Goal: Task Accomplishment & Management: Use online tool/utility

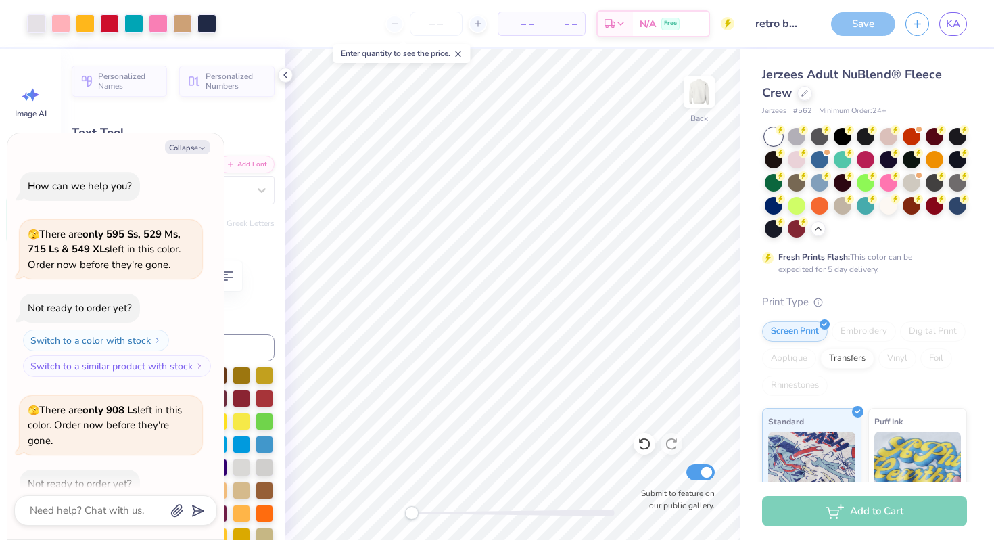
scroll to position [782, 0]
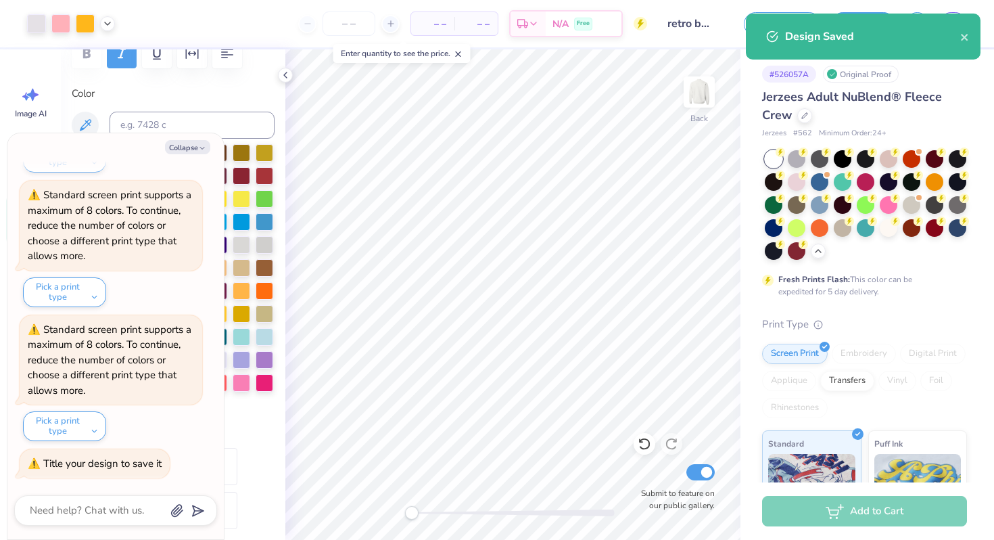
type textarea "x"
type input "3.90"
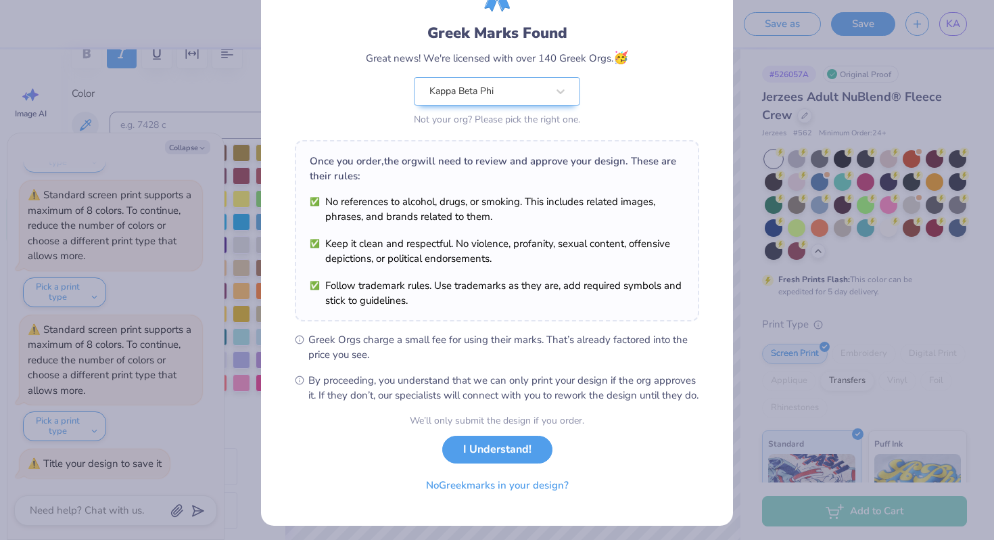
scroll to position [80, 0]
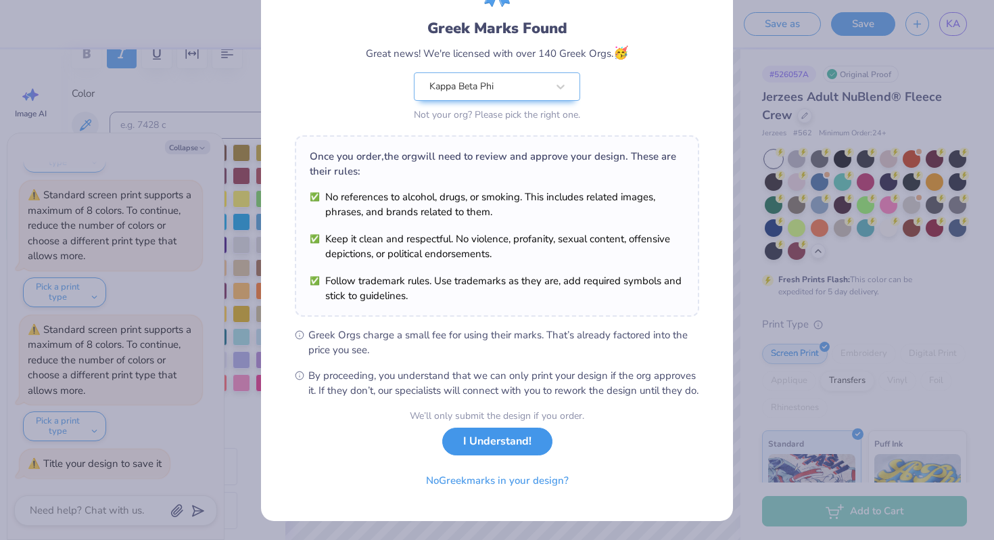
click at [510, 455] on button "I Understand!" at bounding box center [497, 441] width 110 height 28
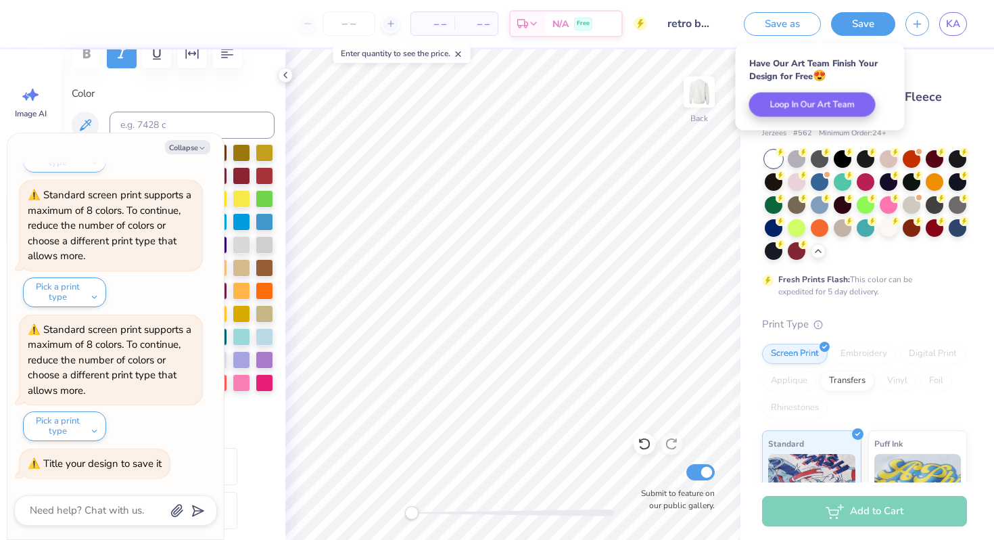
scroll to position [0, 0]
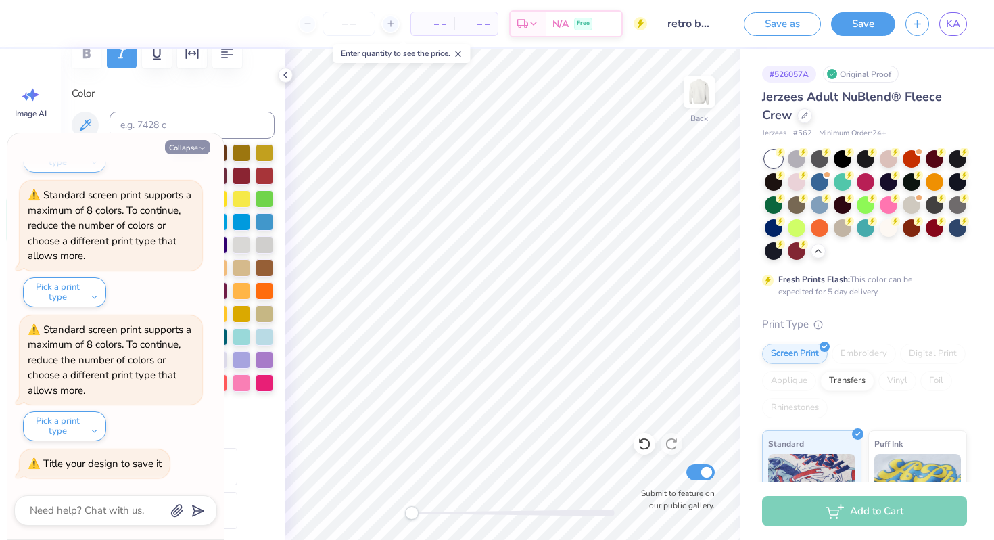
click at [191, 145] on button "Collapse" at bounding box center [187, 147] width 45 height 14
type textarea "x"
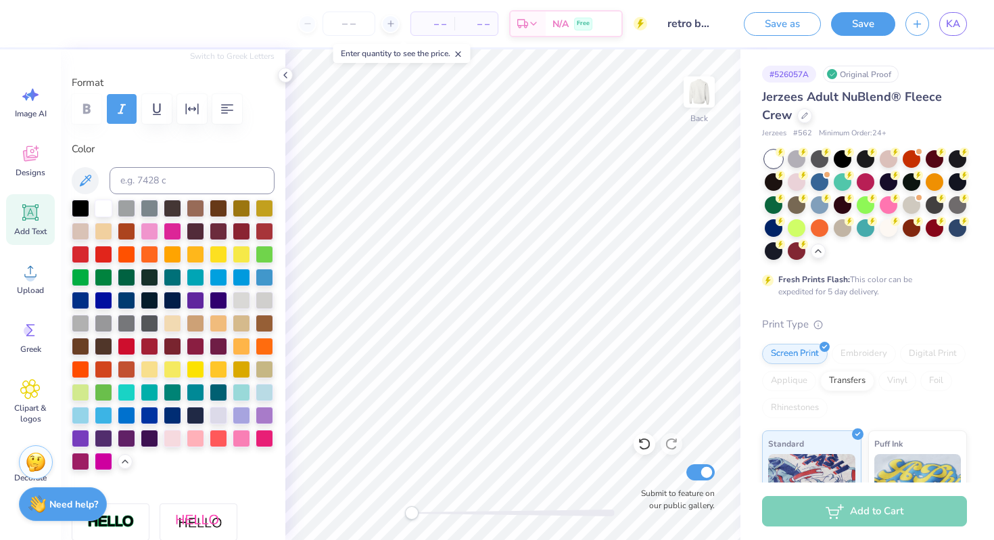
scroll to position [156, 0]
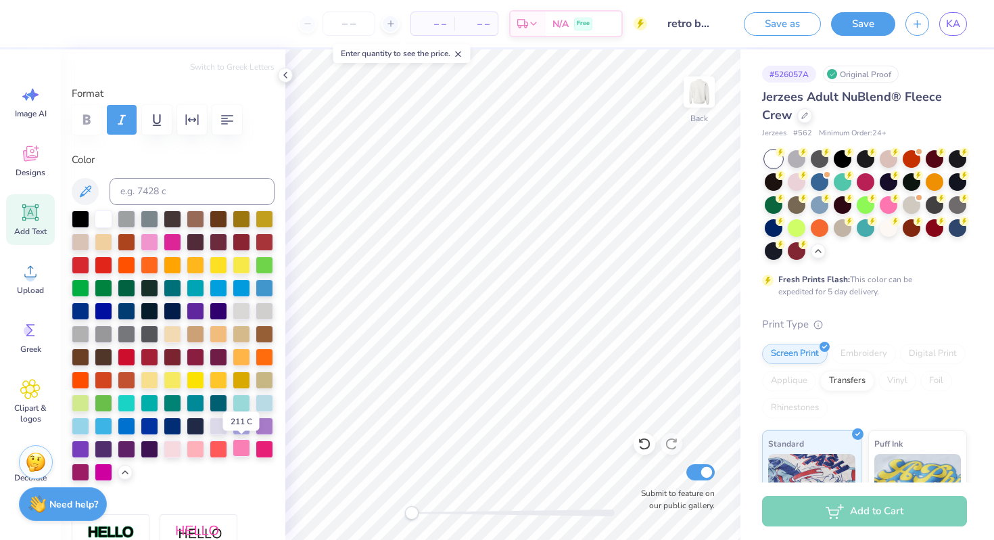
click at [244, 451] on div at bounding box center [242, 448] width 18 height 18
type input "11.67"
type input "3.33"
type input "3.52"
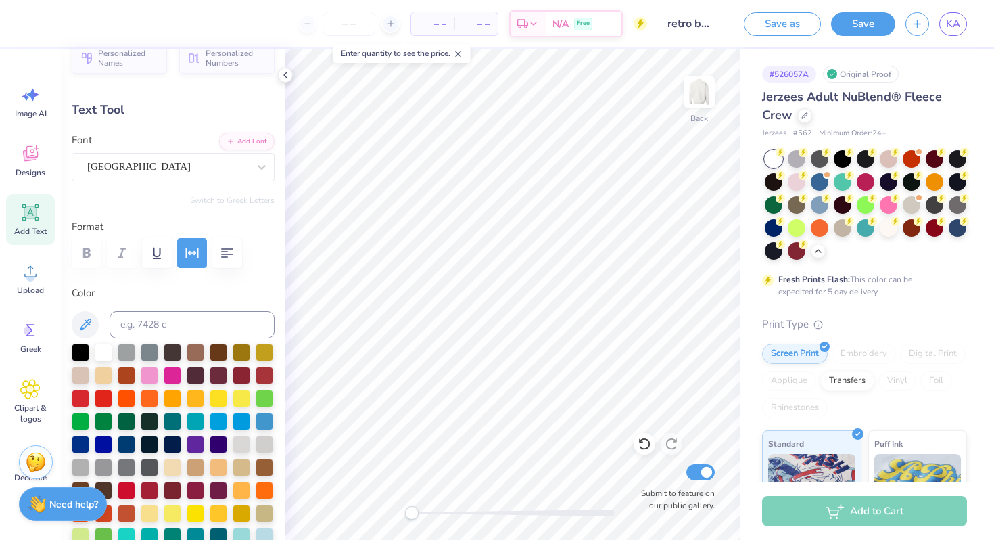
scroll to position [28, 0]
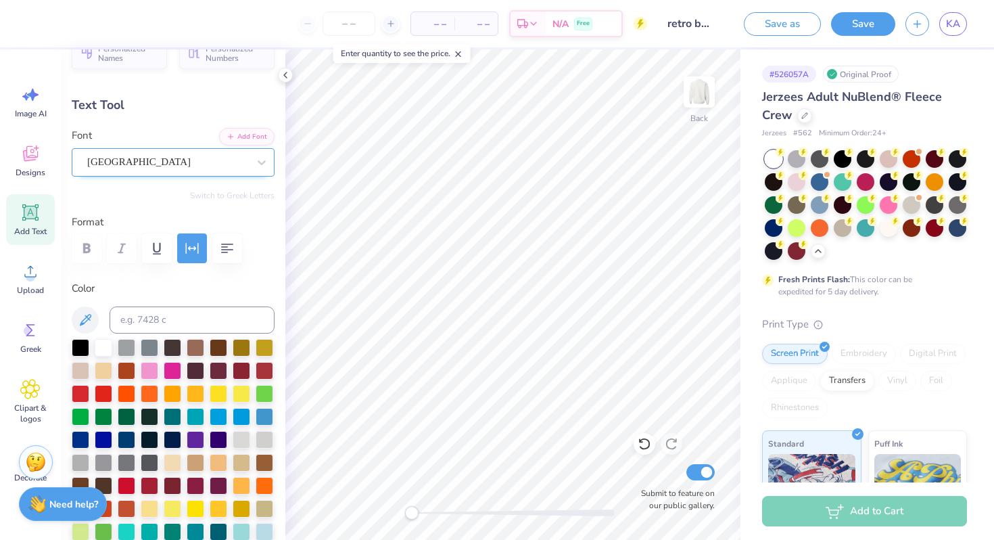
click at [202, 166] on div "Cambridge" at bounding box center [168, 161] width 164 height 21
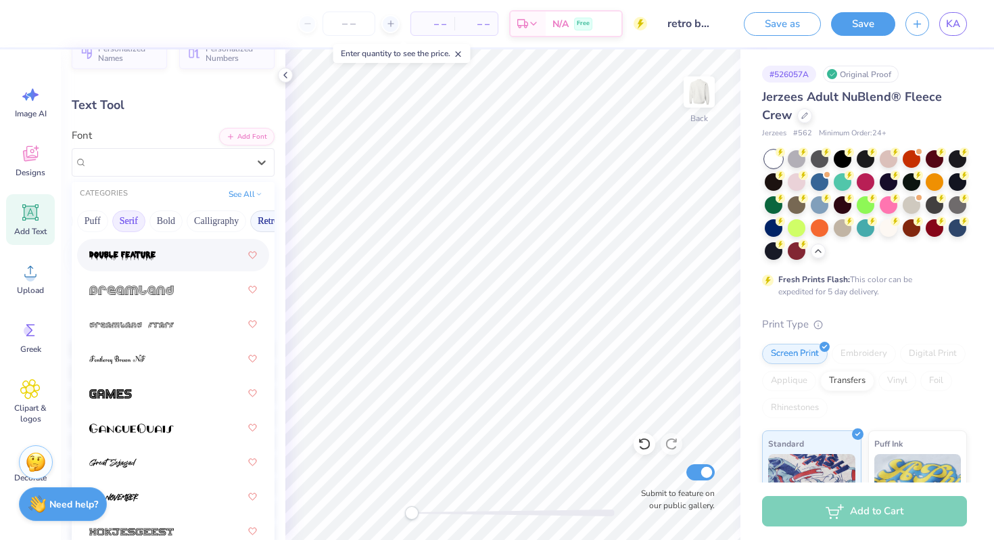
scroll to position [0, 211]
click at [171, 289] on img at bounding box center [131, 289] width 85 height 9
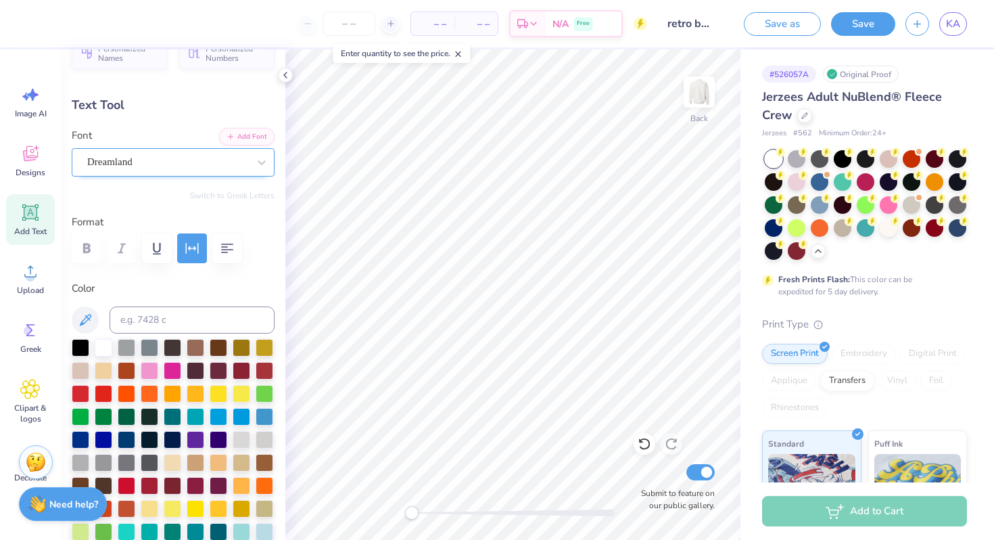
click at [152, 169] on div "Dreamland" at bounding box center [168, 161] width 164 height 21
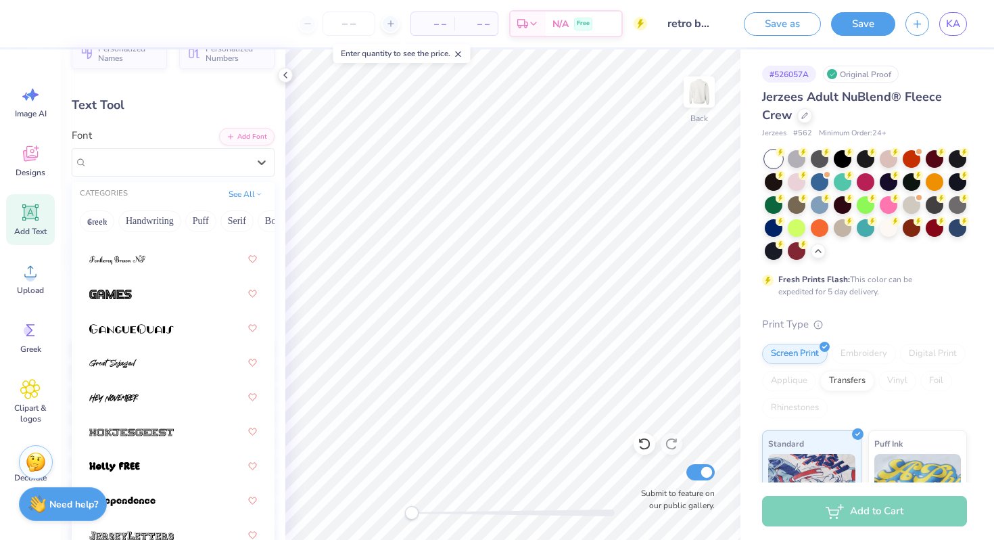
scroll to position [1189, 0]
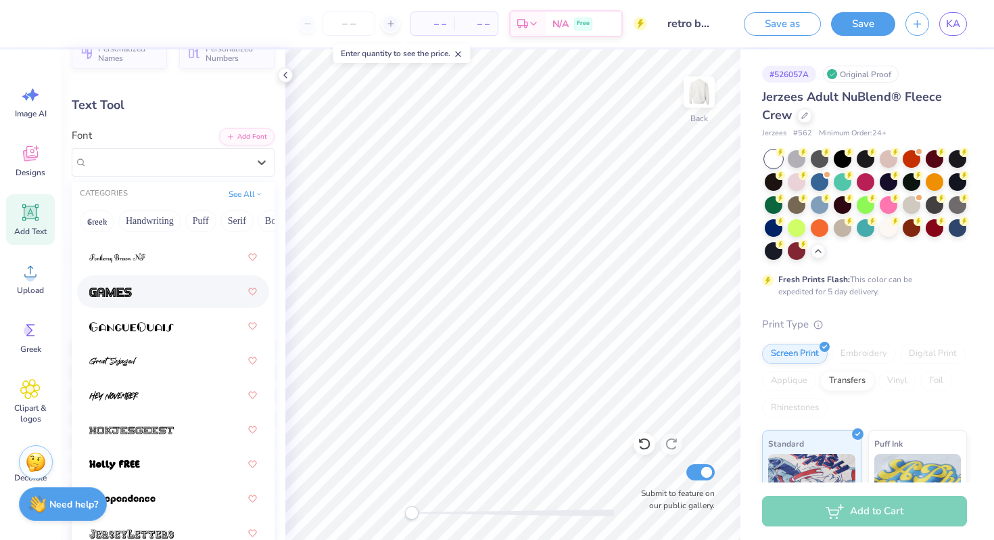
click at [179, 296] on div at bounding box center [173, 291] width 168 height 24
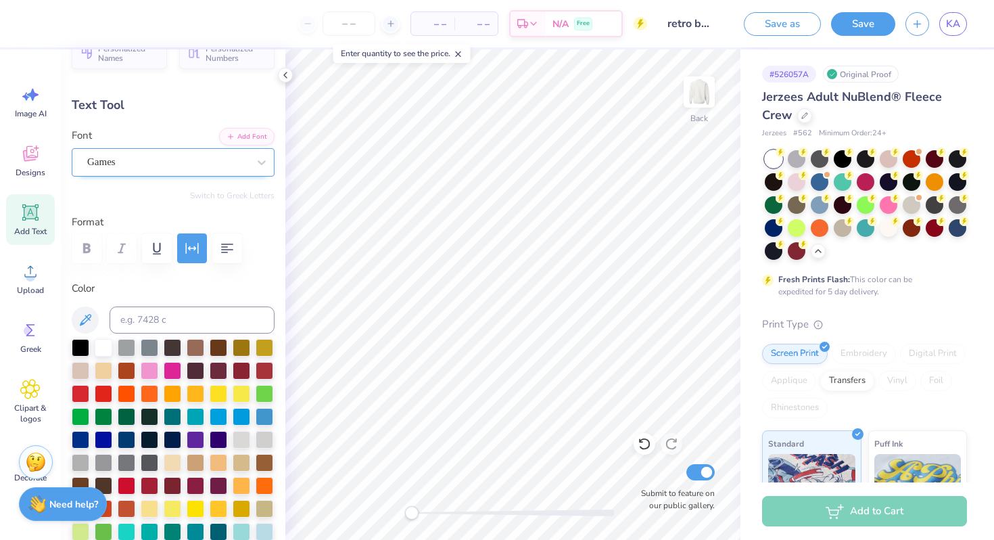
click at [143, 166] on div "Games" at bounding box center [168, 161] width 164 height 21
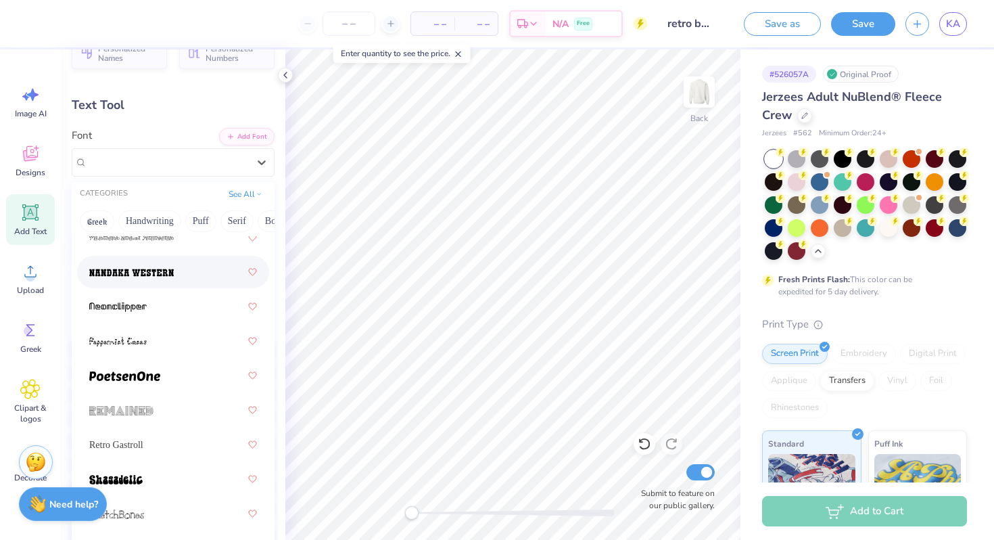
scroll to position [2326, 0]
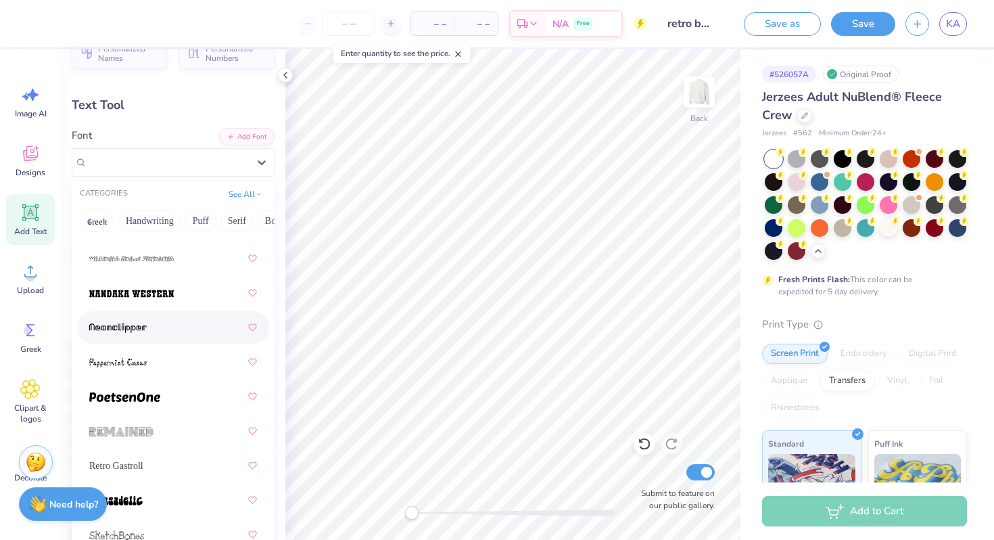
click at [153, 327] on div at bounding box center [173, 327] width 168 height 24
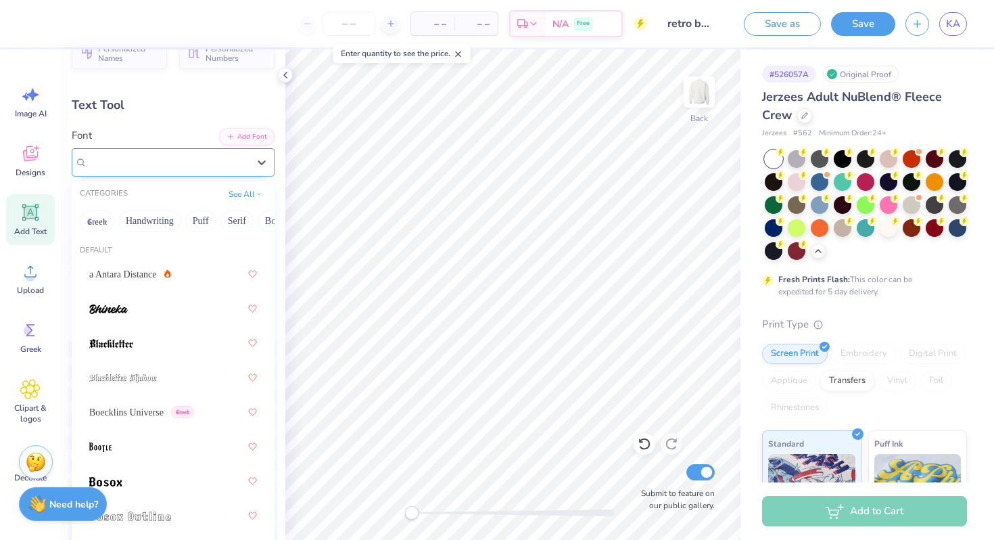
click at [181, 159] on div "Neonclipper" at bounding box center [168, 161] width 164 height 21
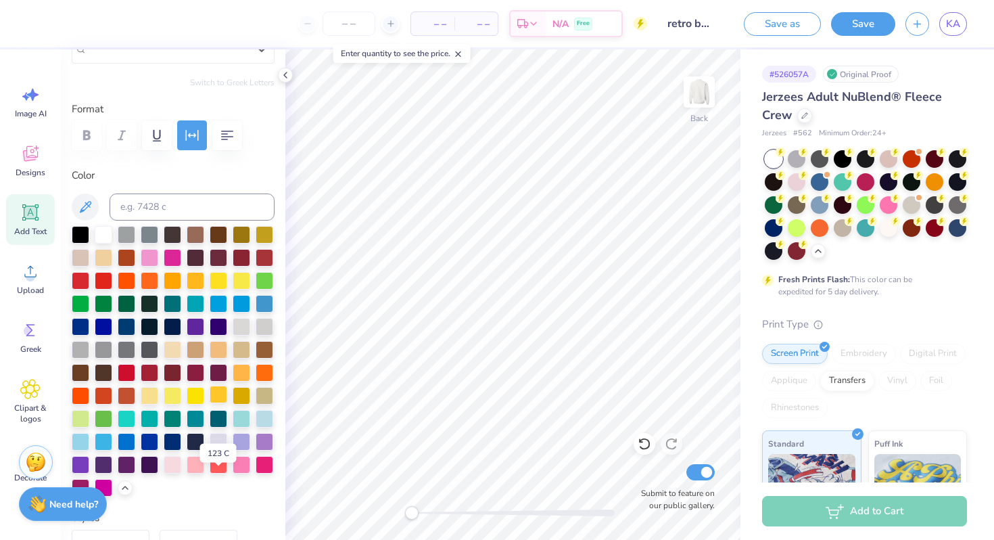
scroll to position [0, 0]
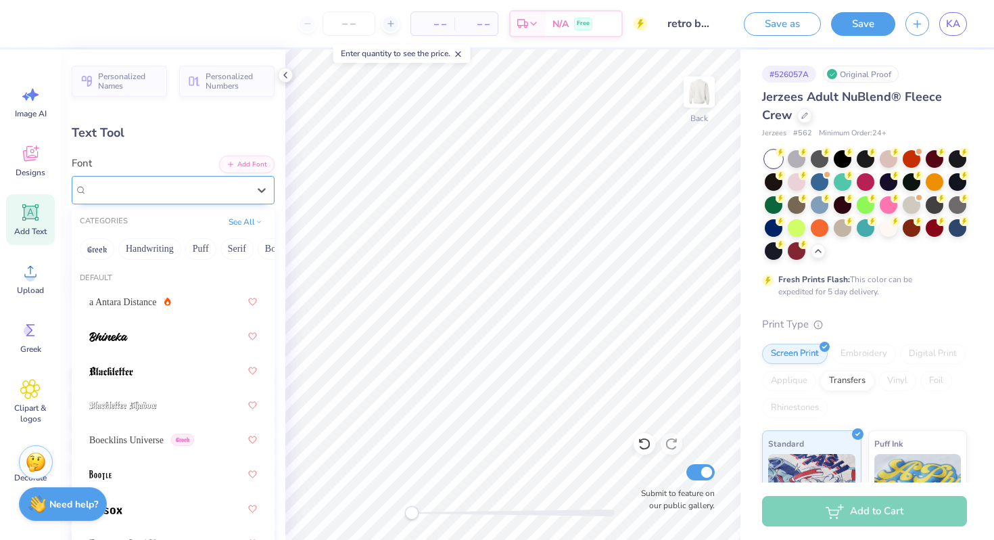
click at [173, 198] on div at bounding box center [167, 190] width 161 height 18
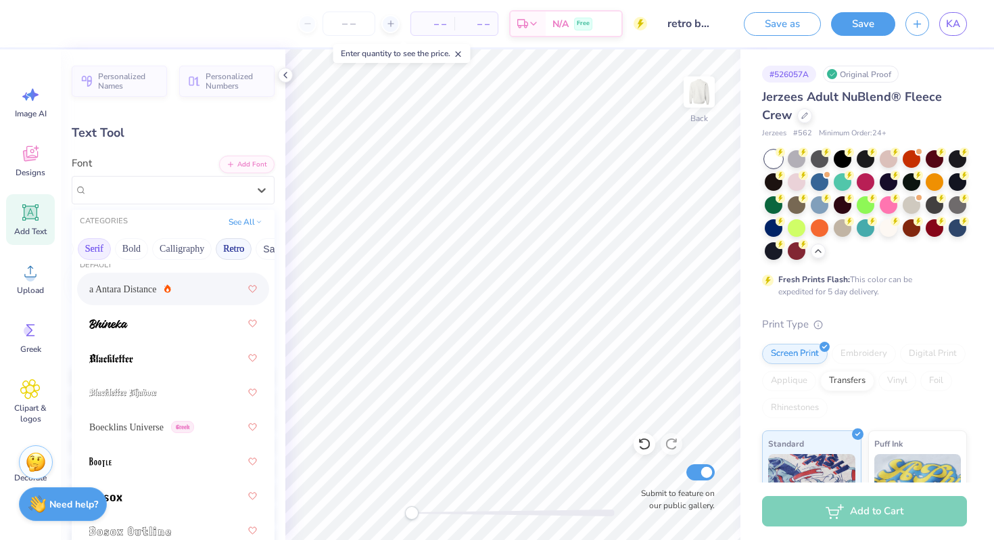
scroll to position [0, 143]
click at [229, 247] on button "Retro" at bounding box center [233, 249] width 36 height 22
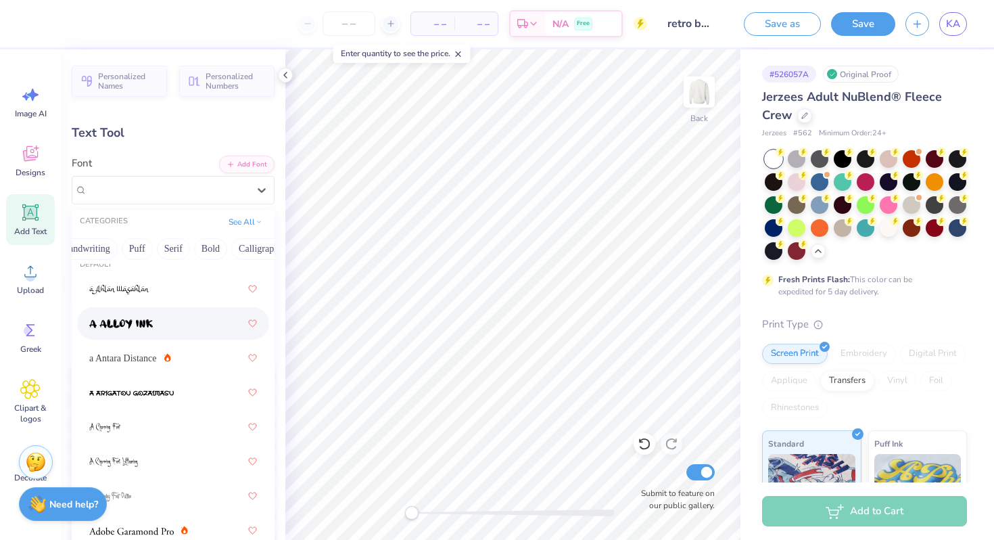
scroll to position [0, 78]
click at [256, 242] on button "Calligraphy" at bounding box center [245, 249] width 59 height 22
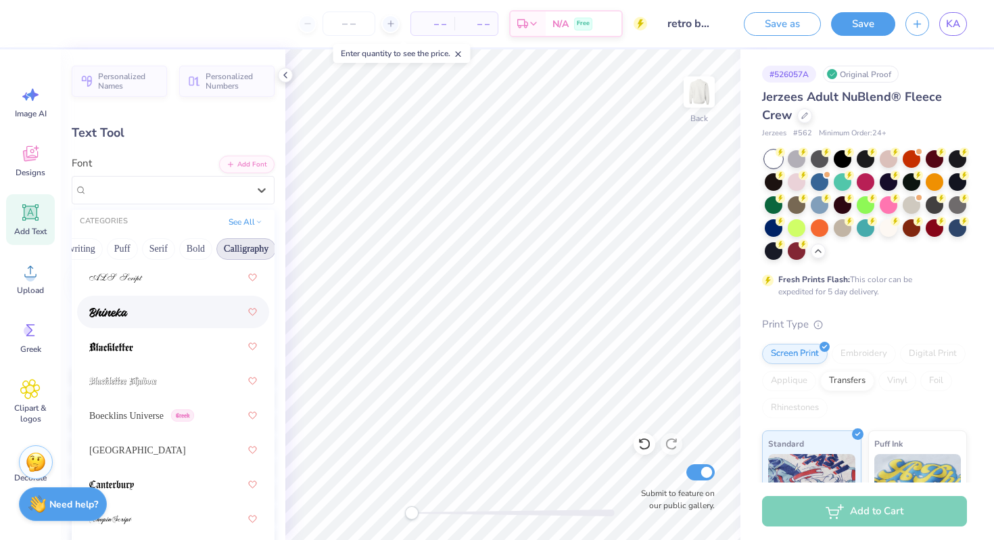
scroll to position [116, 0]
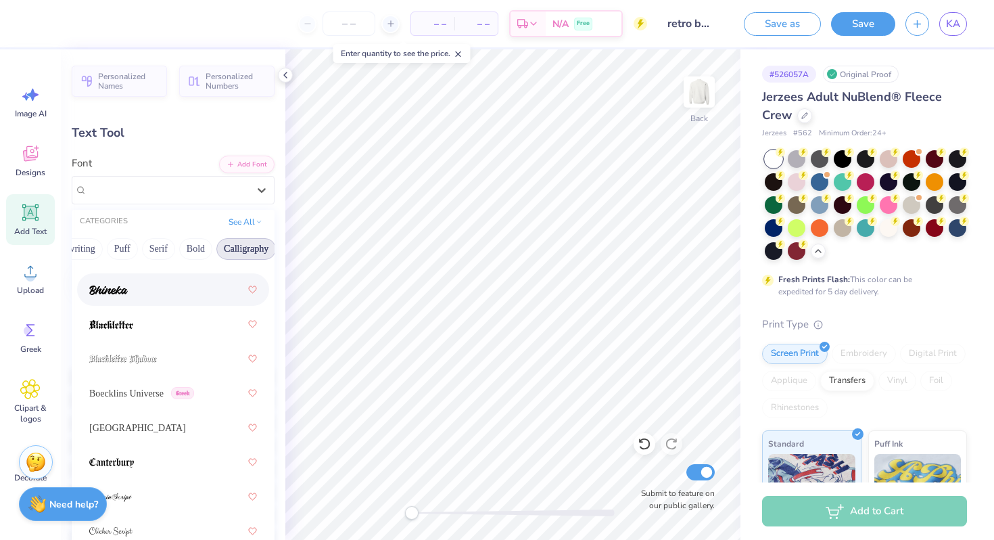
click at [155, 283] on div at bounding box center [173, 289] width 168 height 24
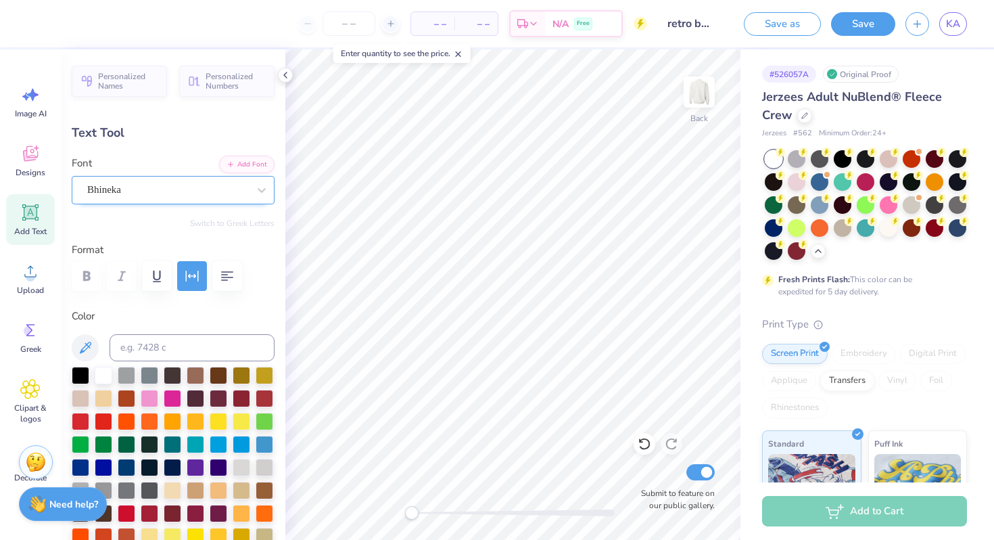
click at [171, 195] on div "Bhineka" at bounding box center [168, 189] width 164 height 21
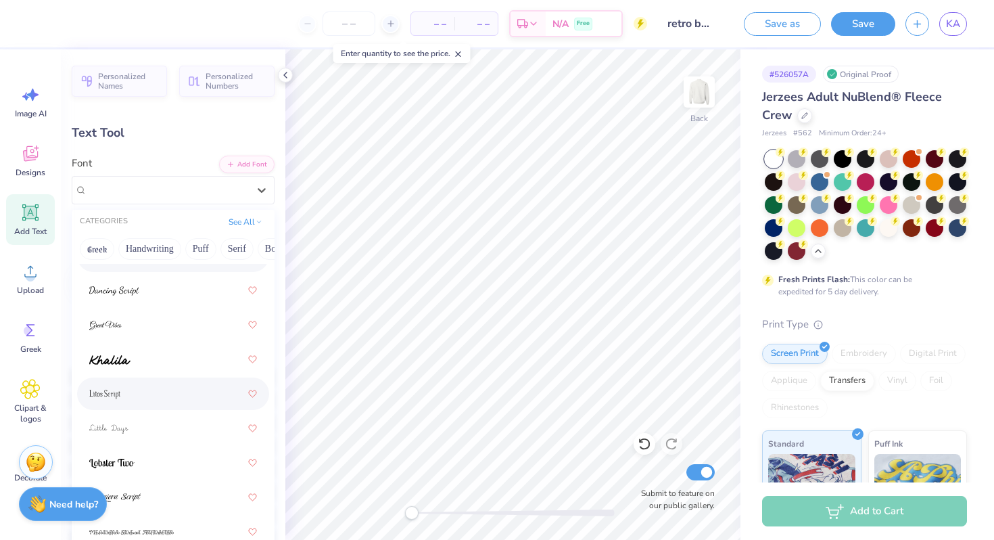
scroll to position [474, 0]
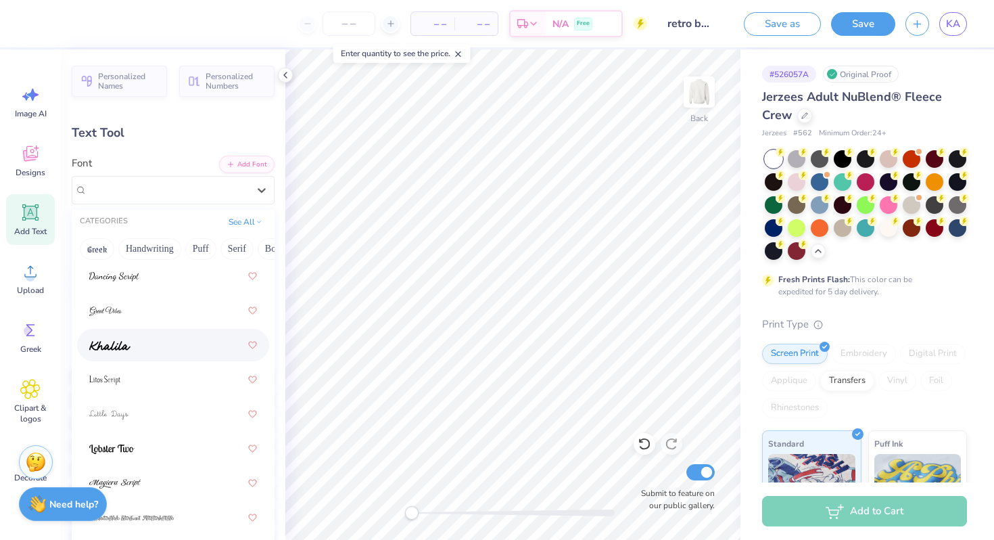
click at [189, 348] on div at bounding box center [173, 345] width 168 height 24
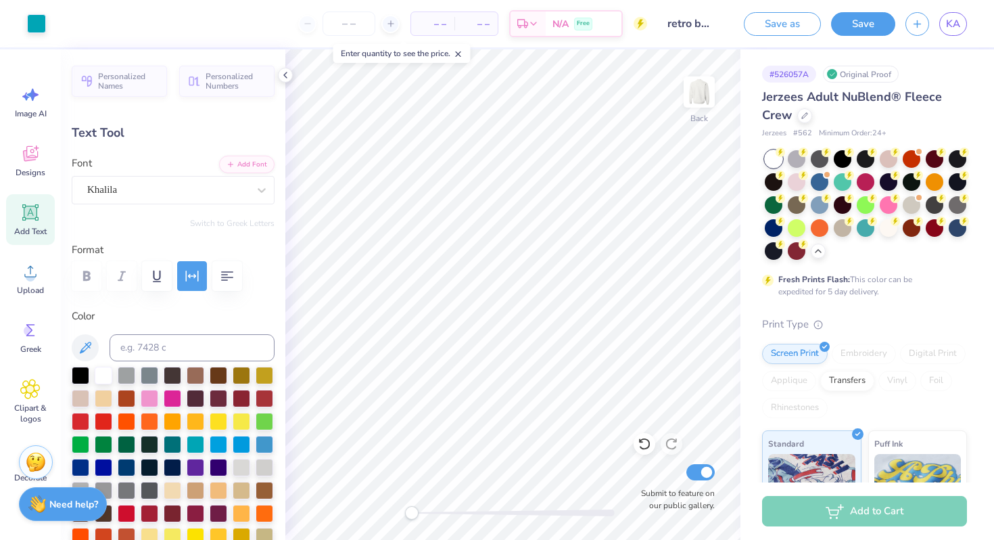
type input "12.22"
type input "3.30"
type input "3.60"
type input "10.58"
type input "2.85"
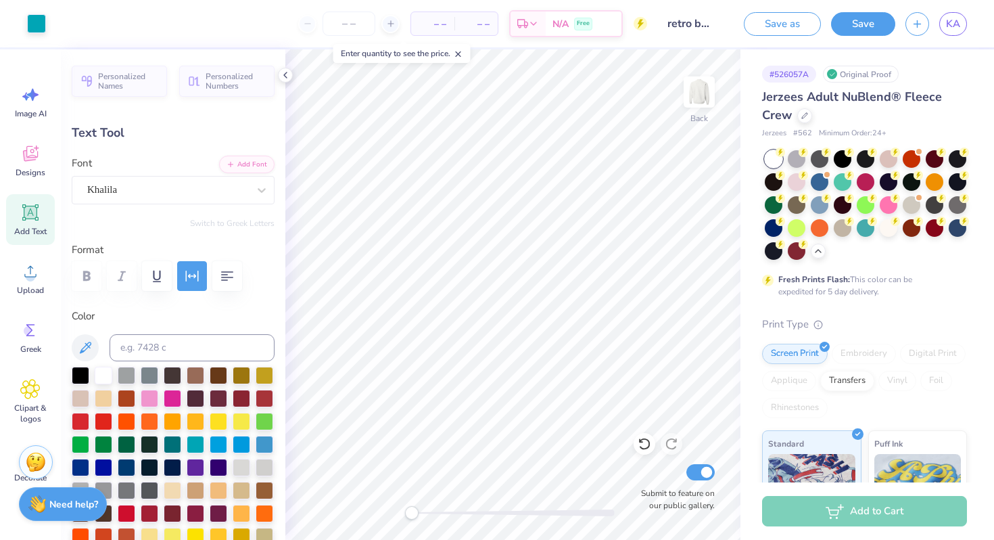
type input "3.52"
click at [343, 26] on input "number" at bounding box center [349, 23] width 53 height 24
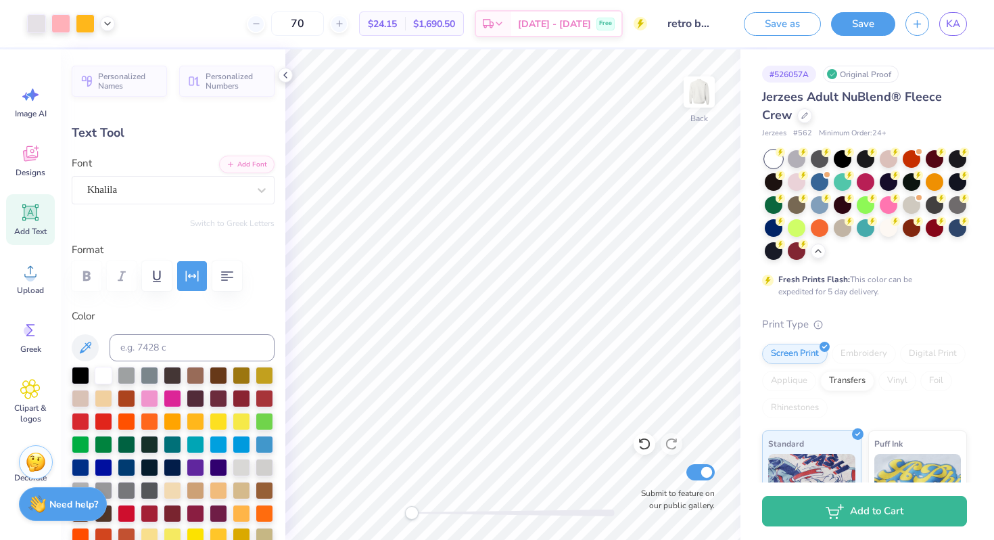
type input "70"
click at [732, 41] on div "Art colors 70 $24.15 Per Item $1,690.50 Total Est. Delivery Oct 10 - 13 Free De…" at bounding box center [497, 23] width 994 height 47
click at [864, 18] on button "Save" at bounding box center [863, 22] width 64 height 24
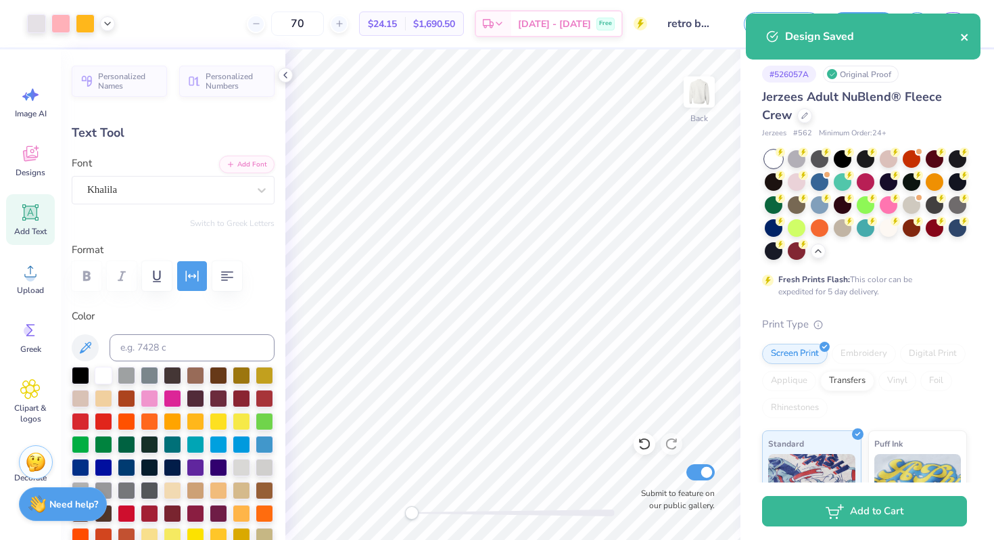
click at [964, 37] on icon "close" at bounding box center [964, 37] width 7 height 7
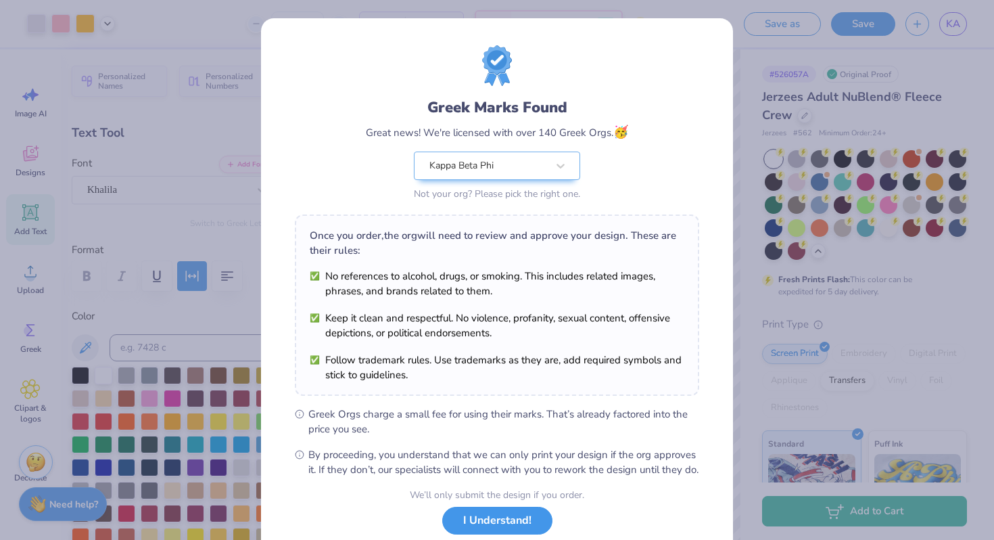
click at [524, 534] on button "I Understand!" at bounding box center [497, 520] width 110 height 28
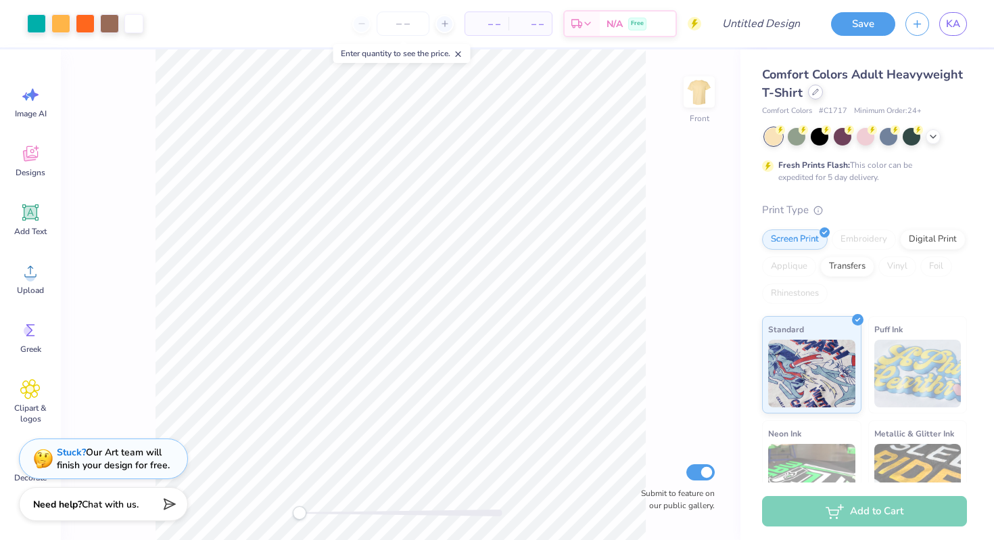
click at [815, 89] on icon at bounding box center [815, 92] width 7 height 7
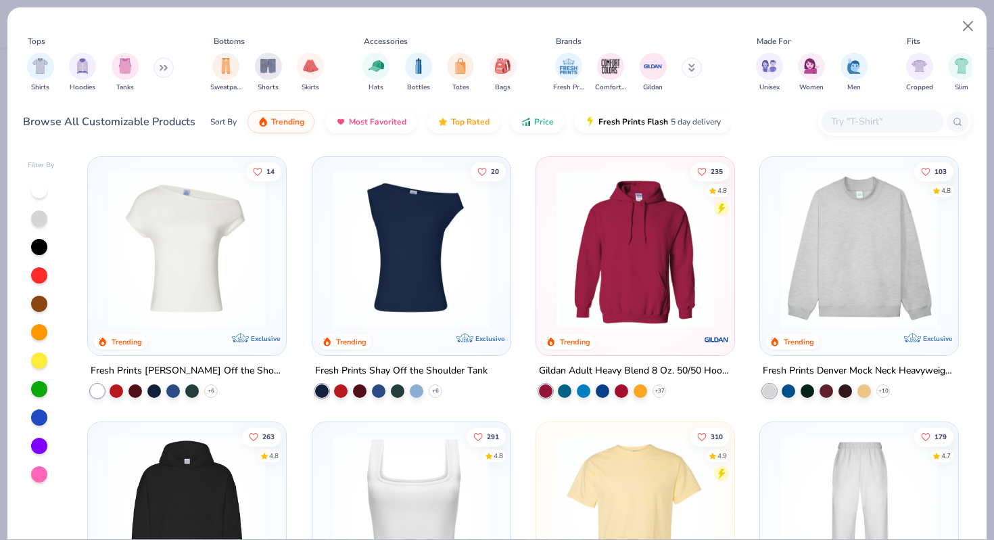
click at [162, 66] on icon at bounding box center [161, 68] width 2 height 5
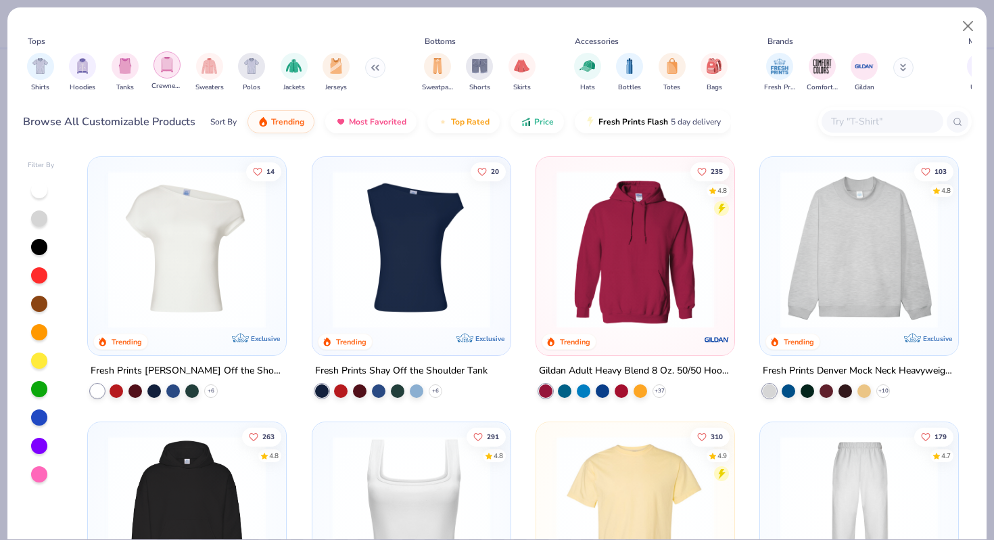
click at [160, 71] on img "filter for Crewnecks" at bounding box center [167, 65] width 15 height 16
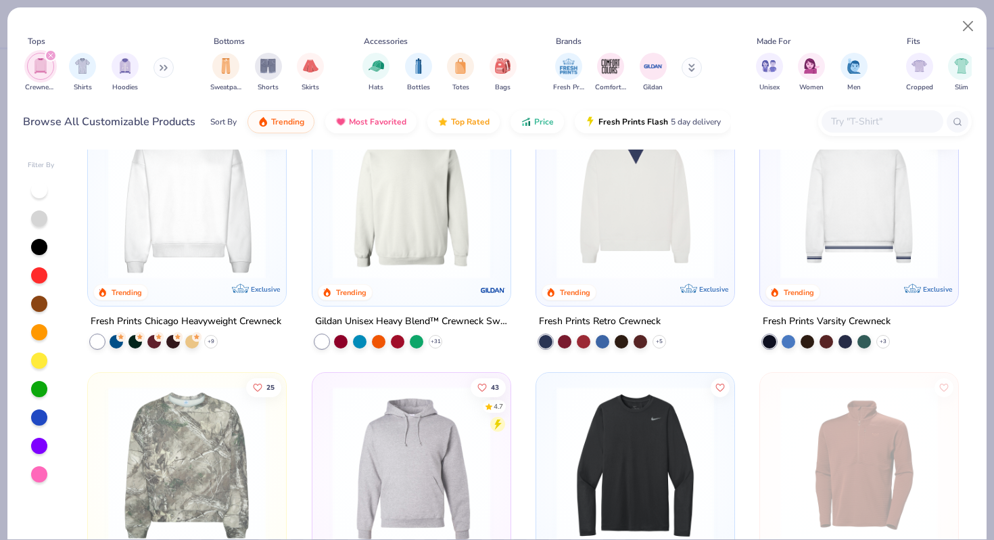
scroll to position [32, 0]
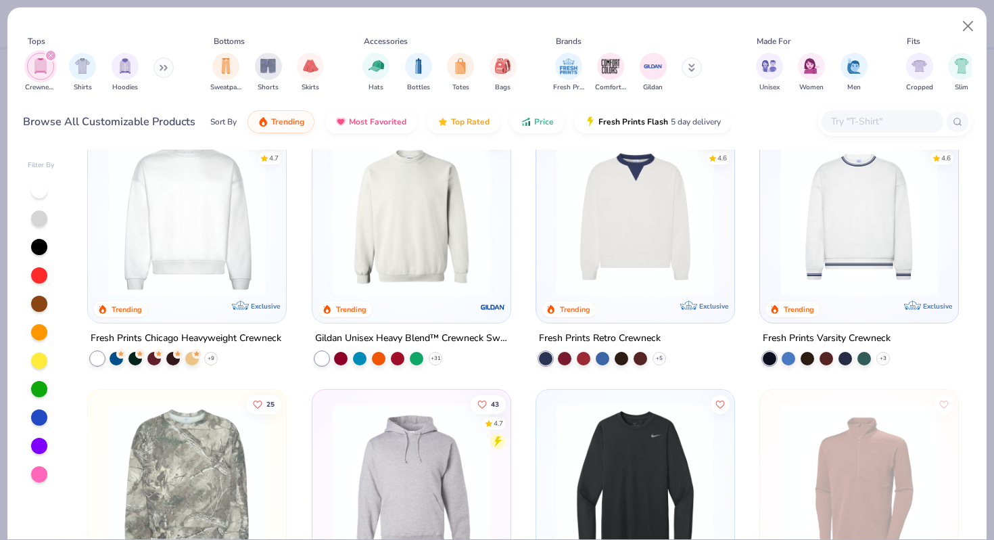
click at [428, 233] on img at bounding box center [411, 217] width 171 height 158
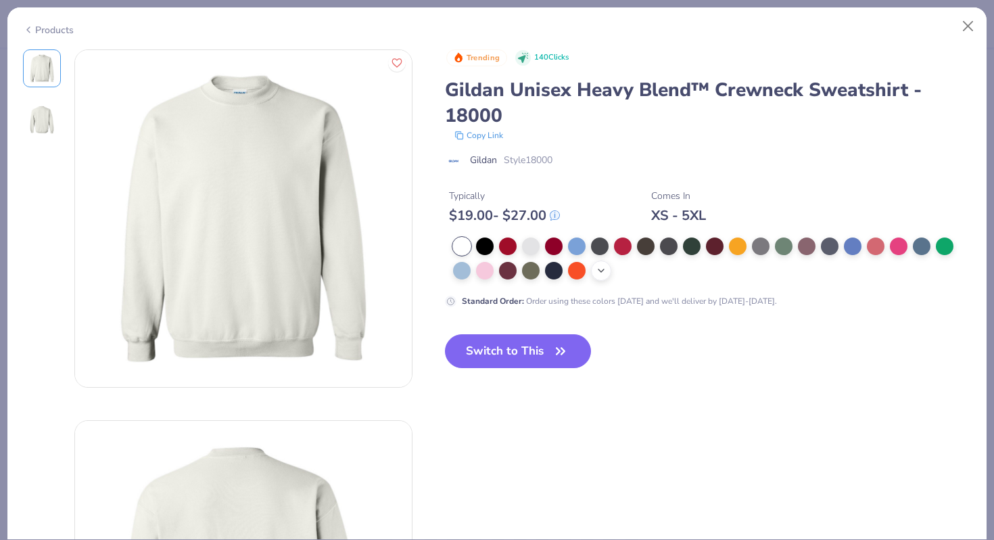
click at [600, 270] on icon at bounding box center [601, 270] width 11 height 11
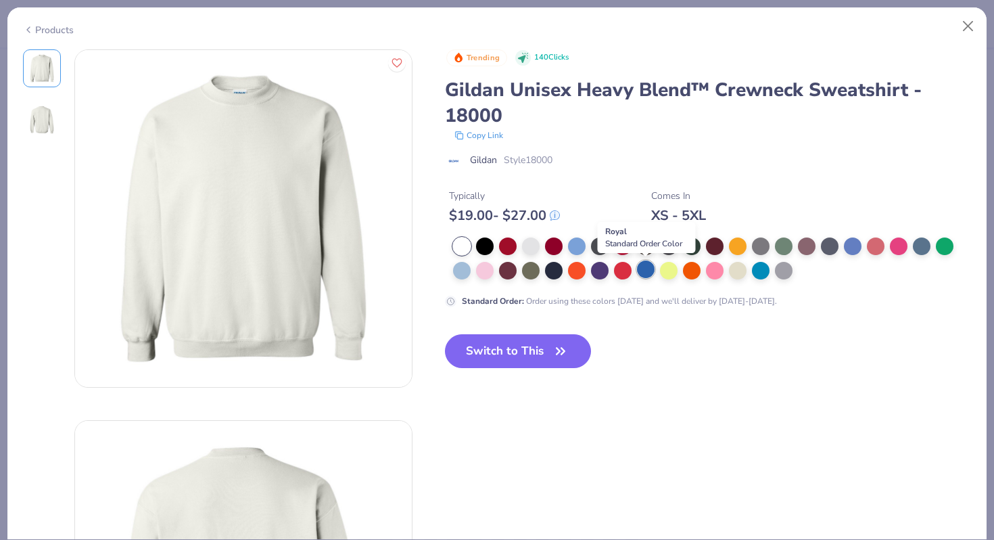
click at [640, 272] on div at bounding box center [646, 269] width 18 height 18
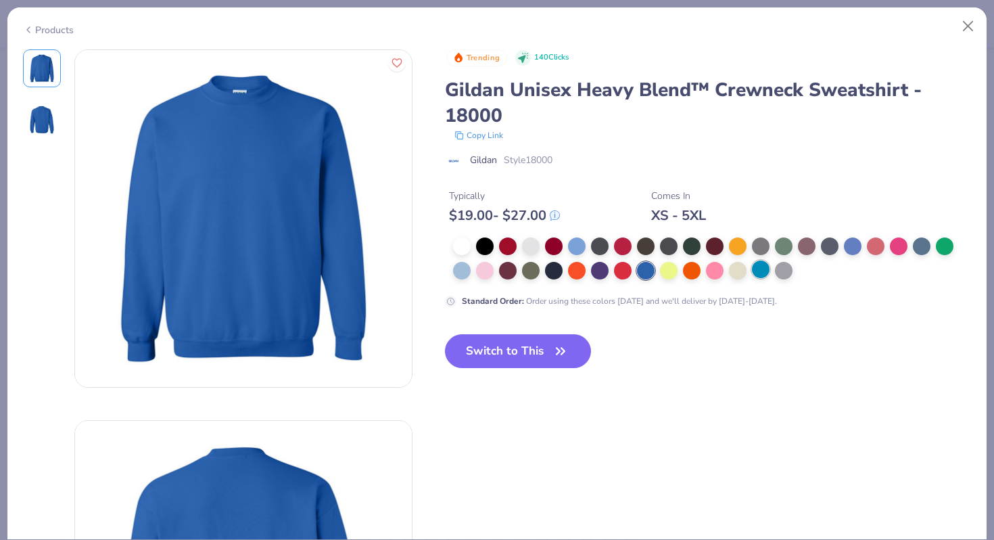
click at [760, 273] on div at bounding box center [761, 269] width 18 height 18
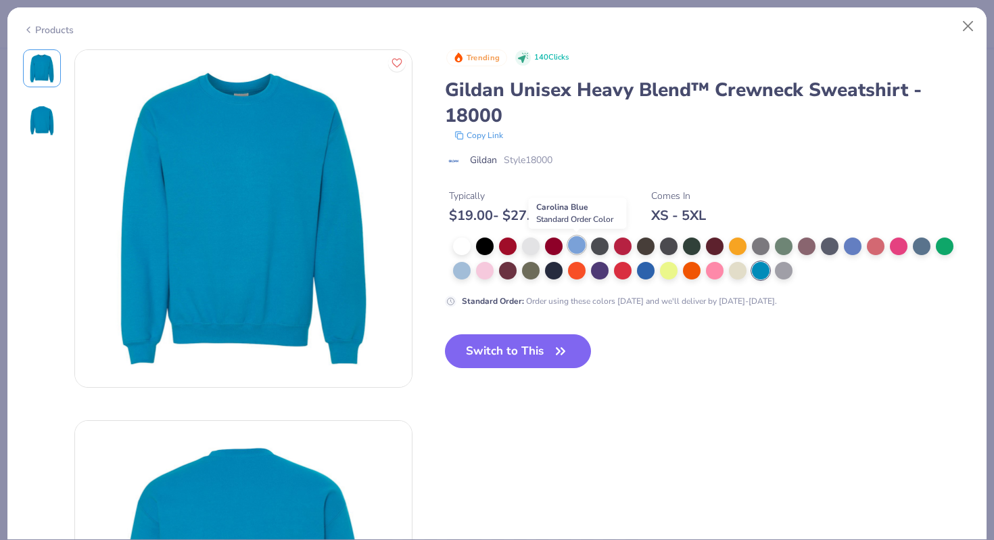
click at [577, 242] on div at bounding box center [577, 245] width 18 height 18
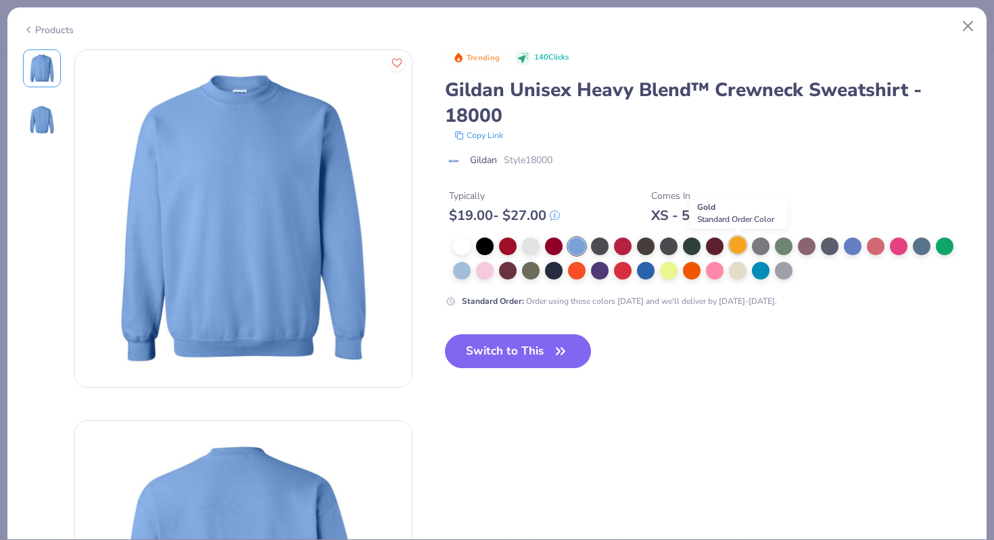
click at [741, 245] on div at bounding box center [738, 245] width 18 height 18
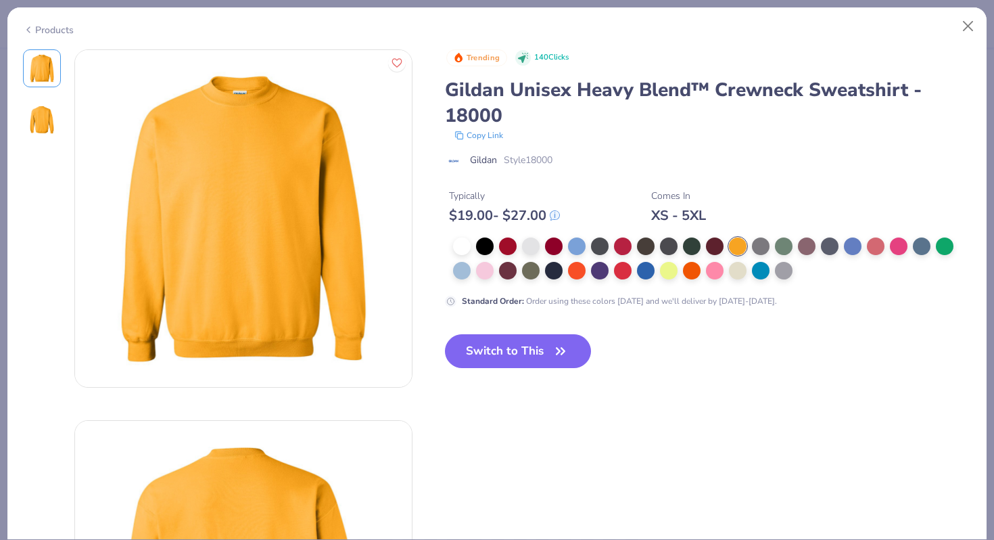
click at [838, 239] on div at bounding box center [712, 258] width 519 height 43
click at [845, 240] on div at bounding box center [853, 245] width 18 height 18
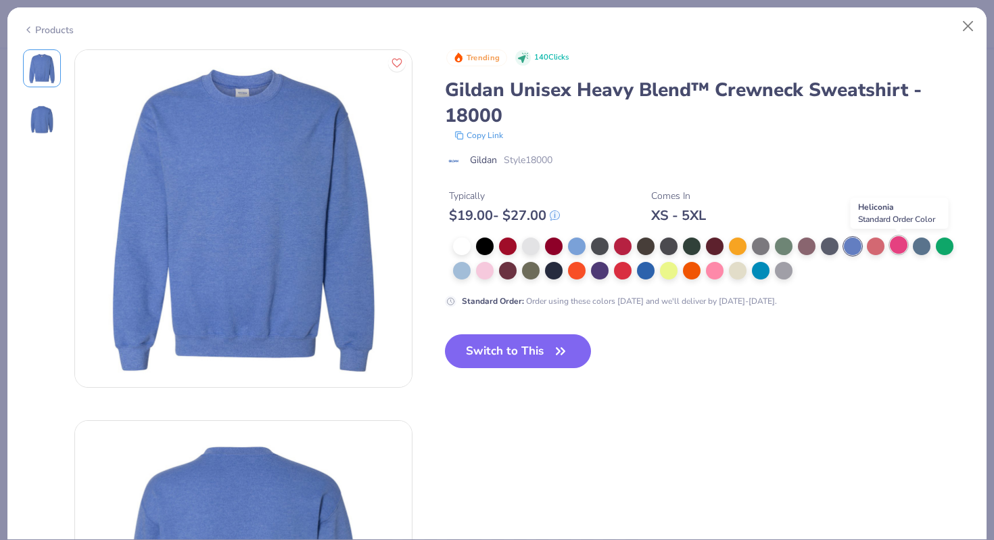
click at [903, 247] on div at bounding box center [899, 245] width 18 height 18
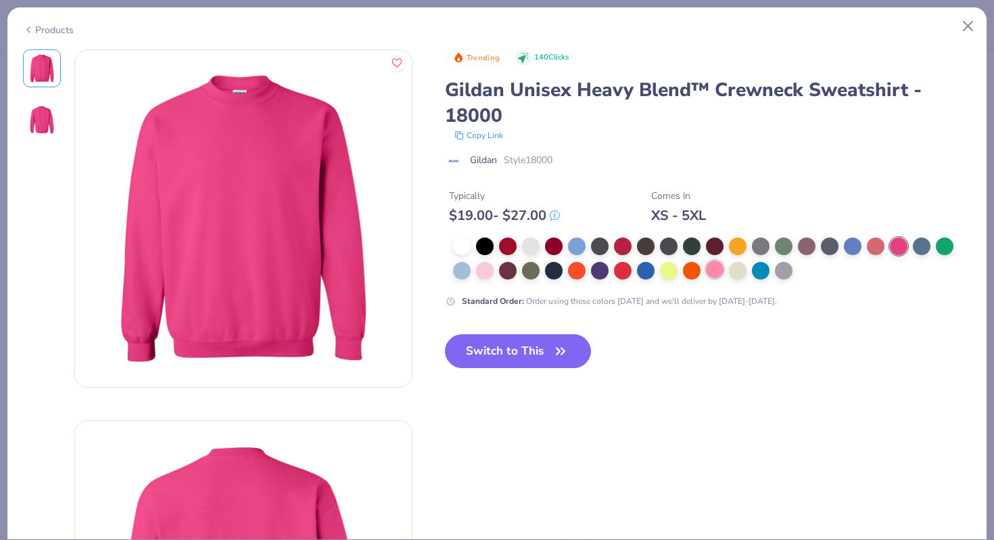
click at [713, 275] on div at bounding box center [715, 269] width 18 height 18
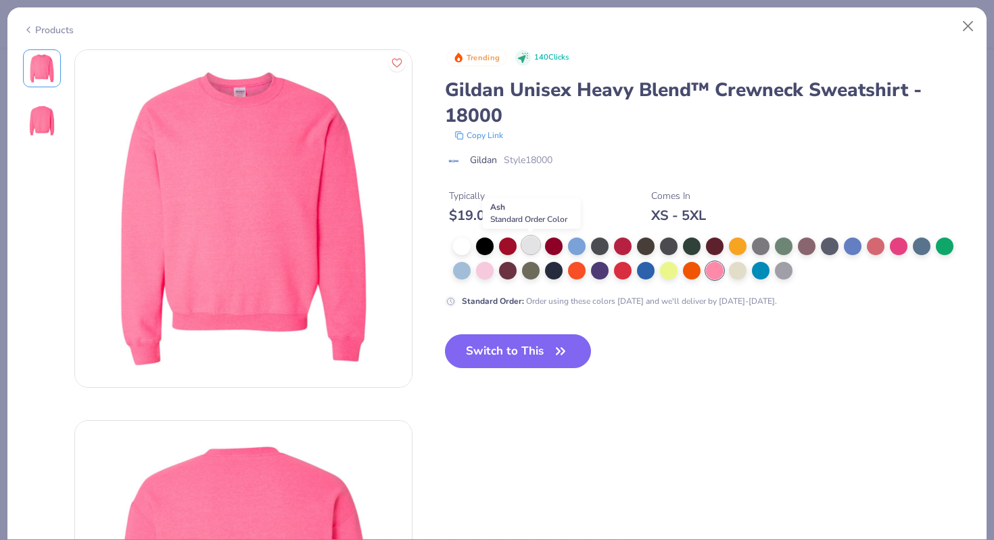
click at [528, 241] on div at bounding box center [531, 245] width 18 height 18
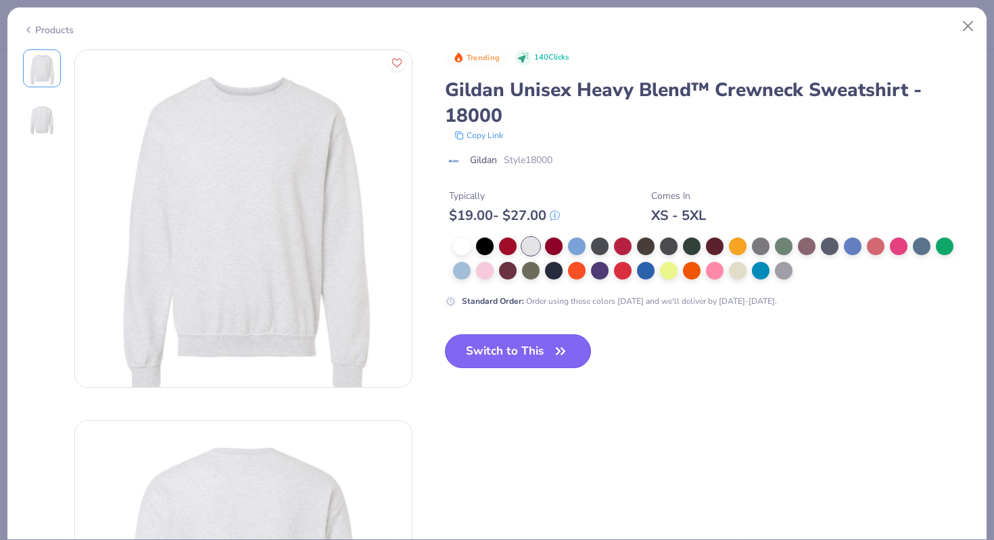
click at [492, 352] on button "Switch to This" at bounding box center [518, 351] width 147 height 34
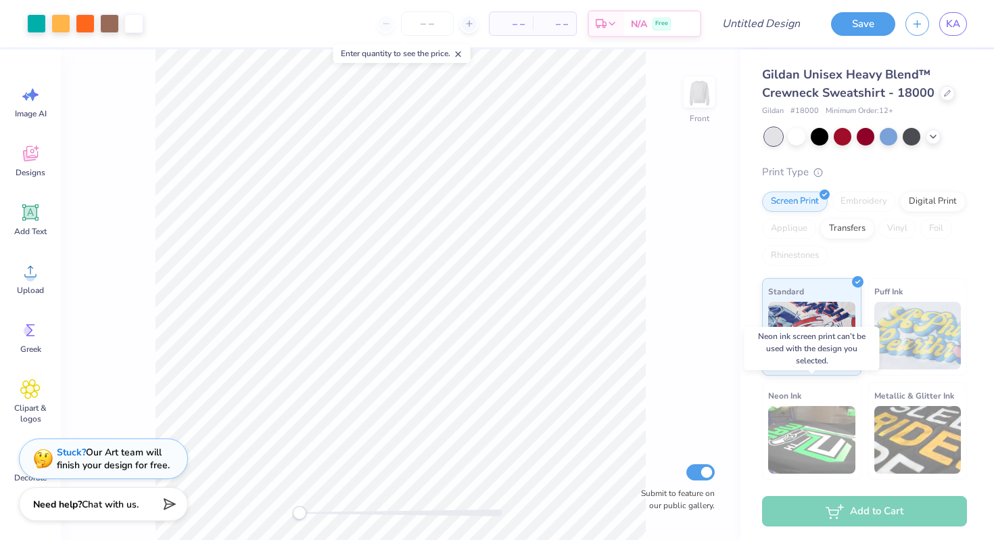
scroll to position [16, 0]
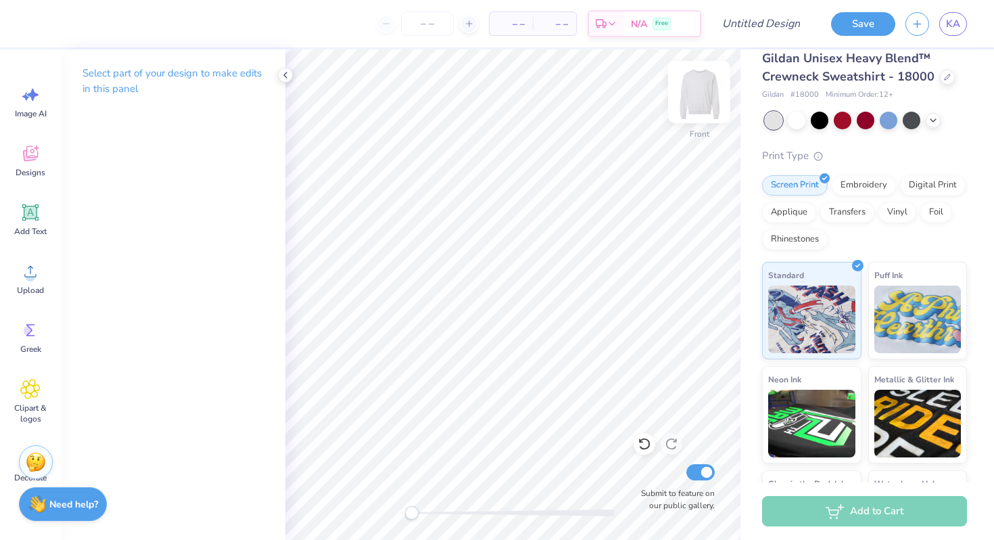
click at [694, 86] on img at bounding box center [699, 92] width 54 height 54
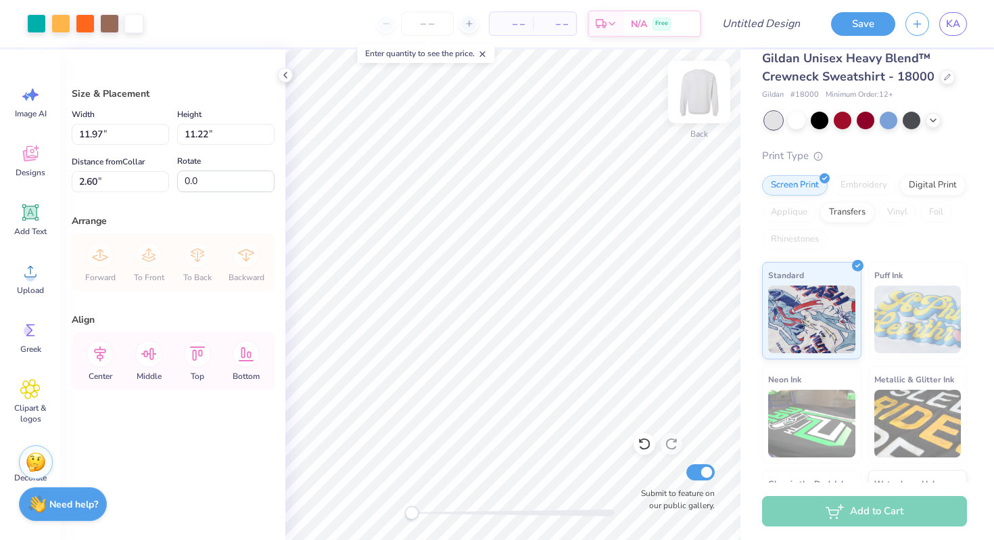
type input "2.60"
type input "12.78"
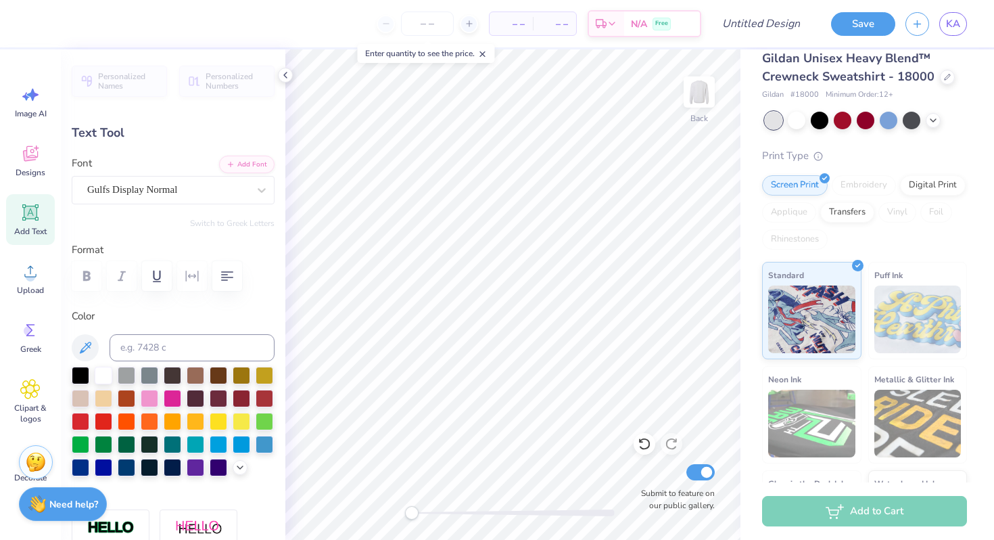
type textarea "H"
type input "6.58"
type textarea "P"
type input "7.09"
type textarea "B"
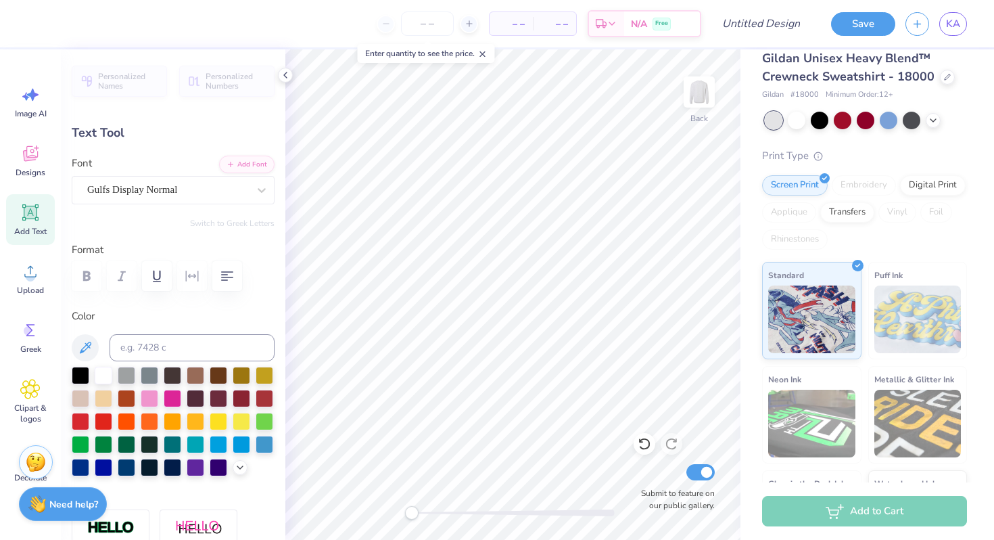
type input "1.28"
type input "6.24"
type textarea "K"
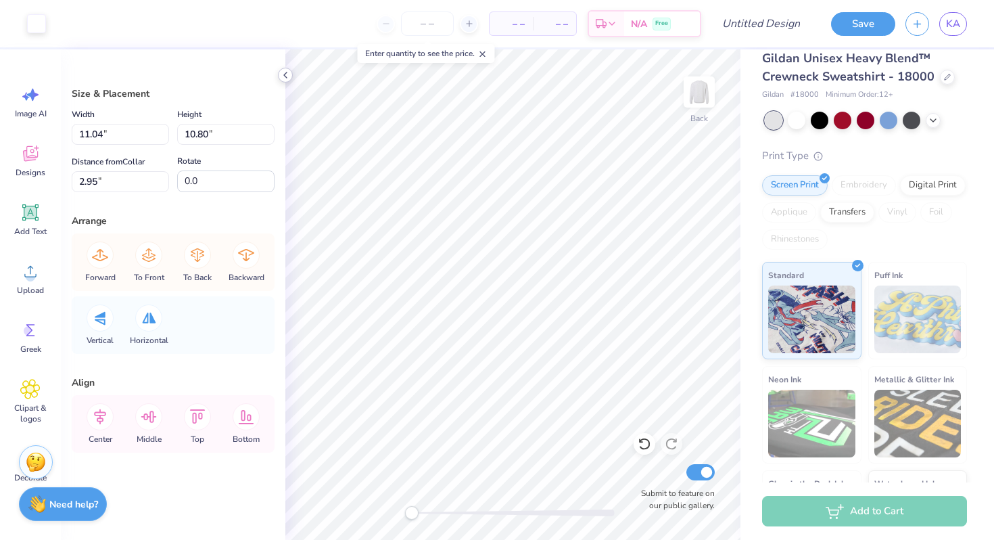
click at [287, 68] on div at bounding box center [285, 75] width 15 height 15
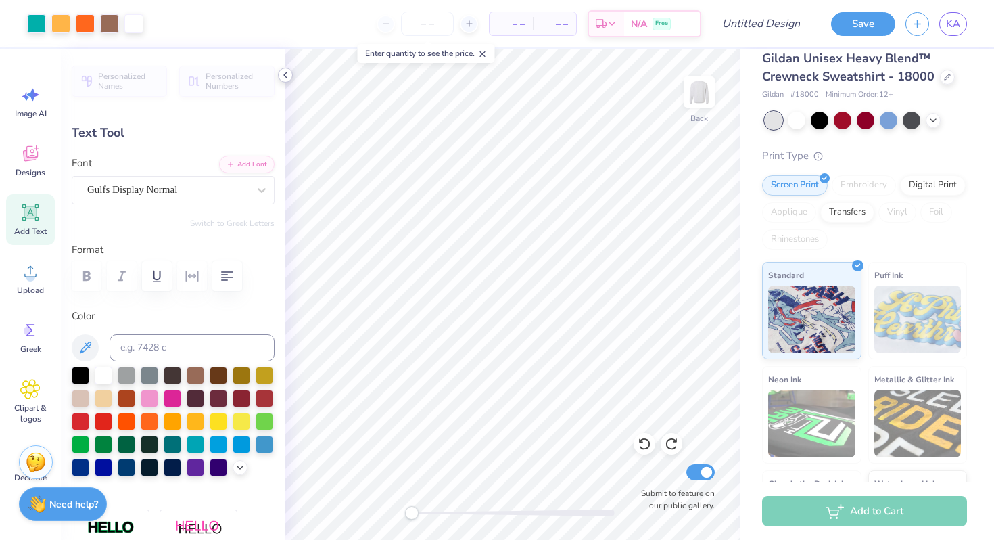
type input "5.28"
type input "1.35"
type input "10.31"
type input "4.2"
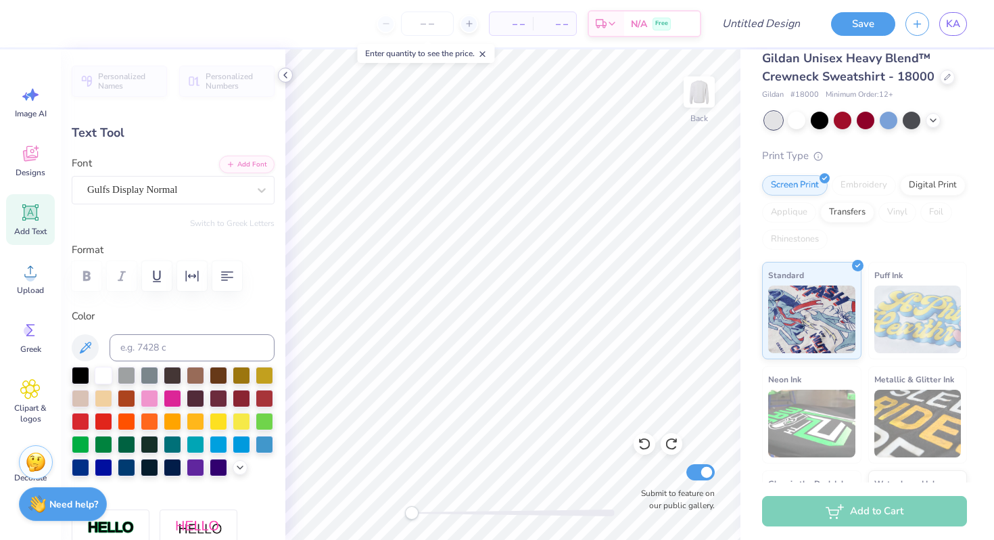
type textarea "EST.1921"
type input "0.0"
type input "4.06"
type input "1.14"
type input "3.49"
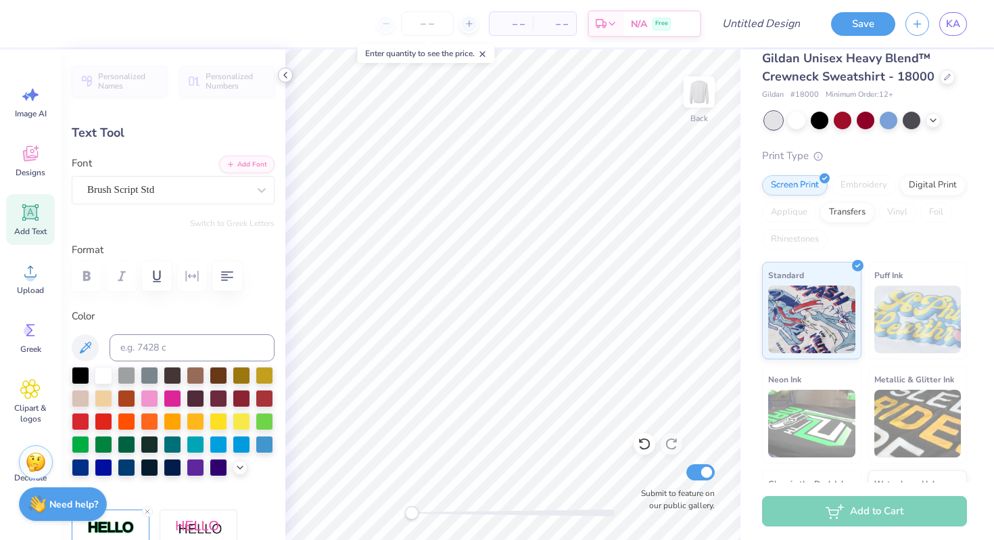
scroll to position [0, 0]
type textarea "P"
type textarea "Rush 2025"
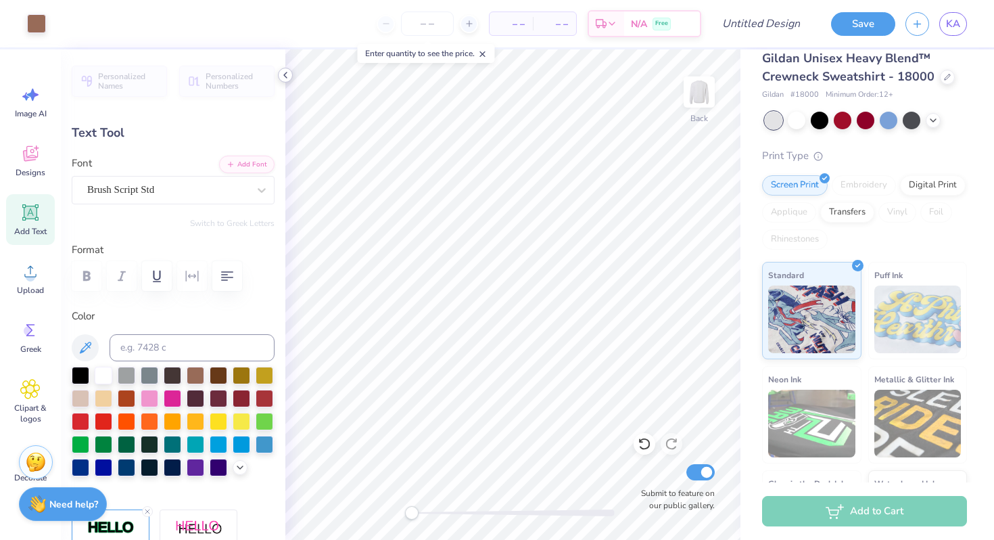
type input "4.02"
type input "3.52"
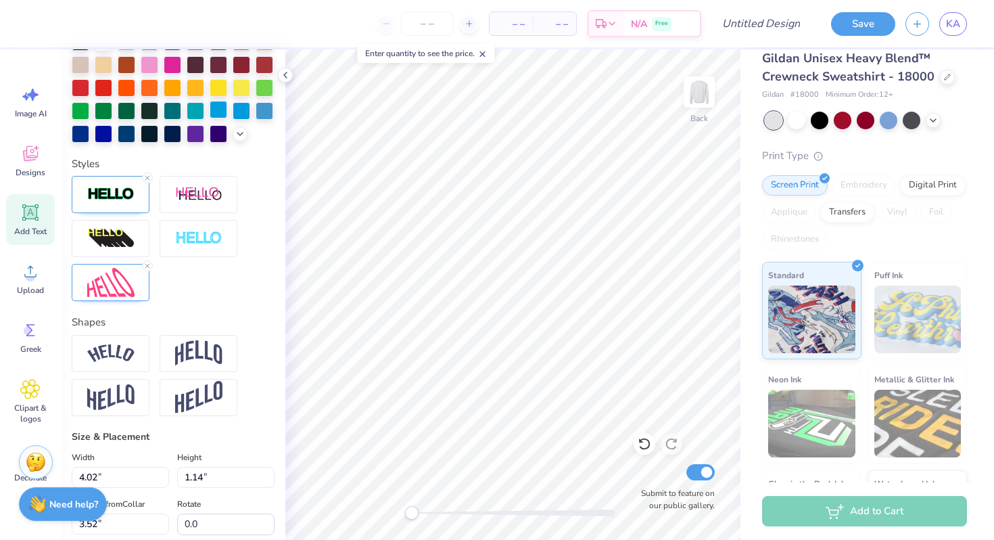
scroll to position [335, 0]
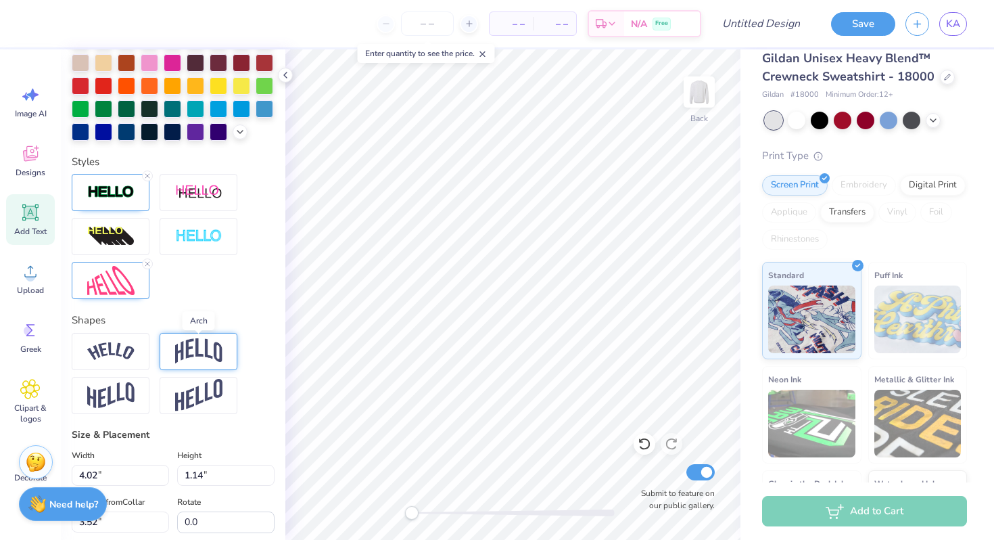
click at [210, 349] on img at bounding box center [198, 351] width 47 height 26
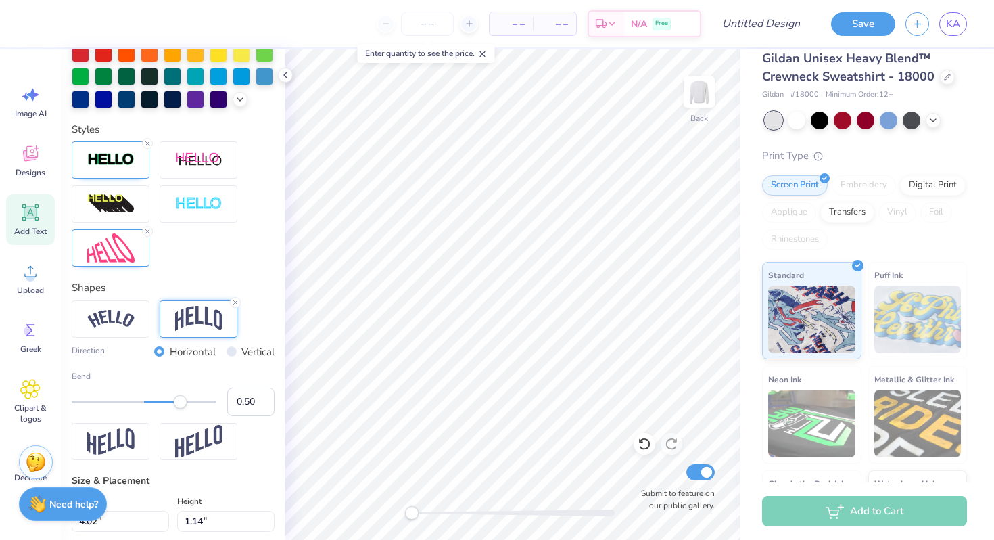
scroll to position [377, 0]
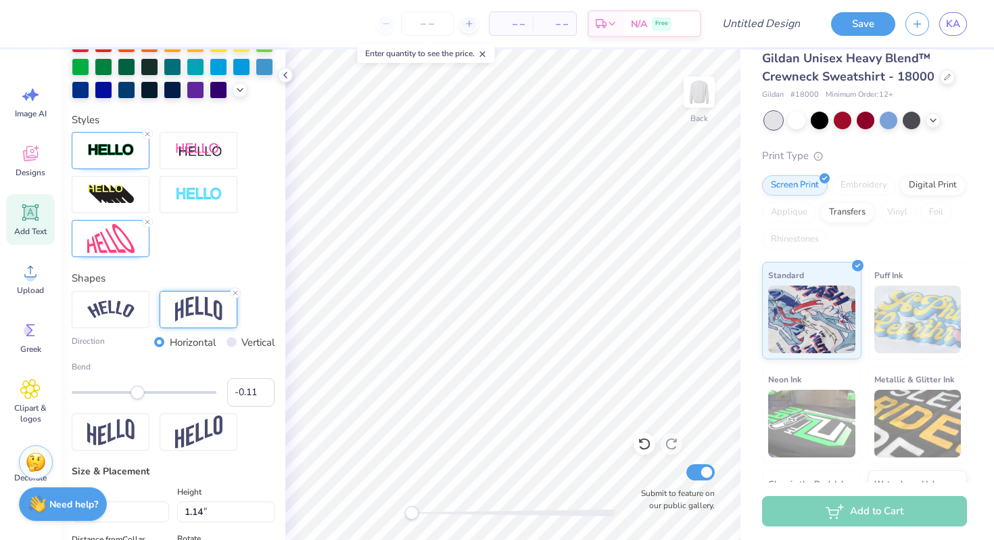
type input "-0.12"
drag, startPoint x: 183, startPoint y: 391, endPoint x: 135, endPoint y: 398, distance: 47.8
click at [135, 398] on div "Accessibility label" at bounding box center [135, 392] width 14 height 14
click at [177, 375] on div "Bend -0.12" at bounding box center [173, 383] width 203 height 46
type input "1.07"
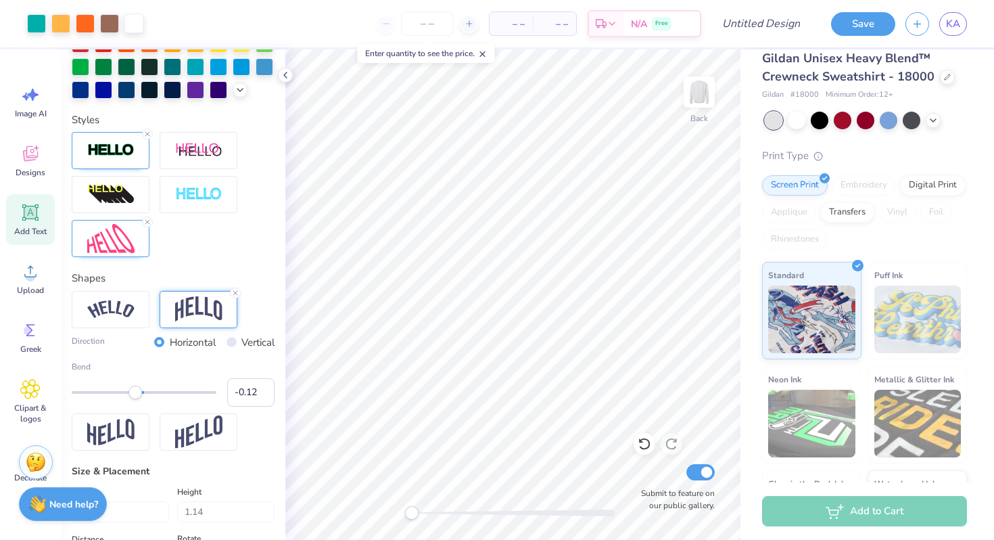
type input "3.55"
type input "0.0"
click at [798, 23] on input "Design Title" at bounding box center [777, 23] width 66 height 27
type input "retro sign"
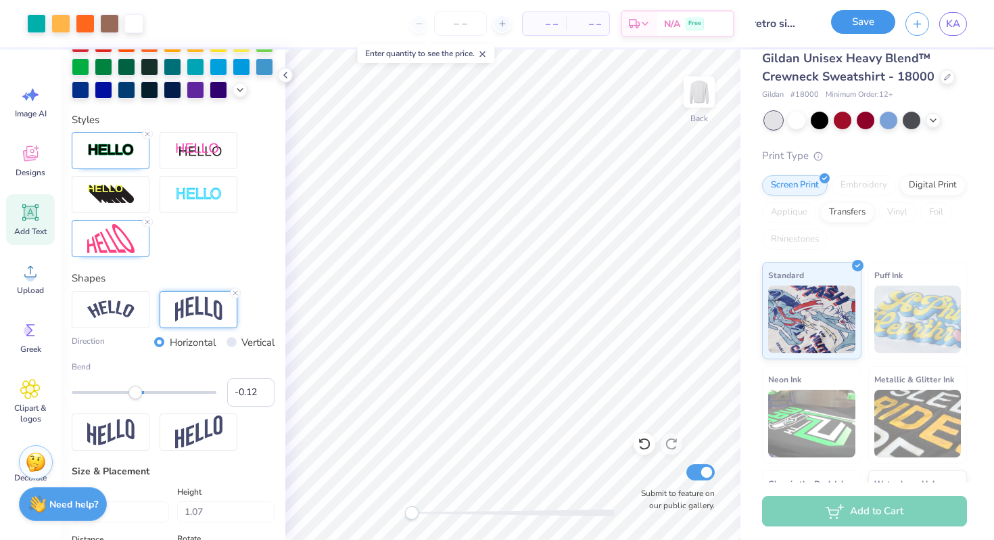
click at [863, 20] on button "Save" at bounding box center [863, 22] width 64 height 24
click at [464, 24] on input "number" at bounding box center [460, 23] width 53 height 24
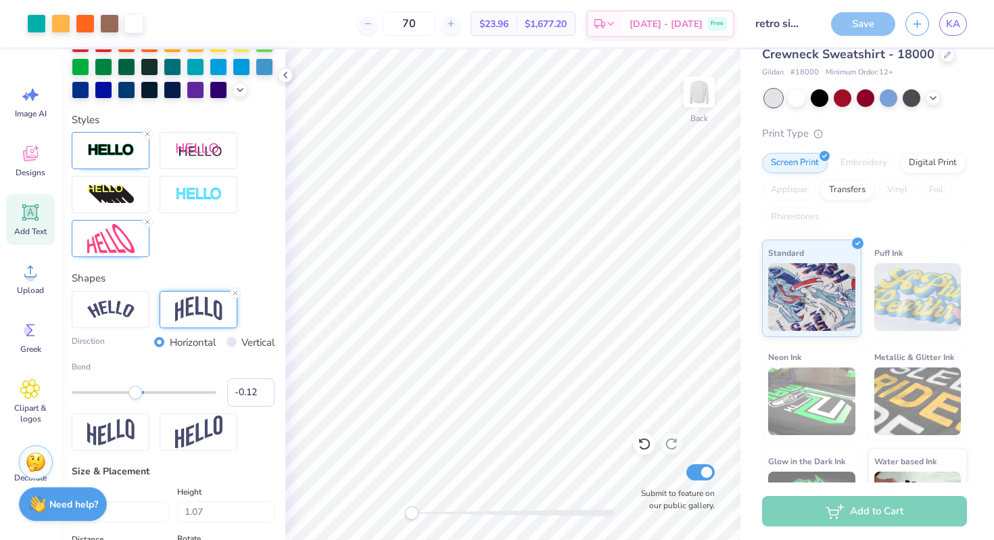
type input "70"
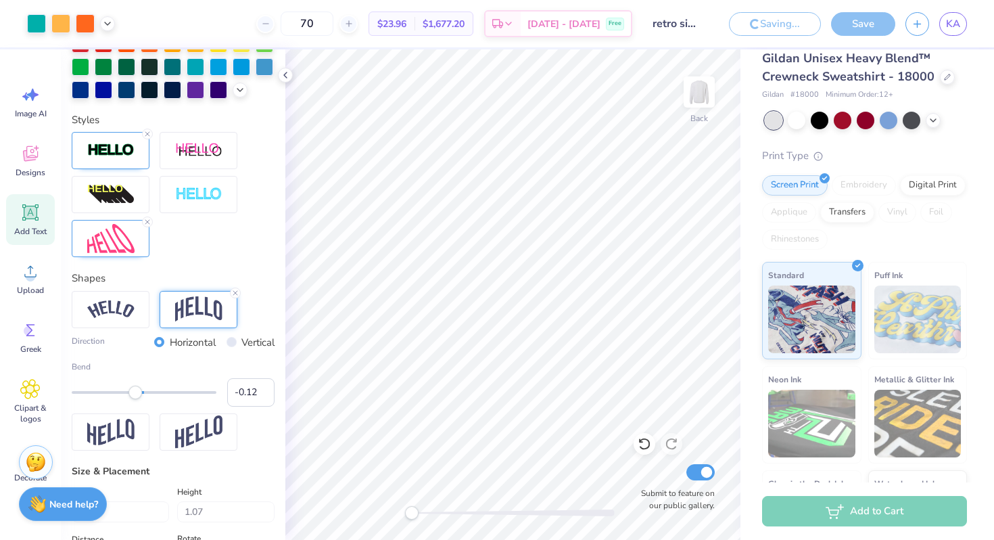
click at [754, 40] on div "Saving... Save KA" at bounding box center [856, 23] width 275 height 47
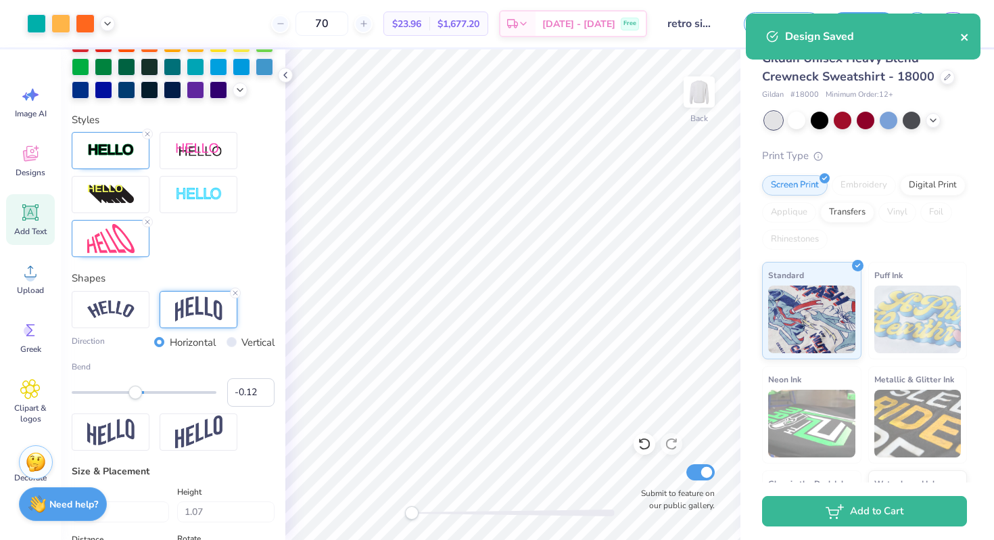
click at [968, 36] on icon "close" at bounding box center [964, 37] width 9 height 11
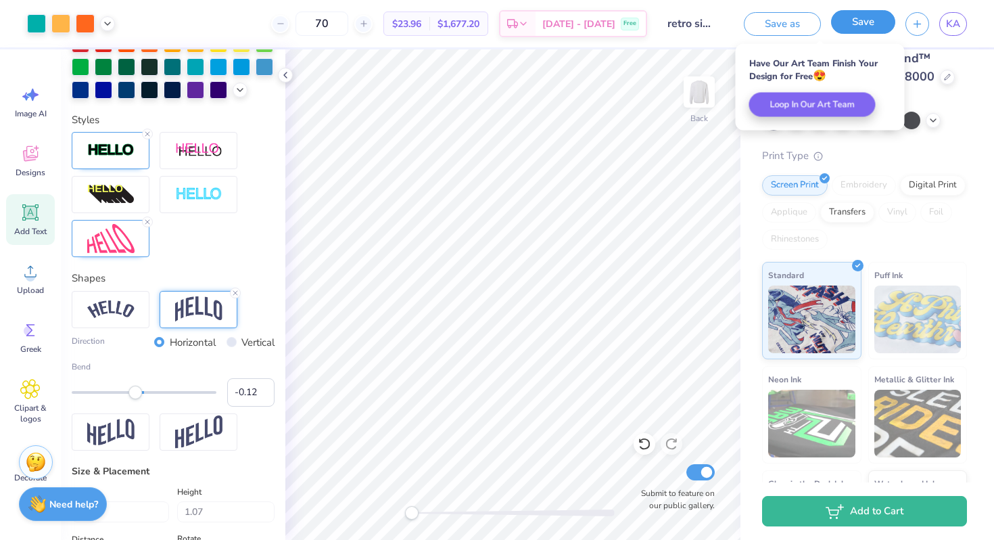
click at [868, 24] on button "Save" at bounding box center [863, 22] width 64 height 24
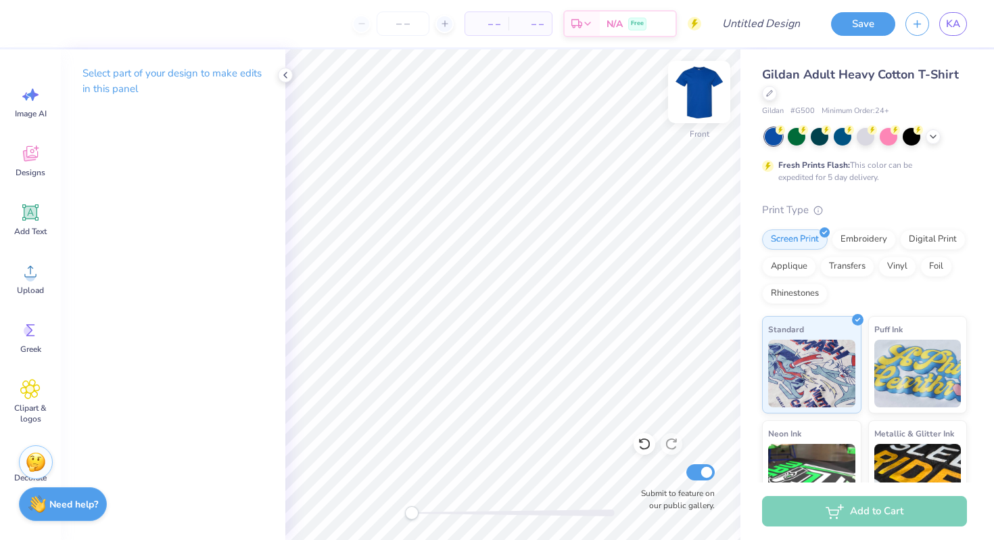
click at [699, 89] on img at bounding box center [699, 92] width 54 height 54
click at [766, 96] on div at bounding box center [769, 92] width 15 height 15
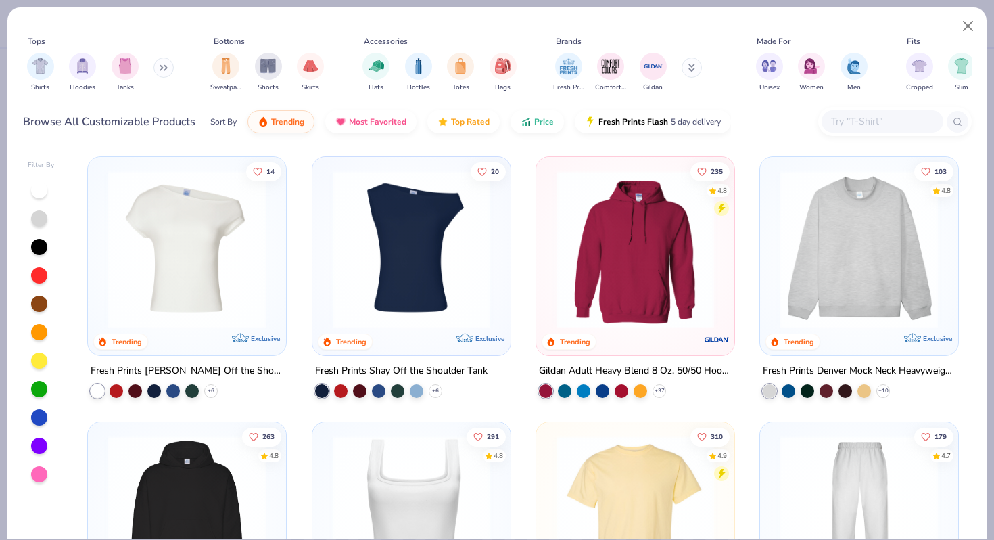
click at [153, 70] on div "Shirts Hoodies Tanks" at bounding box center [101, 72] width 156 height 50
click at [157, 70] on button at bounding box center [163, 67] width 20 height 20
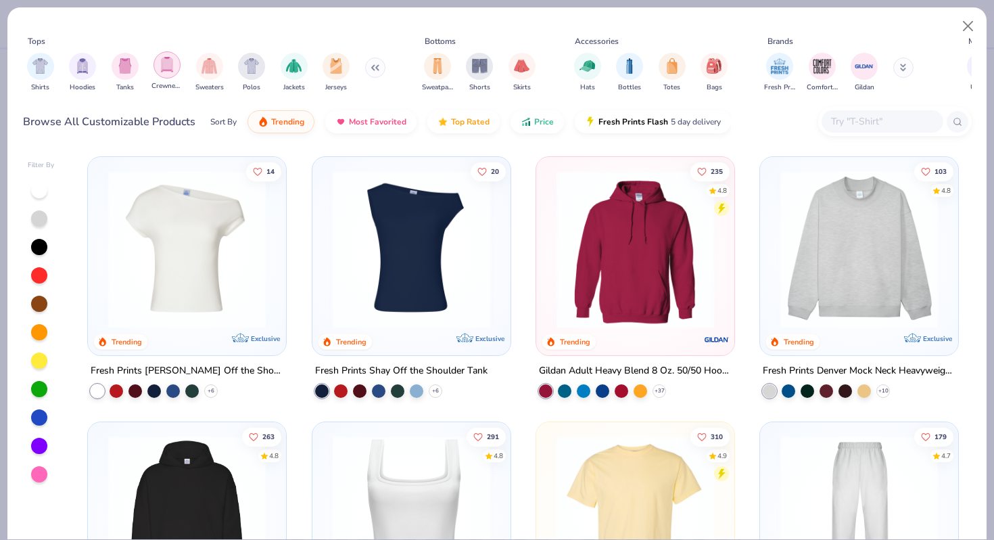
click at [169, 70] on img "filter for Crewnecks" at bounding box center [167, 65] width 15 height 16
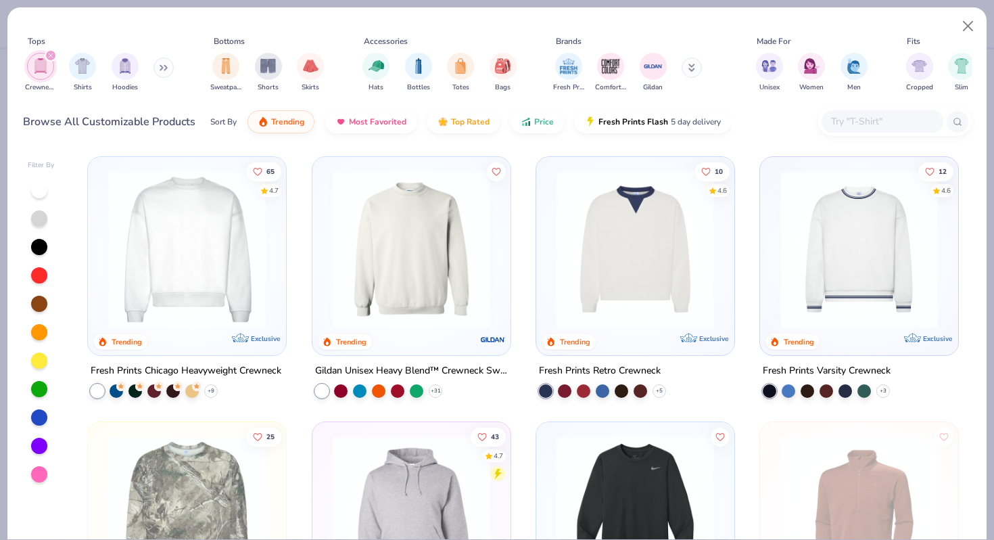
click at [416, 312] on img at bounding box center [411, 249] width 171 height 158
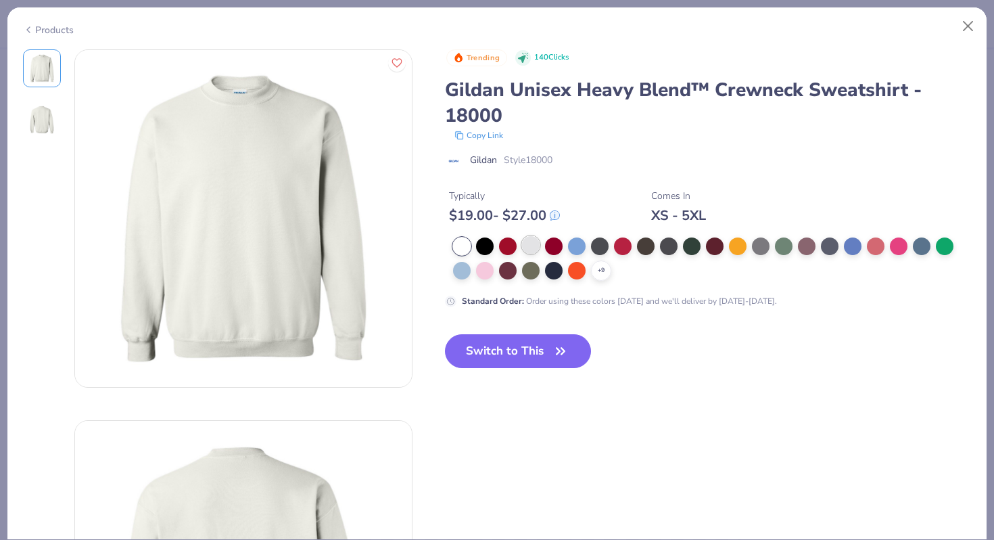
click at [527, 249] on div at bounding box center [531, 245] width 18 height 18
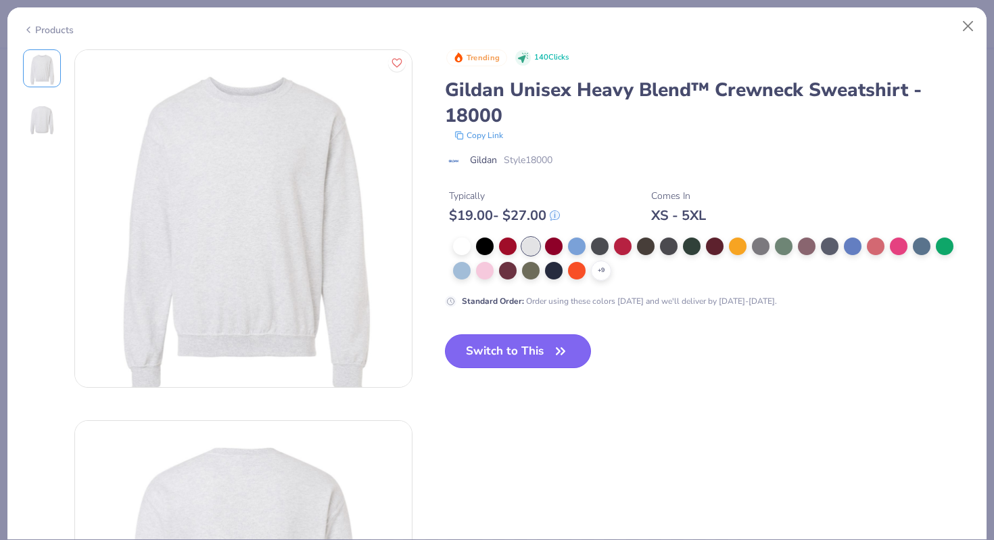
click at [502, 354] on button "Switch to This" at bounding box center [518, 351] width 147 height 34
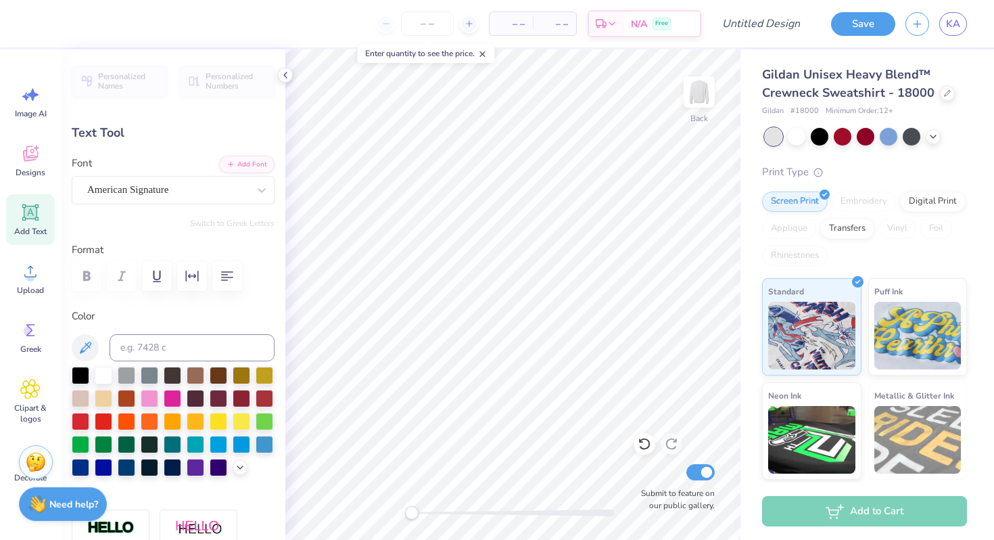
scroll to position [0, 1]
type textarea "Rush 2025"
type input "3.59"
click at [198, 189] on div "American Signature" at bounding box center [168, 189] width 164 height 21
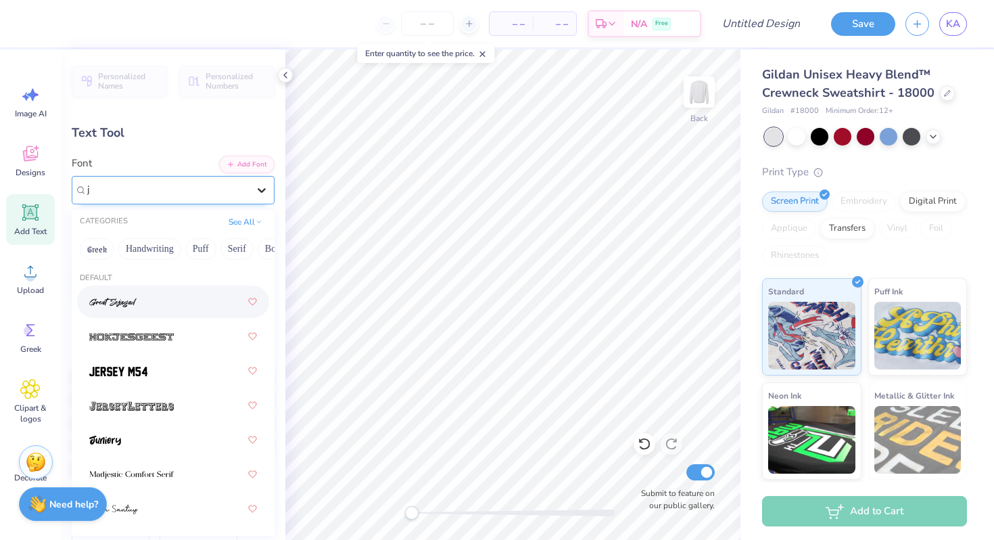
type input "j"
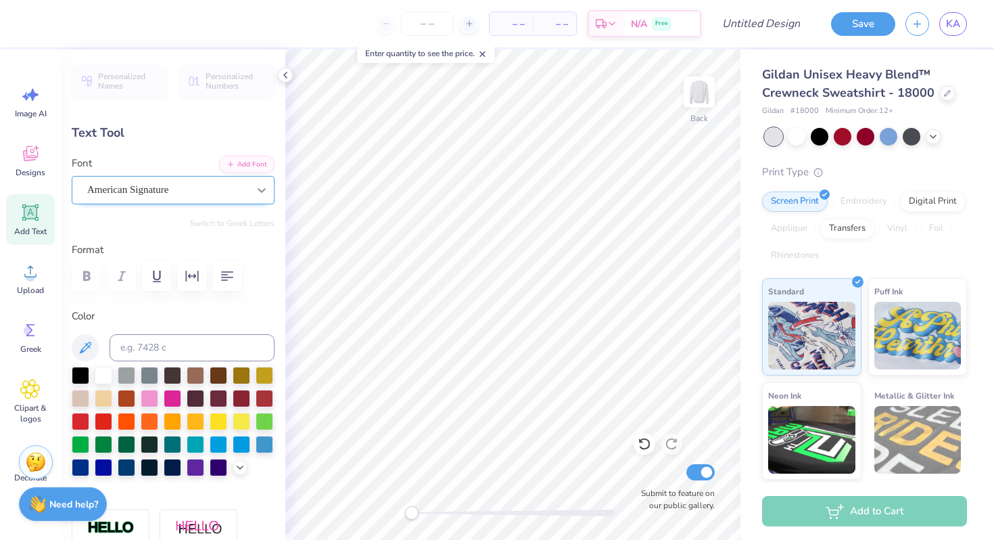
type textarea "Rush025"
type input "12.12"
type input "2.98"
type input "4.50"
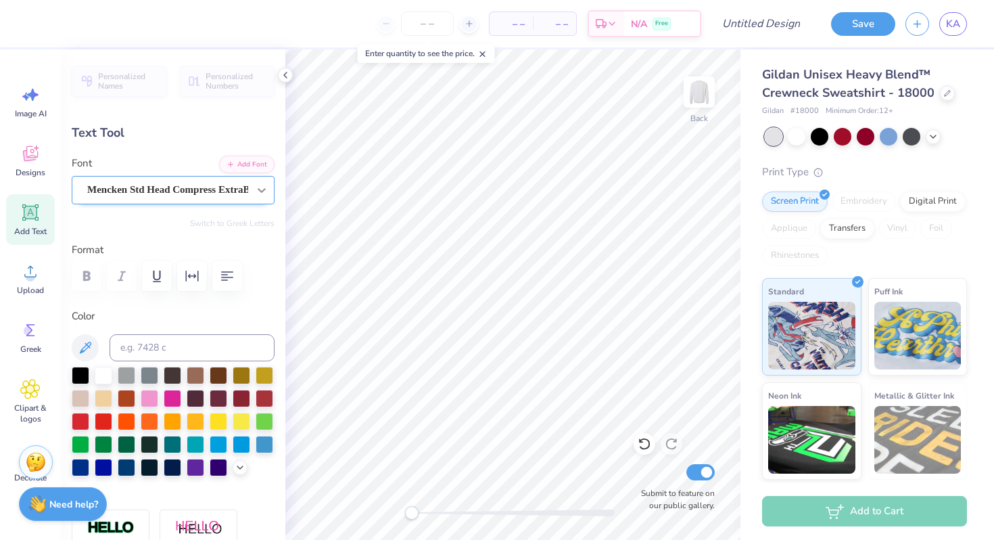
scroll to position [0, 0]
type textarea "D"
type textarea "k"
type textarea "KAPPA BETA PHI"
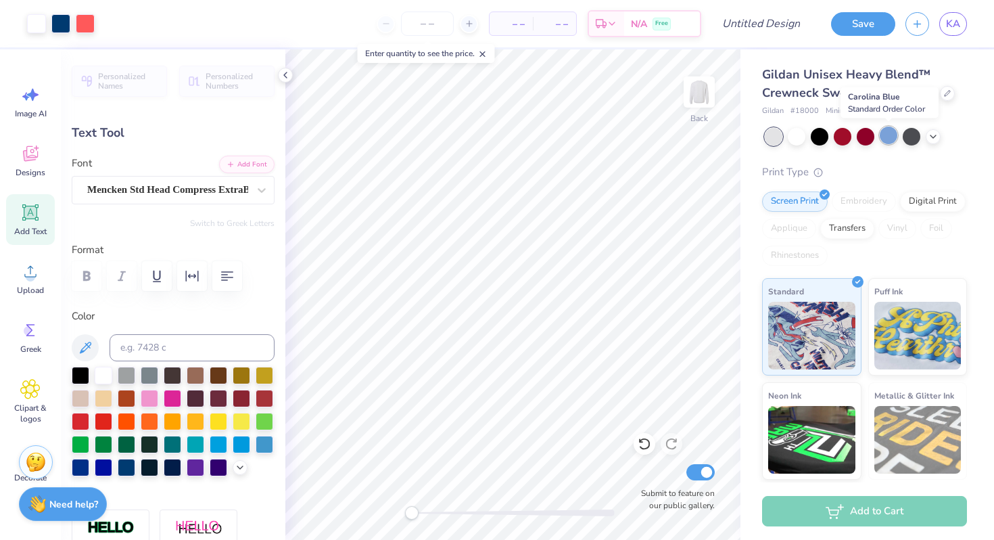
click at [888, 133] on div at bounding box center [889, 135] width 18 height 18
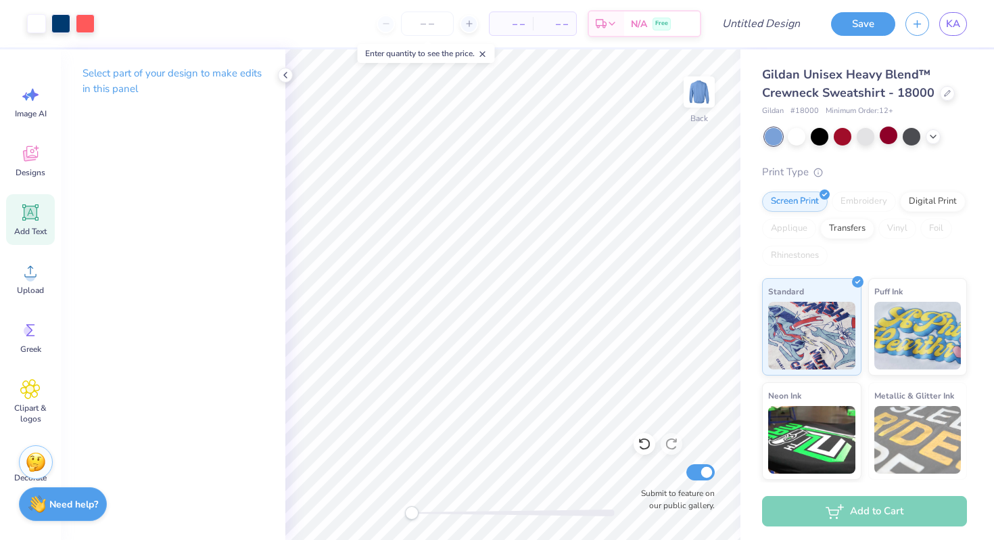
click at [29, 212] on icon at bounding box center [30, 212] width 13 height 13
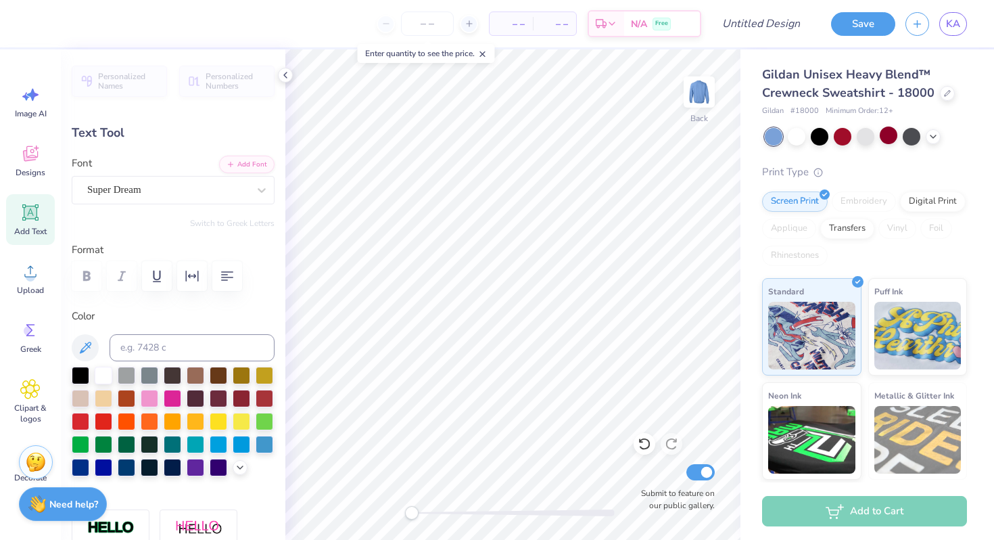
scroll to position [0, 0]
type textarea "2025"
click at [168, 193] on div "Super Dream" at bounding box center [168, 189] width 164 height 21
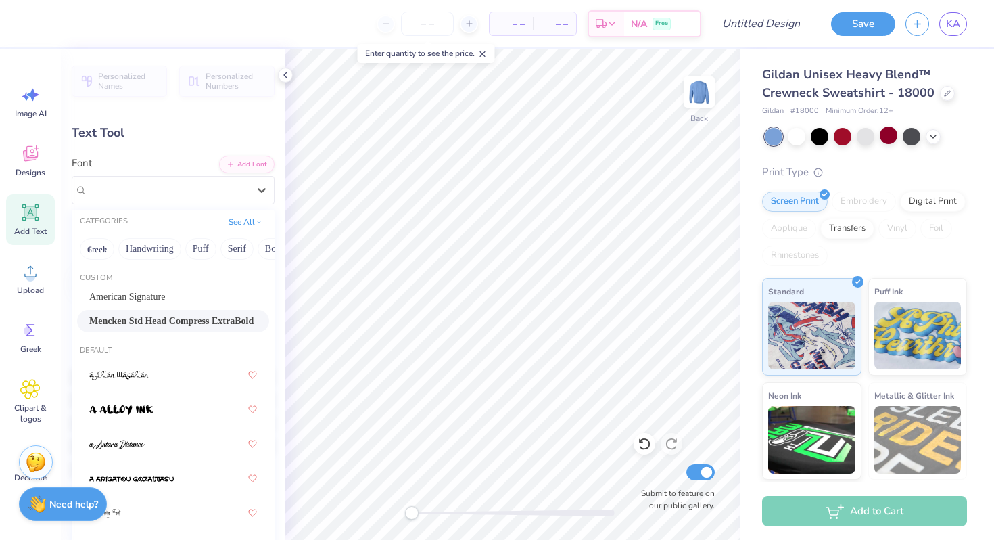
click at [163, 320] on span "Mencken Std Head Compress ExtraBold" at bounding box center [171, 321] width 164 height 14
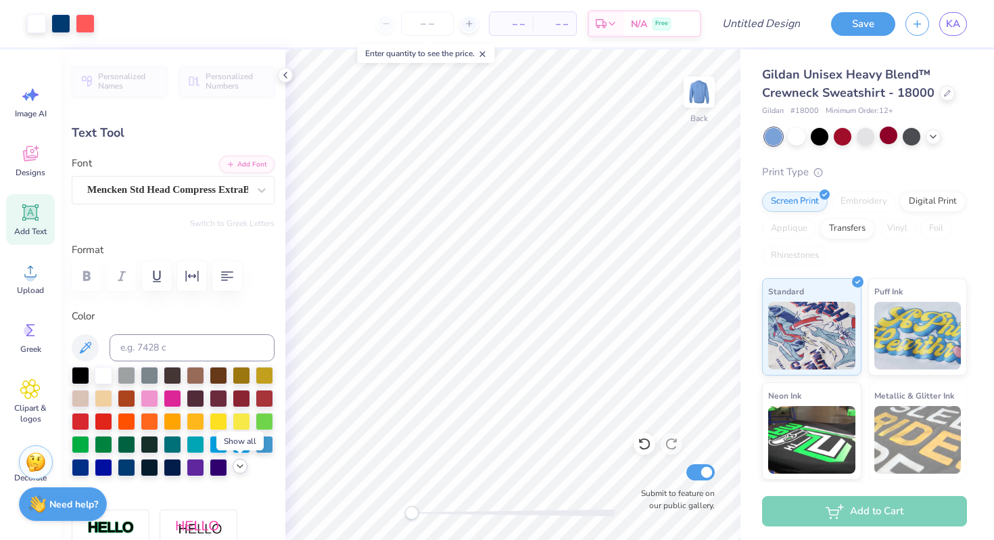
click at [238, 467] on icon at bounding box center [240, 465] width 11 height 11
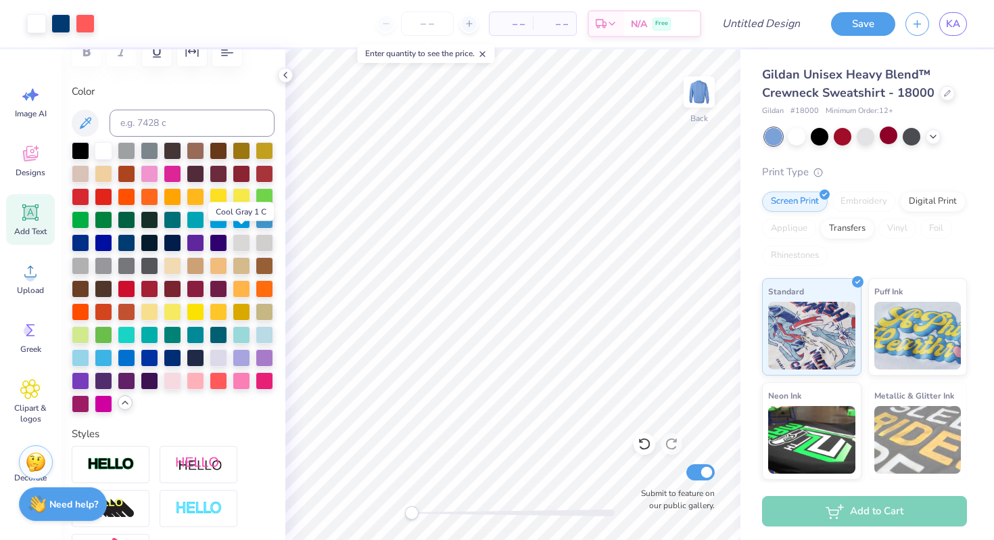
scroll to position [228, 0]
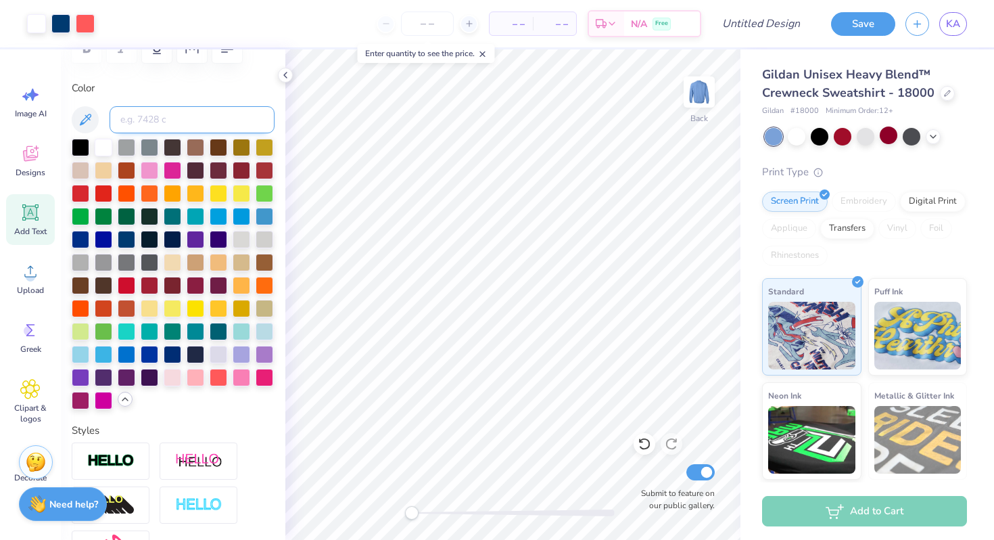
click at [204, 118] on input at bounding box center [192, 119] width 165 height 27
type input "654"
type input "3.32"
type input "1.95"
type input "11.28"
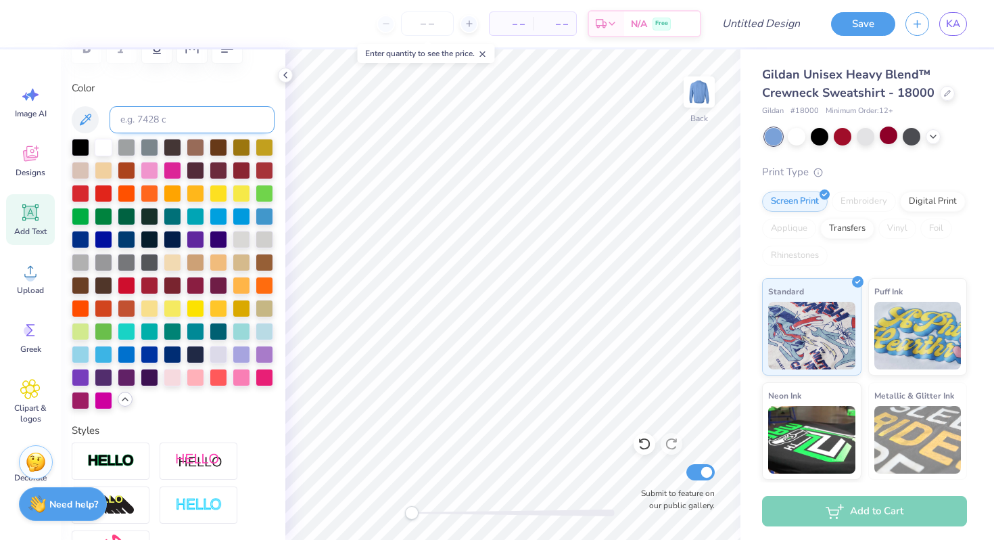
type input "1.47"
type input "0.86"
type input "13.07"
type input "1.18"
type input "0.69"
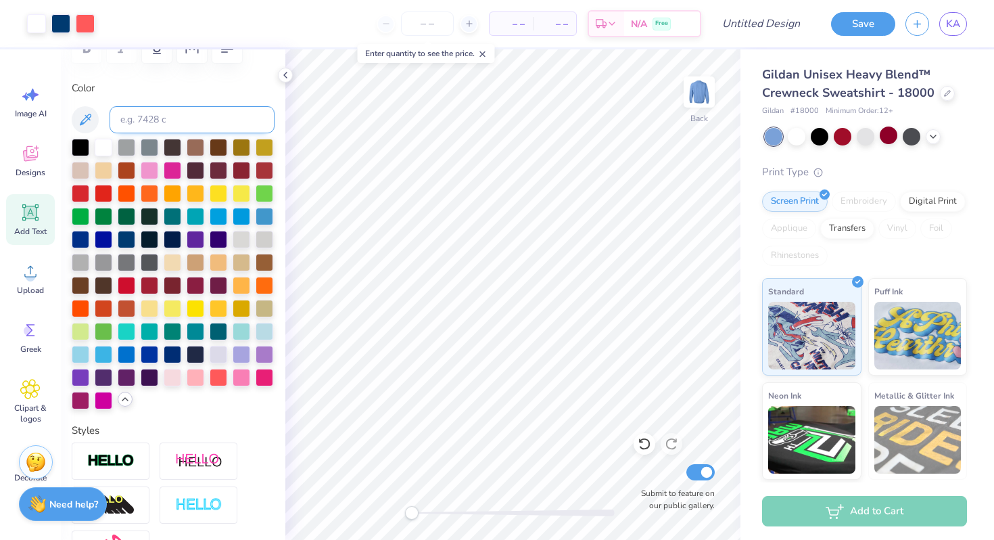
type input "10.67"
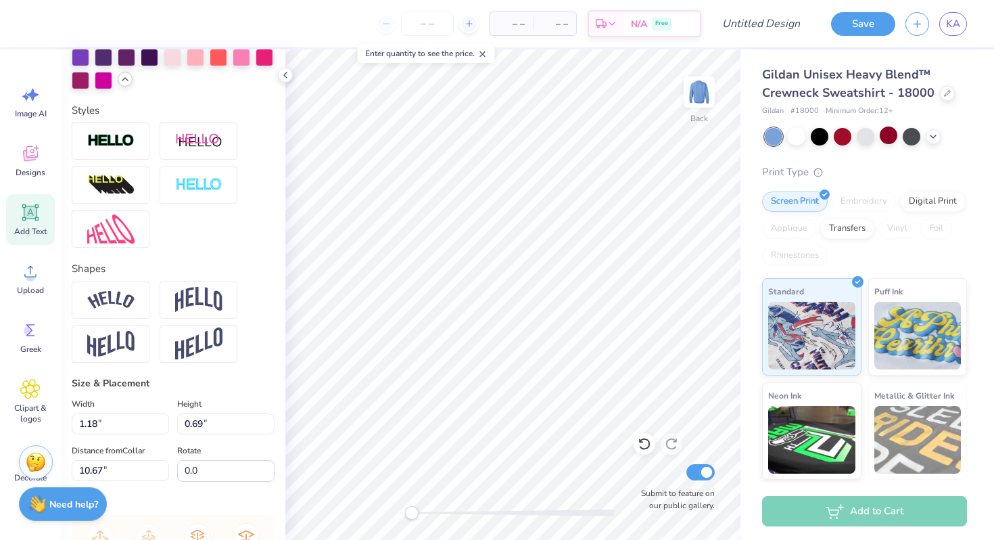
scroll to position [547, 0]
click at [129, 227] on img at bounding box center [110, 229] width 47 height 29
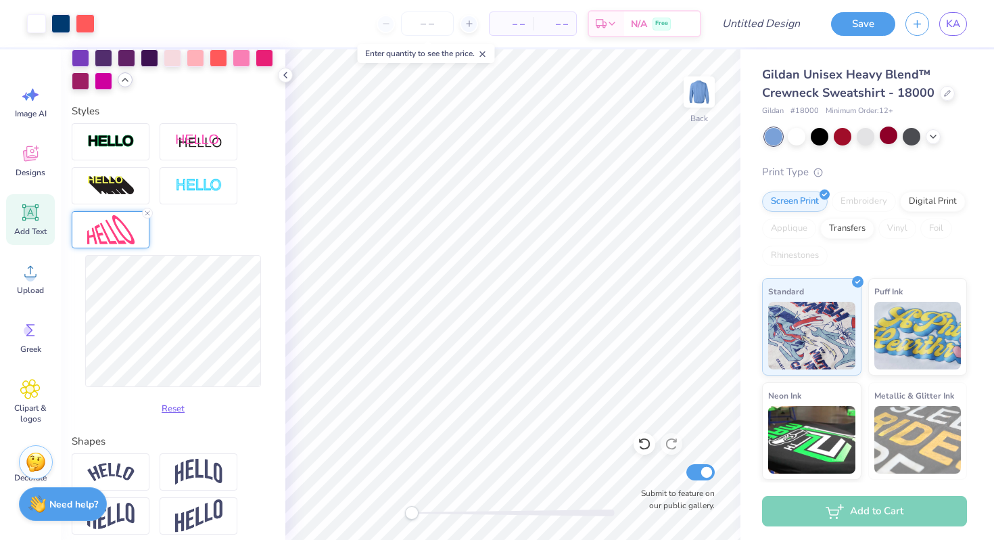
type input "0.82"
type input "10.61"
type input "2.3"
type input "0.97"
type input "0.66"
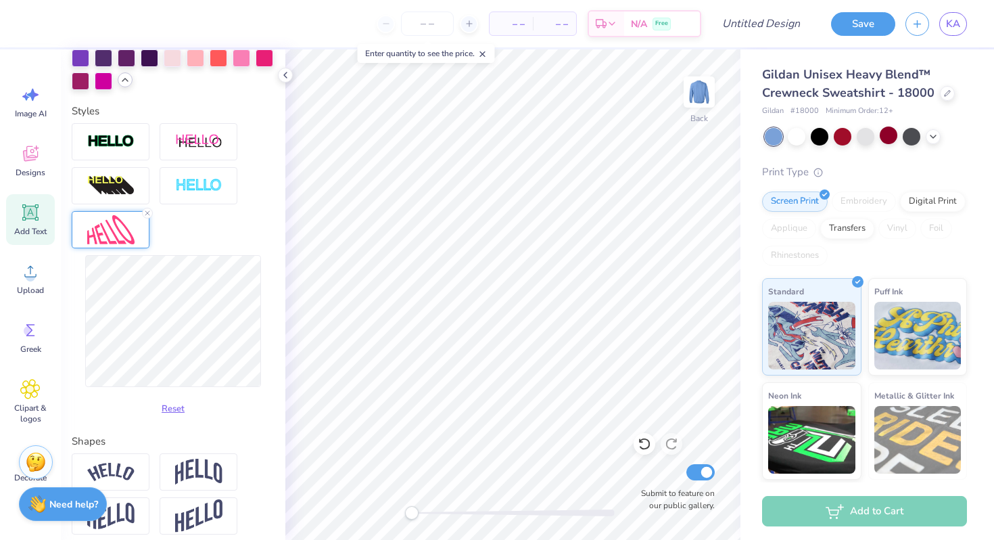
type input "10.54"
drag, startPoint x: 412, startPoint y: 510, endPoint x: 485, endPoint y: 515, distance: 73.8
click at [485, 515] on div "Accessibility label" at bounding box center [487, 513] width 14 height 14
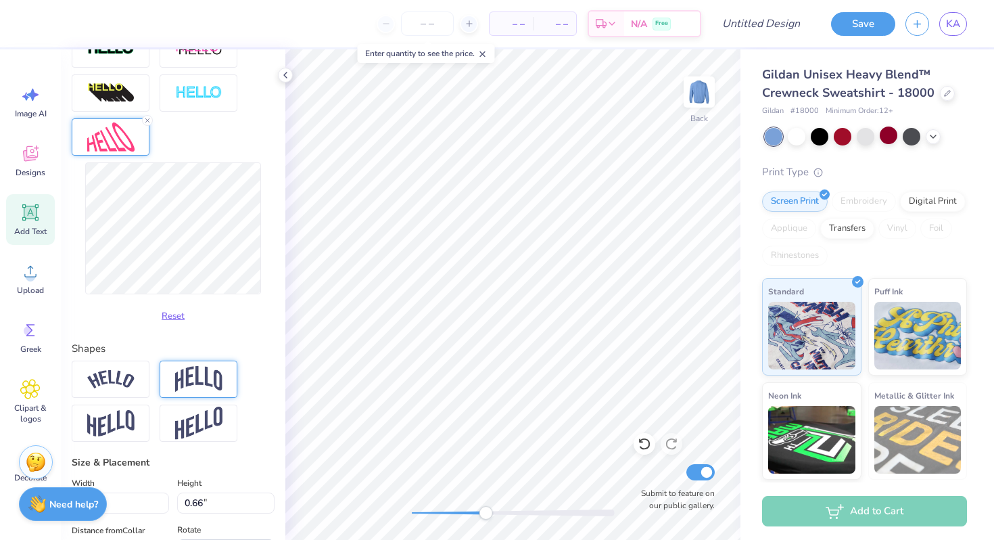
scroll to position [642, 0]
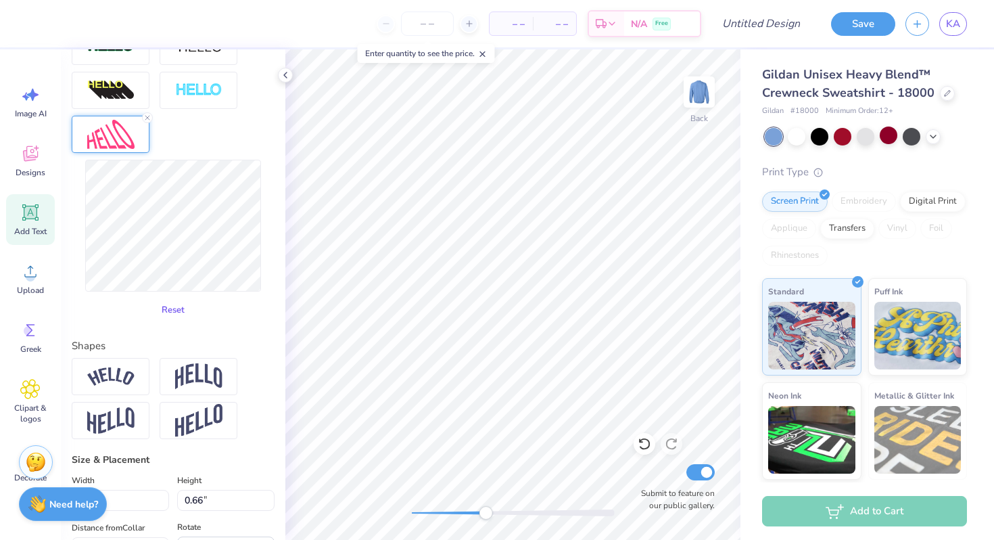
click at [182, 310] on button "Reset" at bounding box center [173, 310] width 35 height 22
type input "0.0"
type input "0.56"
type input "10.69"
type input "0.0"
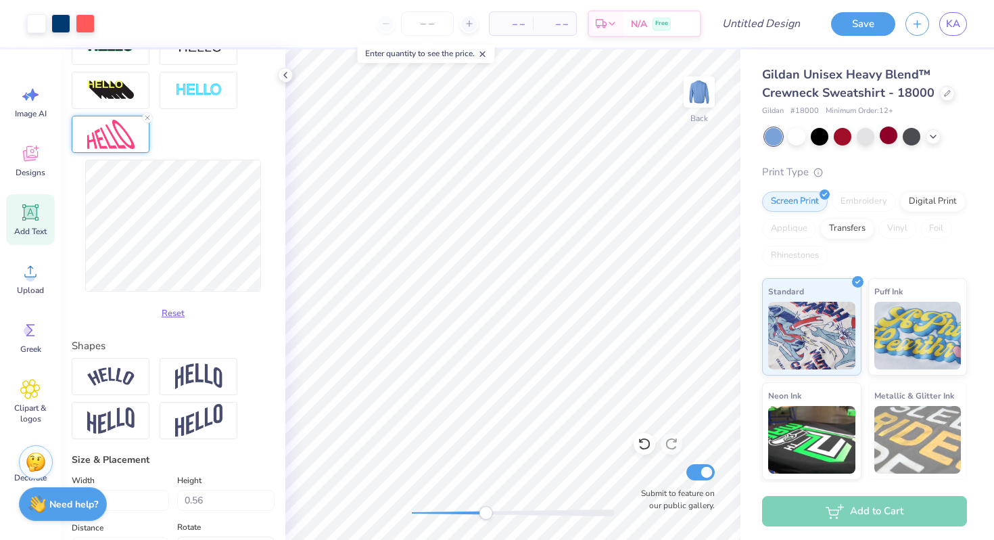
type input "10.71"
type input "0.0"
click at [403, 523] on div "Back Submit to feature on our public gallery." at bounding box center [512, 294] width 455 height 490
drag, startPoint x: 411, startPoint y: 512, endPoint x: 432, endPoint y: 515, distance: 21.1
click at [432, 515] on div "Accessibility label" at bounding box center [436, 513] width 14 height 14
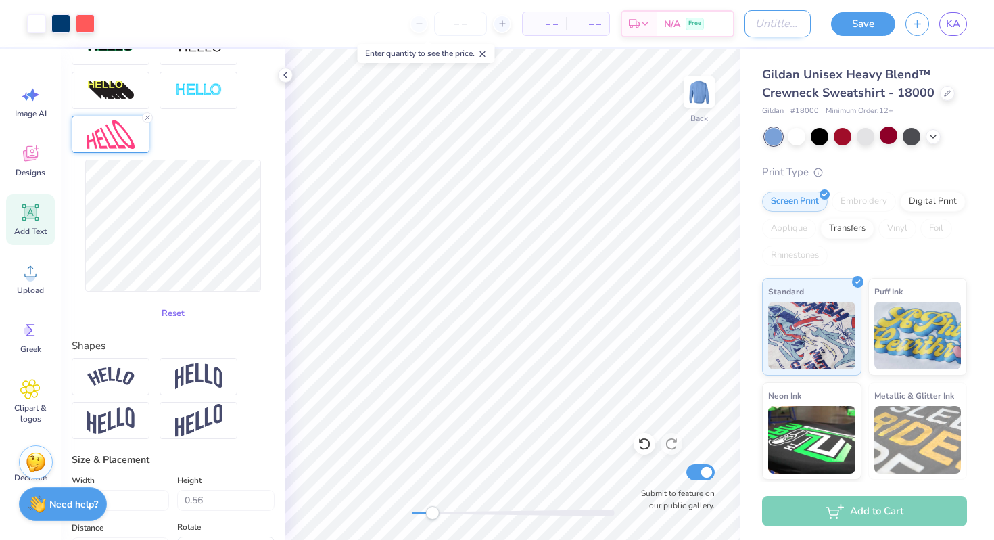
click at [768, 29] on input "Design Title" at bounding box center [777, 23] width 66 height 27
type input "car with license plate"
click at [858, 27] on button "Save" at bounding box center [863, 22] width 64 height 24
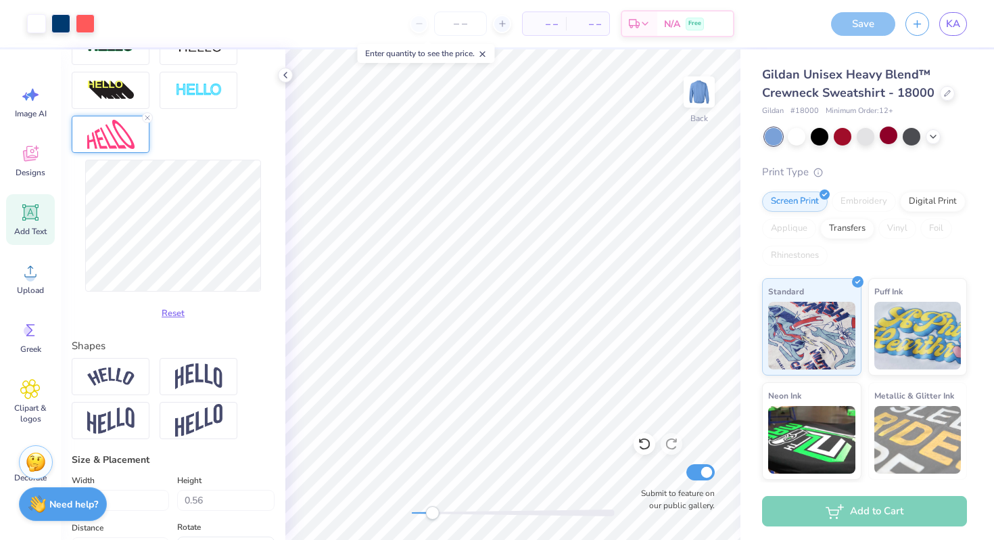
scroll to position [0, 0]
click at [464, 31] on input "number" at bounding box center [460, 23] width 53 height 24
click at [464, 22] on input "number" at bounding box center [460, 23] width 53 height 24
click at [459, 26] on input "number" at bounding box center [460, 23] width 53 height 24
click at [485, 54] on line at bounding box center [482, 54] width 5 height 5
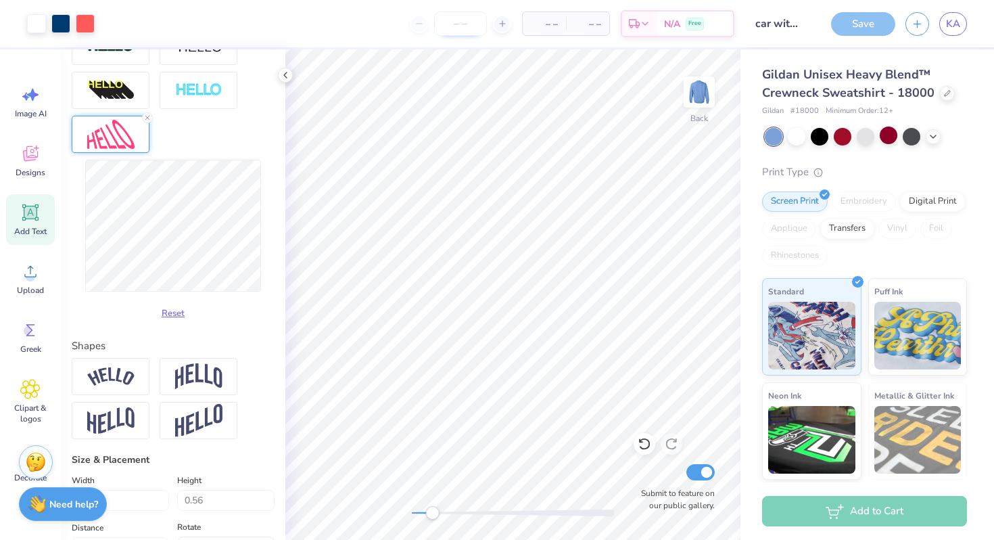
click at [465, 19] on input "number" at bounding box center [460, 23] width 53 height 24
click at [465, 24] on input "number" at bounding box center [460, 23] width 53 height 24
type input "70"
click at [815, 41] on div "Art colors 70 $20.84 Per Item $1,458.80 Total Est. Delivery Oct 10 - 13 Free De…" at bounding box center [497, 23] width 994 height 47
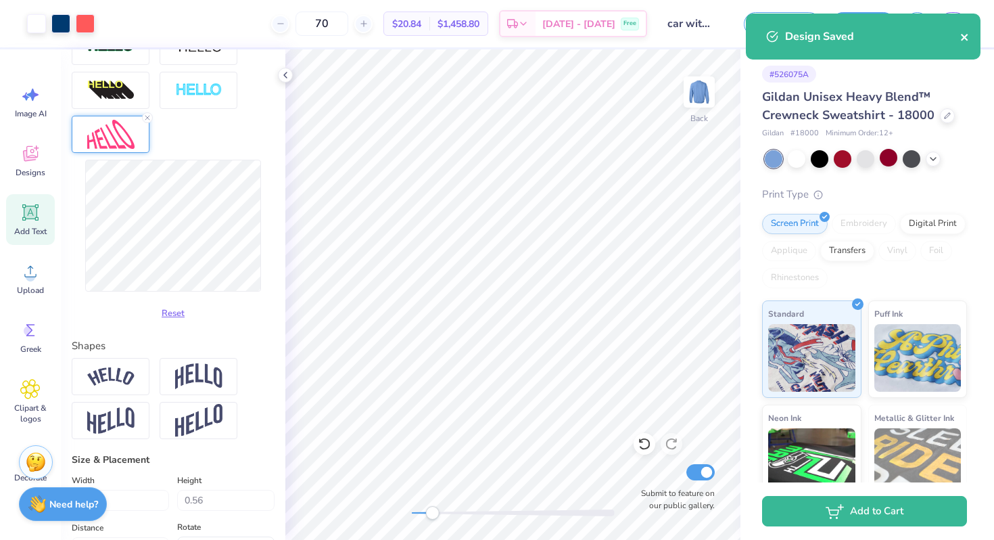
click at [968, 35] on icon "close" at bounding box center [964, 37] width 9 height 11
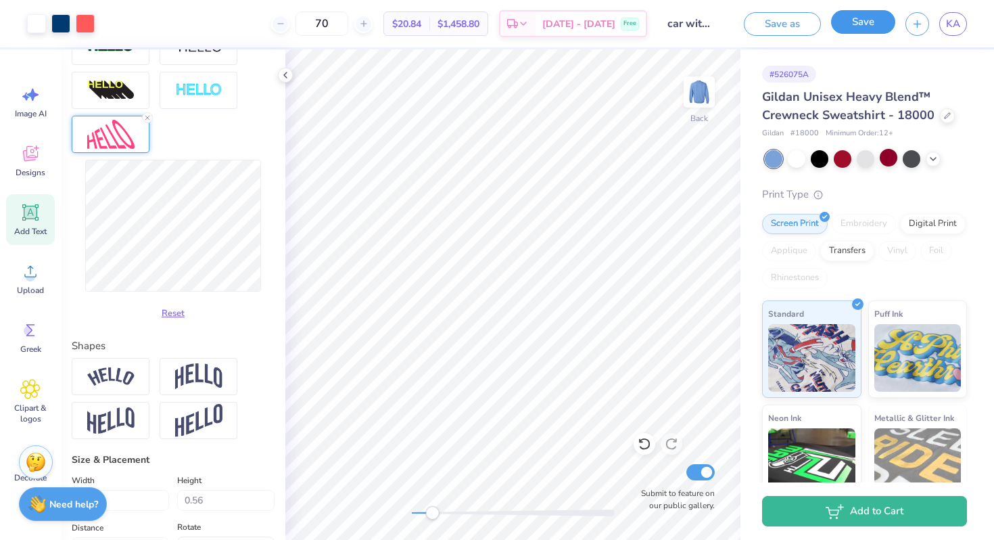
click at [869, 28] on button "Save" at bounding box center [863, 22] width 64 height 24
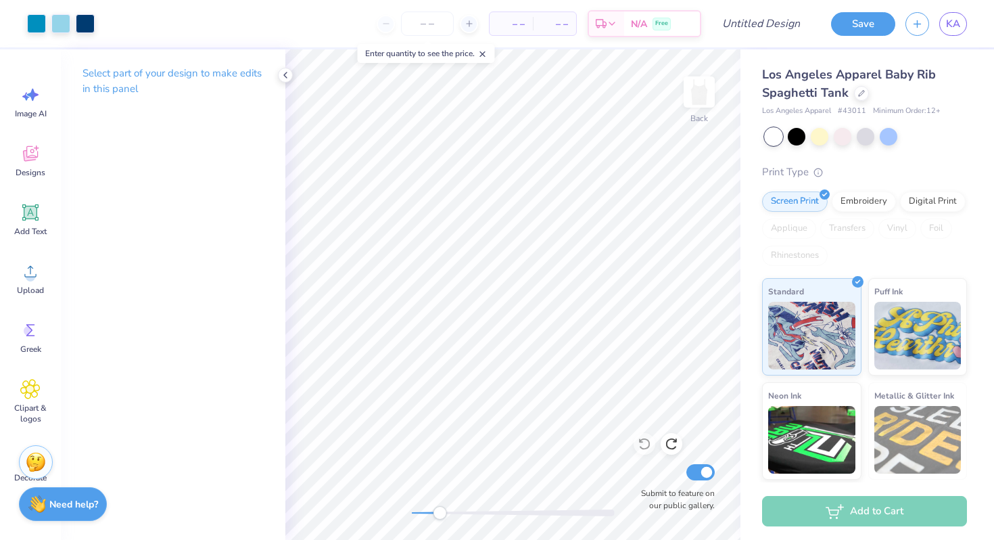
drag, startPoint x: 413, startPoint y: 510, endPoint x: 439, endPoint y: 512, distance: 26.5
click at [439, 512] on div "Accessibility label" at bounding box center [440, 513] width 14 height 14
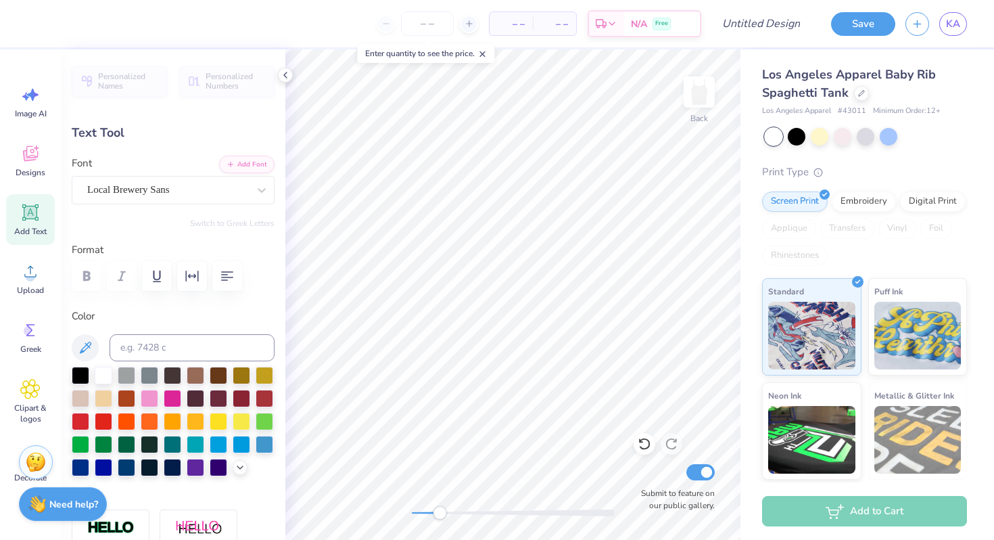
type textarea "B"
type input "0.60"
type input "1.32"
type input "3.08"
type textarea "A"
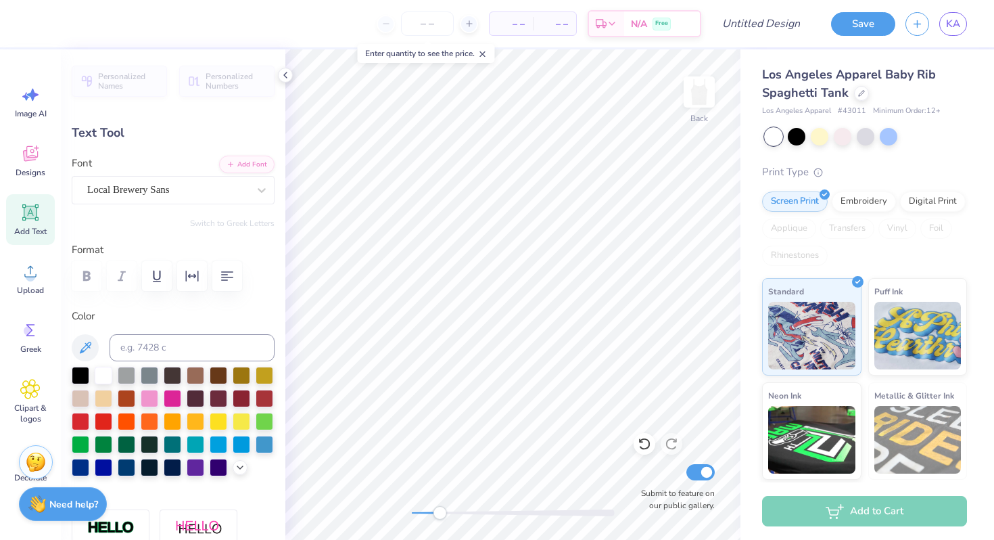
type textarea "K"
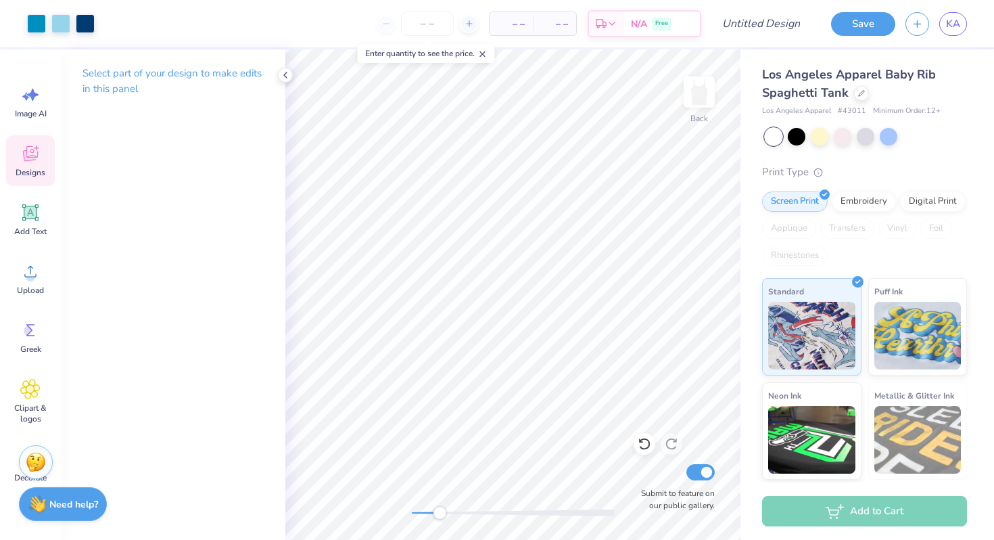
click at [32, 159] on icon at bounding box center [30, 155] width 13 height 11
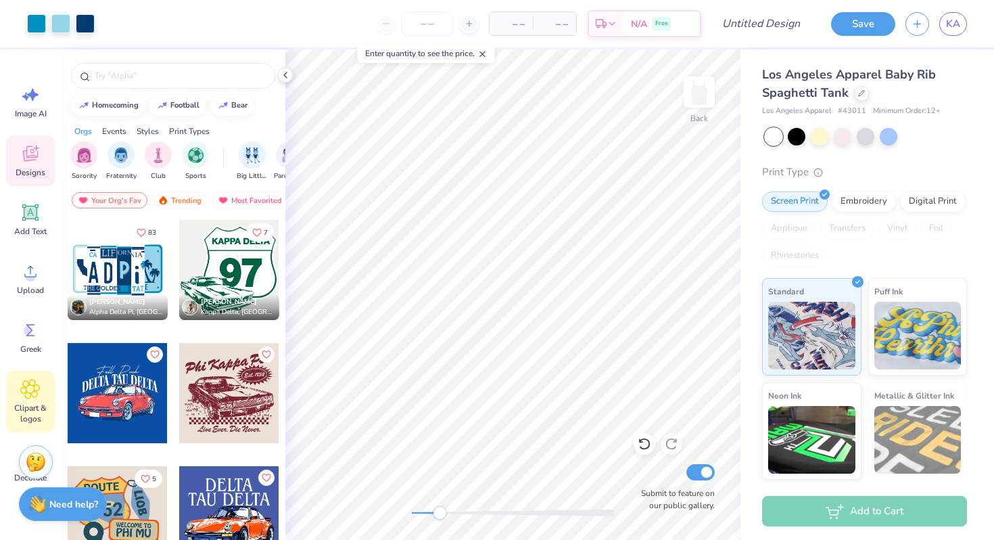
click at [26, 406] on span "Clipart & logos" at bounding box center [30, 413] width 45 height 22
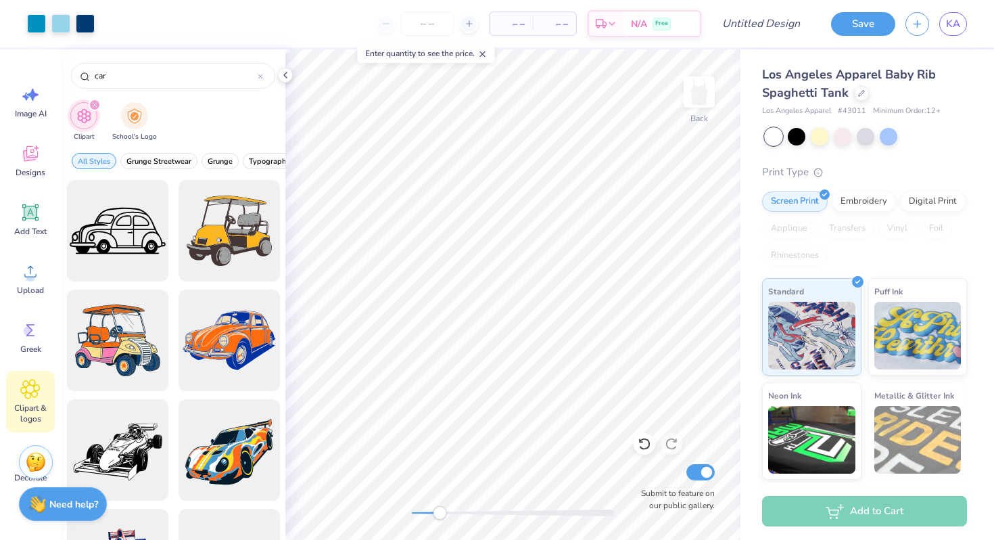
scroll to position [4, 0]
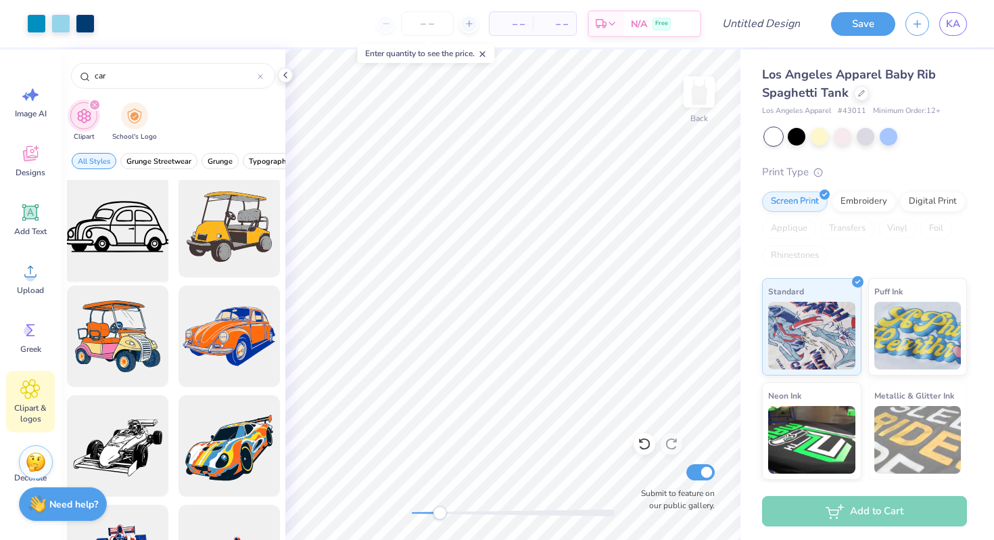
type input "car"
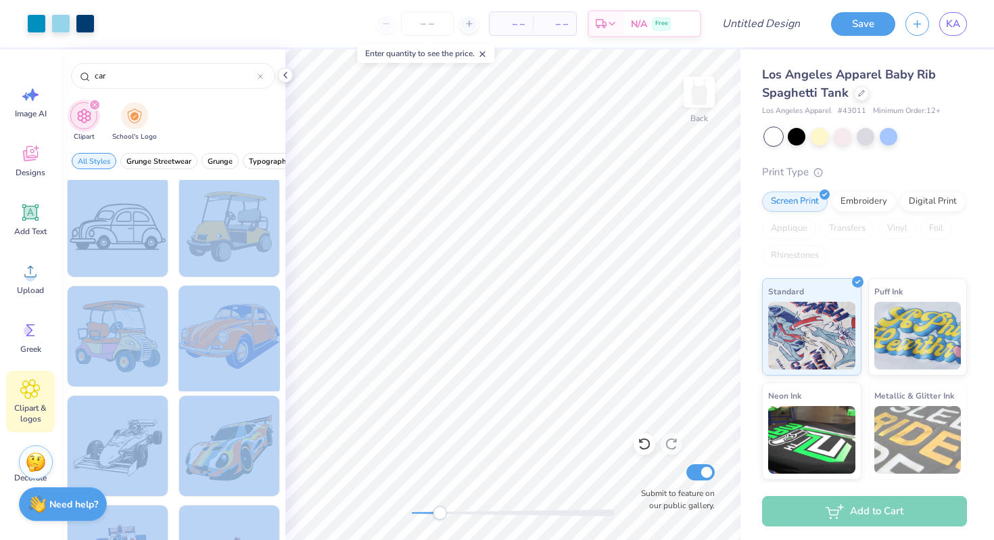
click at [373, 423] on div "Art colors – – Per Item – – Total Est. Delivery N/A Free Design Title Save KA I…" at bounding box center [497, 270] width 994 height 540
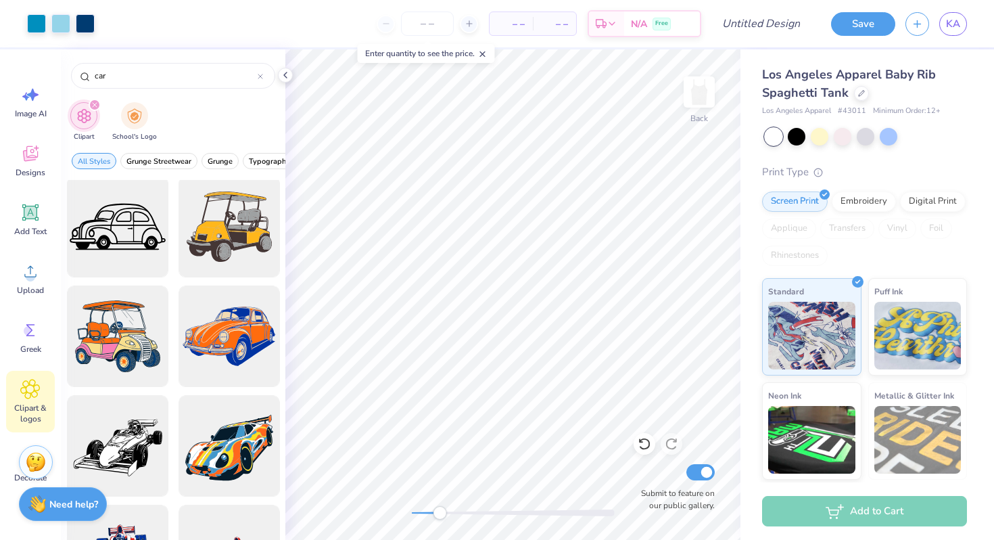
click at [282, 337] on div at bounding box center [173, 360] width 224 height 360
click at [112, 205] on div at bounding box center [118, 227] width 112 height 112
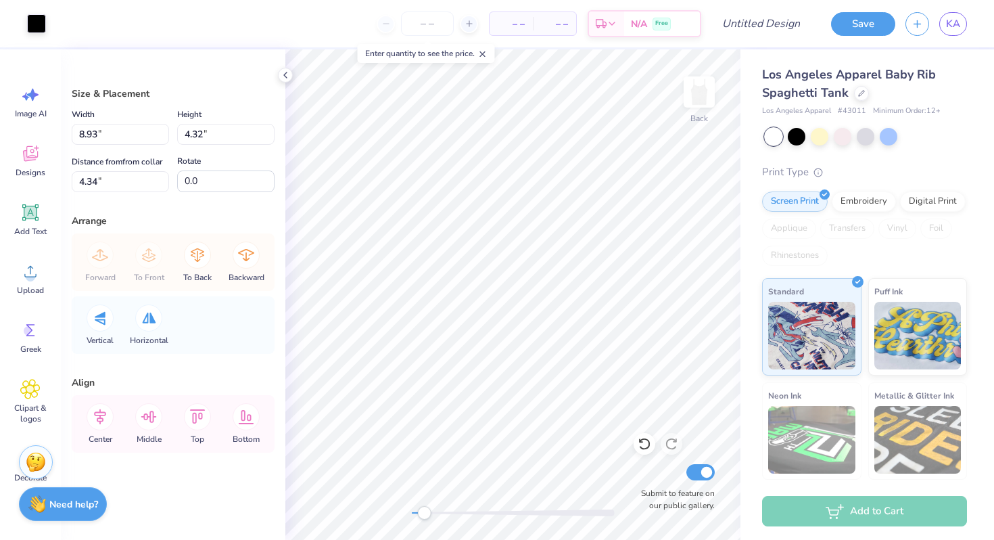
drag, startPoint x: 437, startPoint y: 508, endPoint x: 424, endPoint y: 509, distance: 13.5
click at [424, 509] on div "Accessibility label" at bounding box center [424, 513] width 14 height 14
type input "2.87"
type input "1.39"
type input "7.27"
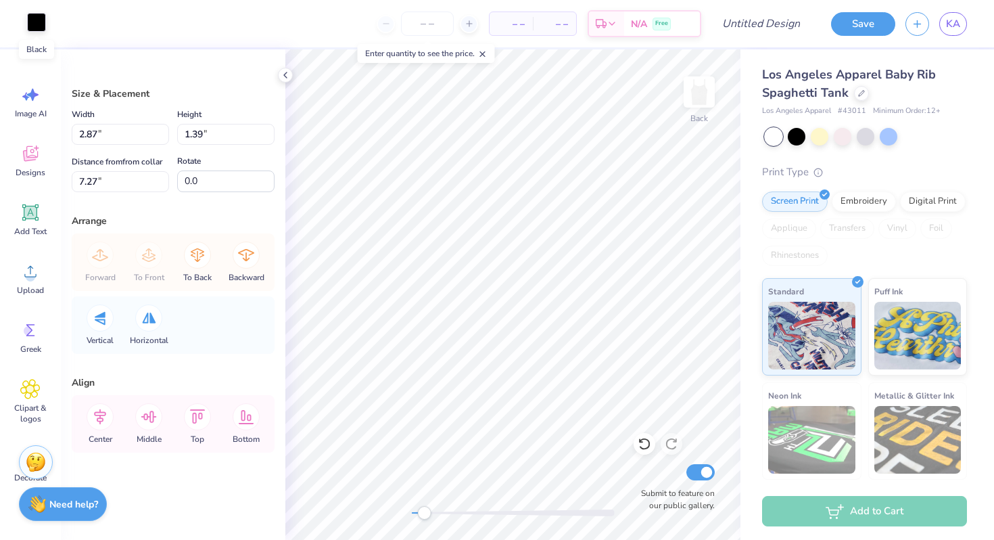
click at [41, 20] on div at bounding box center [36, 22] width 19 height 19
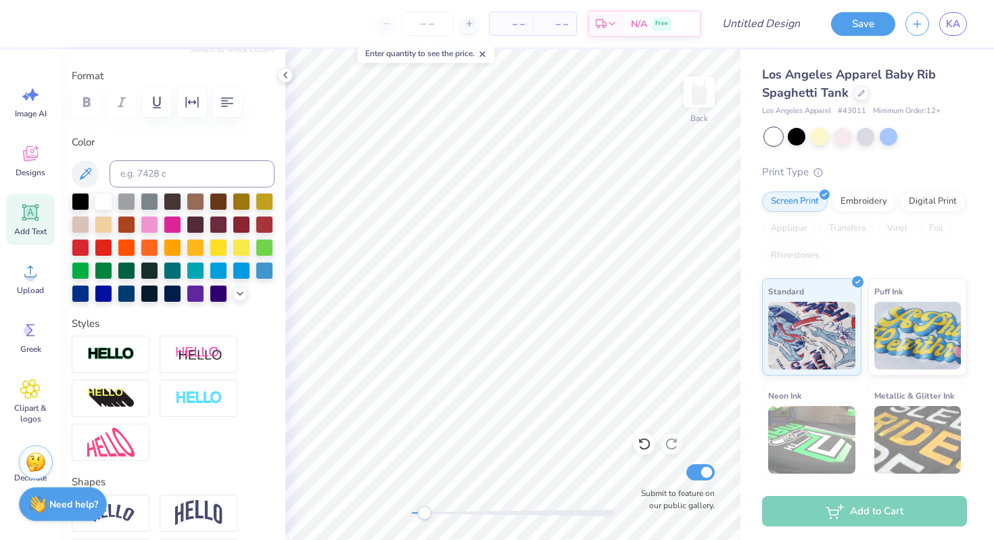
scroll to position [187, 0]
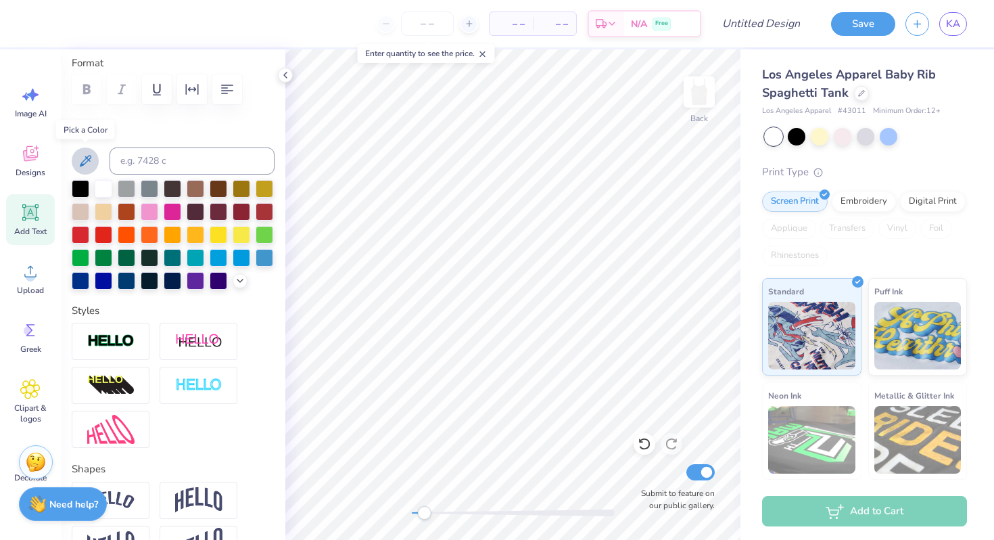
click at [91, 158] on icon at bounding box center [85, 161] width 16 height 16
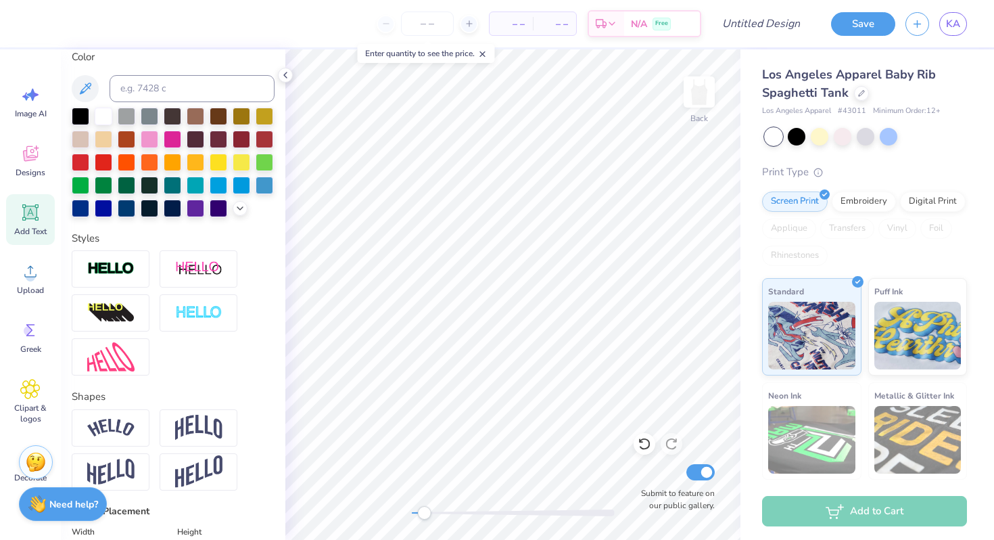
scroll to position [267, 0]
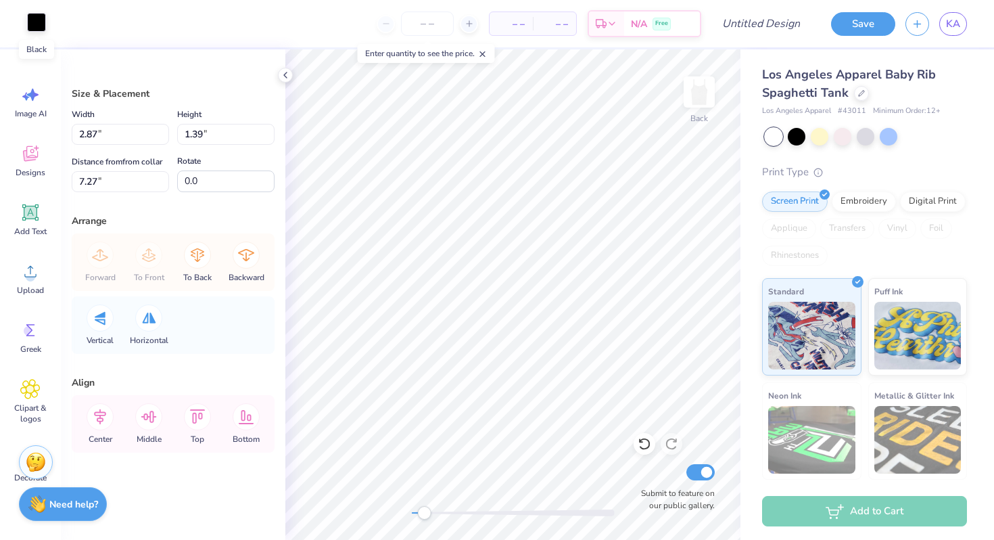
click at [43, 24] on div at bounding box center [36, 22] width 19 height 19
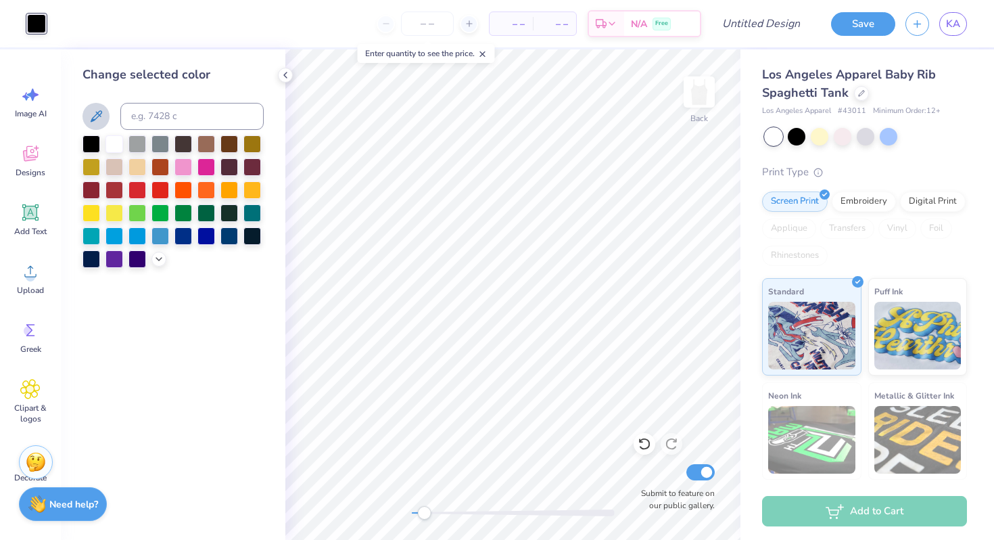
click at [99, 117] on icon at bounding box center [96, 116] width 16 height 16
click at [11, 476] on div "Decorate" at bounding box center [30, 465] width 49 height 51
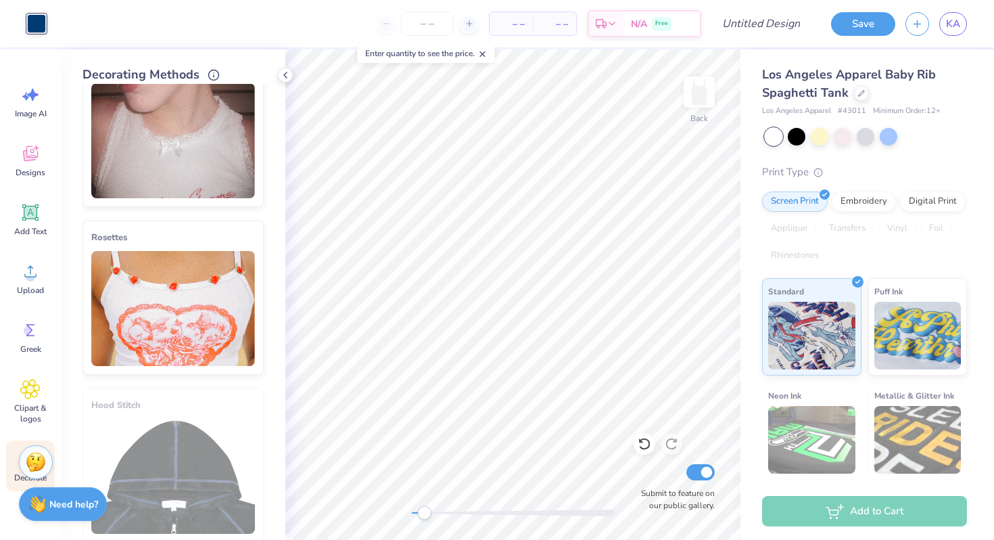
scroll to position [729, 0]
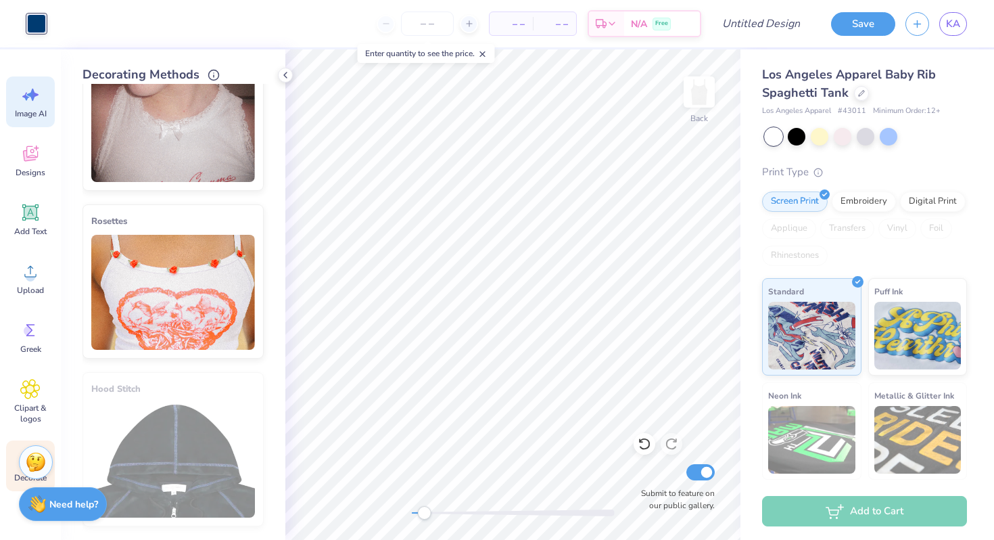
click at [36, 117] on span "Image AI" at bounding box center [31, 113] width 32 height 11
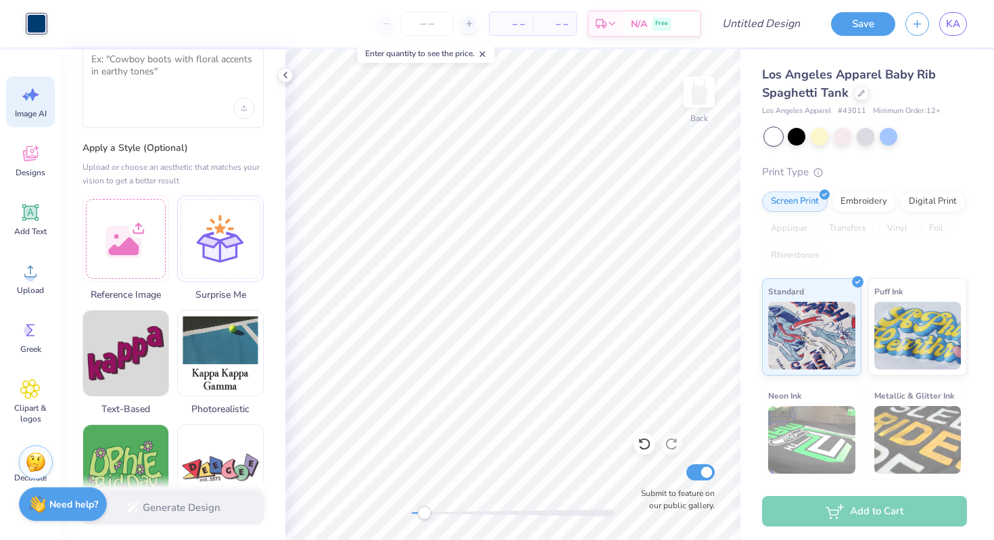
scroll to position [0, 0]
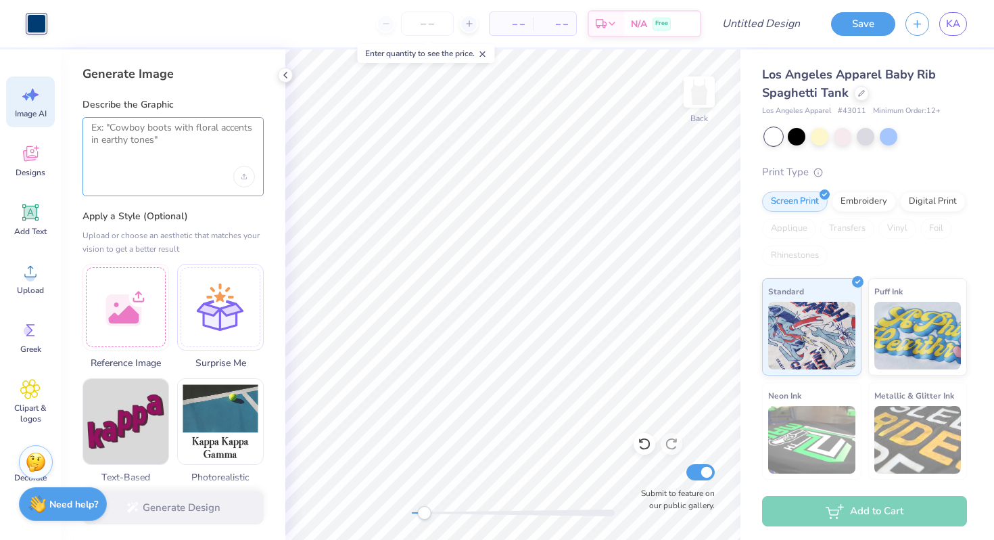
click at [172, 138] on textarea at bounding box center [173, 139] width 164 height 34
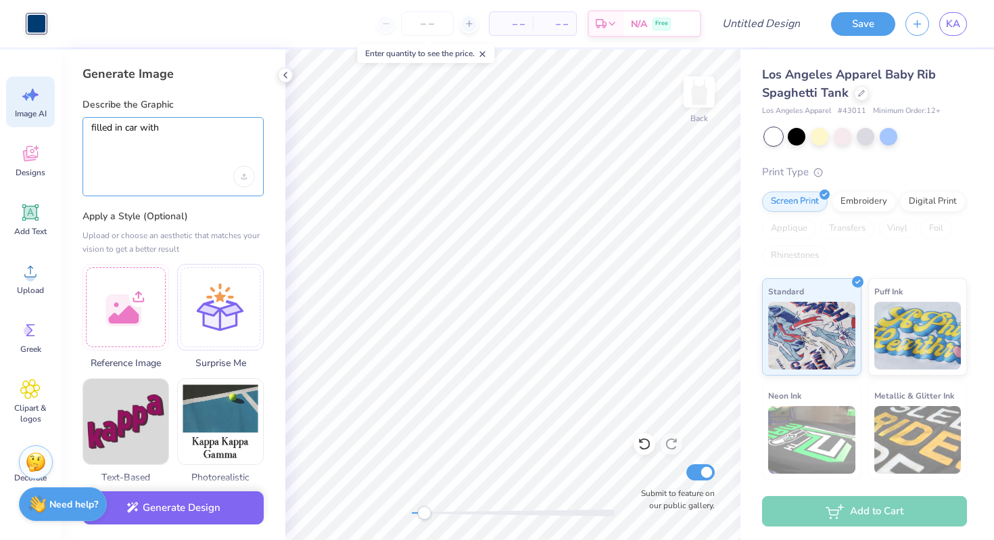
click at [91, 128] on textarea "filled in car with" at bounding box center [173, 139] width 164 height 34
drag, startPoint x: 174, startPoint y: 129, endPoint x: 89, endPoint y: 126, distance: 85.2
click at [89, 126] on div "filled in car with" at bounding box center [172, 156] width 181 height 79
click at [90, 128] on div "car in all one color" at bounding box center [172, 156] width 181 height 79
click at [92, 128] on textarea "car in all one color" at bounding box center [173, 139] width 164 height 34
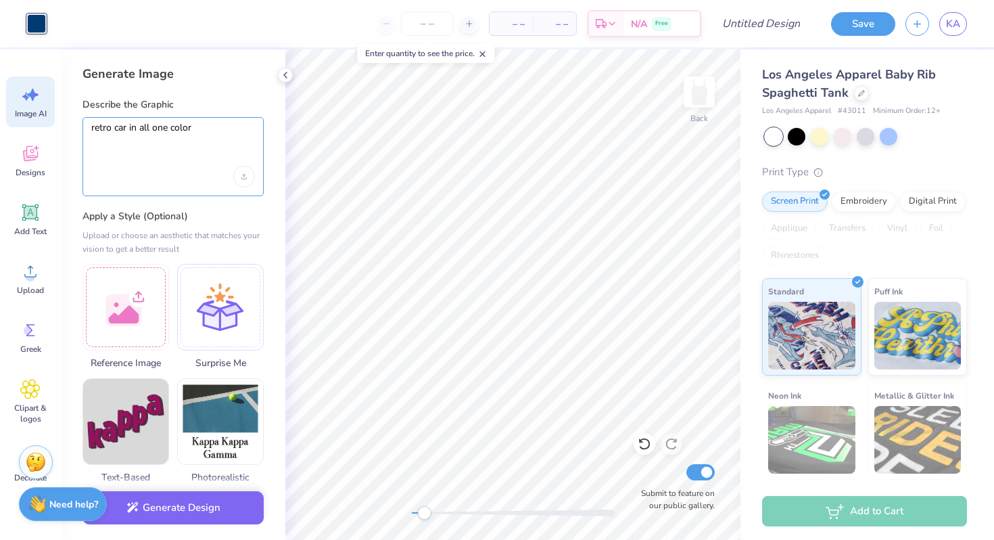
click at [231, 125] on textarea "retro car in all one color" at bounding box center [173, 139] width 164 height 34
type textarea "retro car in all one color: 541 C"
click at [245, 174] on icon "Upload image" at bounding box center [243, 176] width 5 height 5
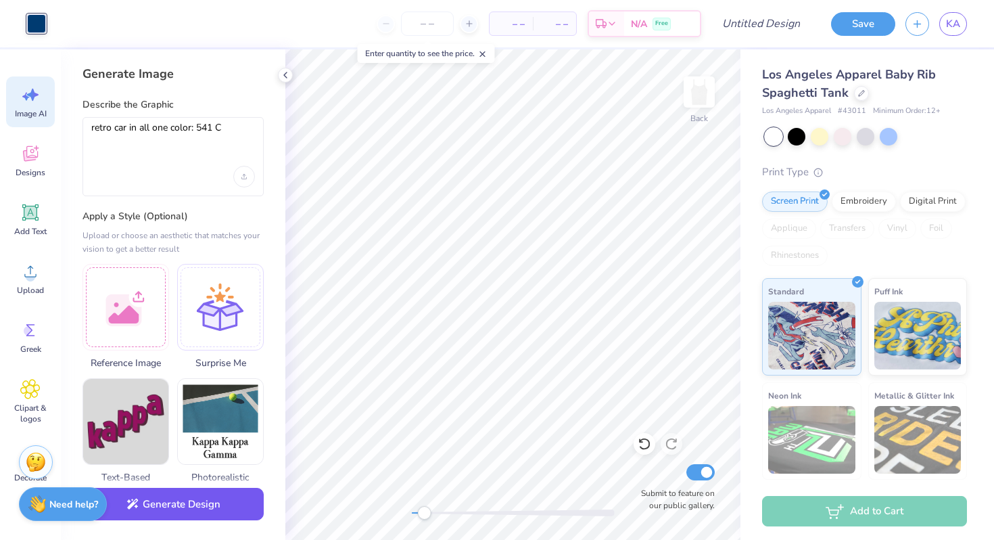
click at [139, 504] on button "Generate Design" at bounding box center [172, 503] width 181 height 33
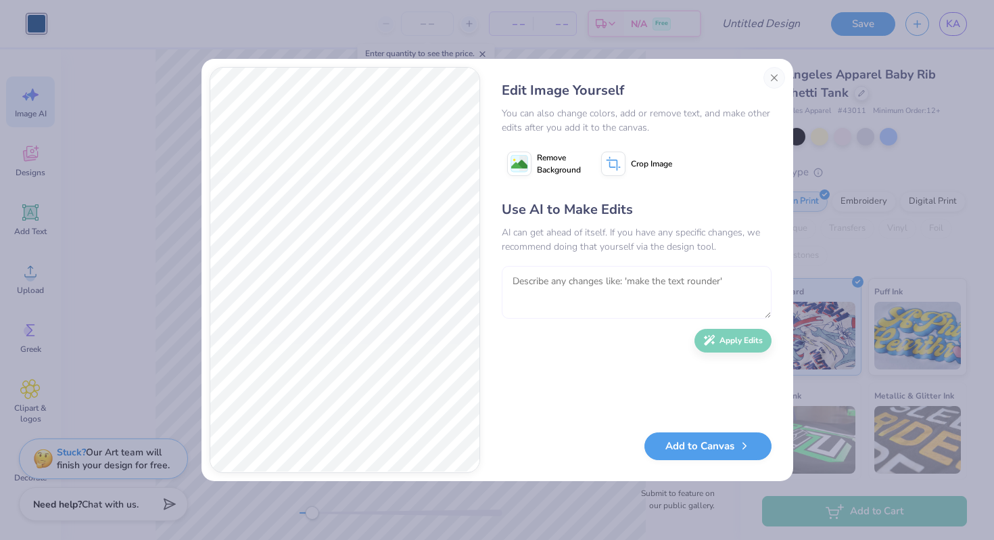
click at [550, 289] on textarea at bounding box center [637, 292] width 270 height 53
click at [567, 281] on textarea "use only the 541 C" at bounding box center [637, 292] width 270 height 53
type textarea "use only the color 541 C"
click at [738, 344] on button "Apply Edits" at bounding box center [732, 337] width 77 height 24
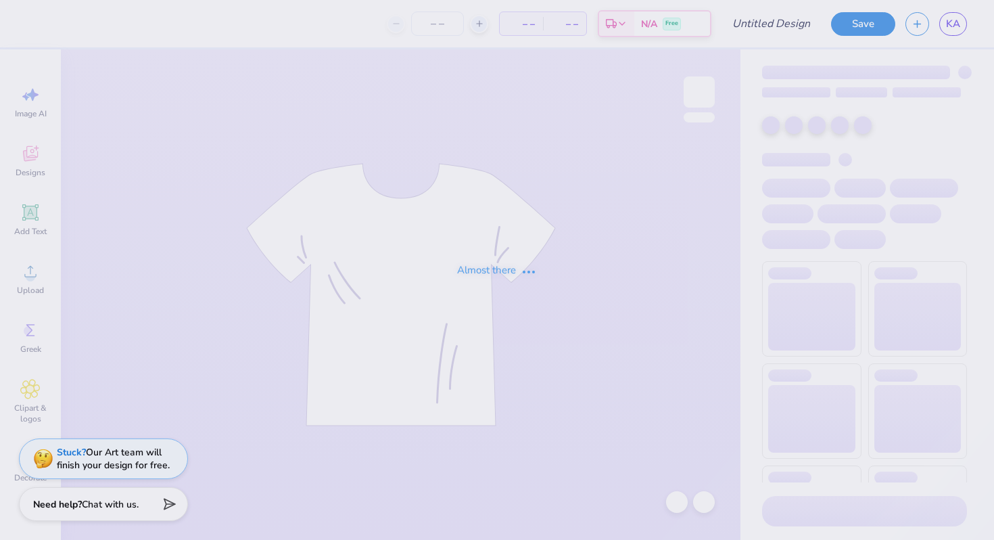
type input "license plate graphic"
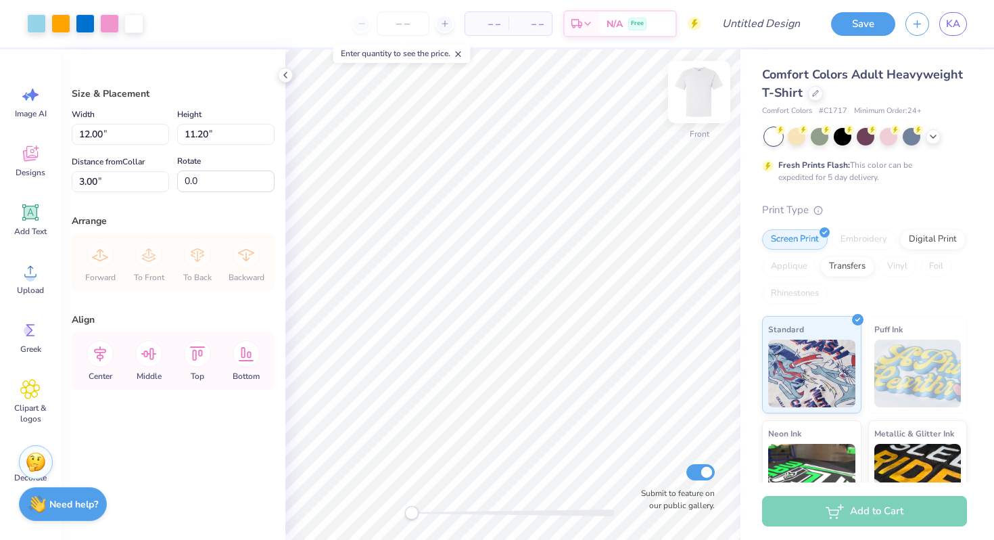
click at [694, 95] on img at bounding box center [699, 92] width 54 height 54
click at [704, 91] on img at bounding box center [699, 92] width 54 height 54
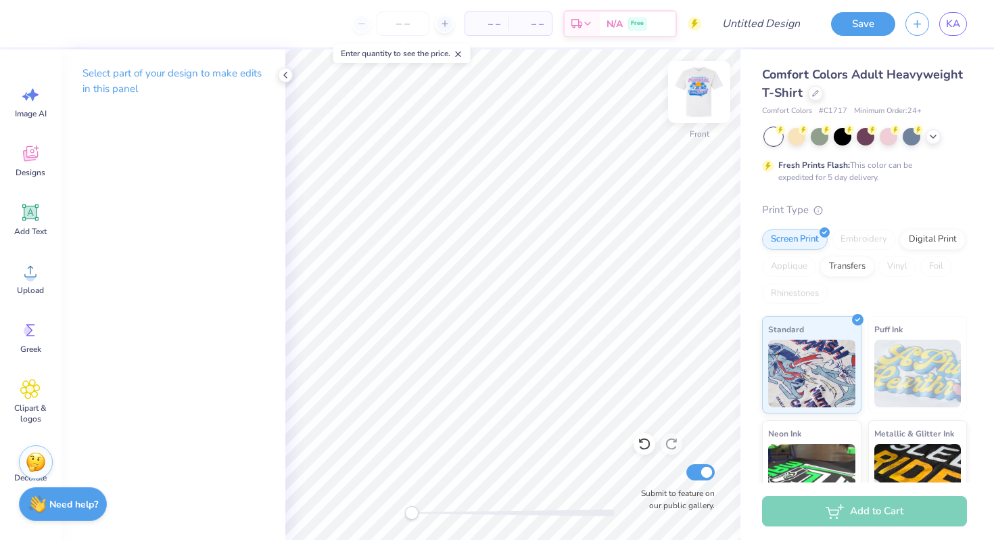
click at [696, 95] on img at bounding box center [699, 92] width 54 height 54
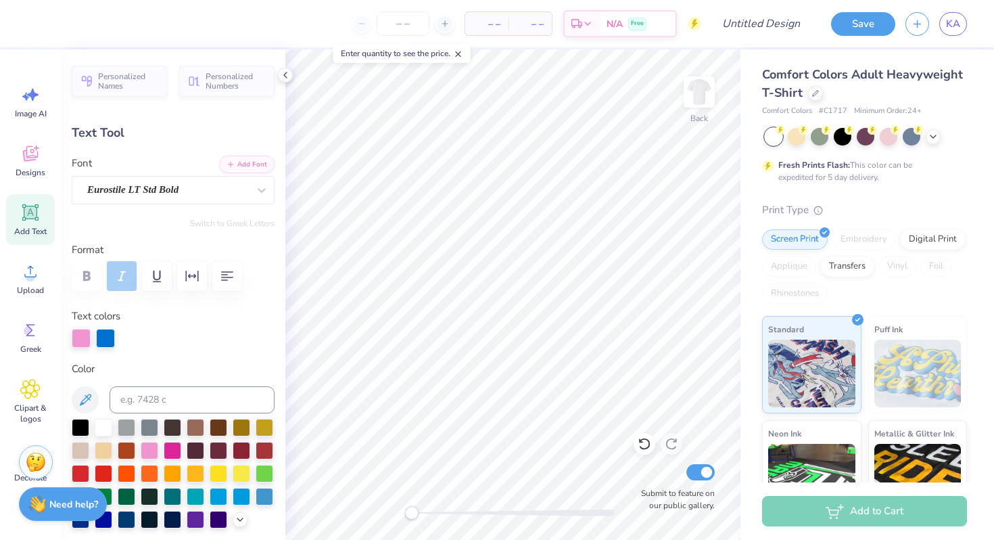
type textarea "KBPHI"
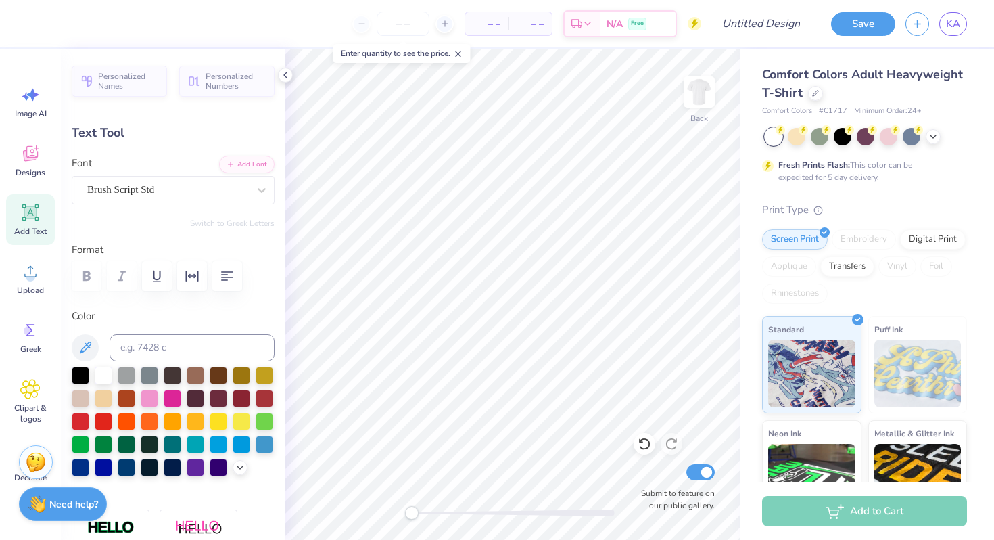
type input "8.33"
type input "0.89"
type input "2.73"
type textarea "S"
type textarea "Rush 2025"
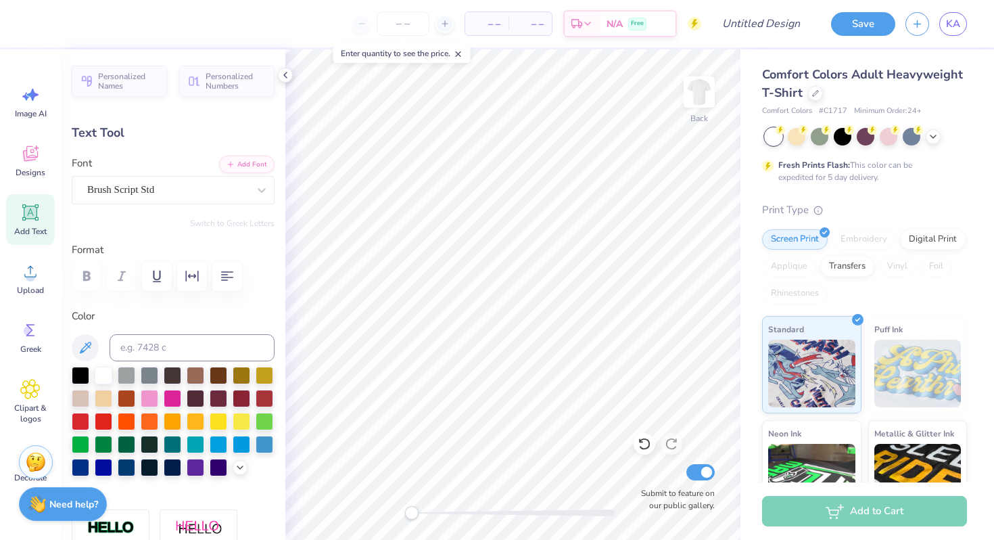
scroll to position [0, 1]
type input "8.88"
type input "2.04"
type input "3.75"
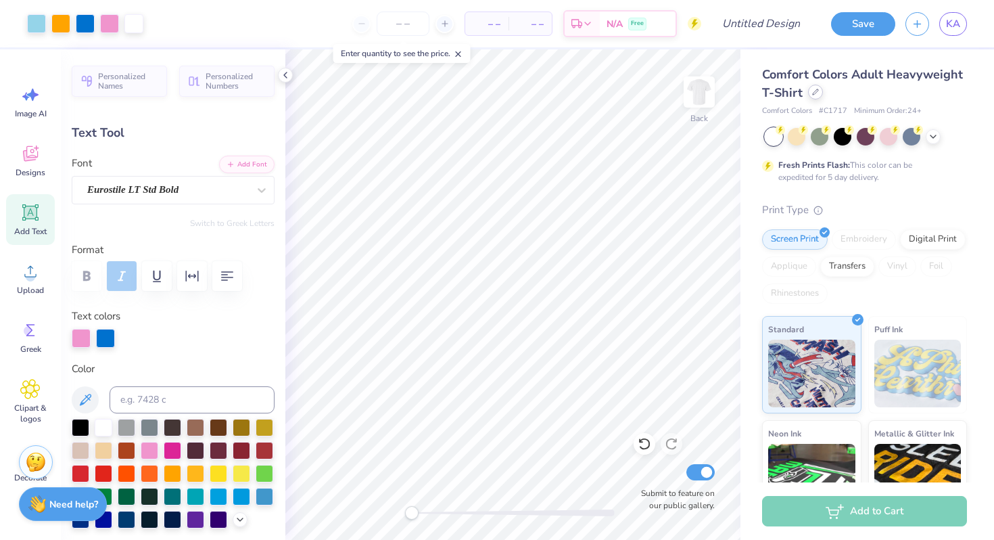
click at [813, 91] on icon at bounding box center [815, 92] width 7 height 7
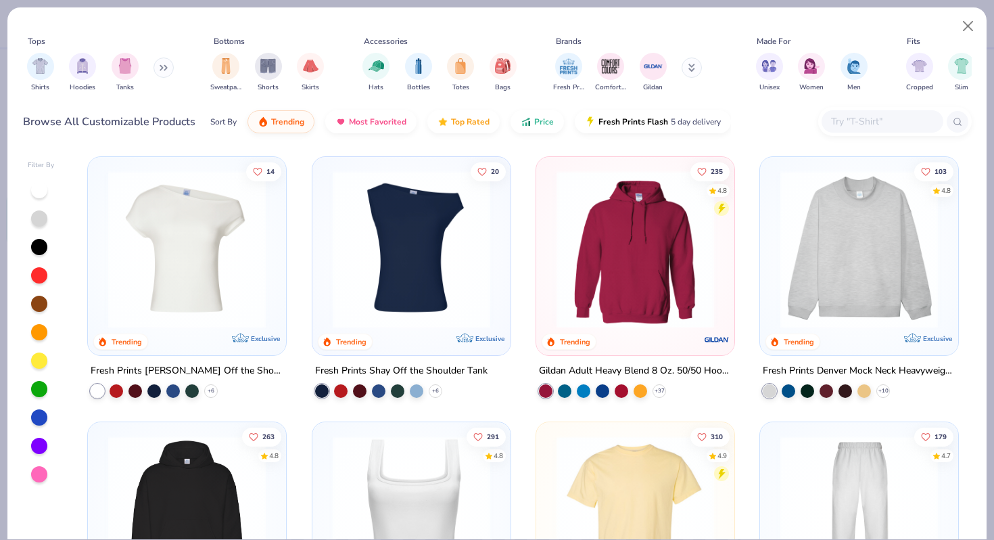
click at [160, 64] on button at bounding box center [163, 67] width 20 height 20
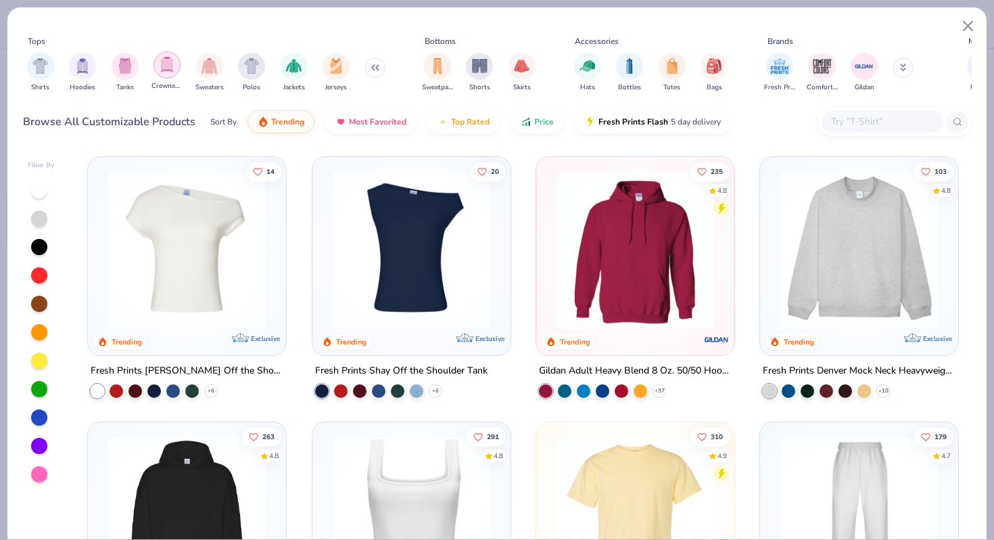
click at [168, 68] on img "filter for Crewnecks" at bounding box center [167, 65] width 15 height 16
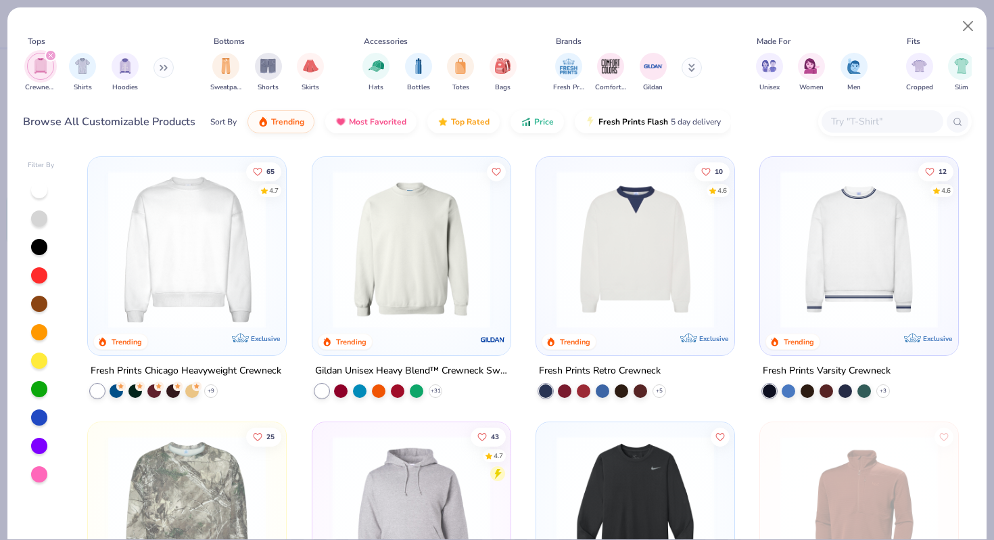
click at [406, 307] on img at bounding box center [411, 249] width 171 height 158
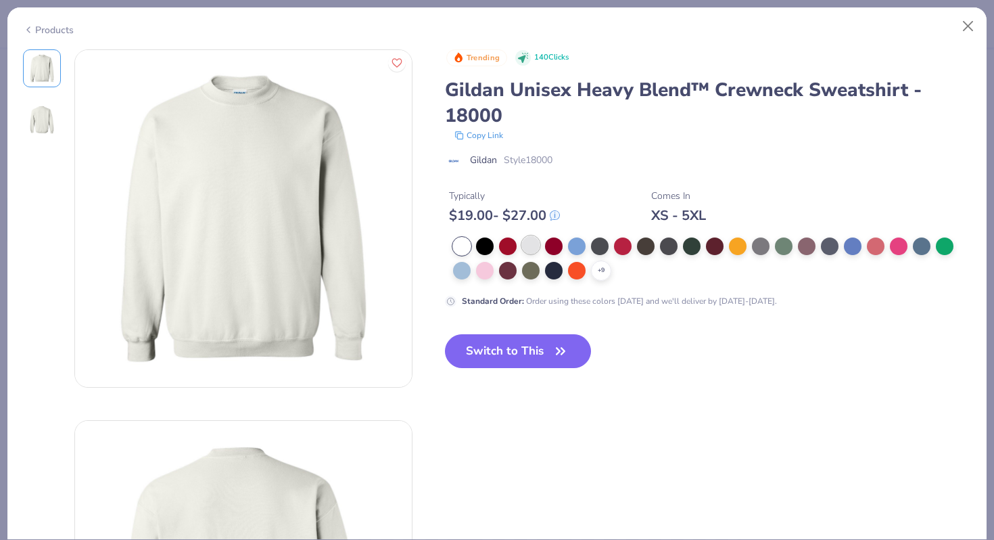
click at [526, 248] on div at bounding box center [531, 245] width 18 height 18
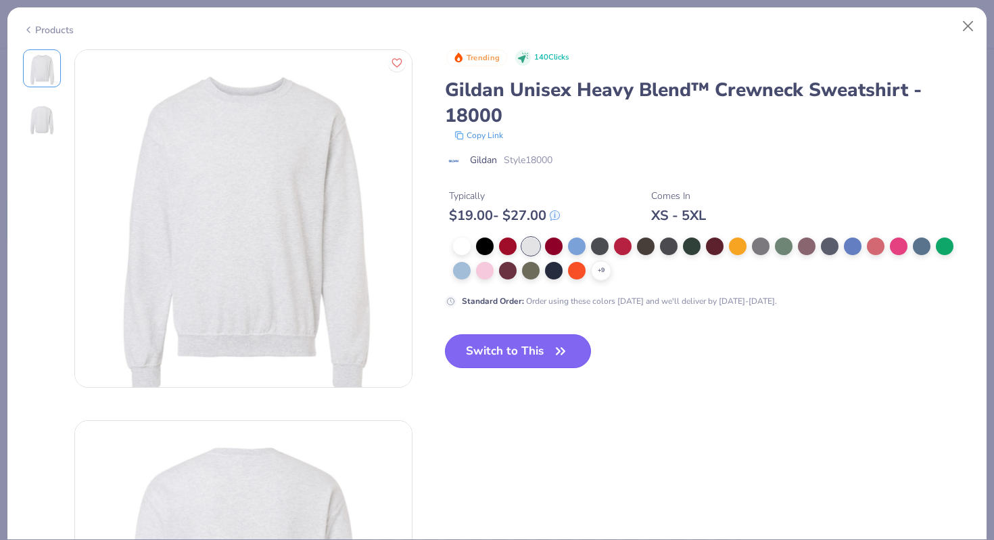
click at [525, 354] on button "Switch to This" at bounding box center [518, 351] width 147 height 34
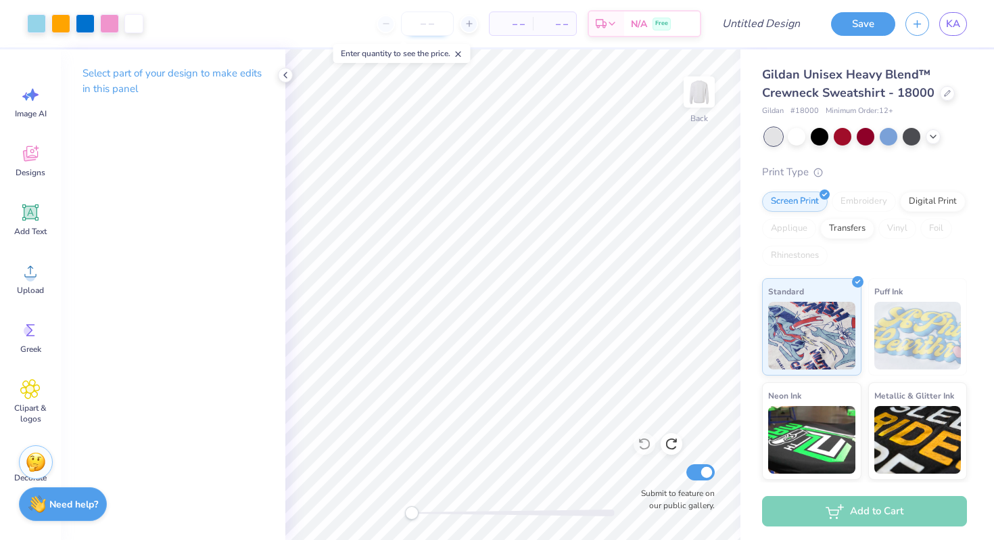
click at [425, 26] on input "number" at bounding box center [427, 23] width 53 height 24
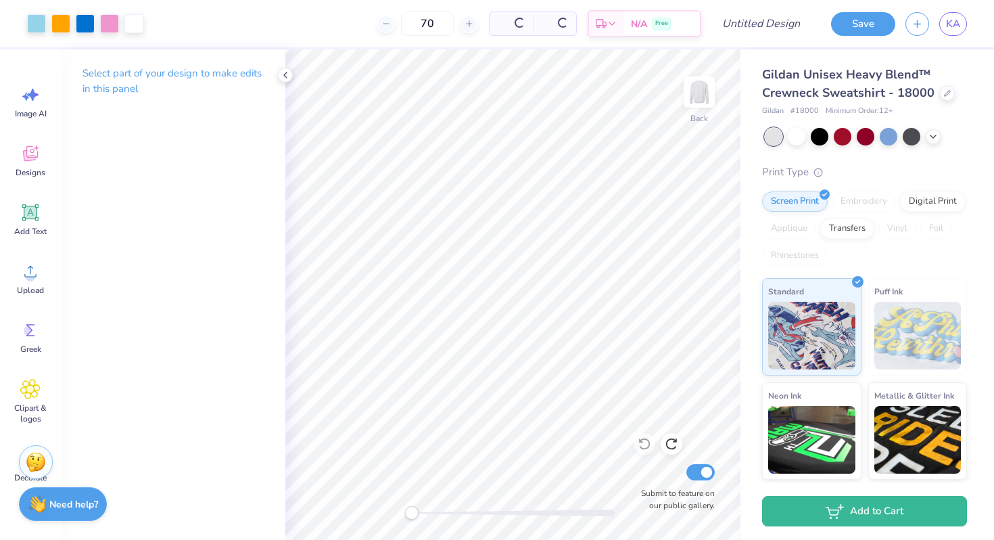
type input "70"
click at [773, 21] on input "Design Title" at bounding box center [777, 23] width 66 height 27
type input "palm trees and car"
click at [967, 85] on div "Gildan Unisex Heavy Blend™ Crewneck Sweatshirt - 18000 Gildan # 18000 Minimum O…" at bounding box center [867, 316] width 254 height 534
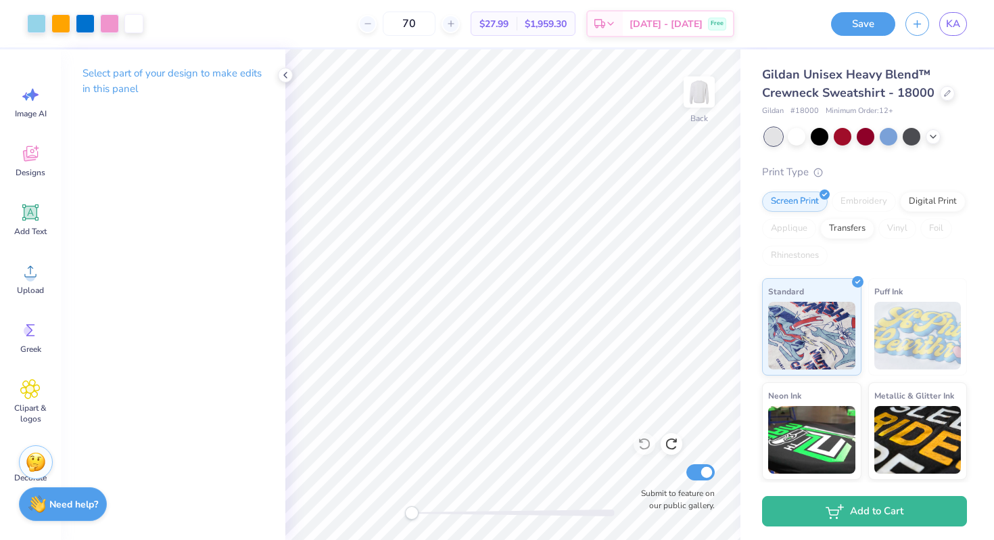
scroll to position [0, 0]
click at [868, 27] on button "Save" at bounding box center [863, 22] width 64 height 24
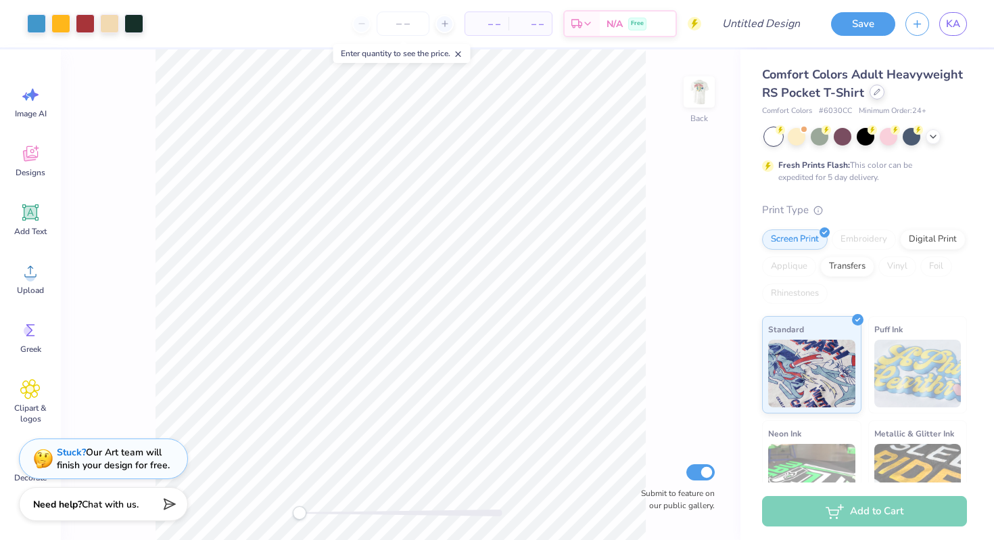
click at [875, 93] on icon at bounding box center [876, 91] width 5 height 5
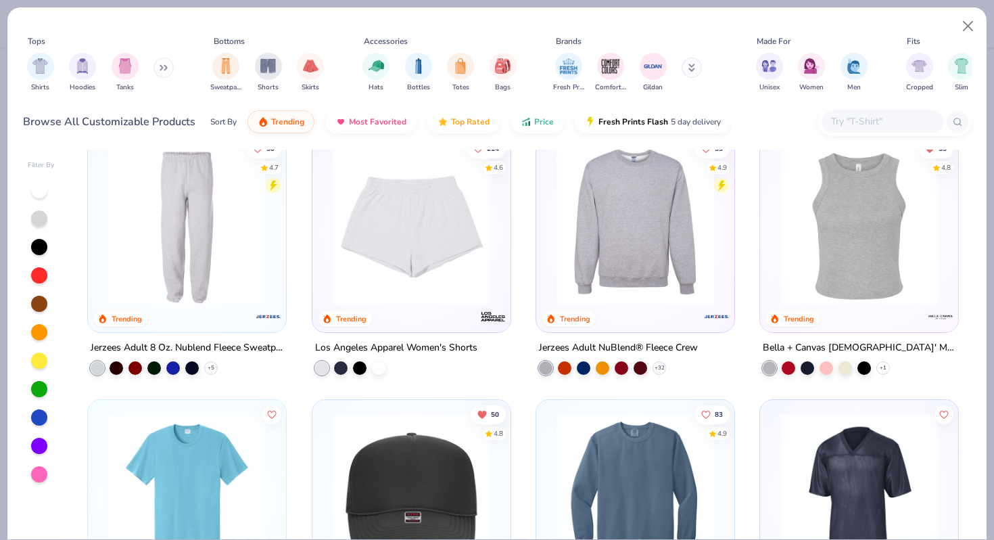
scroll to position [2408, 0]
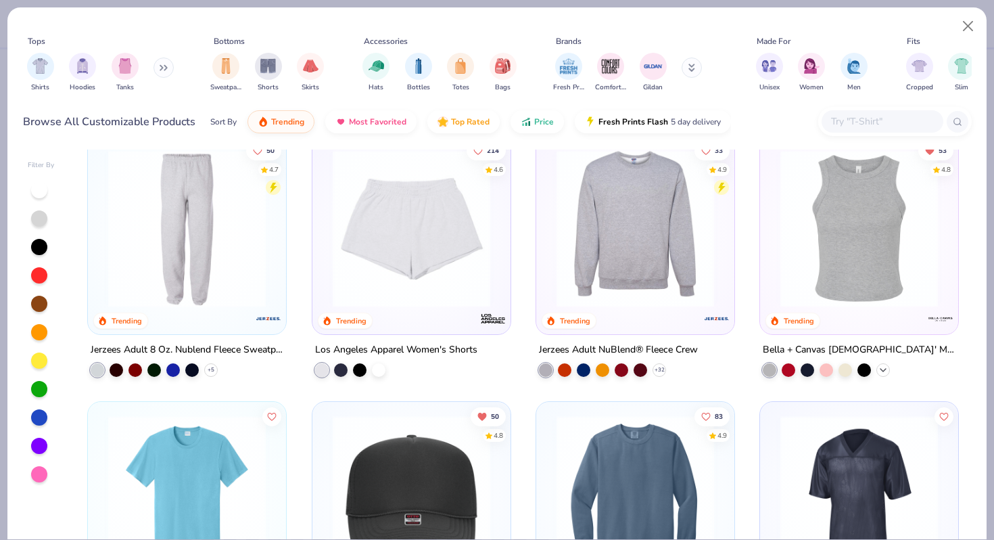
click at [886, 366] on icon at bounding box center [883, 369] width 11 height 11
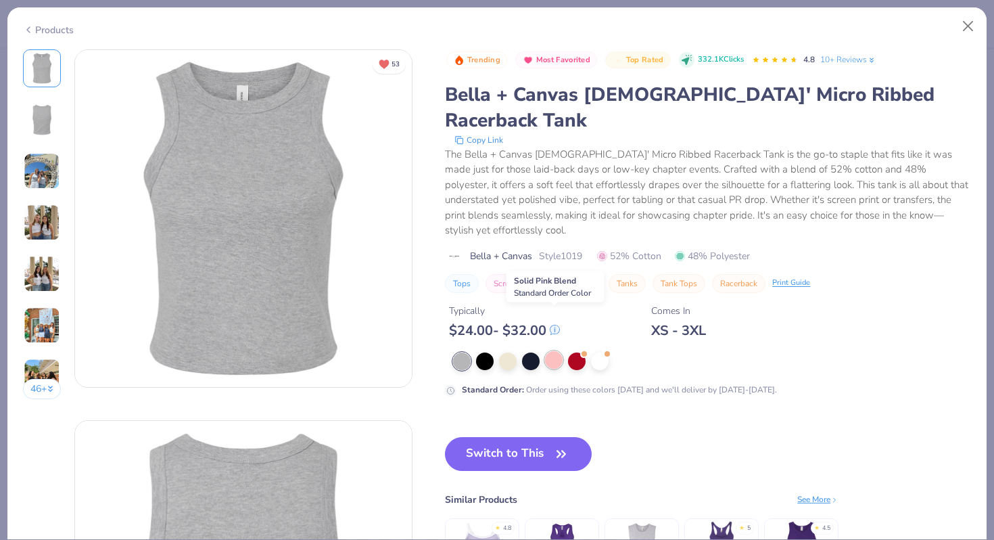
click at [554, 351] on div at bounding box center [554, 360] width 18 height 18
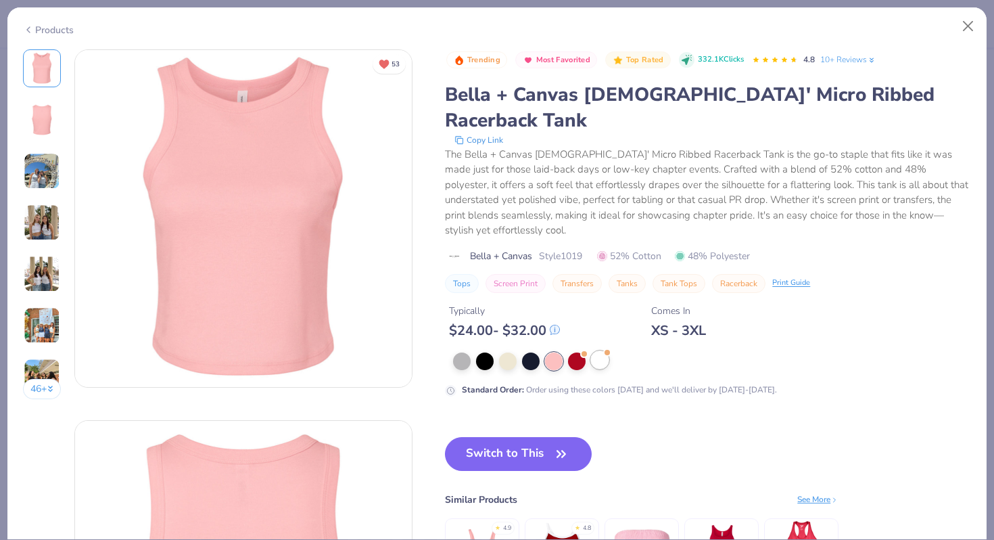
click at [594, 351] on div at bounding box center [600, 360] width 18 height 18
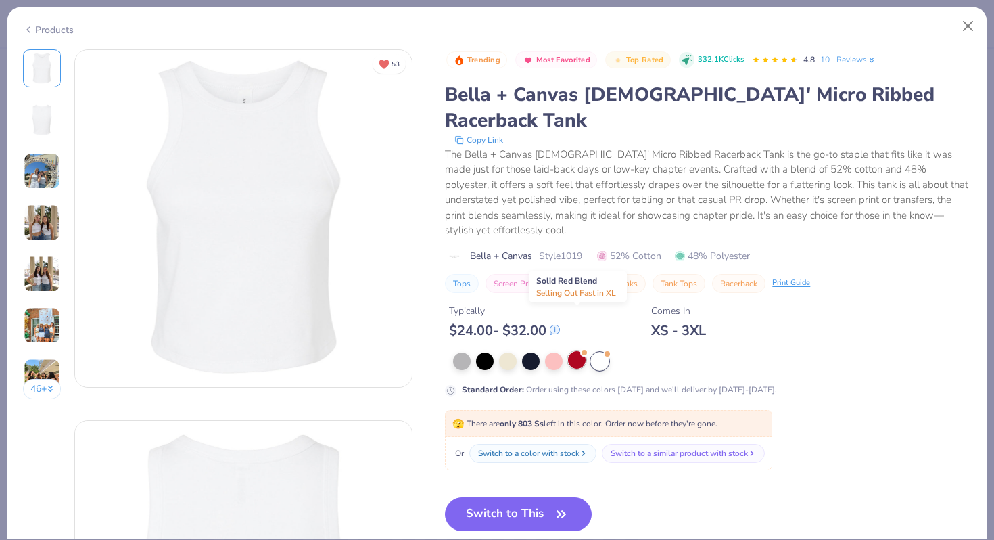
click at [571, 351] on div at bounding box center [577, 360] width 18 height 18
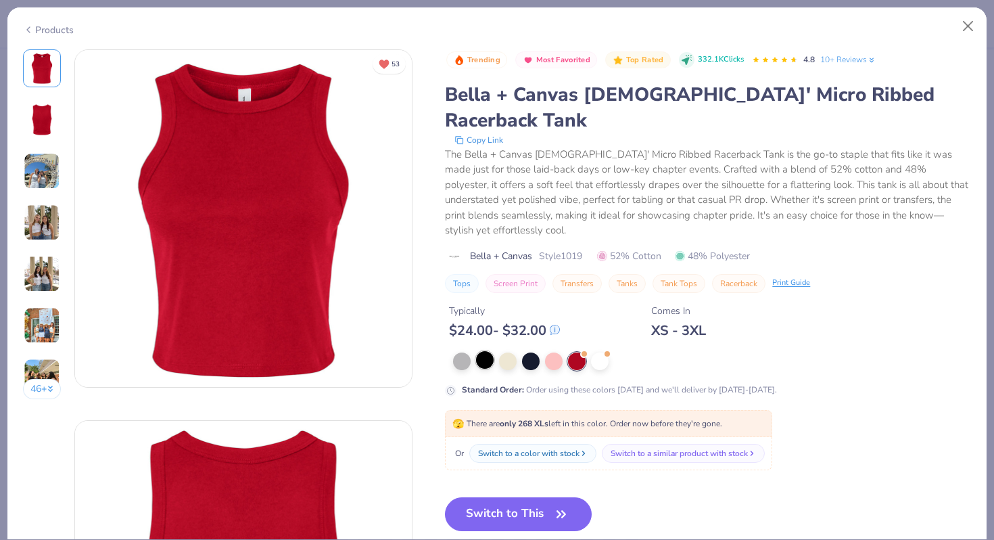
click at [483, 351] on div at bounding box center [485, 360] width 18 height 18
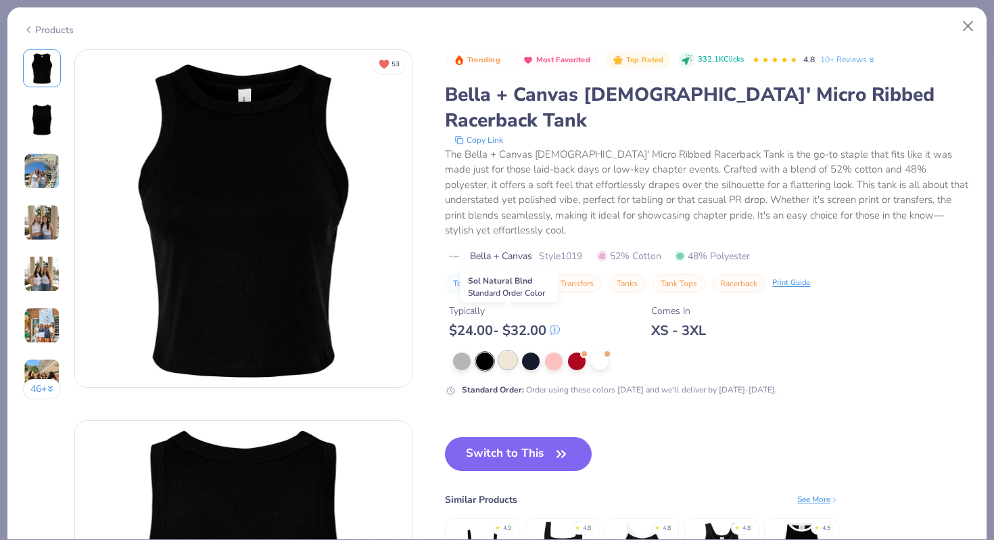
click at [508, 351] on div at bounding box center [508, 360] width 18 height 18
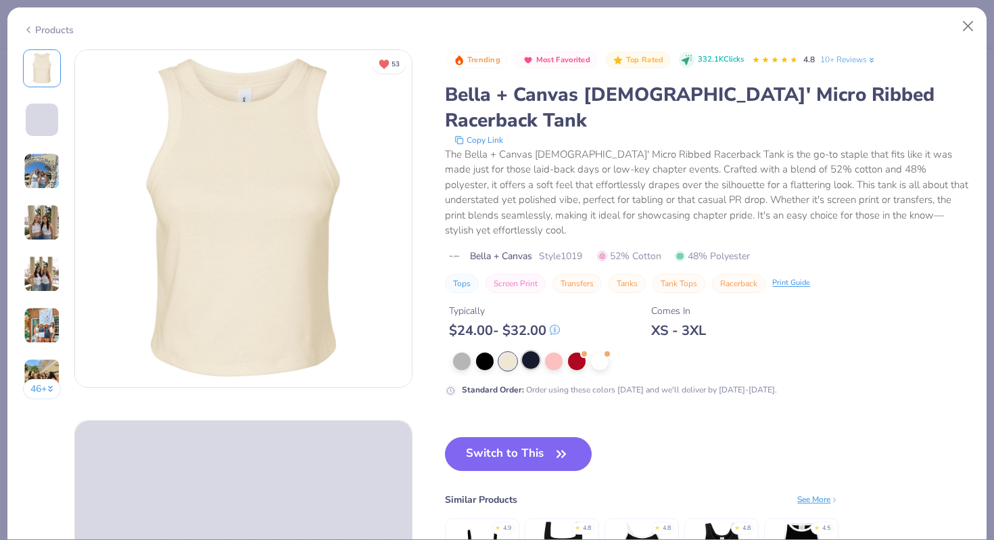
click at [533, 351] on div at bounding box center [531, 360] width 18 height 18
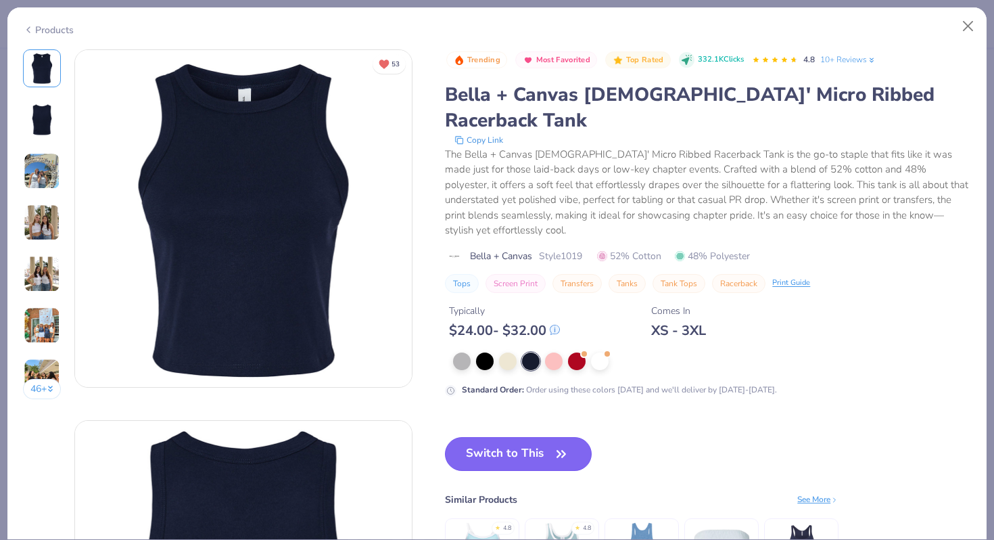
click at [498, 437] on button "Switch to This" at bounding box center [518, 454] width 147 height 34
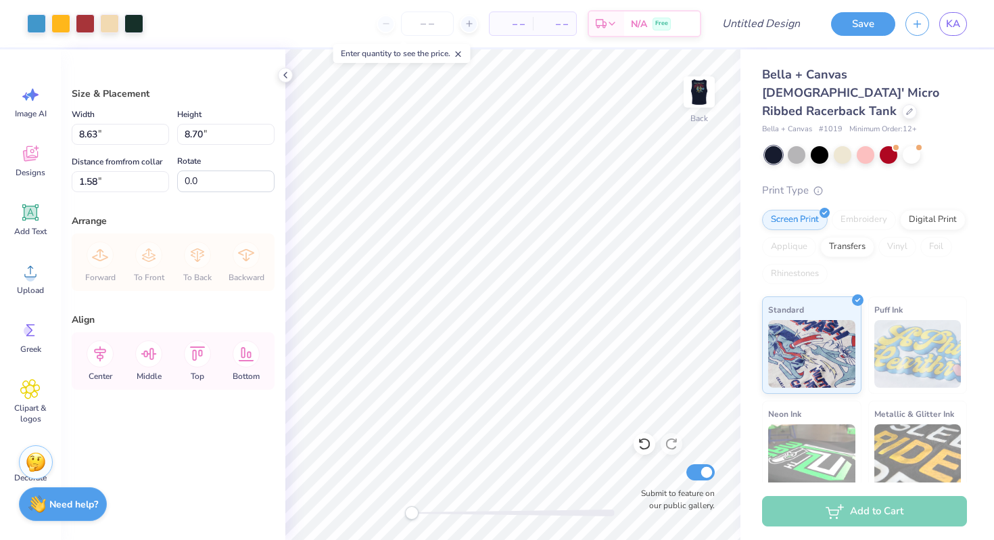
type input "8.63"
type input "8.70"
type input "6.29"
type input "6.34"
type input "4.98"
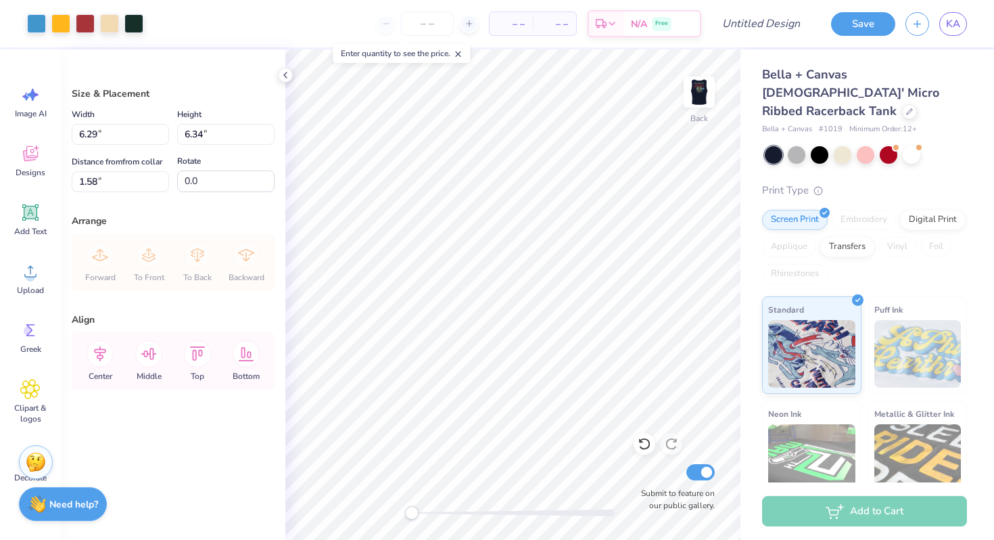
type input "5.02"
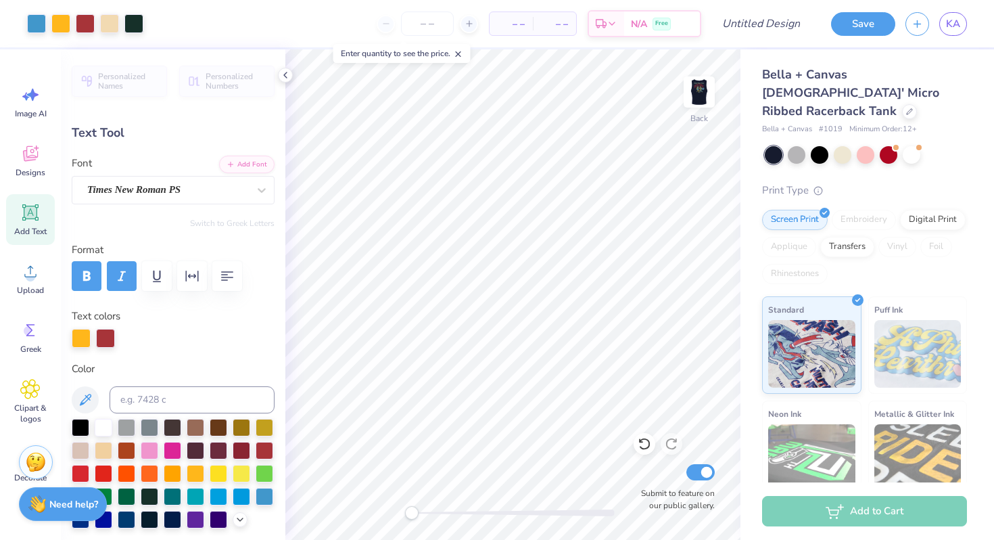
click at [32, 212] on icon at bounding box center [30, 212] width 20 height 20
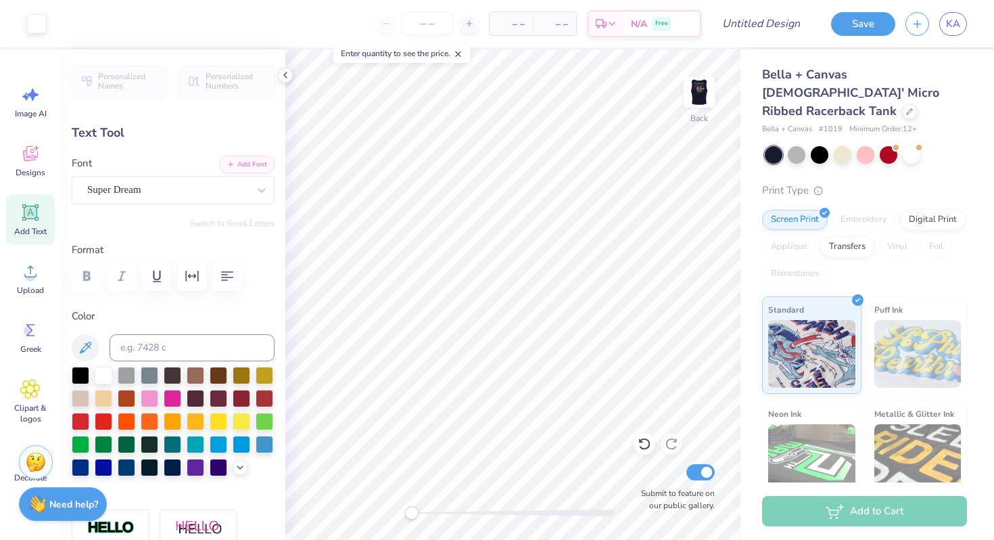
type input "4.20"
type input "1.22"
type input "7.39"
click at [262, 191] on icon at bounding box center [262, 190] width 14 height 14
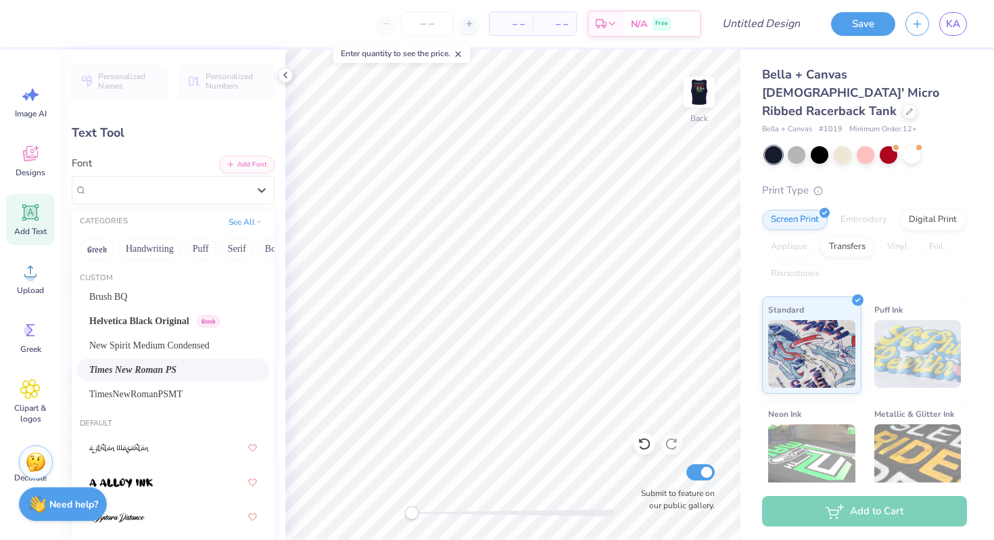
click at [191, 362] on div "Times New Roman PS" at bounding box center [173, 369] width 168 height 14
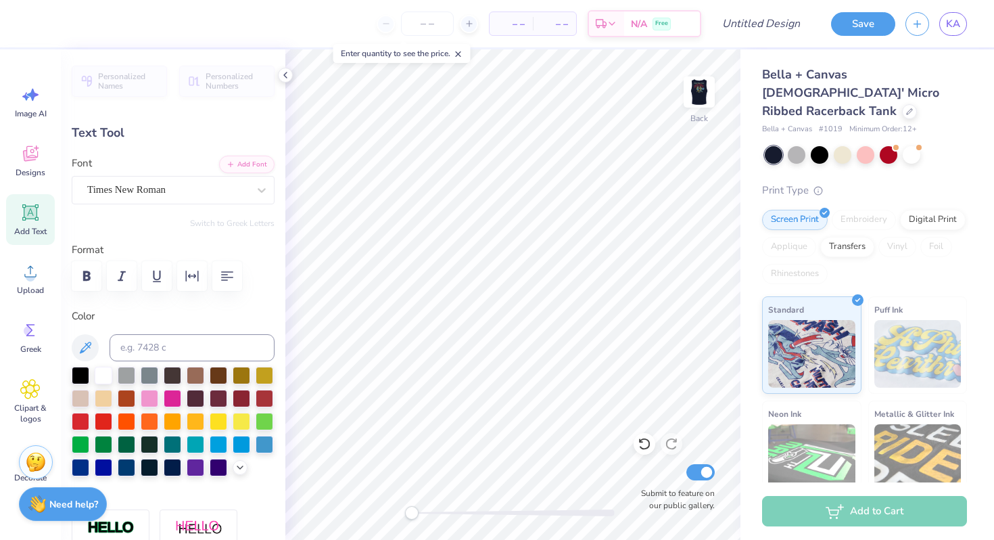
type input "0.62"
type input "0.73"
type input "3.65"
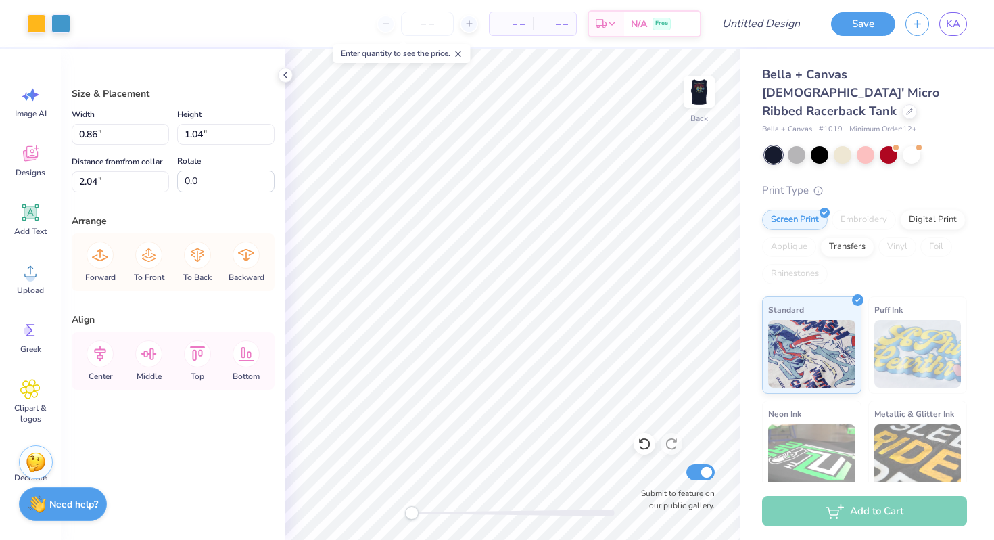
type input "2.04"
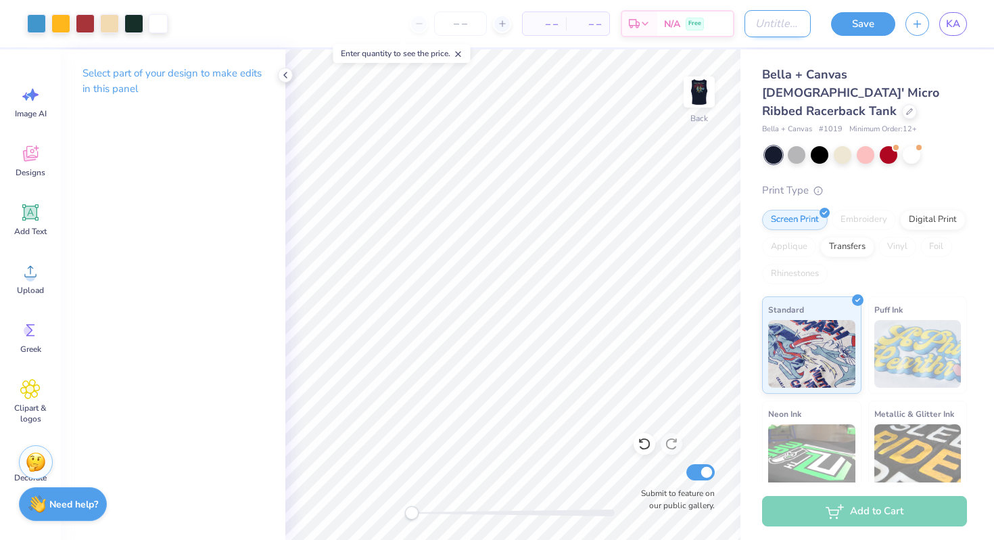
click at [746, 30] on input "Design Title" at bounding box center [777, 23] width 66 height 27
type input "retro text merch"
click at [88, 498] on strong "Need help?" at bounding box center [73, 502] width 49 height 13
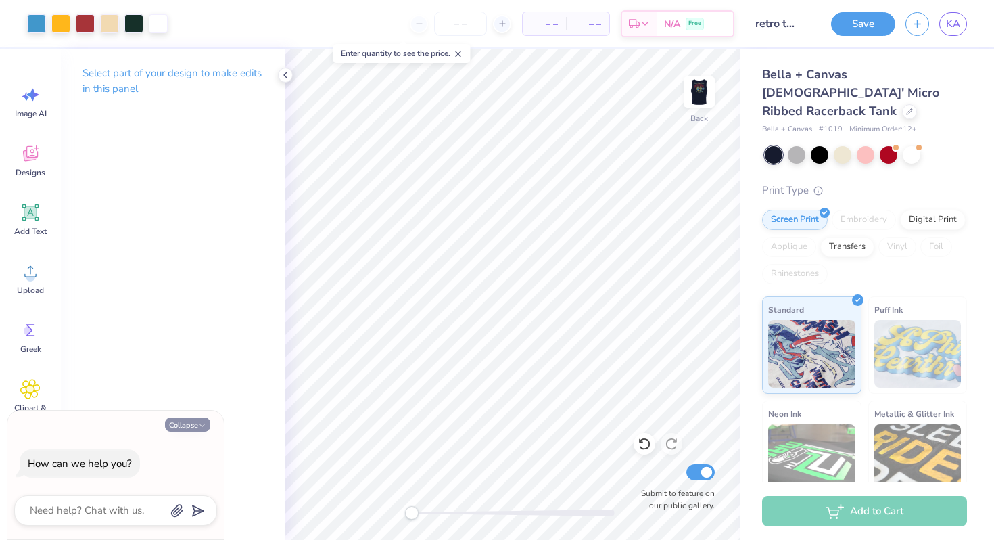
click at [196, 424] on button "Collapse" at bounding box center [187, 424] width 45 height 14
type textarea "x"
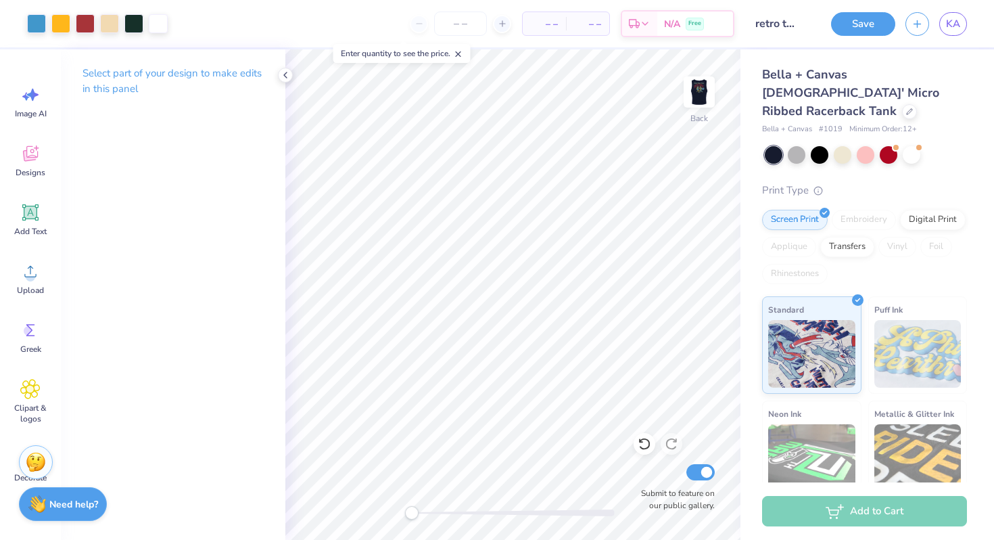
click at [547, 22] on span "– –" at bounding box center [544, 24] width 27 height 14
click at [547, 23] on span "– –" at bounding box center [544, 24] width 27 height 14
click at [466, 24] on input "number" at bounding box center [460, 23] width 53 height 24
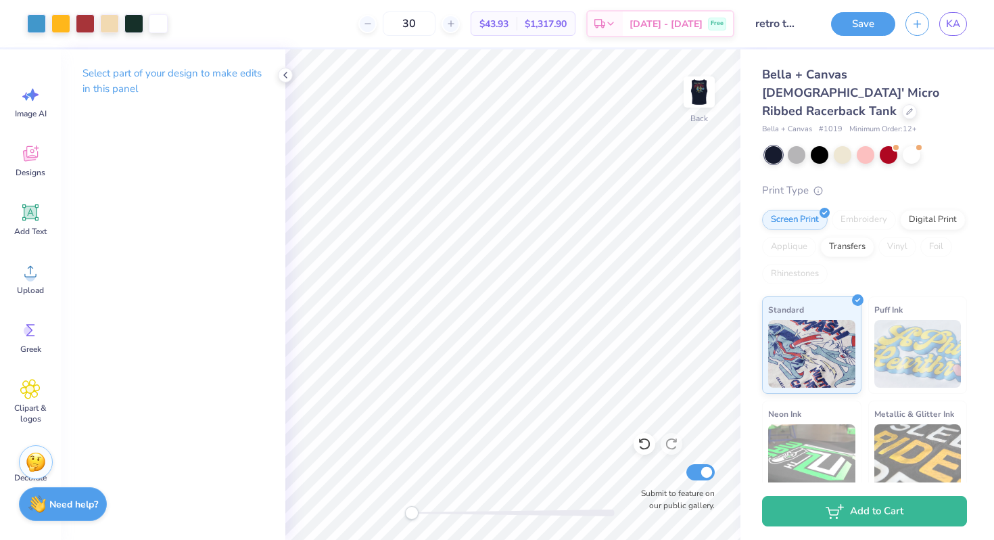
type input "30"
click at [705, 87] on img at bounding box center [699, 92] width 54 height 54
click at [705, 84] on img at bounding box center [699, 92] width 54 height 54
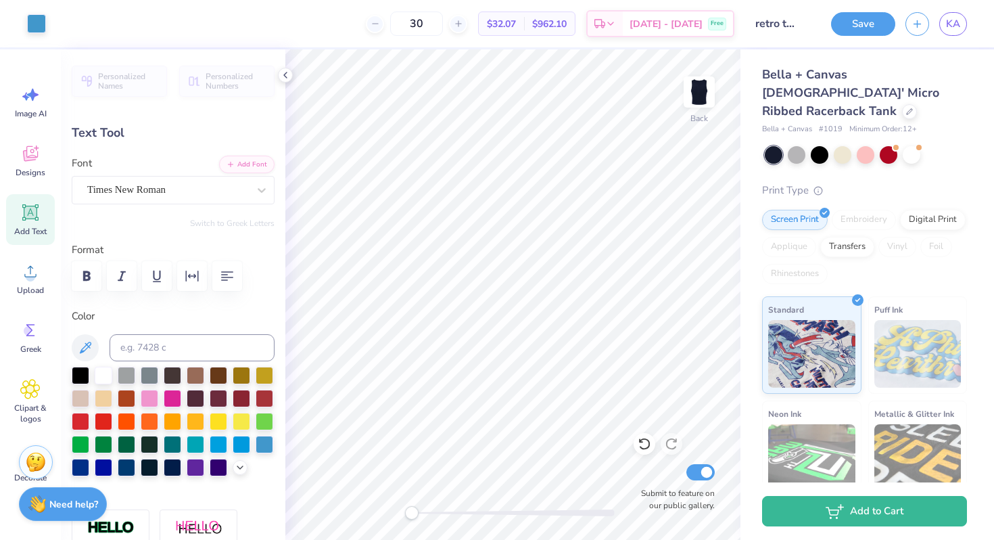
type input "0.62"
type input "0.73"
type input "2.18"
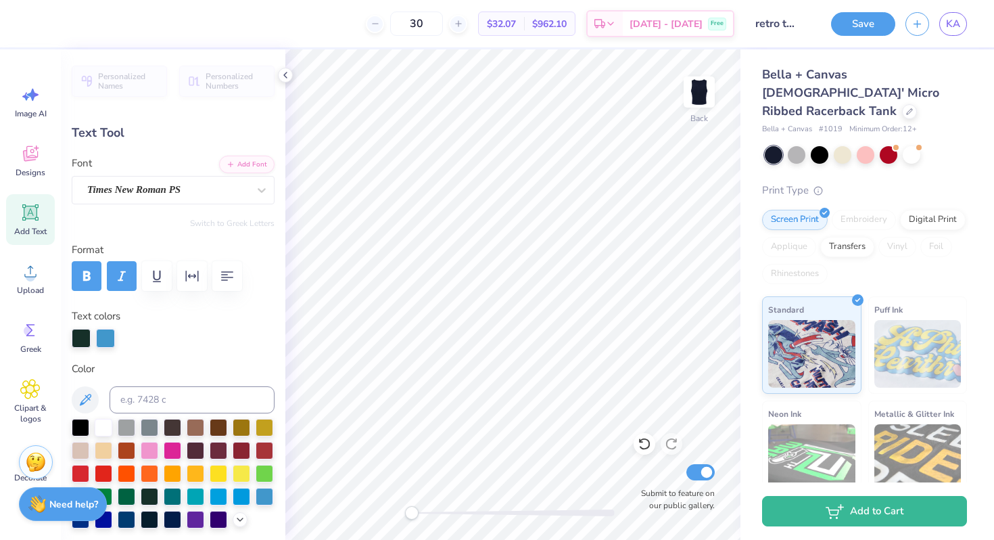
type input "0.81"
type input "1.01"
type input "2.56"
click at [86, 331] on div at bounding box center [81, 336] width 19 height 19
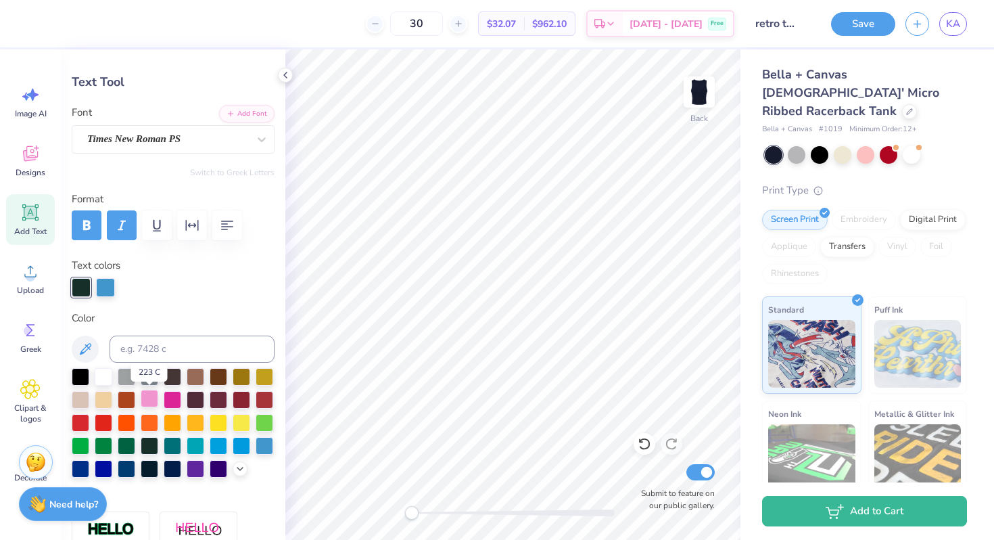
click at [150, 395] on div at bounding box center [150, 398] width 18 height 18
type input "0.77"
type input "0.88"
type input "3.77"
click at [153, 400] on div at bounding box center [150, 398] width 18 height 18
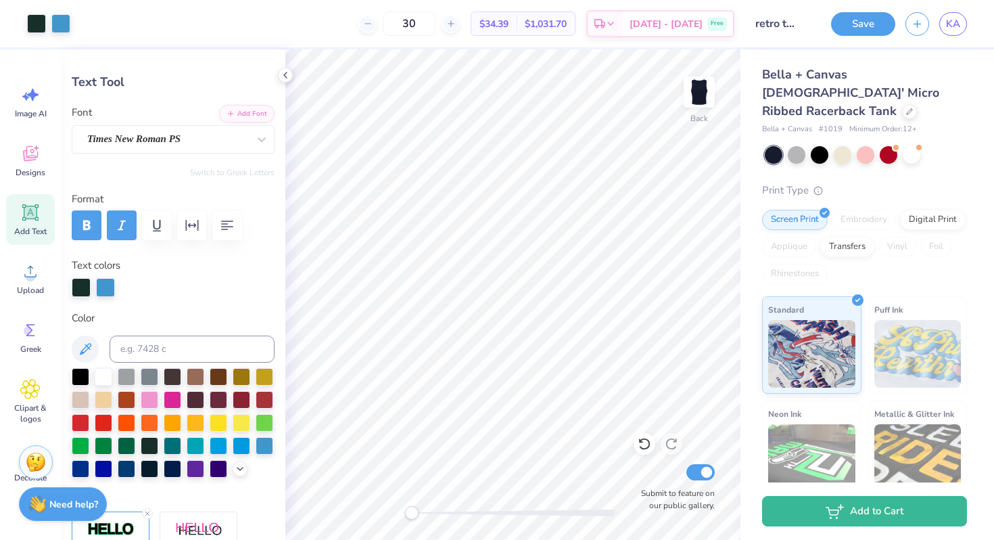
type input "0.73"
type input "1.62"
type input "5.15"
click at [147, 399] on div at bounding box center [150, 398] width 18 height 18
type input "1.19"
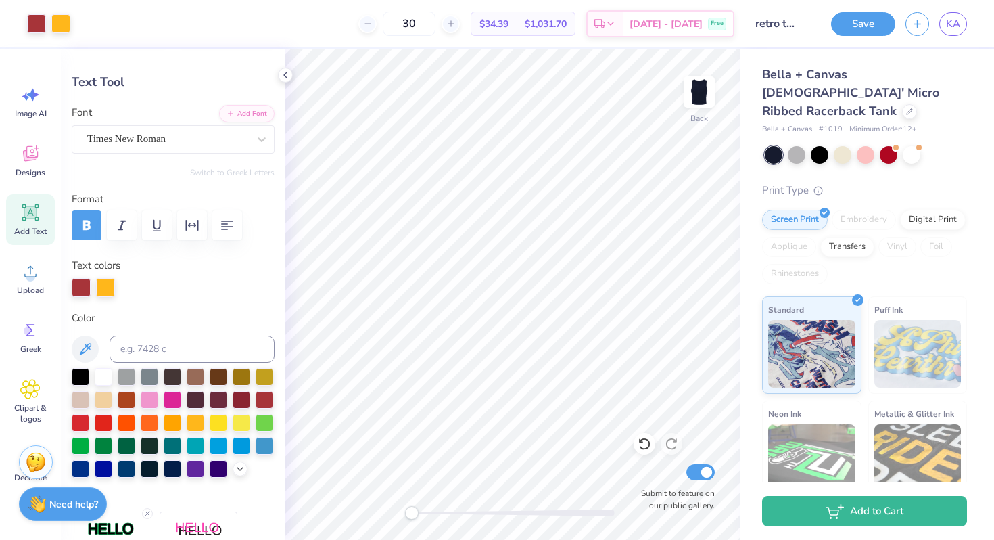
type input "1.37"
type input "5.16"
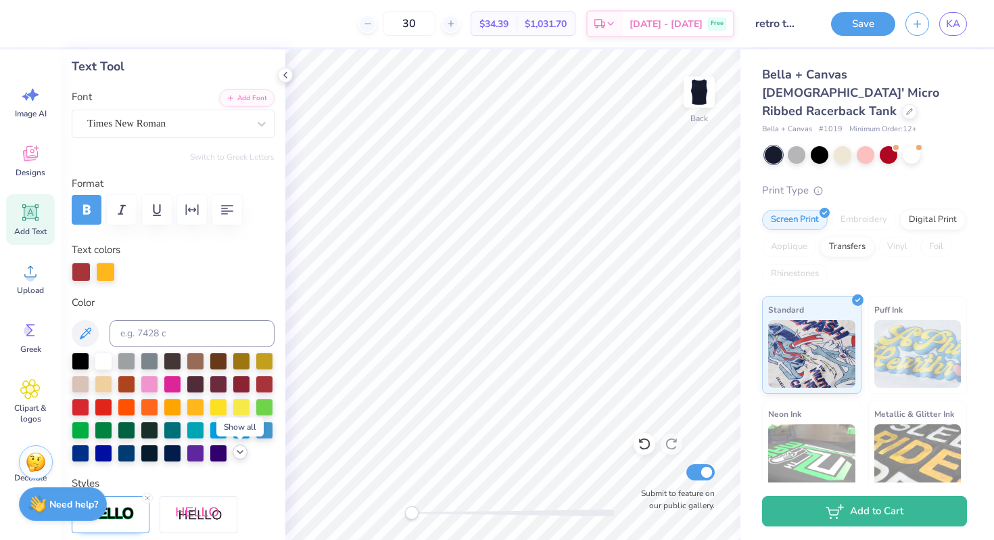
click at [235, 451] on icon at bounding box center [240, 451] width 11 height 11
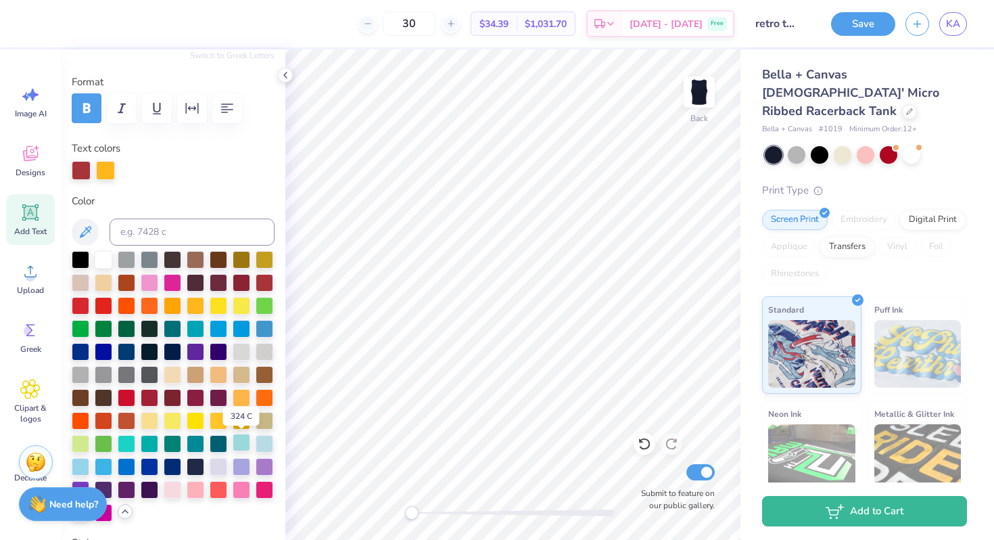
scroll to position [222, 0]
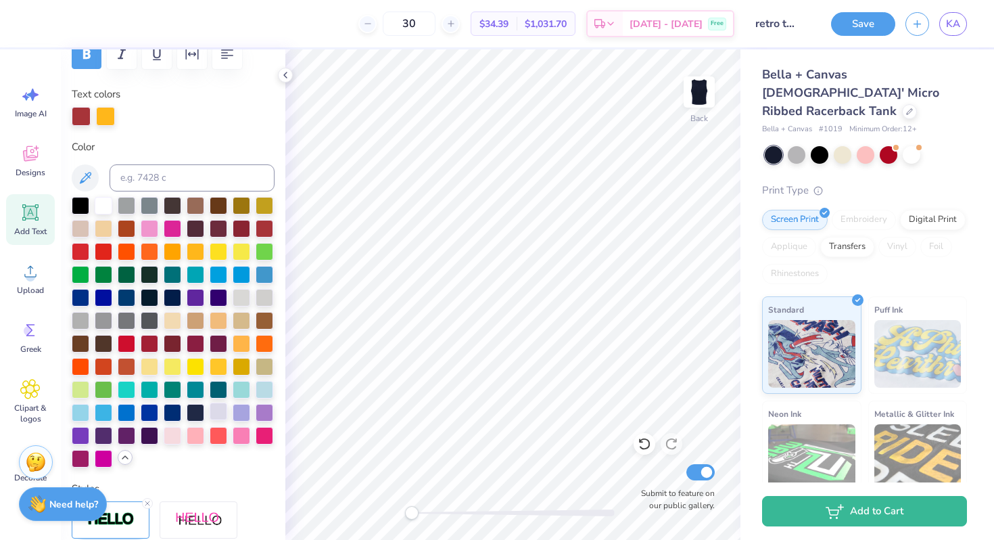
click at [222, 410] on div at bounding box center [219, 411] width 18 height 18
click at [104, 202] on div at bounding box center [104, 204] width 18 height 18
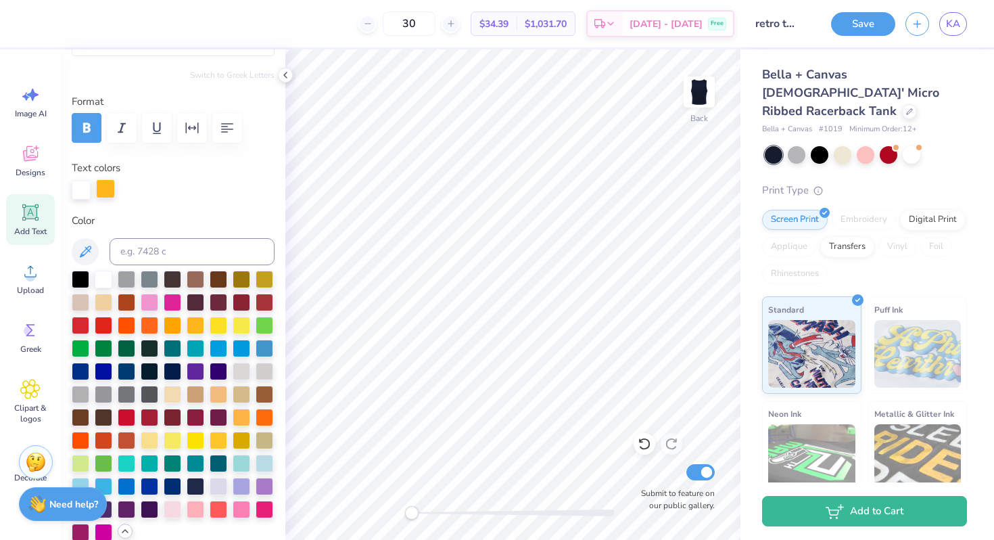
click at [111, 187] on div at bounding box center [105, 188] width 19 height 19
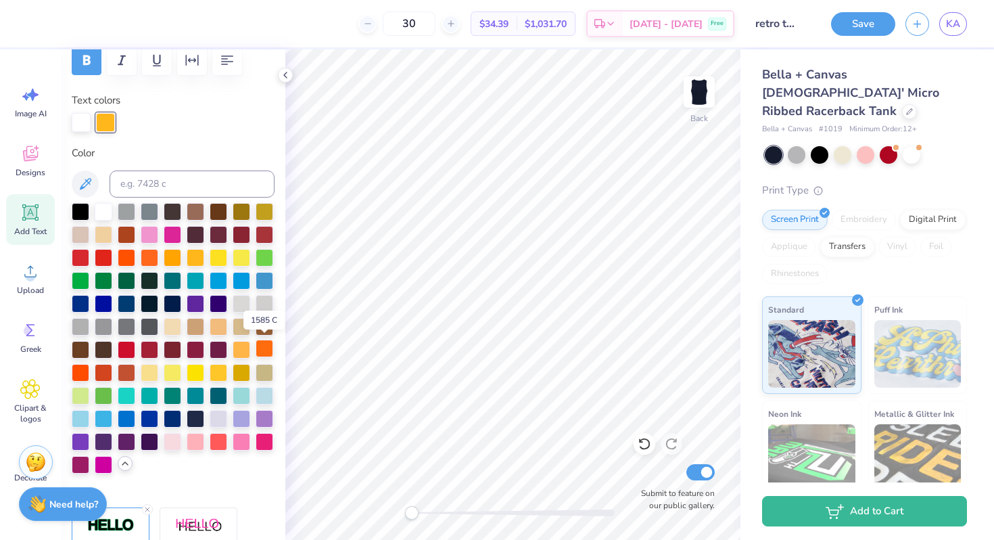
scroll to position [220, 0]
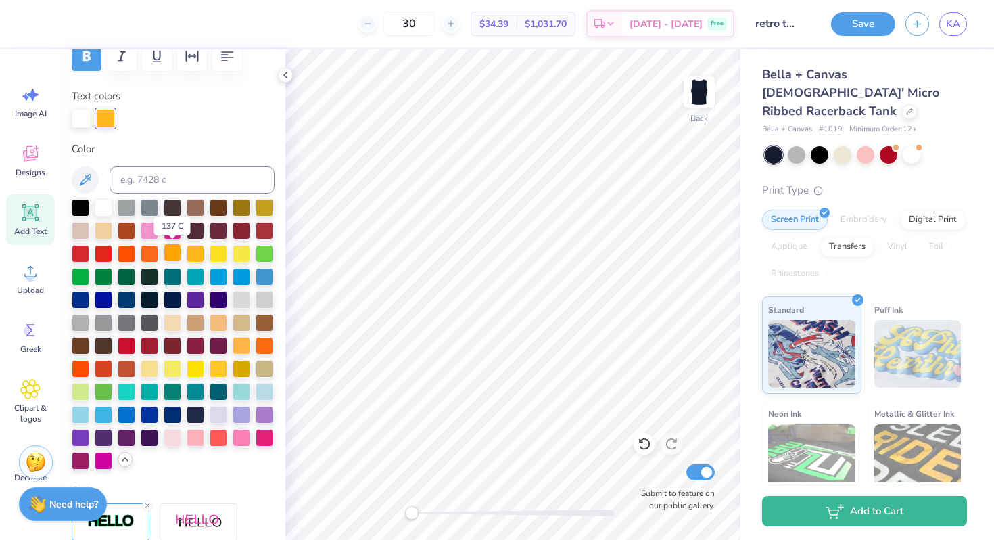
click at [169, 254] on div at bounding box center [173, 252] width 18 height 18
type input "0.88"
type input "1.04"
type input "4.98"
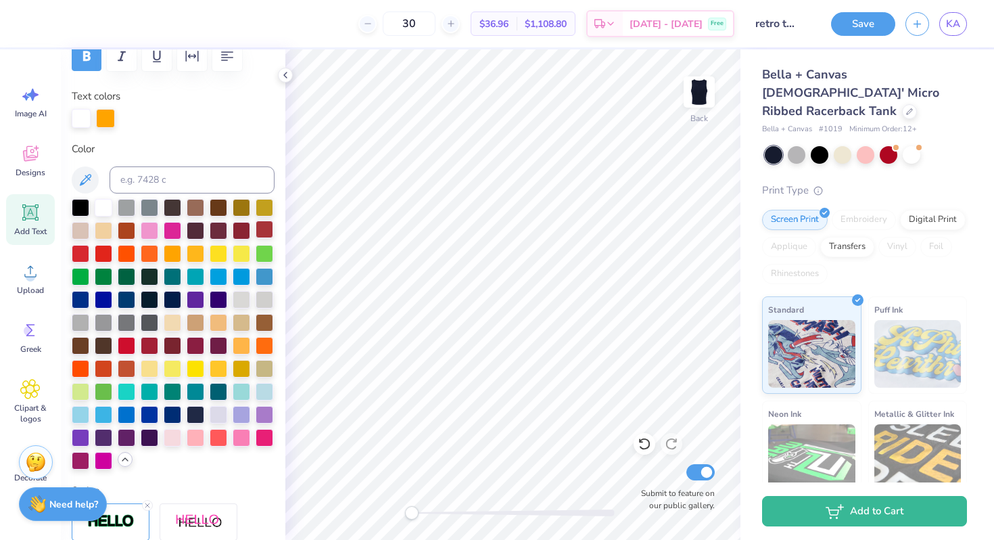
type input "1.19"
type input "1.35"
type input "5.19"
click at [262, 336] on div at bounding box center [265, 344] width 18 height 18
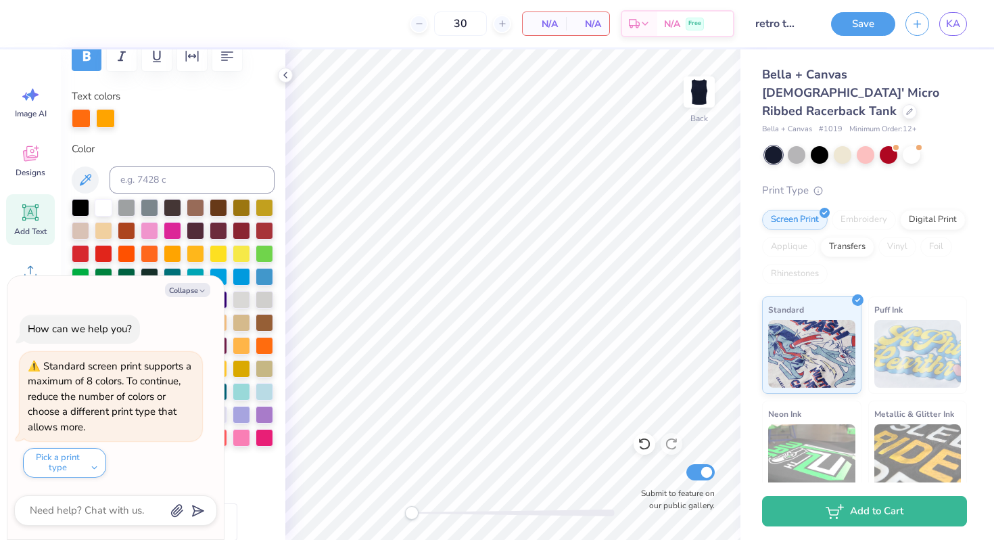
type textarea "x"
type input "1.37"
type input "5.16"
click at [187, 289] on button "Collapse" at bounding box center [187, 290] width 45 height 14
type textarea "x"
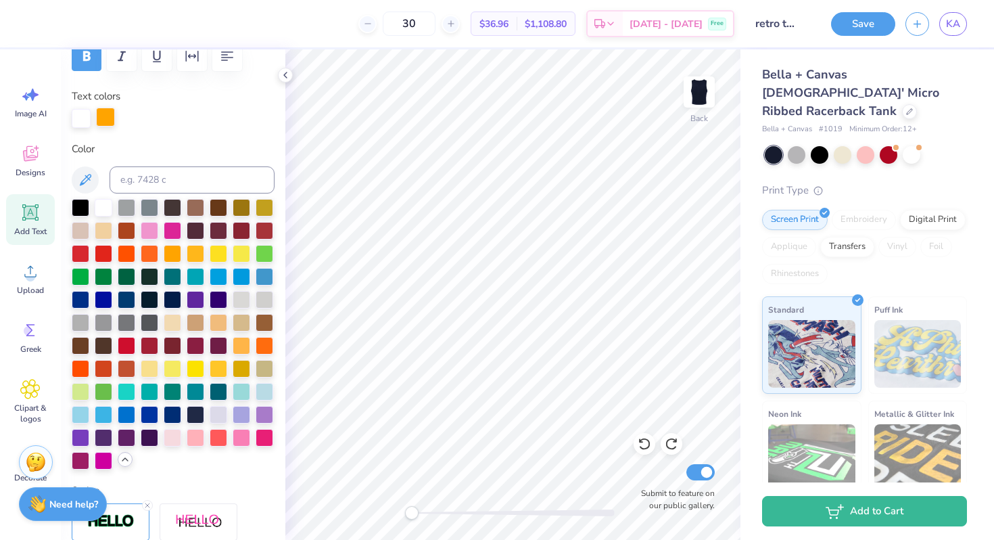
click at [112, 126] on div at bounding box center [105, 117] width 19 height 19
click at [174, 255] on div at bounding box center [173, 252] width 18 height 18
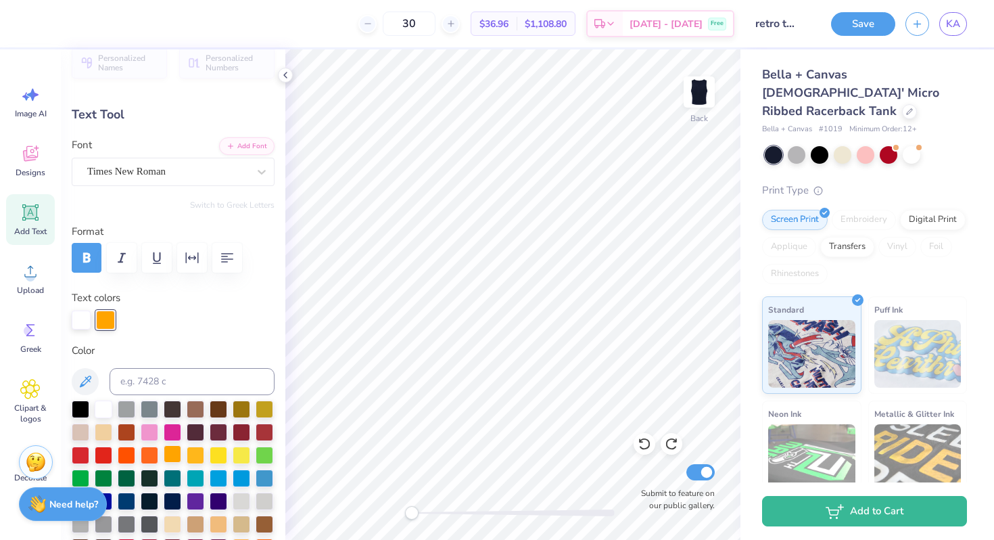
scroll to position [0, 0]
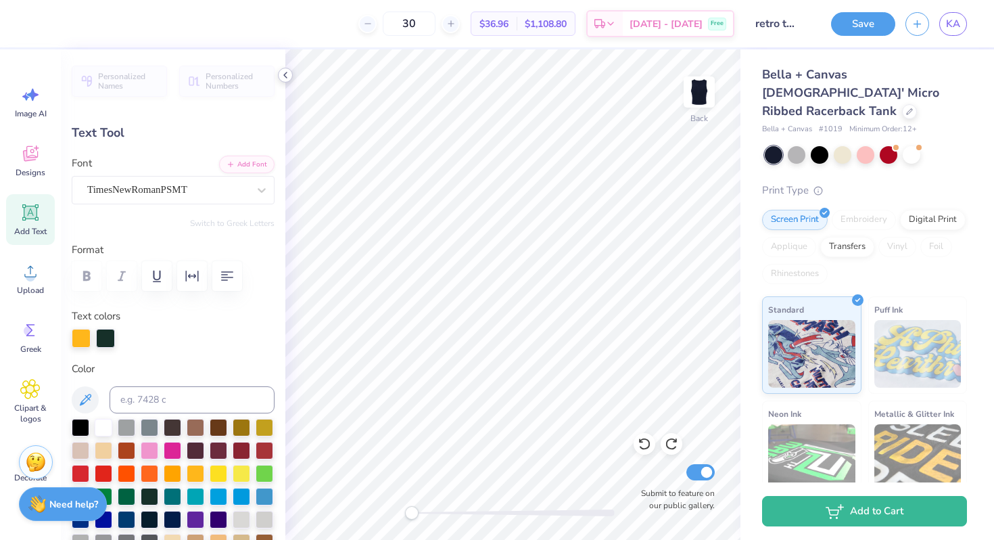
type input "0.98"
type input "1.07"
type input "4.81"
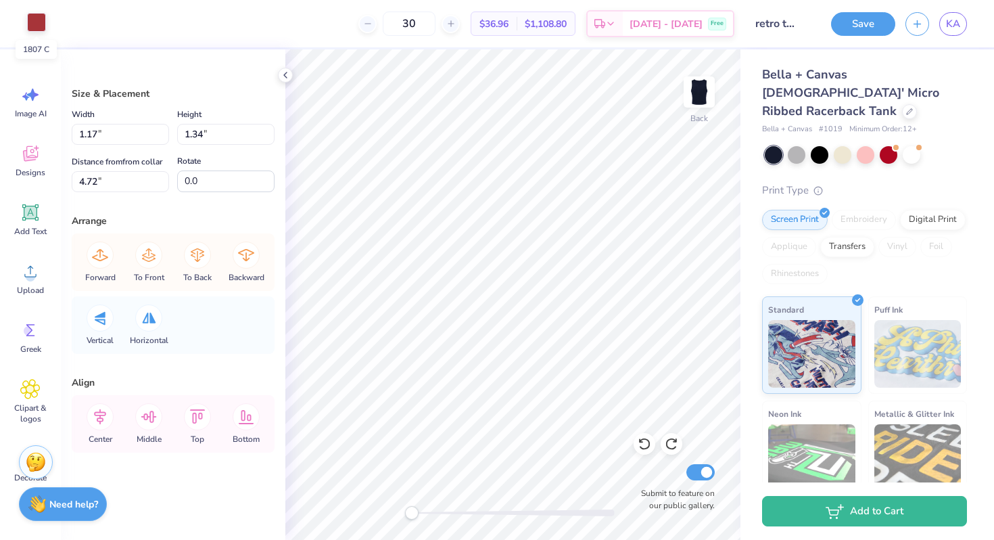
click at [34, 20] on div at bounding box center [36, 22] width 19 height 19
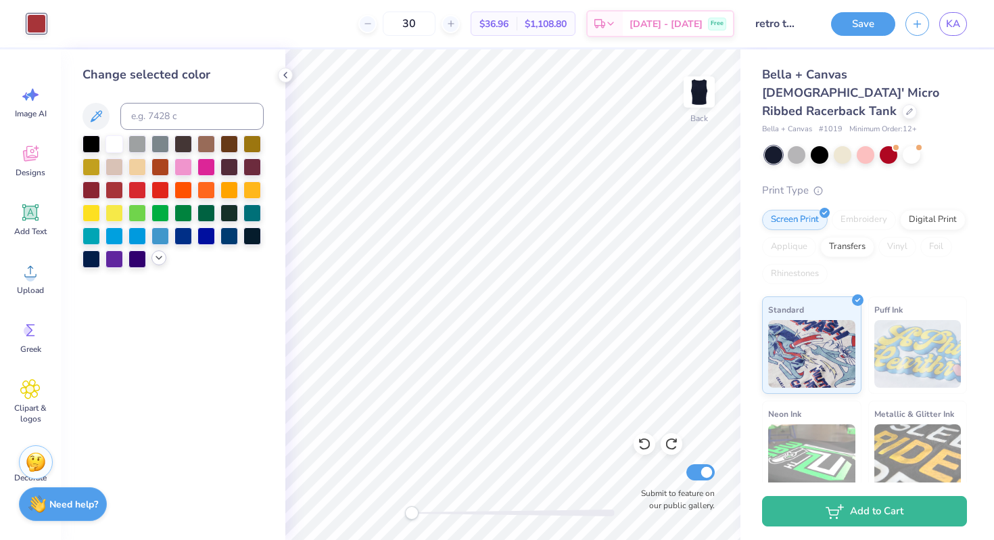
click at [161, 260] on icon at bounding box center [158, 257] width 11 height 11
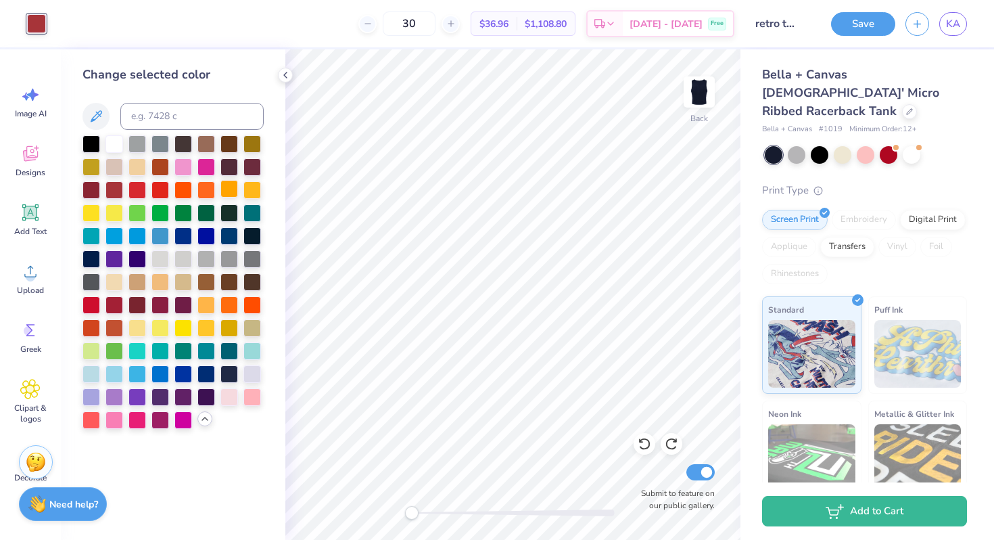
click at [228, 192] on div at bounding box center [229, 189] width 18 height 18
click at [207, 186] on div at bounding box center [206, 189] width 18 height 18
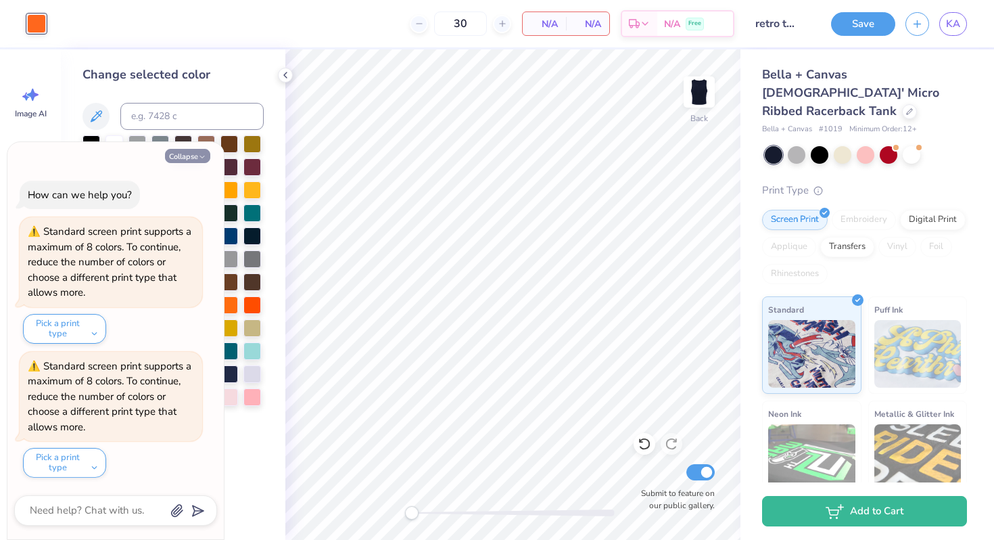
click at [201, 153] on icon "button" at bounding box center [202, 157] width 8 height 8
type textarea "x"
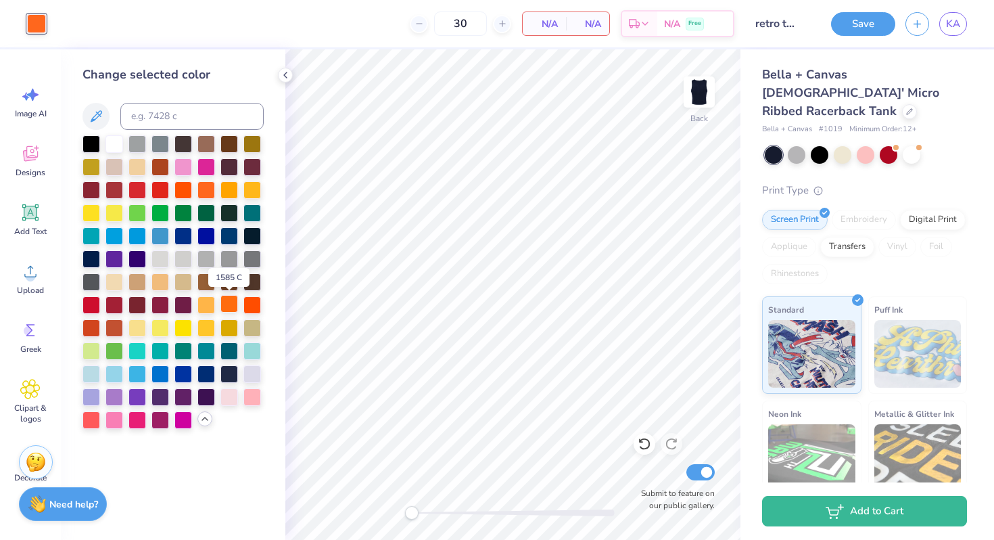
click at [227, 305] on div at bounding box center [229, 304] width 18 height 18
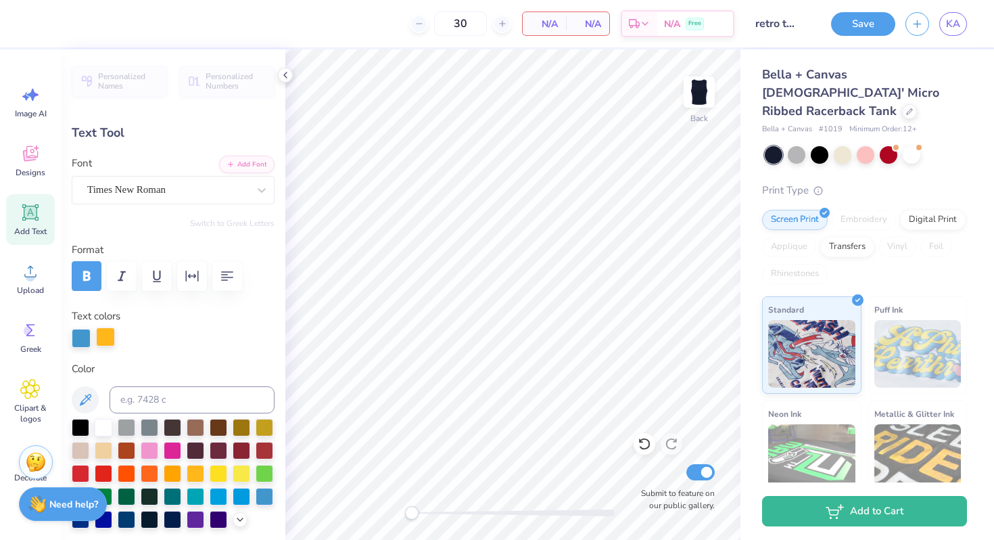
click at [109, 333] on div at bounding box center [105, 336] width 19 height 19
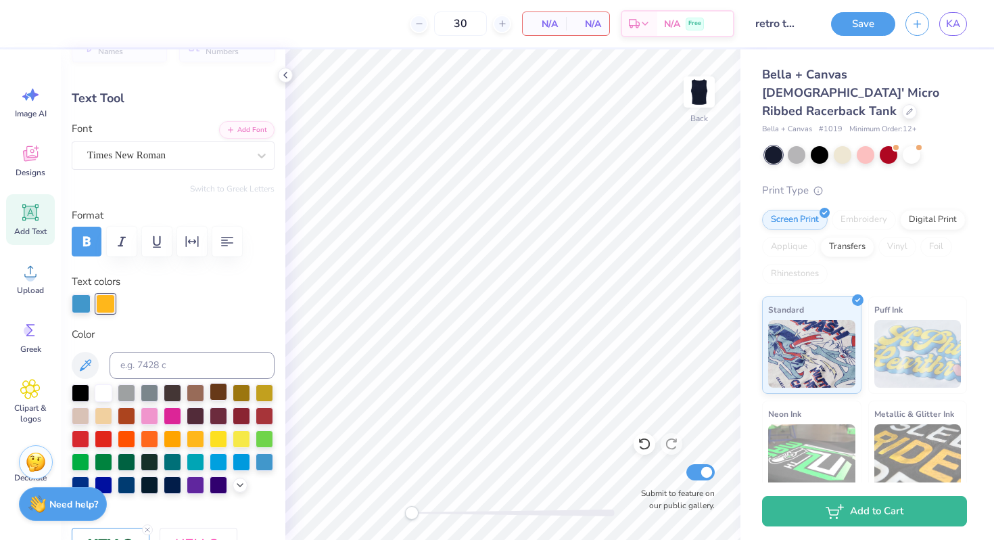
scroll to position [35, 0]
click at [241, 486] on icon at bounding box center [240, 482] width 11 height 11
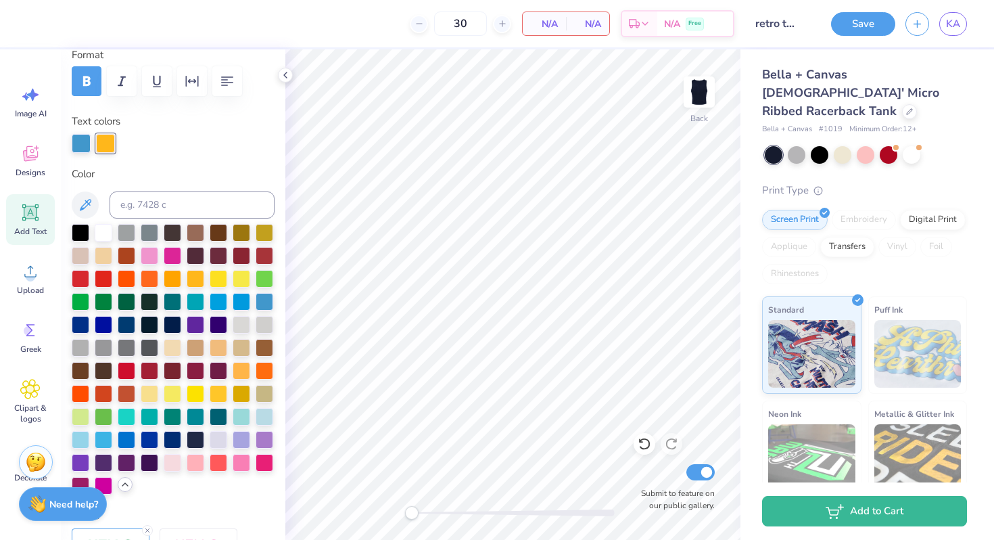
scroll to position [199, 0]
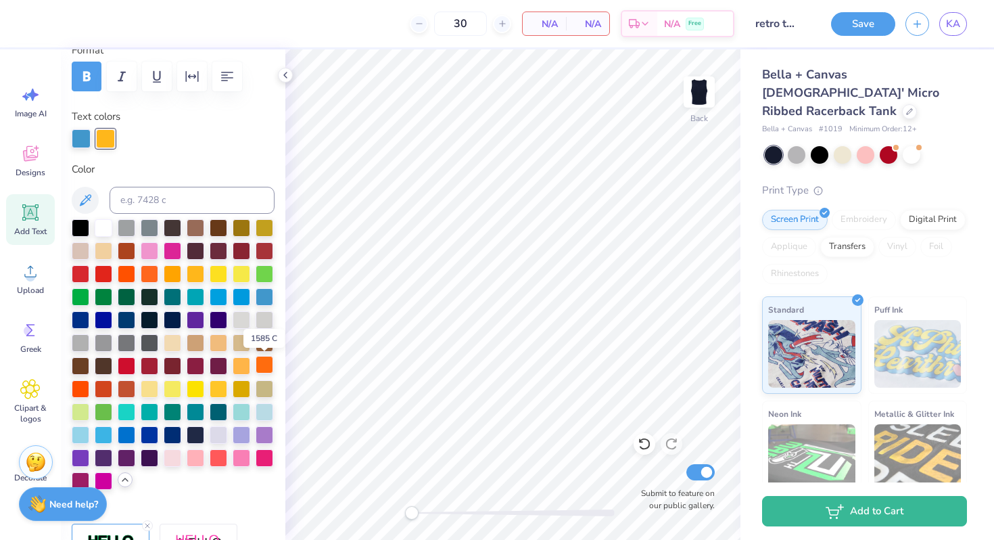
click at [268, 361] on div at bounding box center [265, 365] width 18 height 18
type input "0.95"
type input "0.97"
type input "5.05"
click at [80, 131] on div at bounding box center [81, 137] width 19 height 19
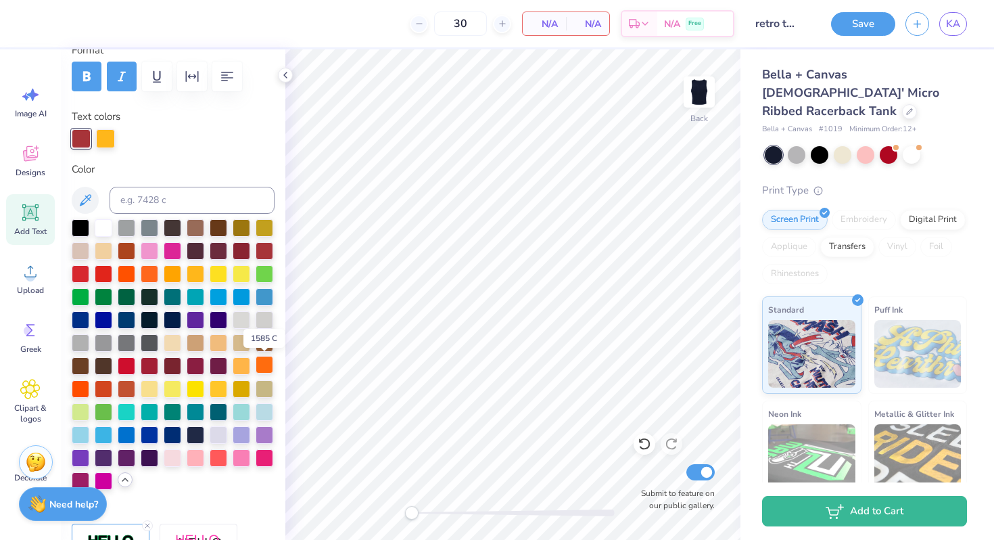
click at [270, 368] on div at bounding box center [265, 365] width 18 height 18
click at [102, 137] on div at bounding box center [105, 137] width 19 height 19
click at [106, 224] on div at bounding box center [104, 227] width 18 height 18
click at [174, 457] on div at bounding box center [173, 457] width 18 height 18
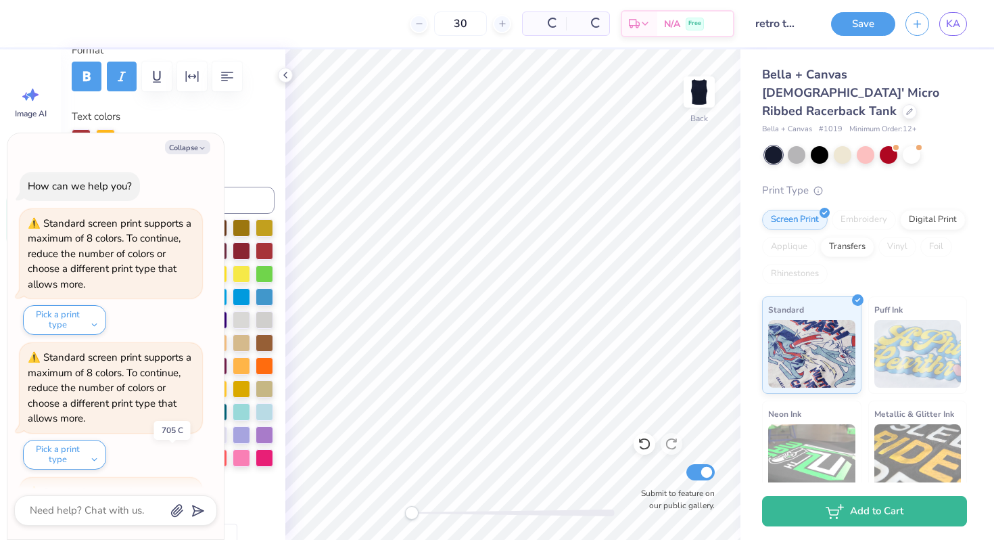
scroll to position [126, 0]
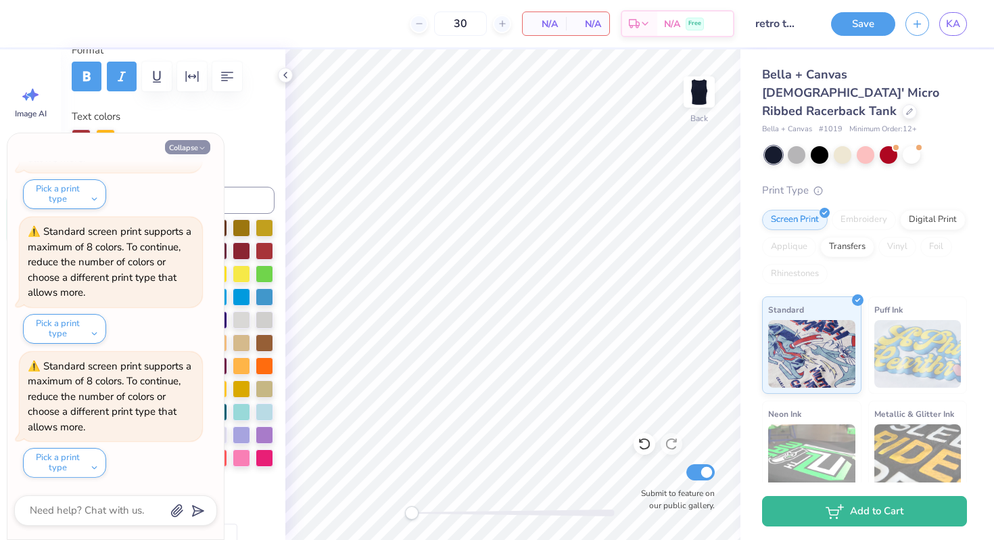
click at [199, 151] on icon "button" at bounding box center [202, 148] width 8 height 8
type textarea "x"
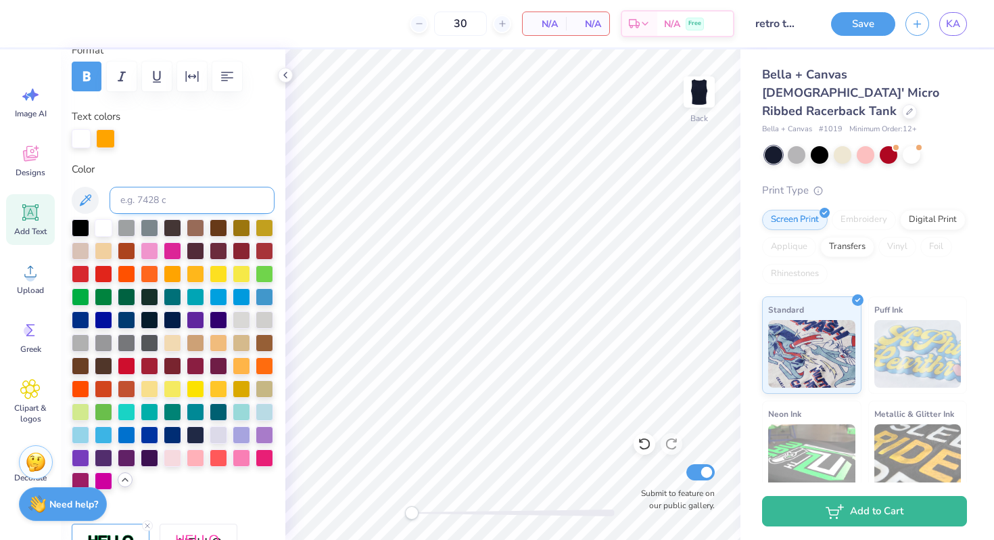
type input "1.19"
type input "1.37"
type input "5.16"
click at [168, 455] on div at bounding box center [173, 457] width 18 height 18
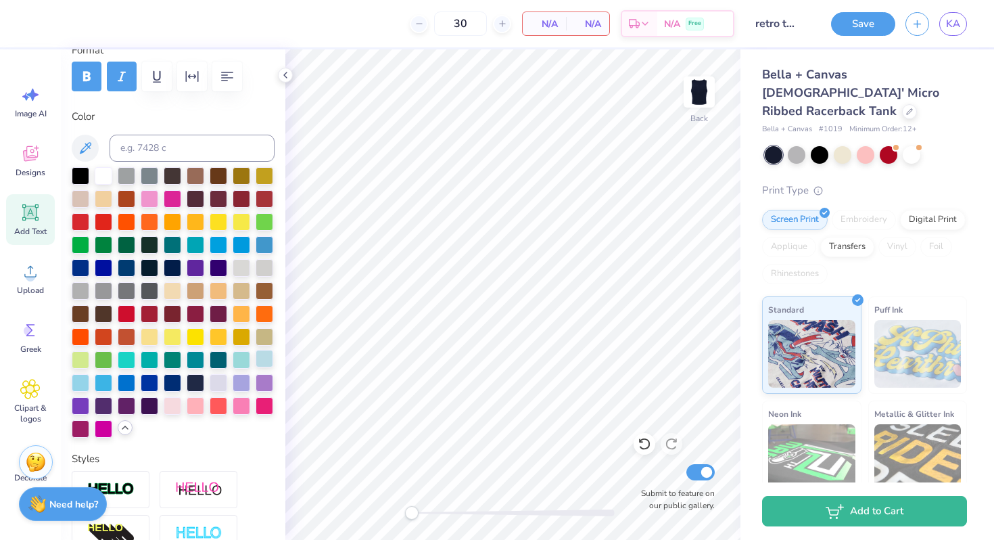
type input "4.43"
type input "1.15"
type input "7.43"
click at [174, 403] on div at bounding box center [173, 405] width 18 height 18
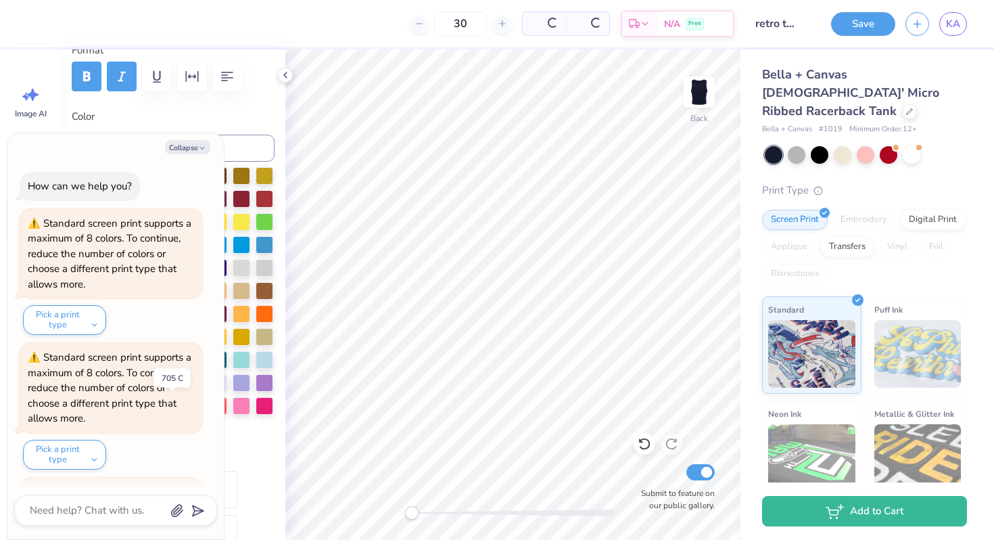
scroll to position [260, 0]
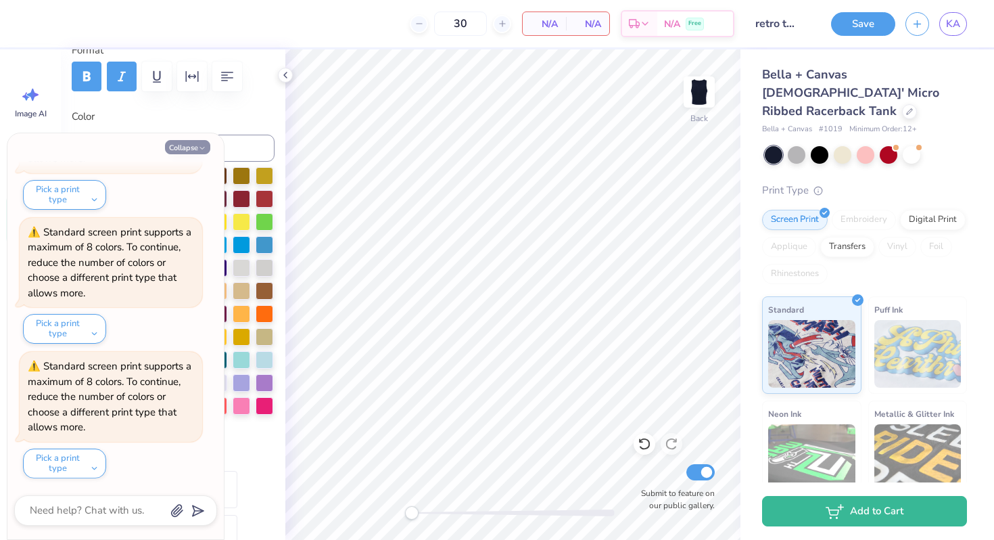
click at [202, 144] on icon "button" at bounding box center [202, 148] width 8 height 8
type textarea "x"
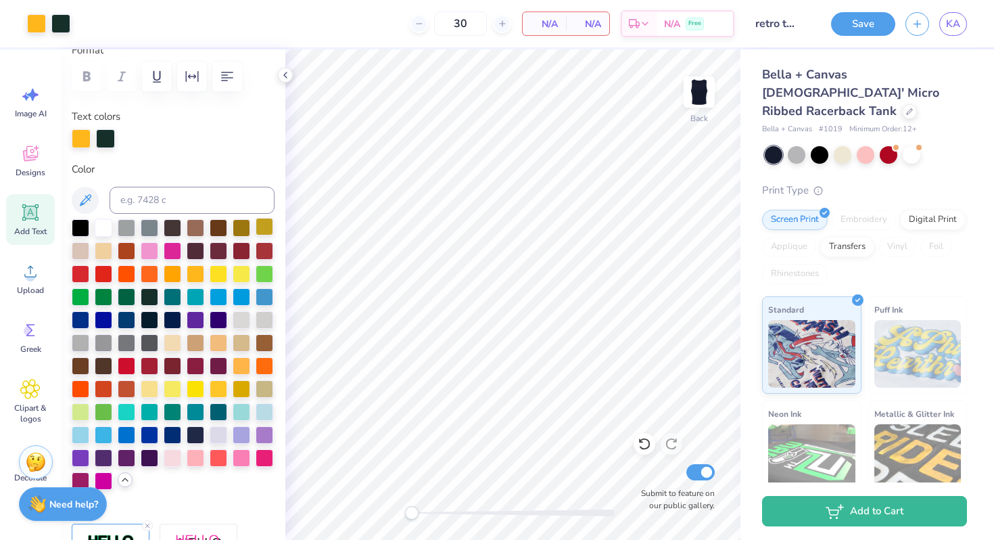
type input "0.98"
type input "1.07"
type input "4.81"
click at [108, 129] on div at bounding box center [105, 137] width 19 height 19
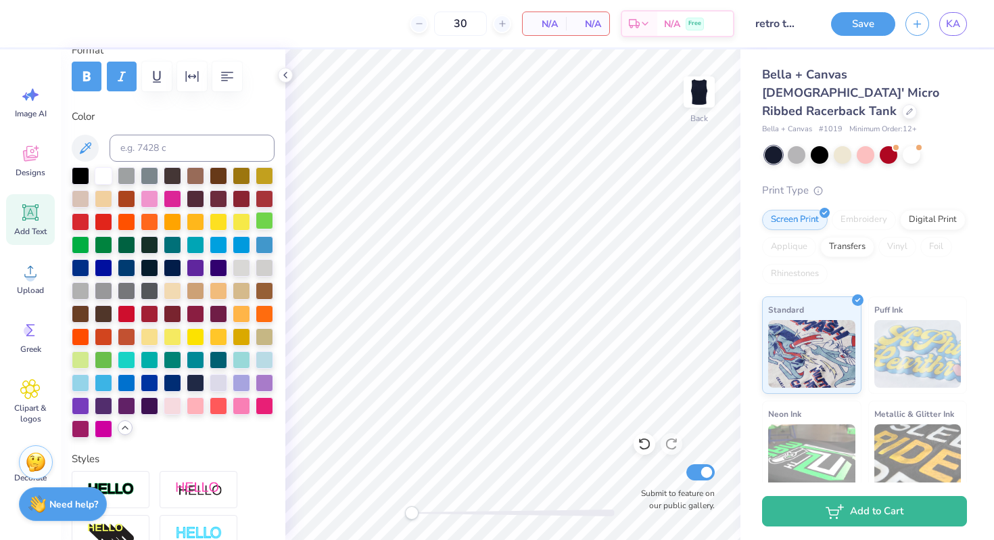
type input "1.30"
type input "1.17"
type input "3.67"
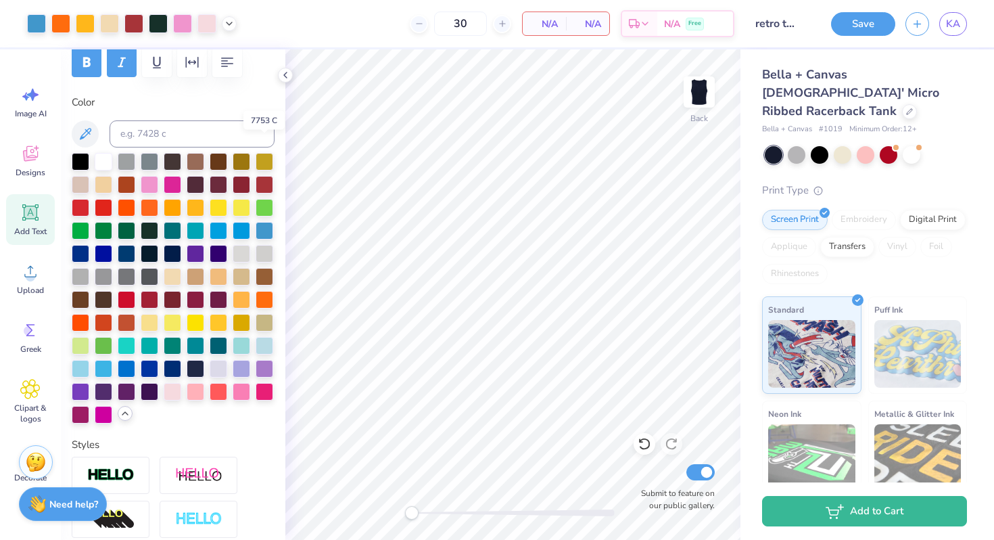
scroll to position [206, 0]
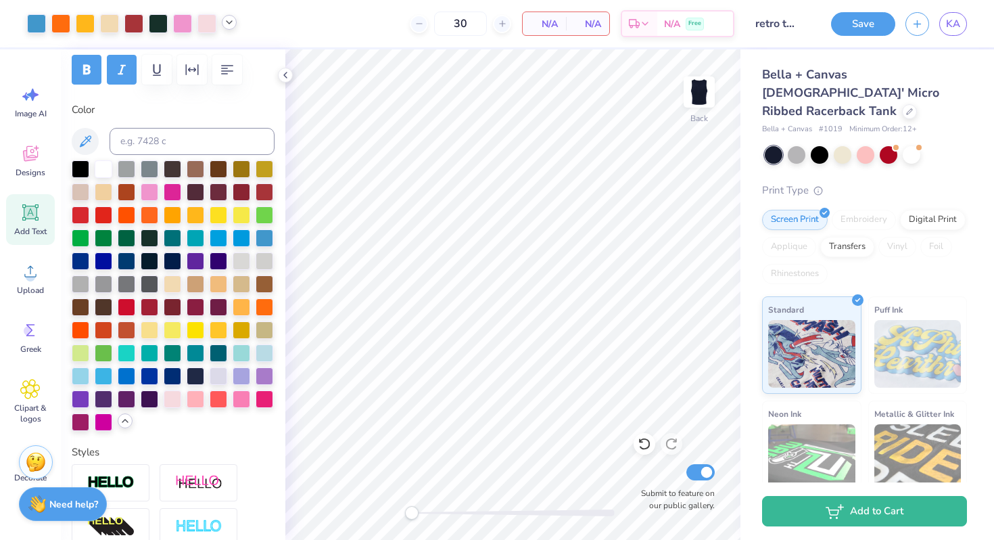
click at [229, 23] on polyline at bounding box center [228, 22] width 5 height 3
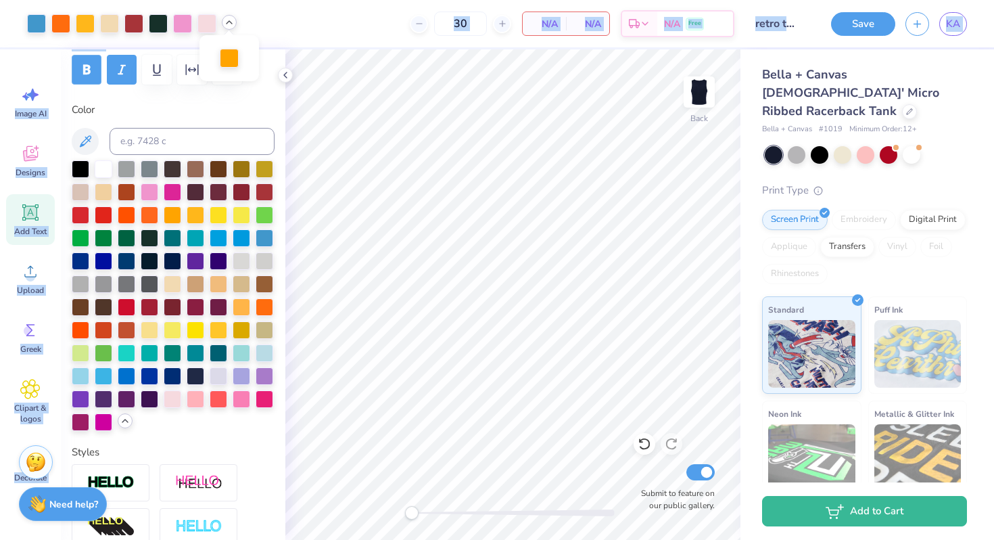
drag, startPoint x: 84, startPoint y: 25, endPoint x: 82, endPoint y: 66, distance: 40.6
click at [82, 66] on div "Art colors 30 N/A Per Item N/A Total Est. Delivery N/A Free Design Title retro …" at bounding box center [497, 270] width 994 height 540
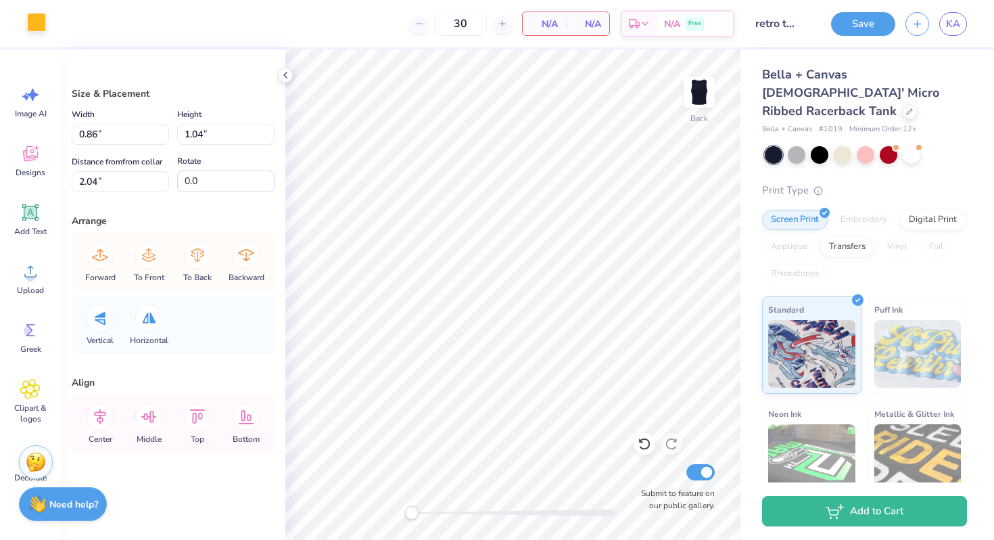
click at [37, 22] on div at bounding box center [36, 22] width 19 height 19
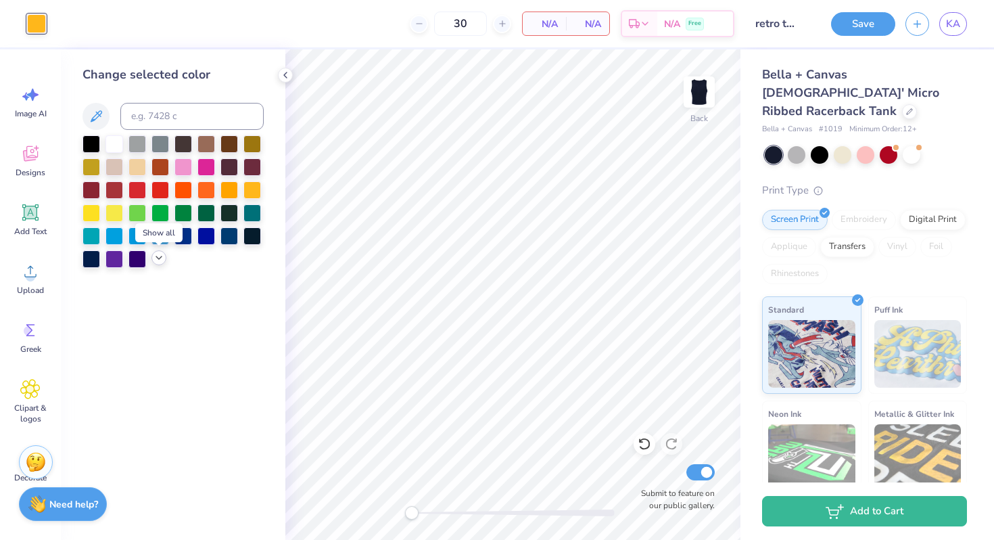
click at [162, 256] on icon at bounding box center [158, 257] width 11 height 11
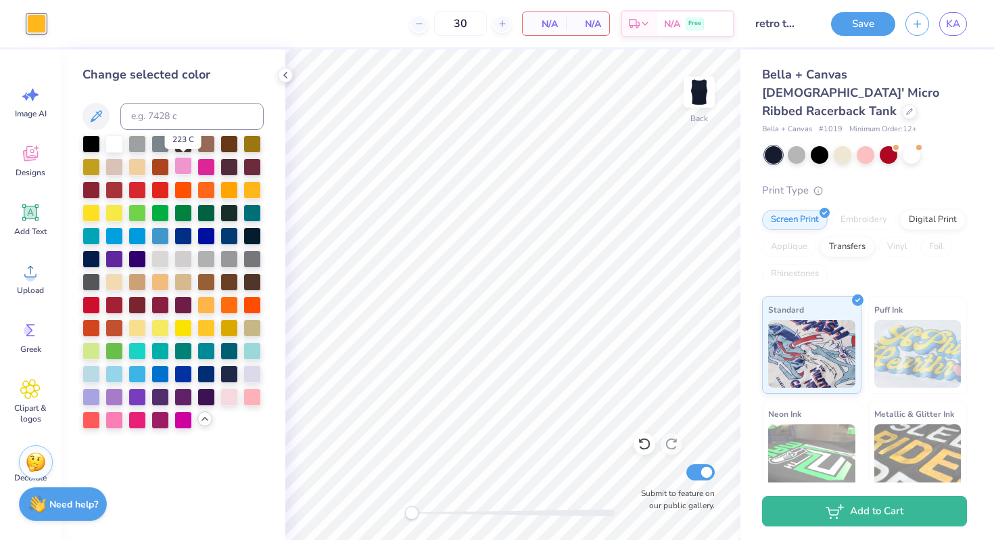
click at [185, 165] on div at bounding box center [183, 166] width 18 height 18
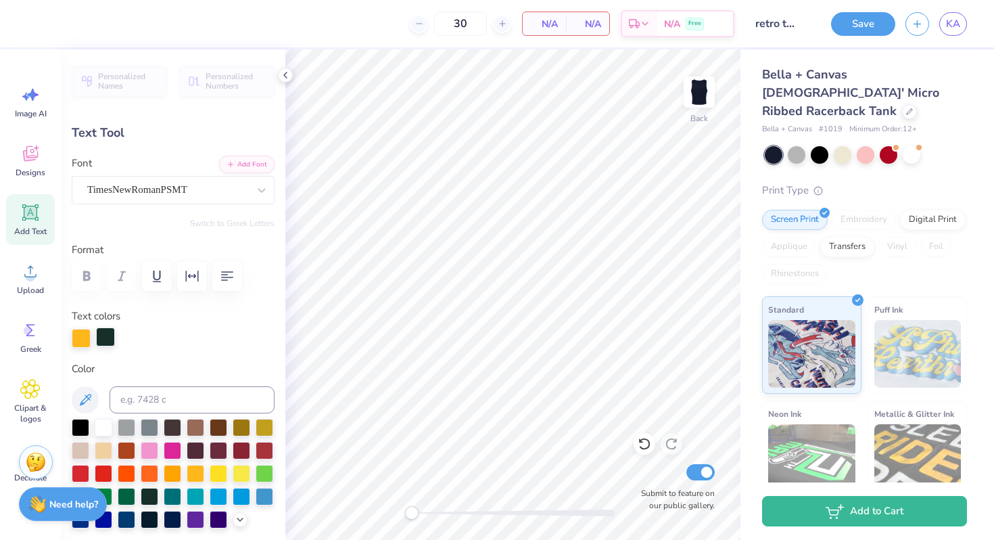
click at [111, 329] on div at bounding box center [105, 336] width 19 height 19
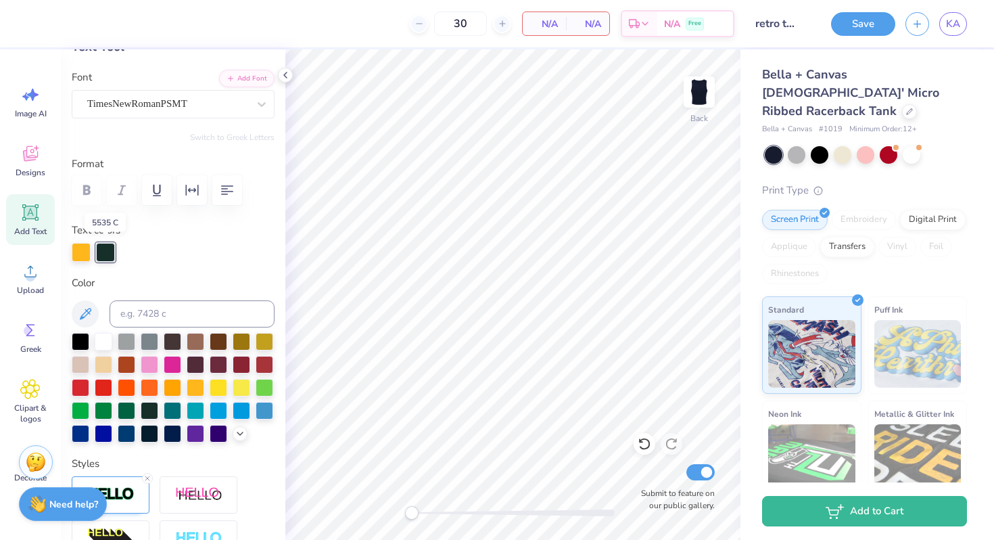
scroll to position [89, 0]
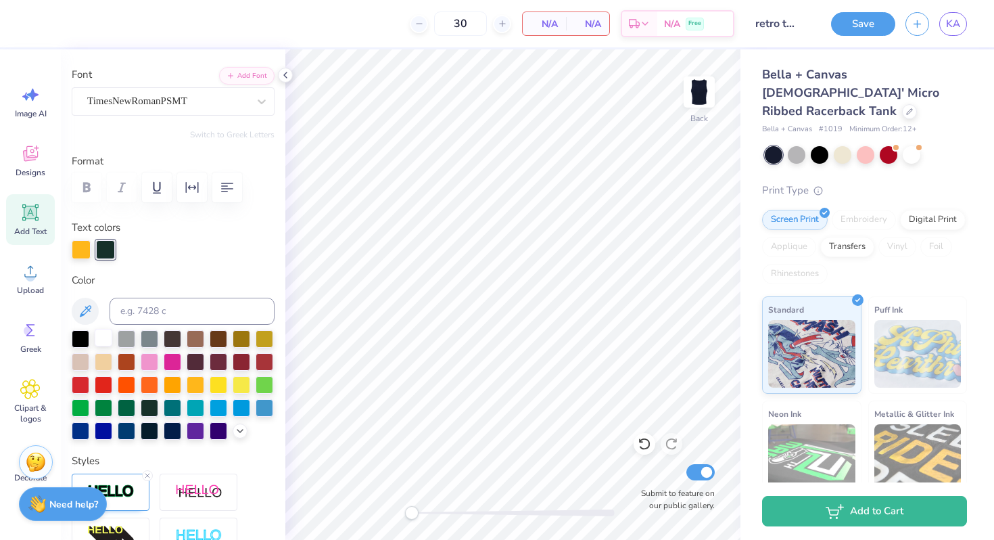
click at [103, 338] on div at bounding box center [104, 338] width 18 height 18
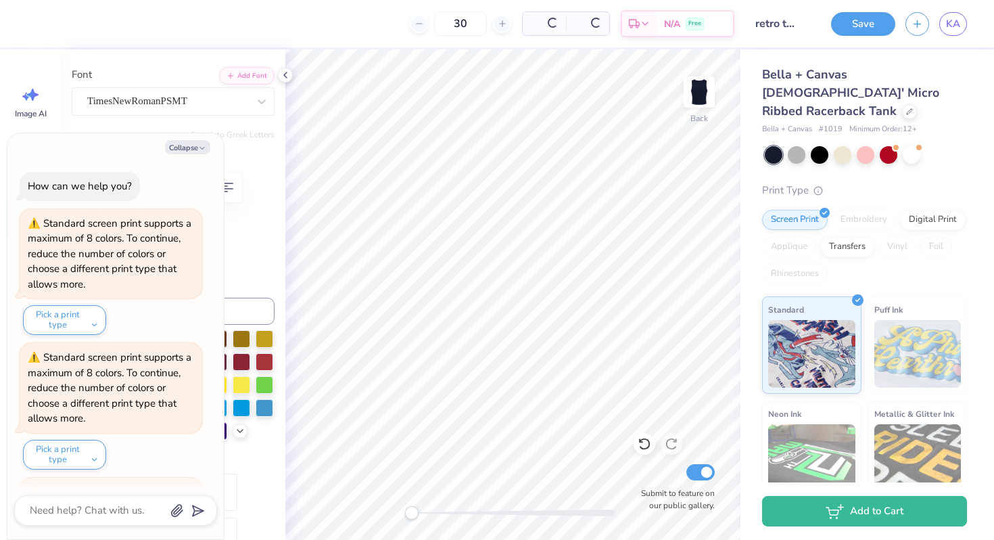
scroll to position [394, 0]
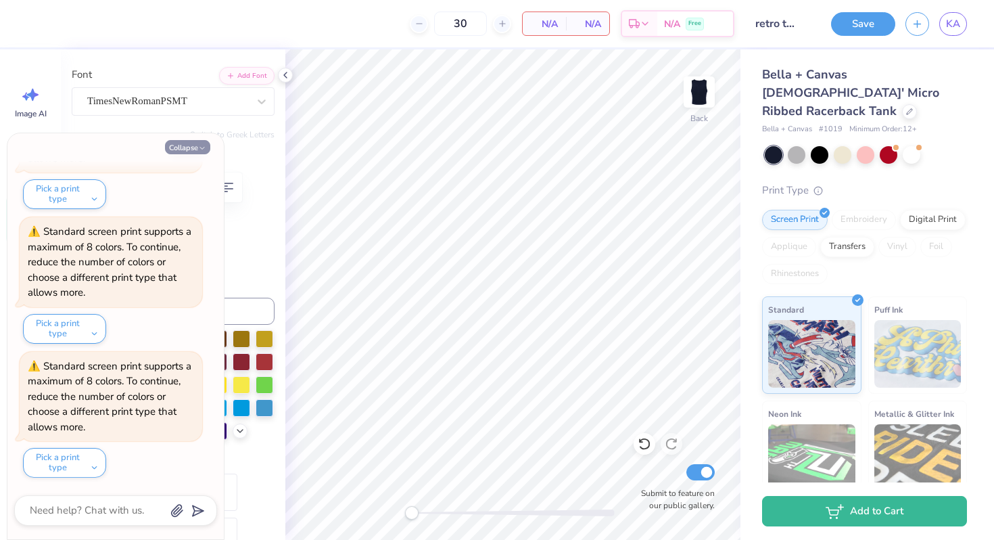
click at [197, 141] on button "Collapse" at bounding box center [187, 147] width 45 height 14
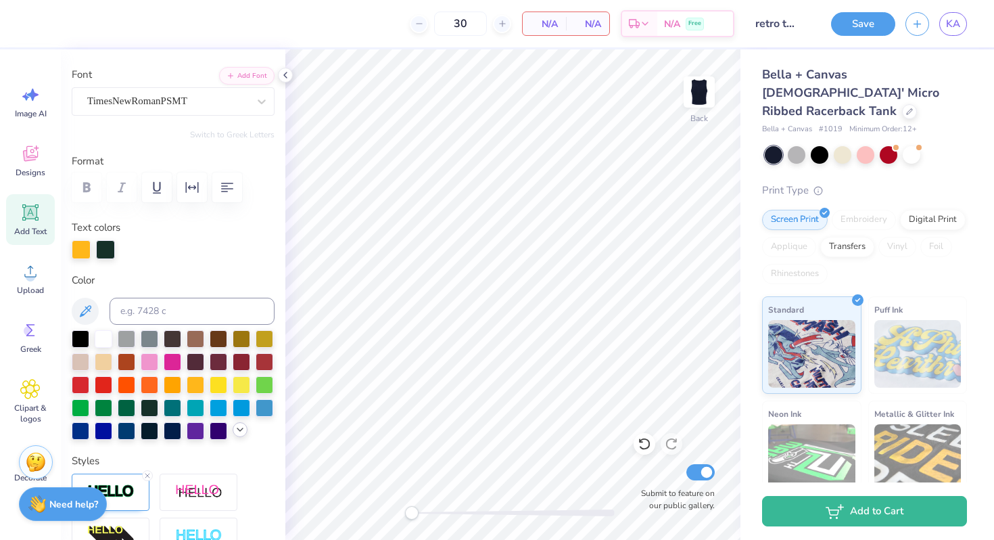
click at [244, 430] on icon at bounding box center [240, 429] width 11 height 11
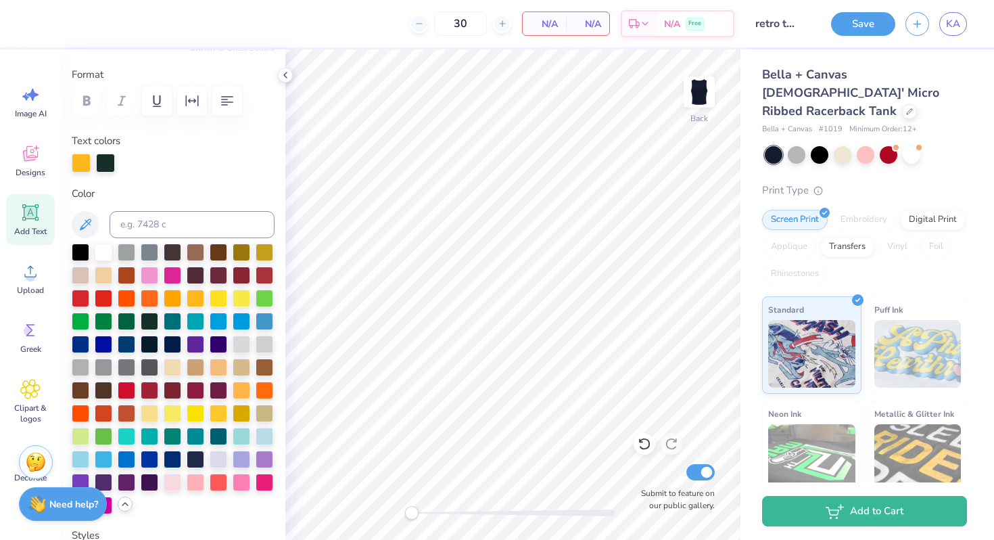
scroll to position [177, 0]
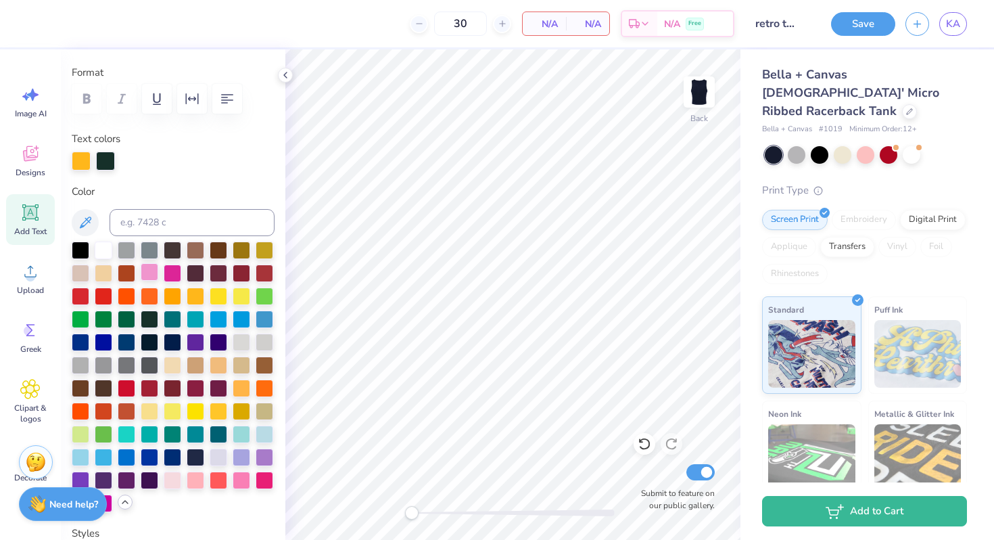
click at [149, 272] on div at bounding box center [150, 272] width 18 height 18
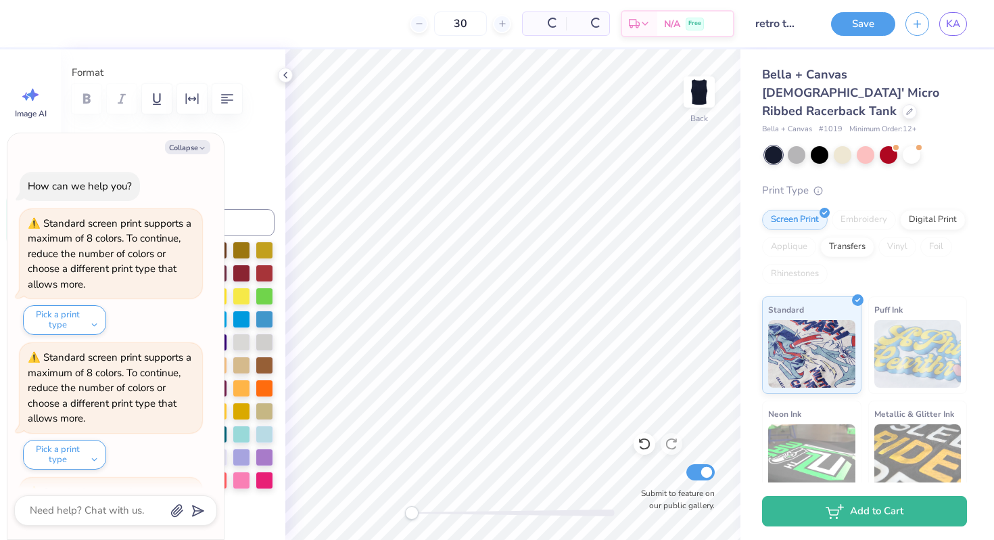
scroll to position [528, 0]
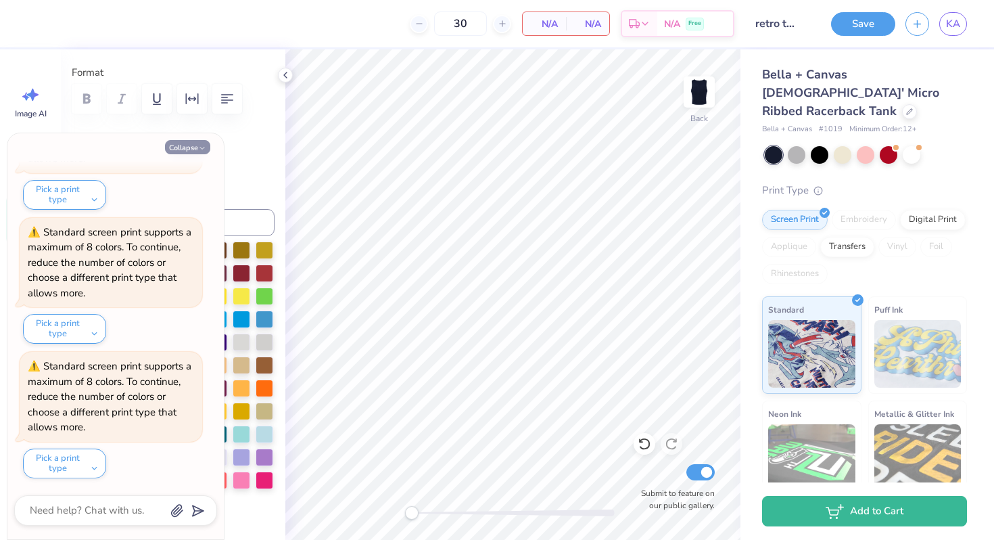
click at [195, 149] on button "Collapse" at bounding box center [187, 147] width 45 height 14
type textarea "x"
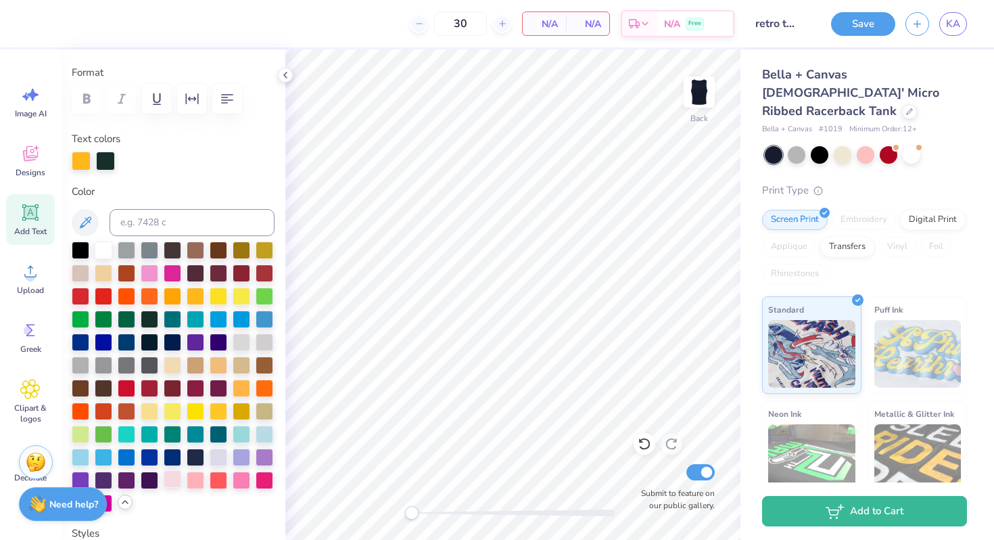
click at [172, 477] on div at bounding box center [173, 479] width 18 height 18
type input "1.19"
type input "1.37"
type input "5.16"
click at [103, 156] on div at bounding box center [105, 159] width 19 height 19
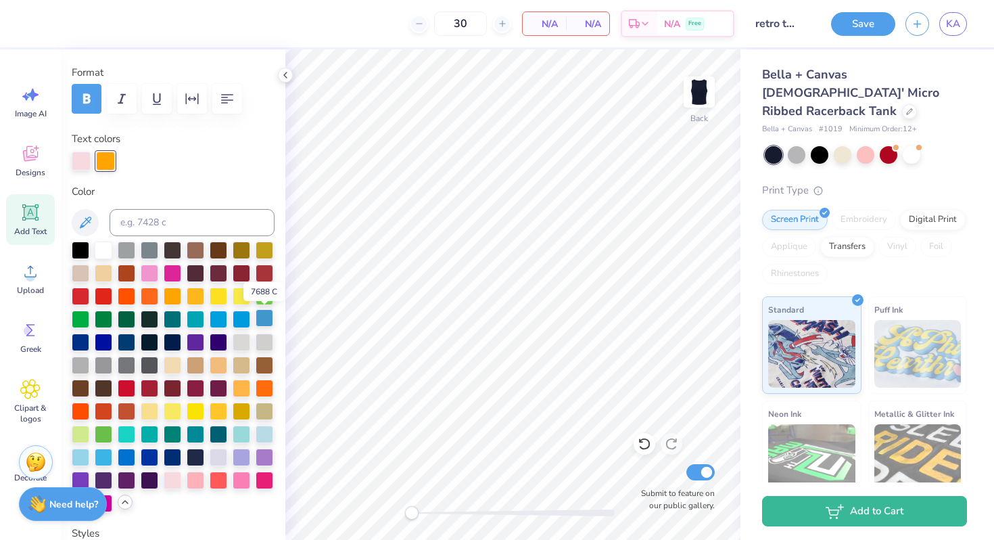
click at [260, 314] on div at bounding box center [265, 318] width 18 height 18
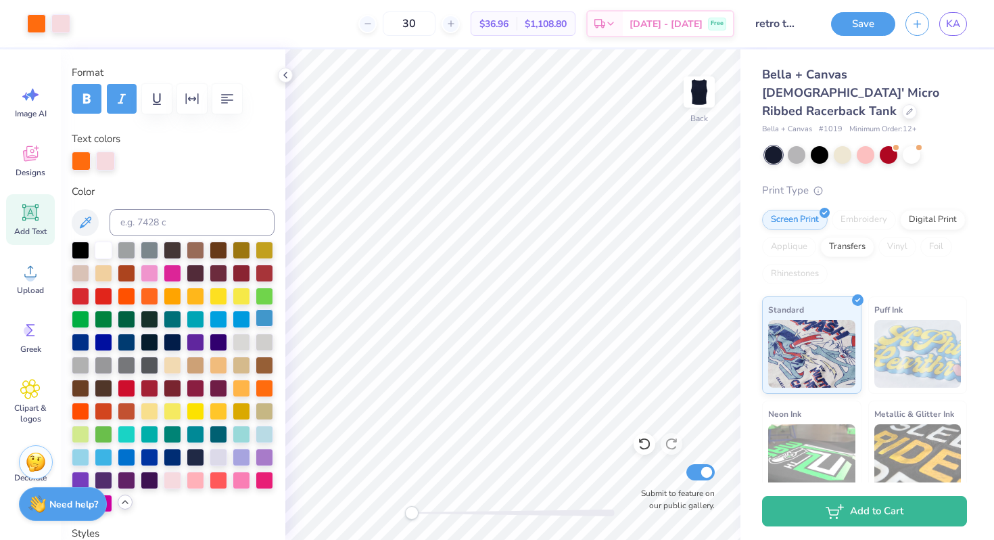
type input "0.95"
type input "0.97"
type input "5.05"
type input "0.60"
type input "1.25"
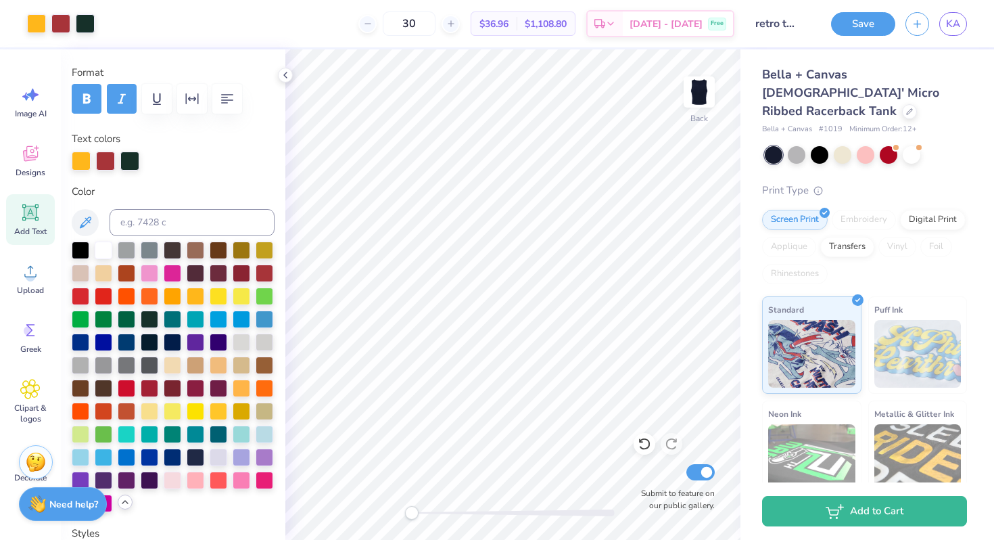
type input "3.40"
click at [79, 160] on div at bounding box center [81, 159] width 19 height 19
click at [174, 482] on div at bounding box center [173, 479] width 18 height 18
click at [108, 160] on div at bounding box center [105, 159] width 19 height 19
click at [266, 389] on div at bounding box center [265, 387] width 18 height 18
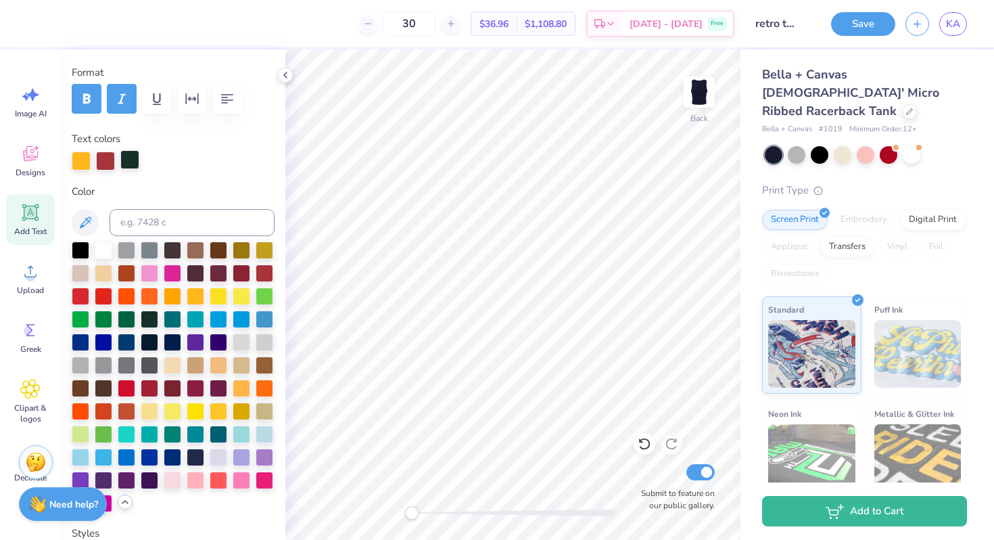
click at [133, 157] on div at bounding box center [129, 159] width 19 height 19
click at [147, 273] on div at bounding box center [150, 272] width 18 height 18
type input "0.88"
type input "1.04"
type input "4.98"
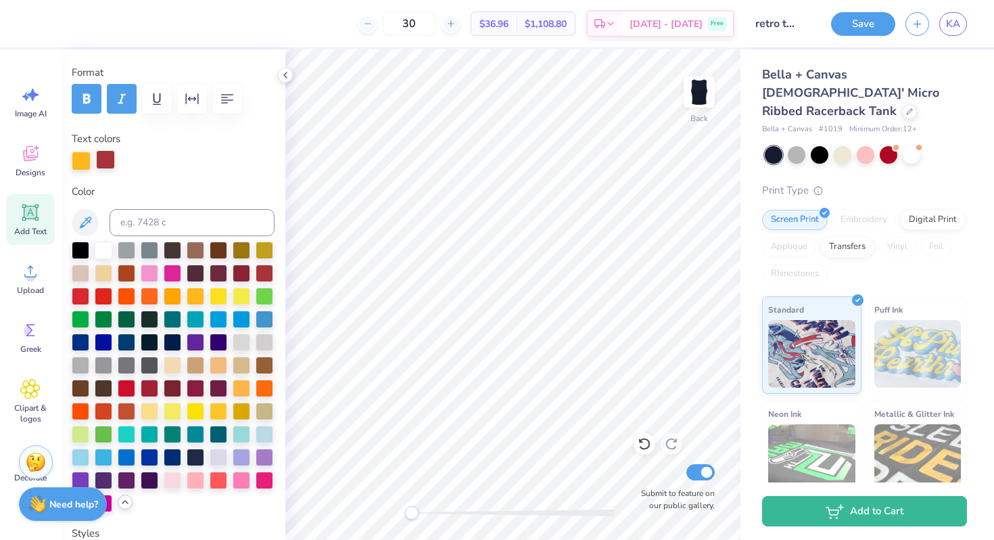
click at [106, 164] on div at bounding box center [105, 159] width 19 height 19
click at [82, 166] on div at bounding box center [81, 159] width 19 height 19
click at [263, 387] on div at bounding box center [265, 387] width 18 height 18
type input "0.77"
type input "0.88"
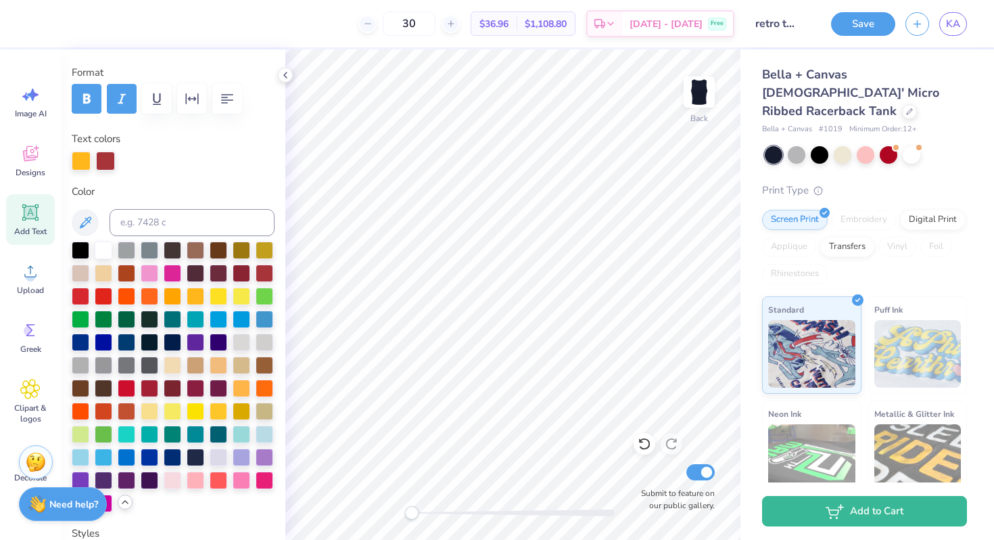
type input "3.77"
click at [103, 160] on div at bounding box center [105, 159] width 19 height 19
click at [266, 387] on div at bounding box center [265, 387] width 18 height 18
type input "0.63"
type input "1.17"
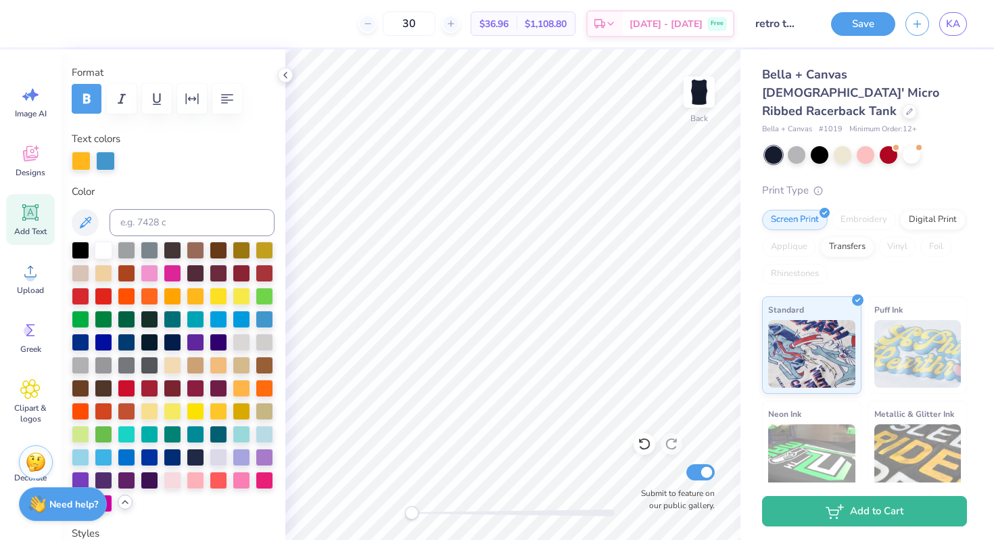
type input "3.64"
click at [85, 165] on div at bounding box center [81, 159] width 19 height 19
click at [264, 387] on div at bounding box center [265, 387] width 18 height 18
type input "1.30"
type input "1.46"
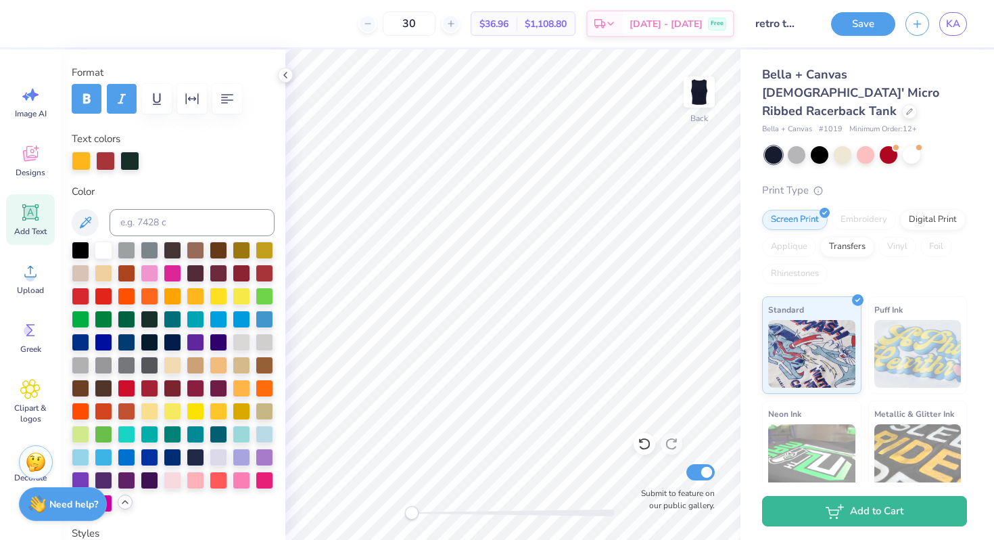
type input "1.90"
click at [85, 150] on div at bounding box center [81, 159] width 19 height 19
click at [82, 158] on div at bounding box center [81, 160] width 19 height 19
click at [264, 385] on div at bounding box center [265, 387] width 18 height 18
type input "0.98"
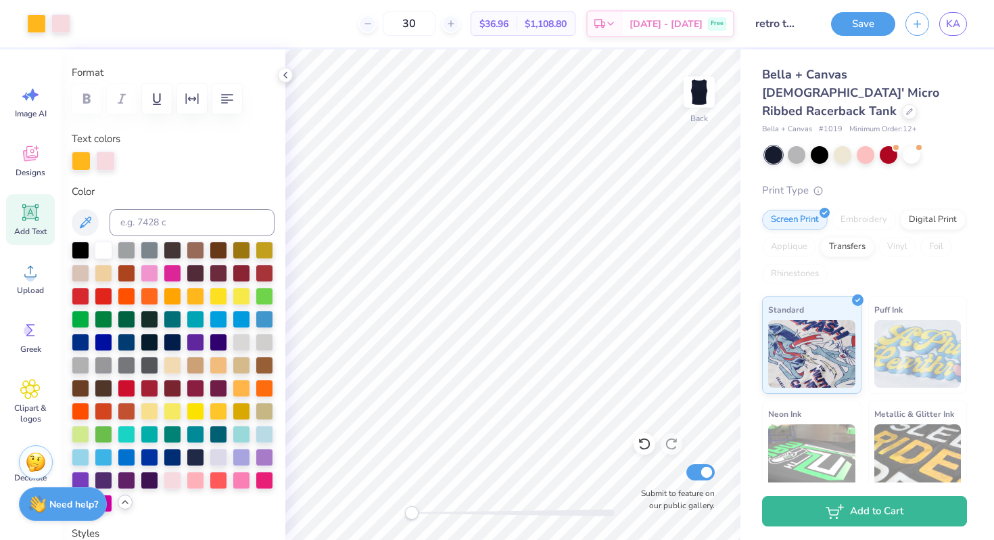
type input "1.07"
type input "4.81"
click at [82, 162] on div at bounding box center [81, 159] width 19 height 19
click at [269, 387] on div at bounding box center [265, 387] width 18 height 18
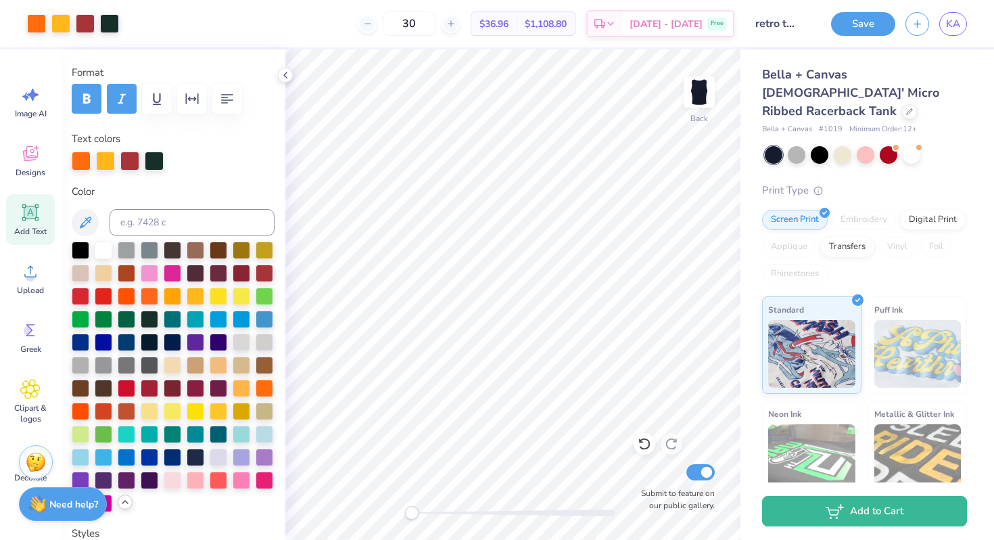
type input "1.30"
type input "1.46"
type input "1.90"
click at [108, 163] on div at bounding box center [105, 159] width 19 height 19
click at [263, 385] on div at bounding box center [265, 387] width 18 height 18
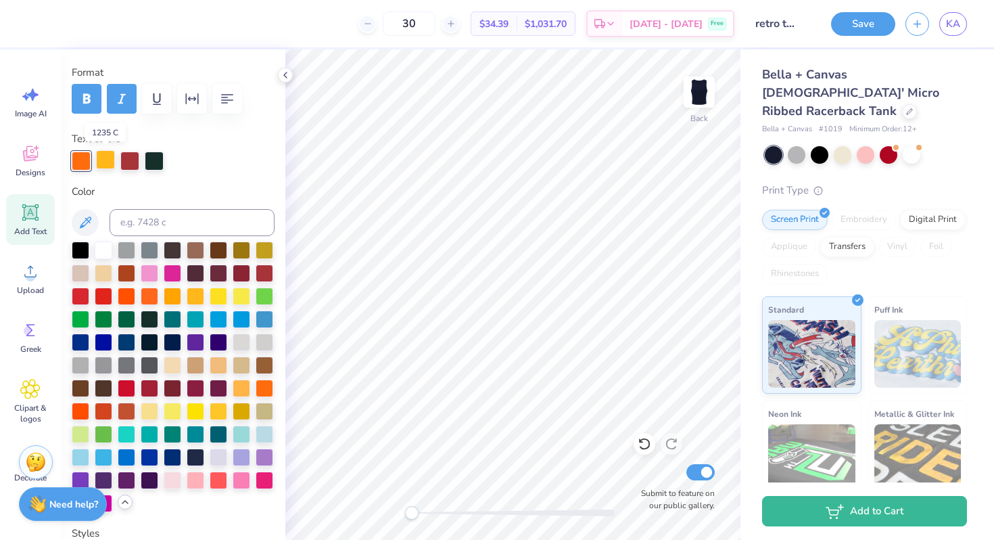
click at [105, 155] on div at bounding box center [105, 159] width 19 height 19
click at [263, 393] on div at bounding box center [265, 387] width 18 height 18
click at [130, 165] on div at bounding box center [129, 159] width 19 height 19
click at [178, 481] on div at bounding box center [173, 479] width 18 height 18
click at [154, 161] on div at bounding box center [154, 159] width 19 height 19
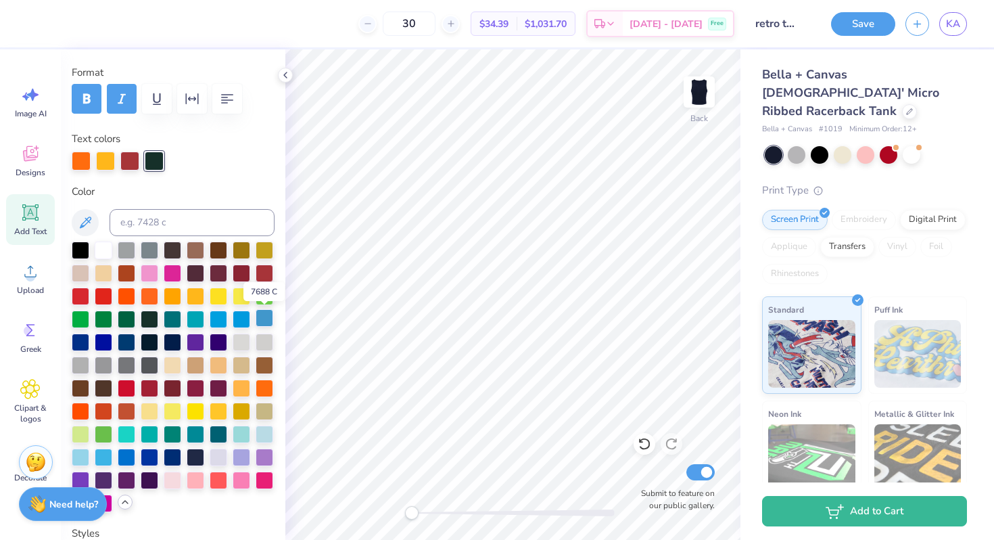
click at [266, 318] on div at bounding box center [265, 318] width 18 height 18
click at [161, 158] on div at bounding box center [154, 159] width 19 height 19
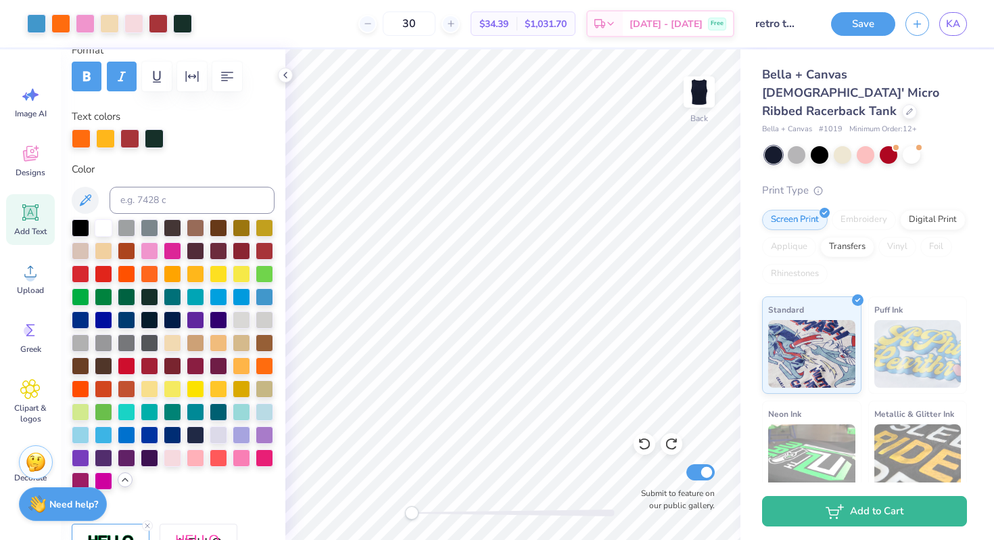
scroll to position [206, 0]
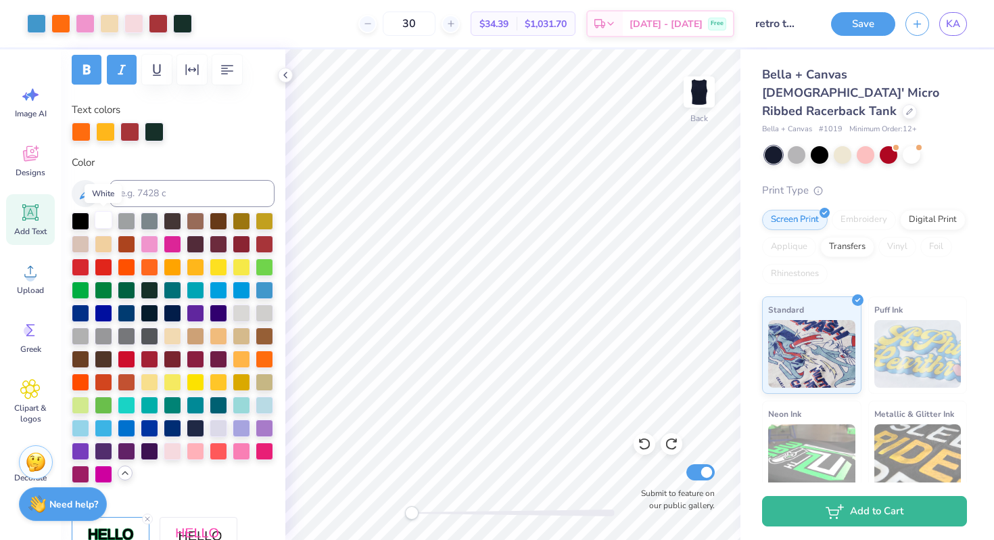
click at [107, 220] on div at bounding box center [104, 220] width 18 height 18
click at [155, 131] on div at bounding box center [154, 130] width 19 height 19
click at [104, 218] on div at bounding box center [104, 220] width 18 height 18
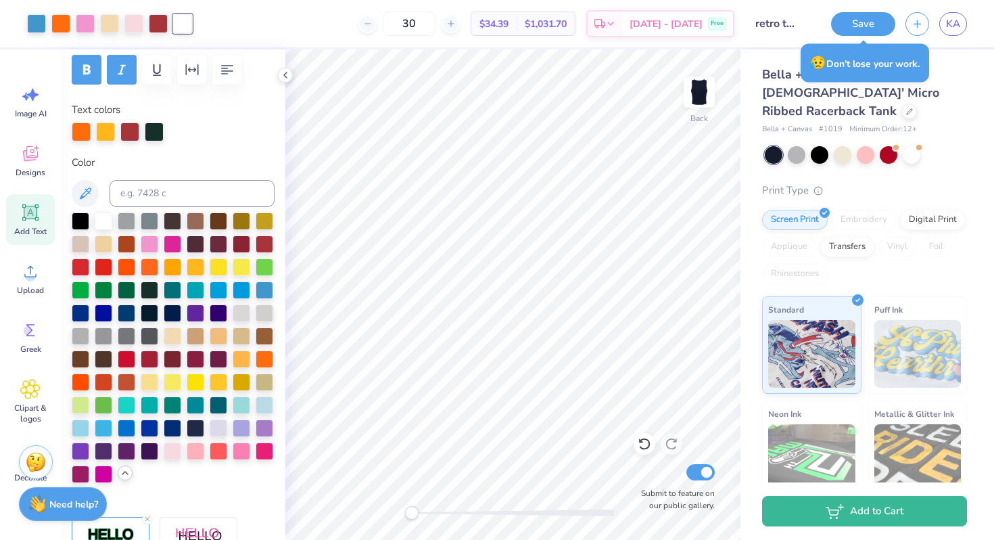
click at [170, 164] on label "Color" at bounding box center [173, 163] width 203 height 16
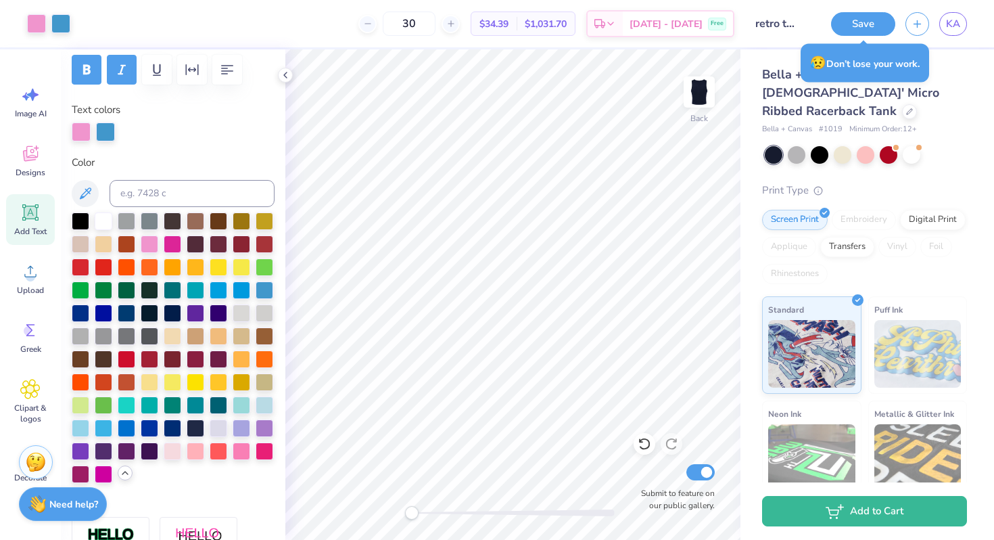
type input "0.81"
type input "1.01"
type input "2.54"
type input "1.30"
type input "1.46"
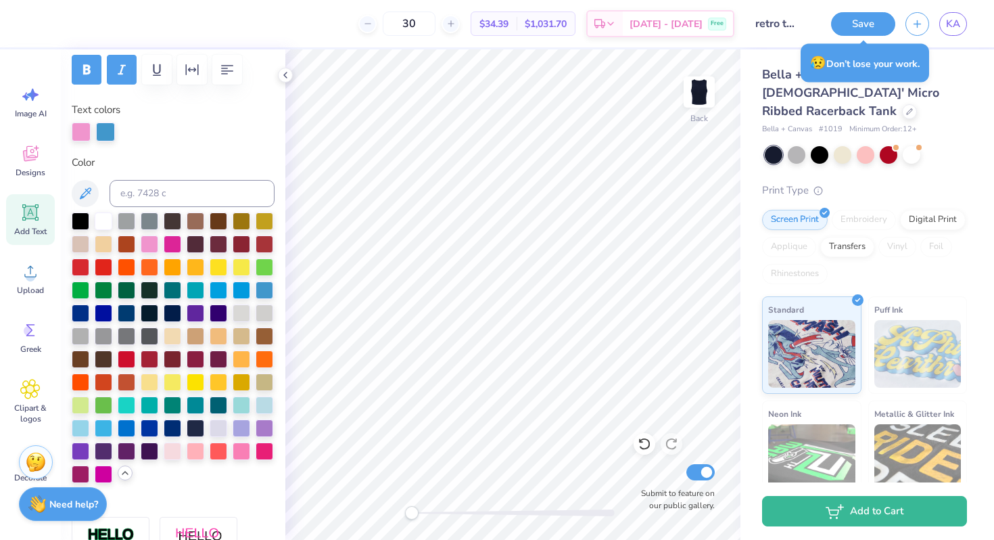
type input "1.90"
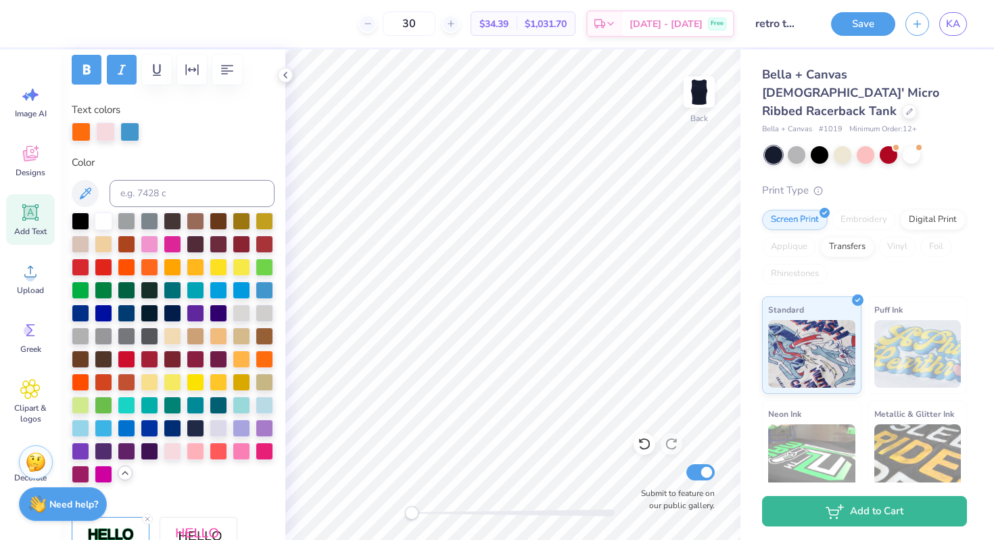
type textarea "K"
type input "1.66"
type input "1.45"
type input "0.81"
type input "1.01"
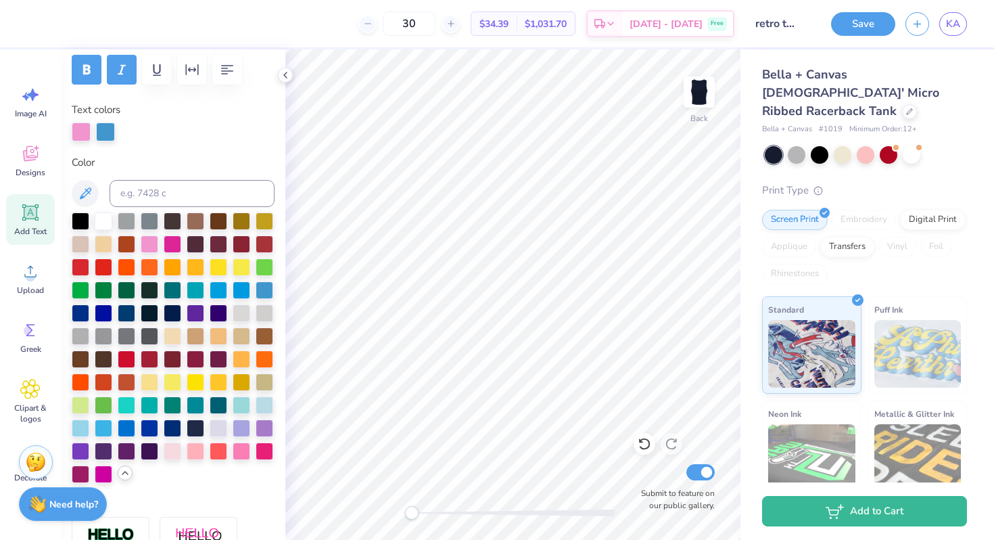
type input "2.54"
type textarea "p"
type input "1.25"
type input "1.49"
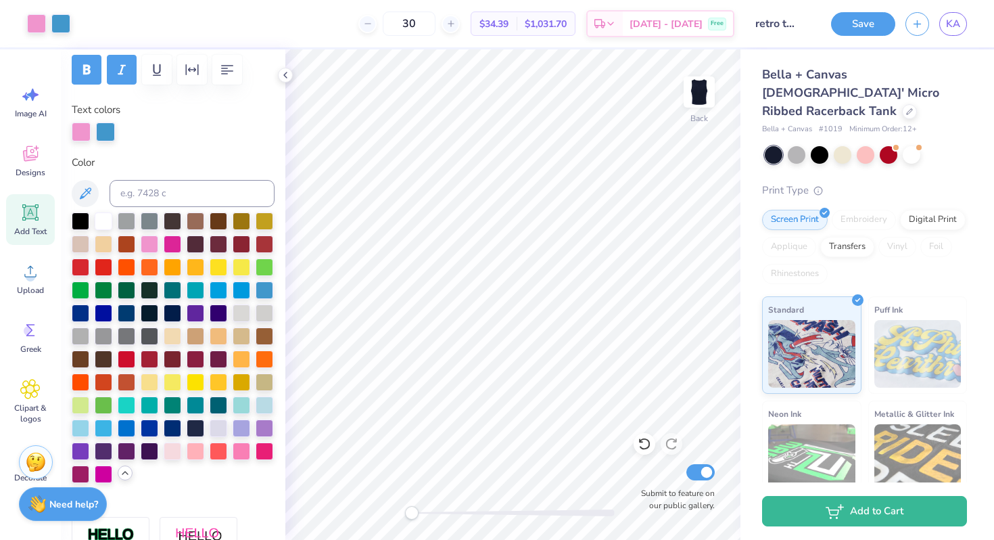
type input "2.34"
type input "0.60"
type input "1.25"
type input "3.40"
type input "0.98"
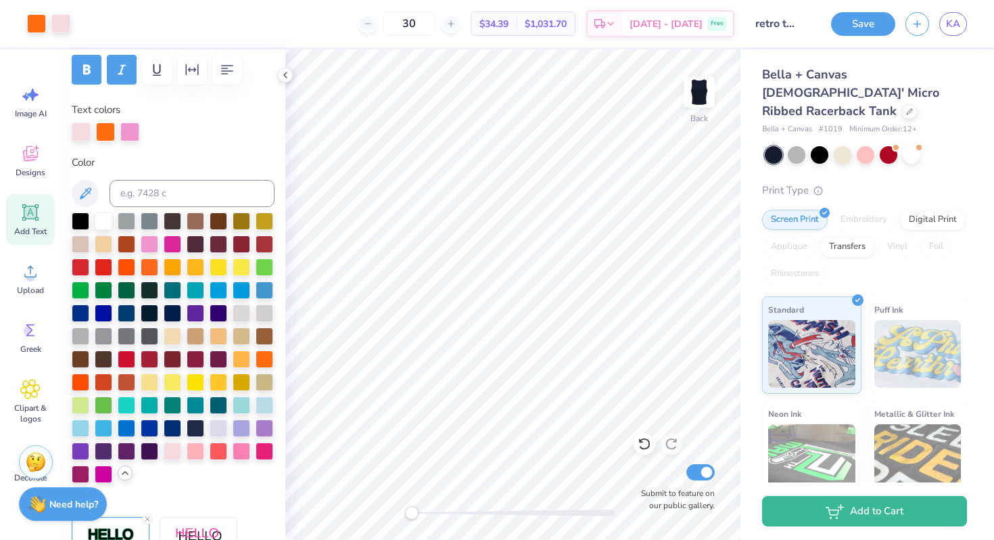
type input "1.07"
type input "4.85"
click at [85, 128] on div at bounding box center [81, 130] width 19 height 19
click at [147, 247] on div at bounding box center [150, 243] width 18 height 18
type input "0.95"
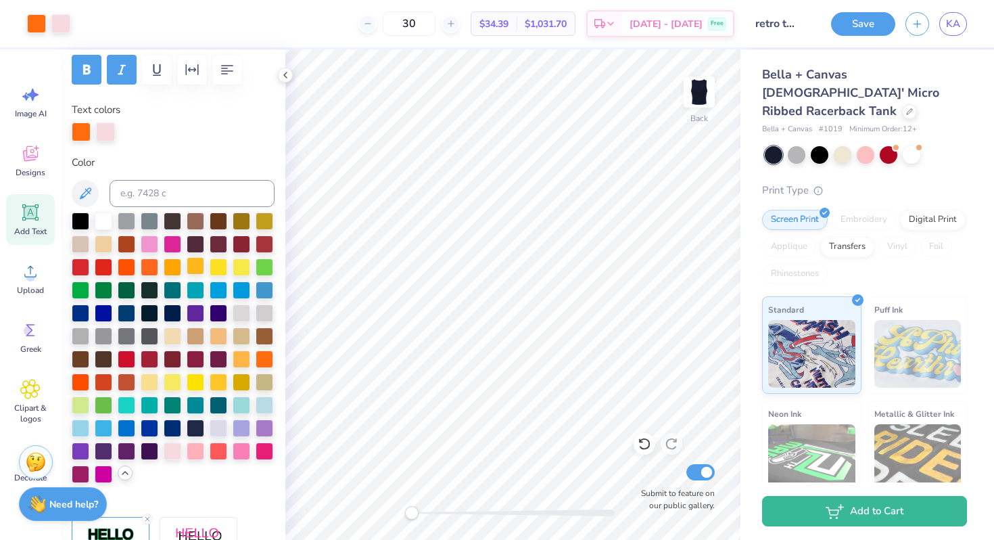
type input "0.97"
type input "4.95"
type input "0.63"
type input "1.17"
type input "3.64"
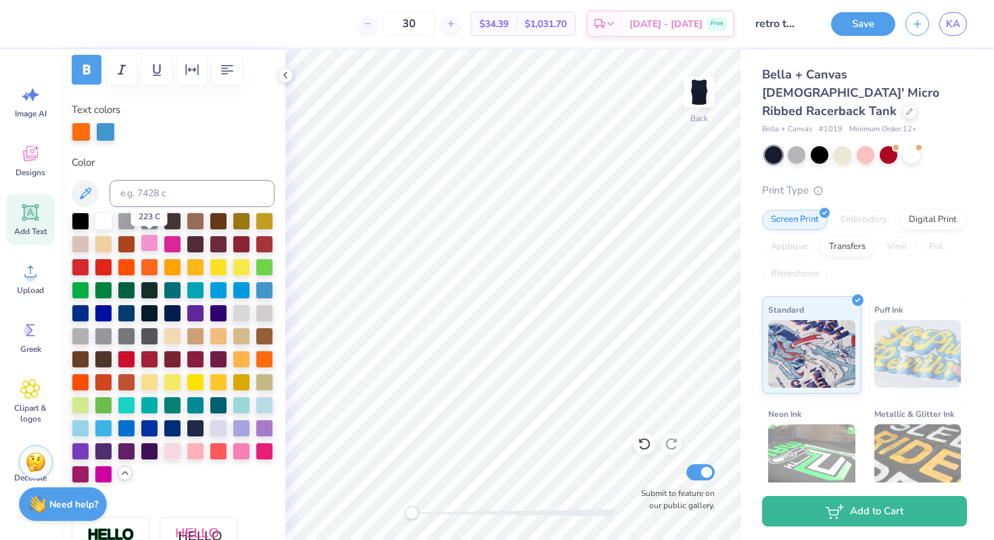
click at [149, 242] on div at bounding box center [150, 243] width 18 height 18
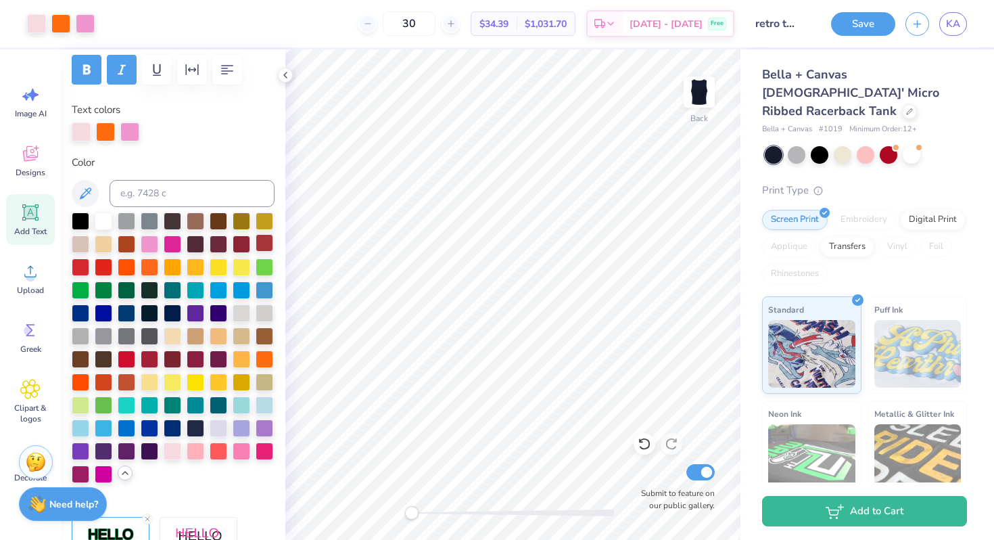
type input "0.60"
type input "1.25"
type input "3.40"
type input "0.73"
type input "1.62"
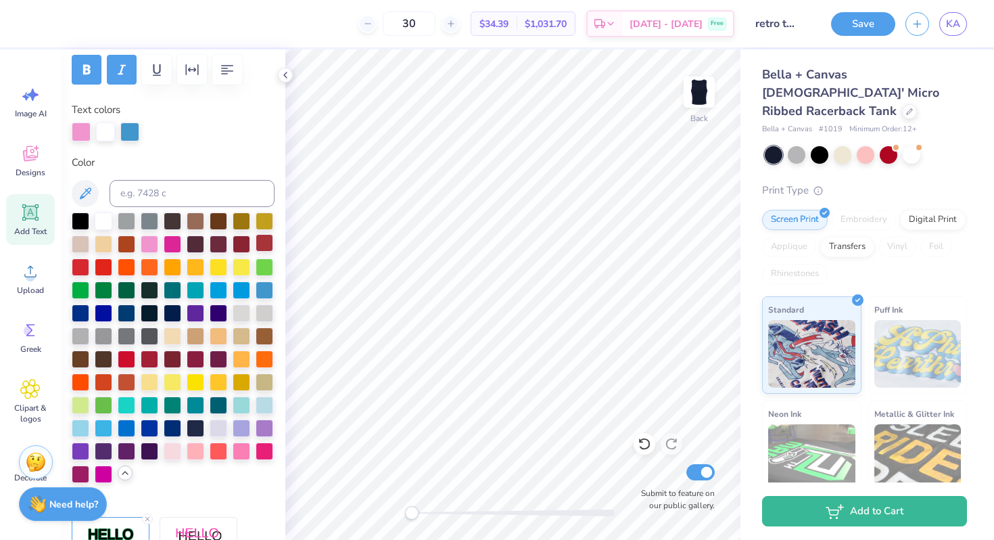
type input "5.15"
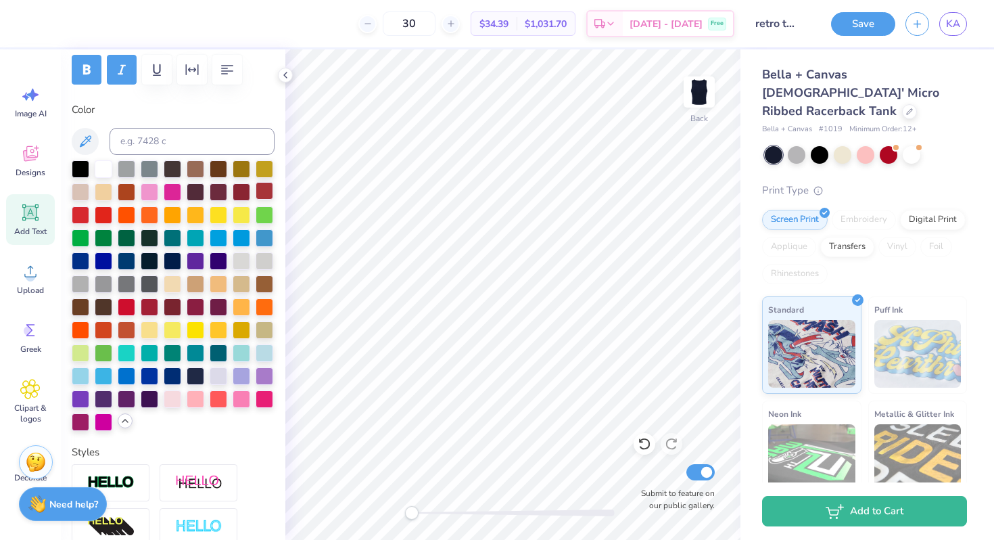
type input "1.30"
type input "1.17"
type input "3.67"
type textarea "B"
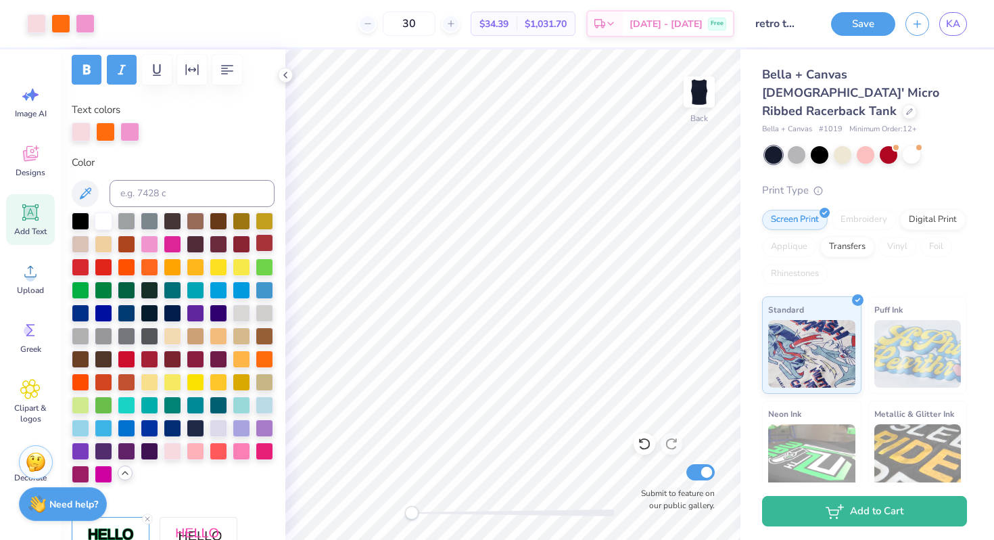
type input "0.60"
type input "1.25"
type input "5.97"
type textarea "A"
type textarea "a"
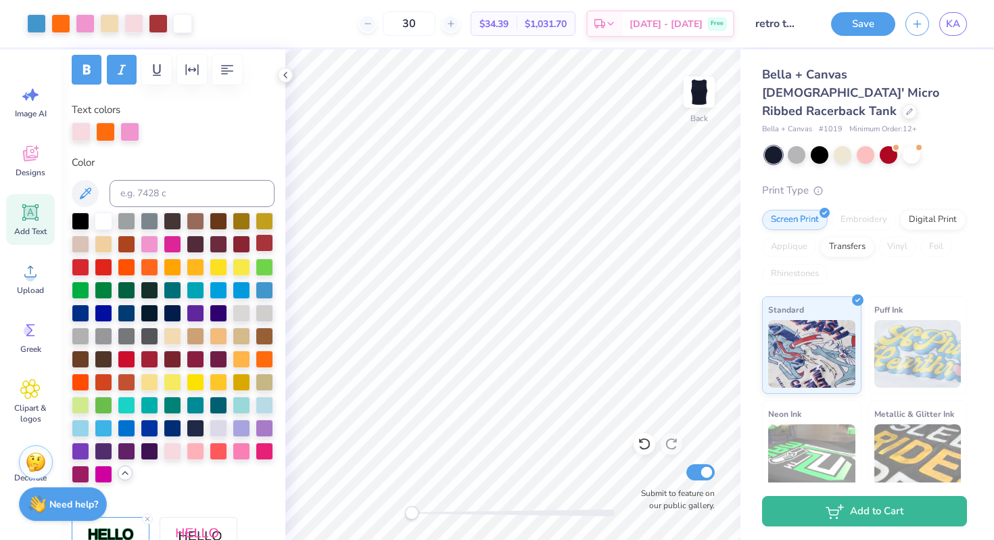
type input "0.89"
type input "0.85"
type input "6.15"
type textarea "p"
type input "1.15"
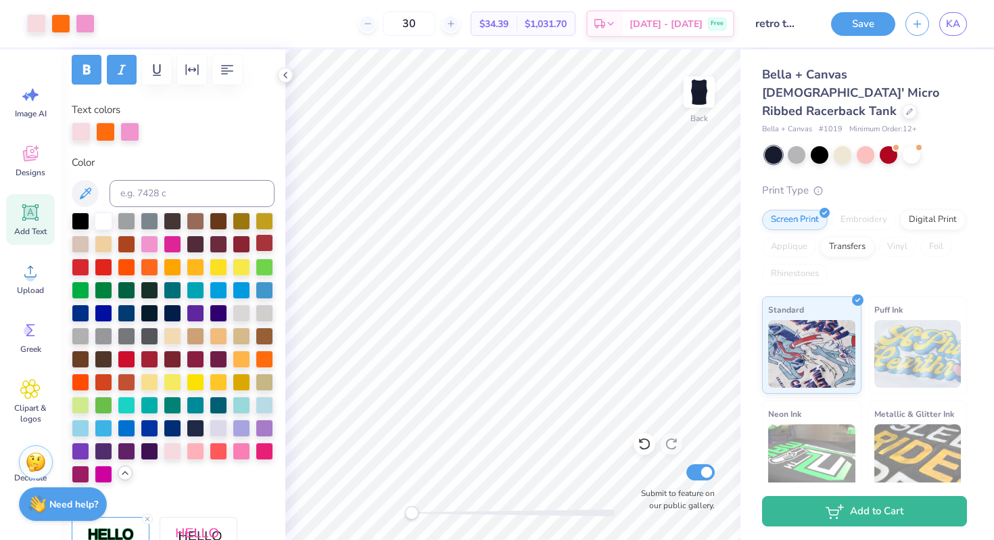
type input "1.20"
type input "6.00"
type input "0.88"
type input "1.04"
type input "4.88"
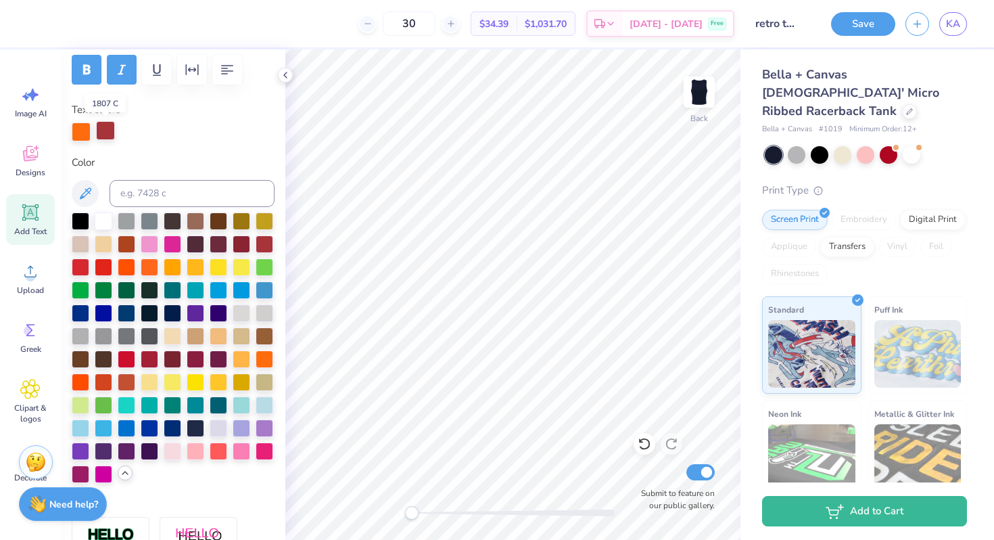
click at [105, 135] on div at bounding box center [105, 130] width 19 height 19
click at [263, 287] on div at bounding box center [265, 289] width 18 height 18
type textarea "a"
type input "1.05"
type input "1.08"
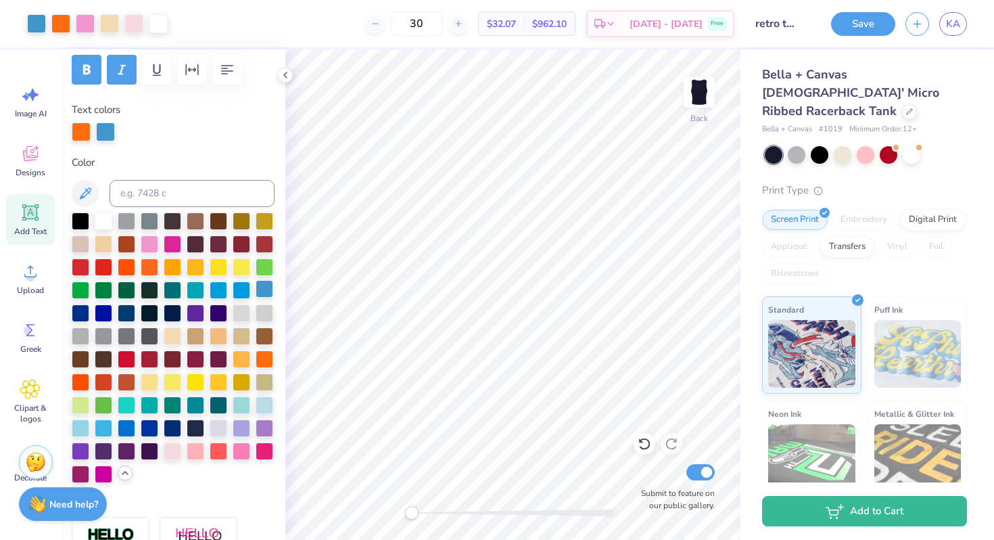
type input "4.86"
type input "0.95"
type input "0.97"
type input "3.74"
click at [83, 133] on div at bounding box center [81, 130] width 19 height 19
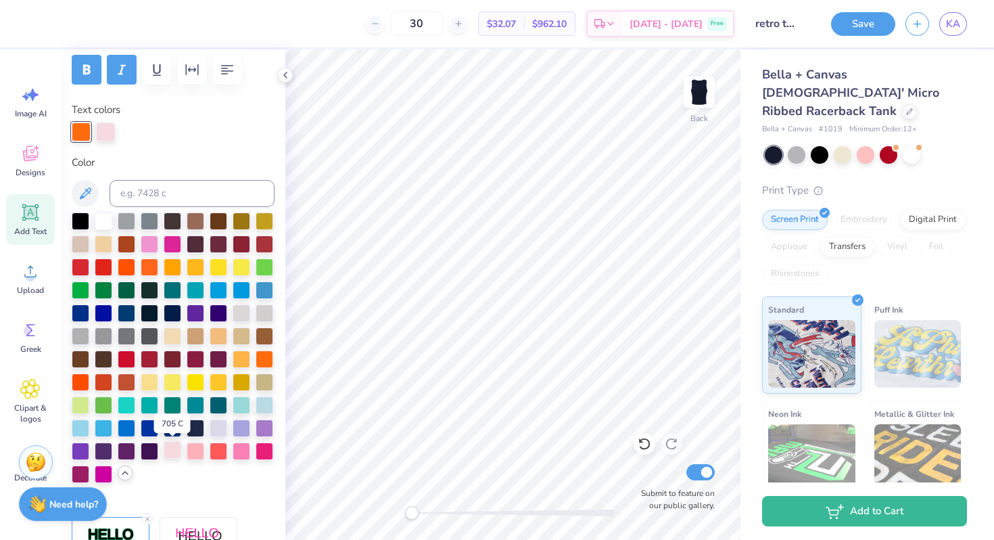
click at [178, 450] on div at bounding box center [173, 450] width 18 height 18
click at [141, 136] on div at bounding box center [173, 131] width 203 height 19
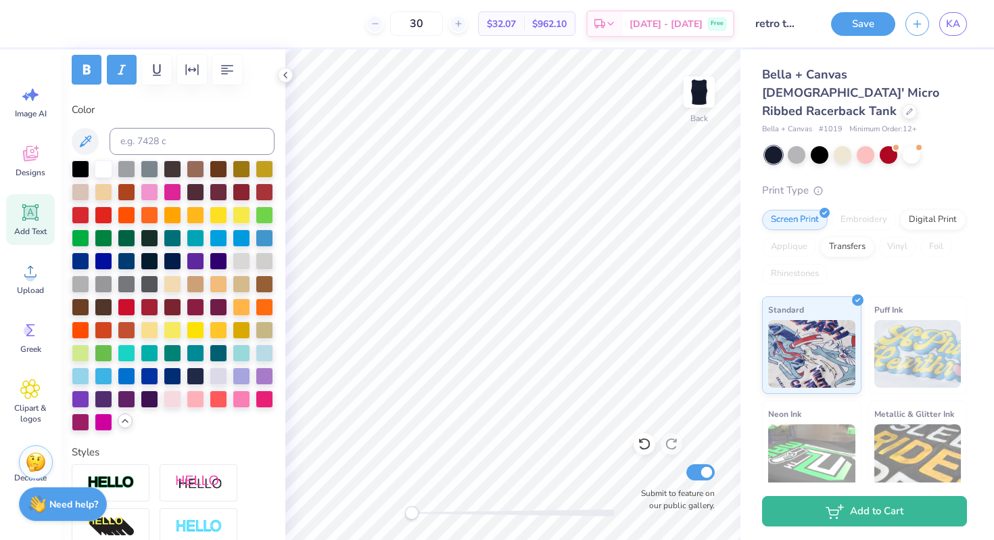
type input "4.43"
type input "1.15"
type input "7.43"
type input "0.95"
type input "0.97"
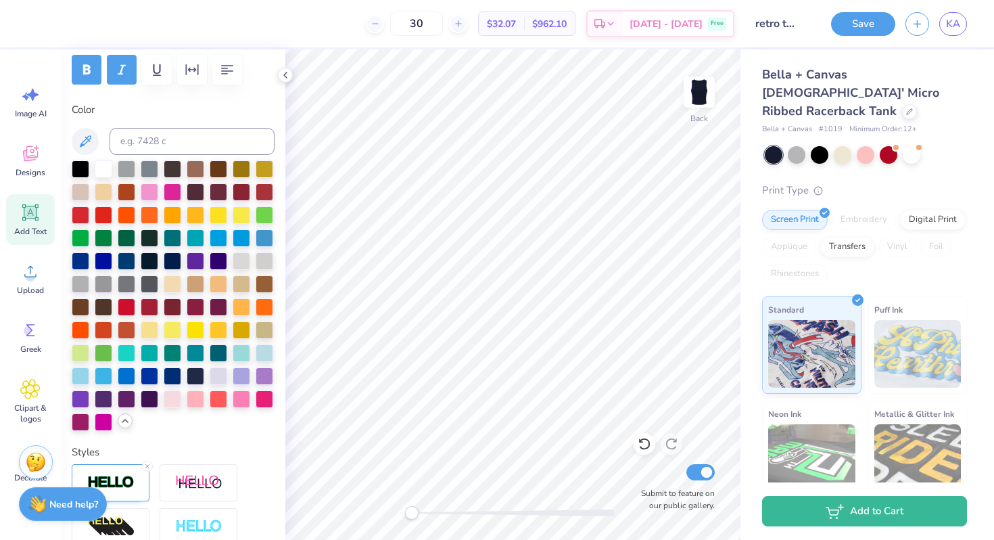
type input "3.74"
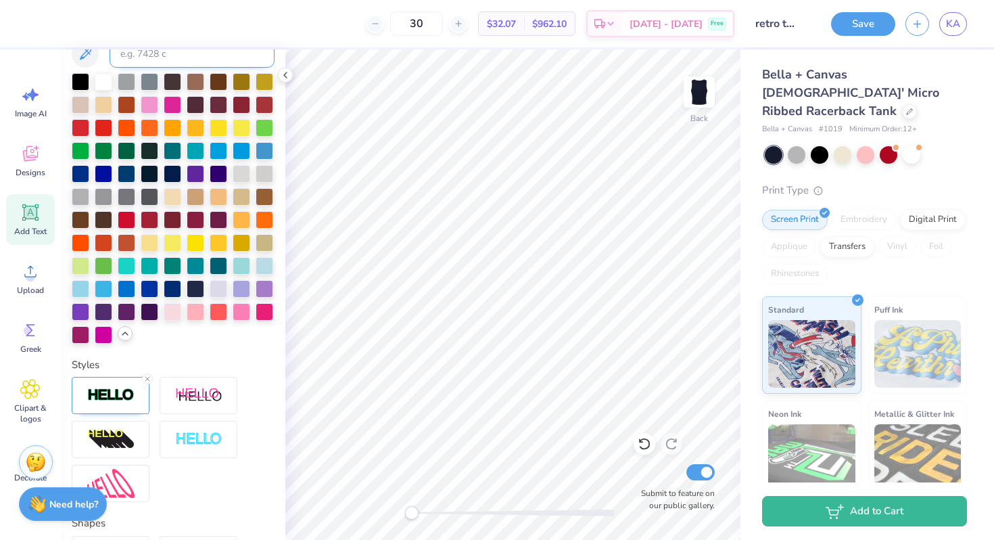
scroll to position [295, 0]
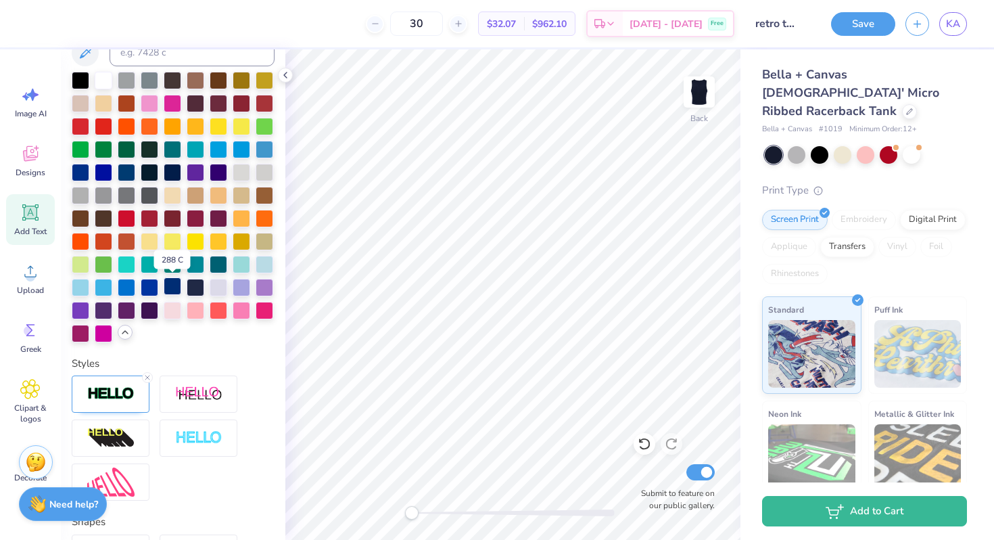
click at [175, 289] on div at bounding box center [173, 286] width 18 height 18
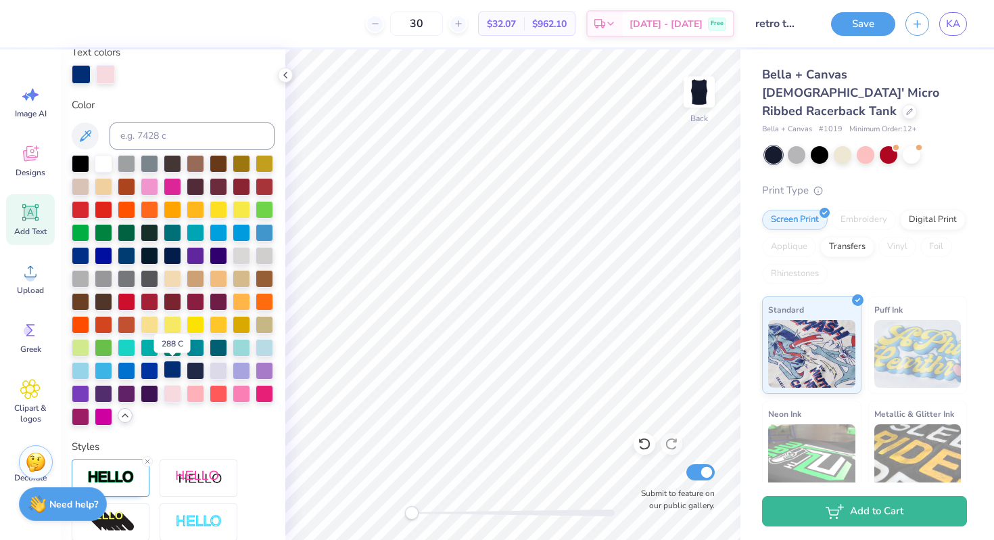
scroll to position [263, 0]
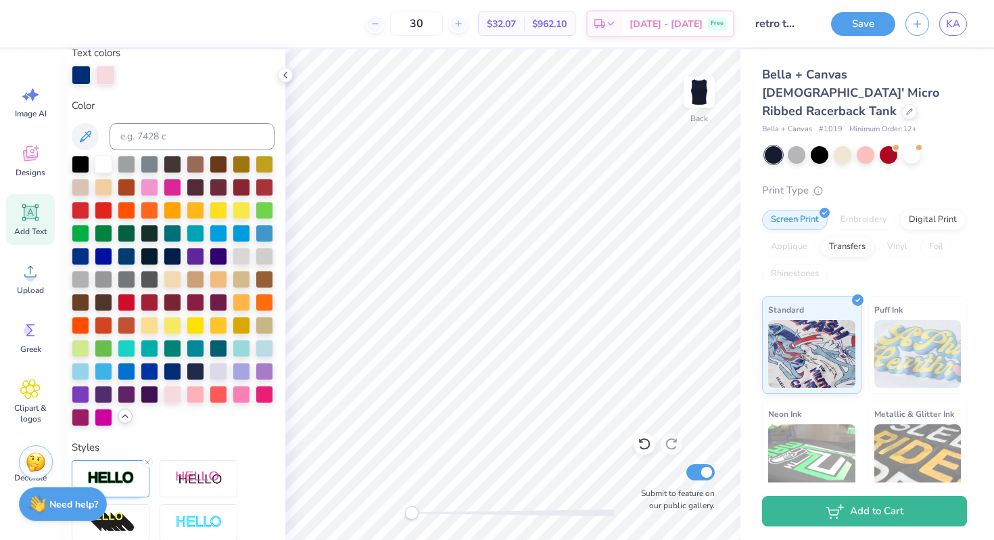
click at [108, 77] on div at bounding box center [105, 75] width 19 height 19
click at [109, 73] on div at bounding box center [105, 75] width 19 height 19
click at [109, 71] on div at bounding box center [105, 75] width 19 height 19
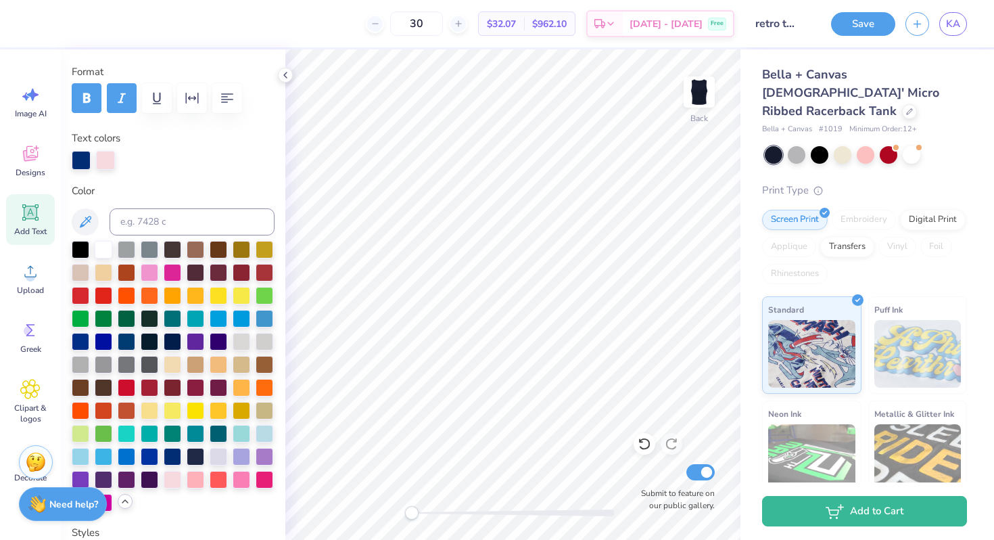
scroll to position [164, 0]
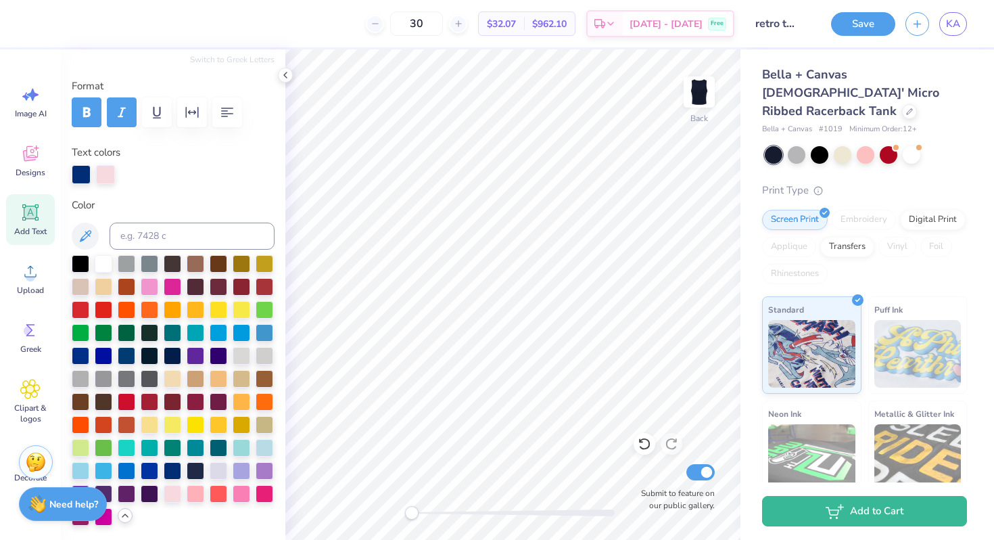
click at [105, 172] on div at bounding box center [105, 174] width 19 height 19
click at [262, 331] on div at bounding box center [265, 332] width 18 height 18
click at [105, 169] on div at bounding box center [105, 174] width 19 height 19
click at [107, 170] on div at bounding box center [105, 174] width 19 height 19
click at [105, 181] on div at bounding box center [105, 174] width 19 height 19
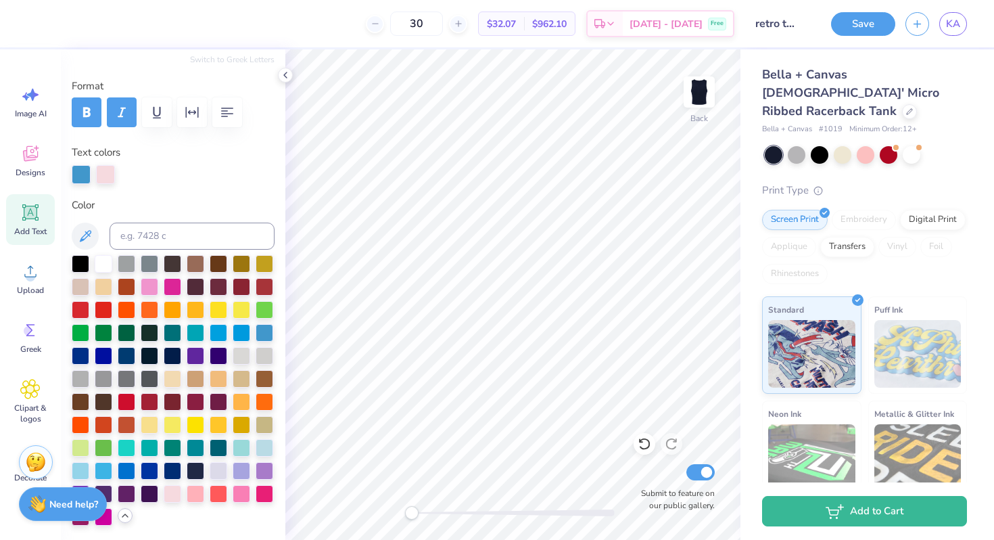
click at [78, 176] on div at bounding box center [81, 174] width 19 height 19
click at [263, 329] on div at bounding box center [265, 332] width 18 height 18
click at [264, 331] on div at bounding box center [265, 332] width 18 height 18
click at [112, 183] on div at bounding box center [105, 174] width 19 height 19
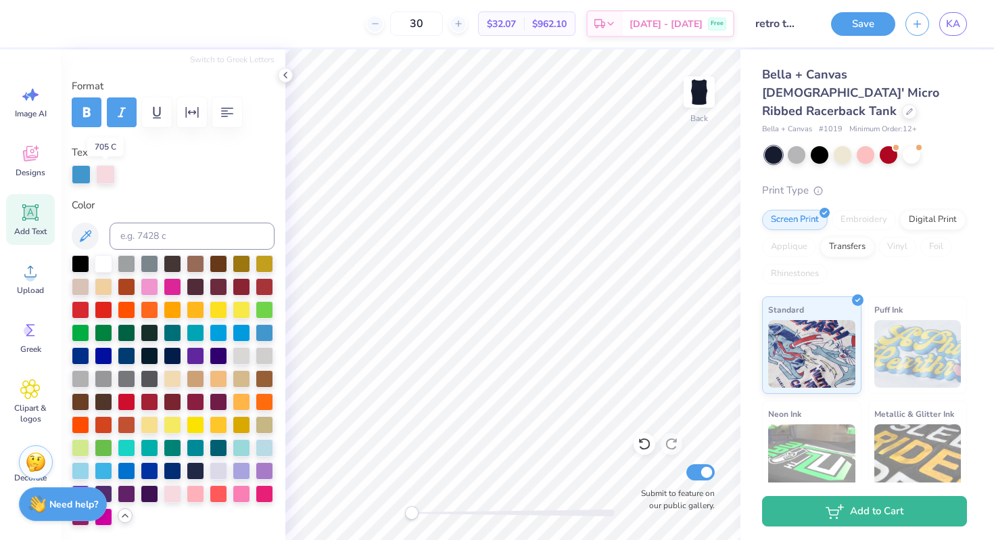
click at [109, 174] on div at bounding box center [105, 174] width 19 height 19
click at [266, 327] on div at bounding box center [265, 332] width 18 height 18
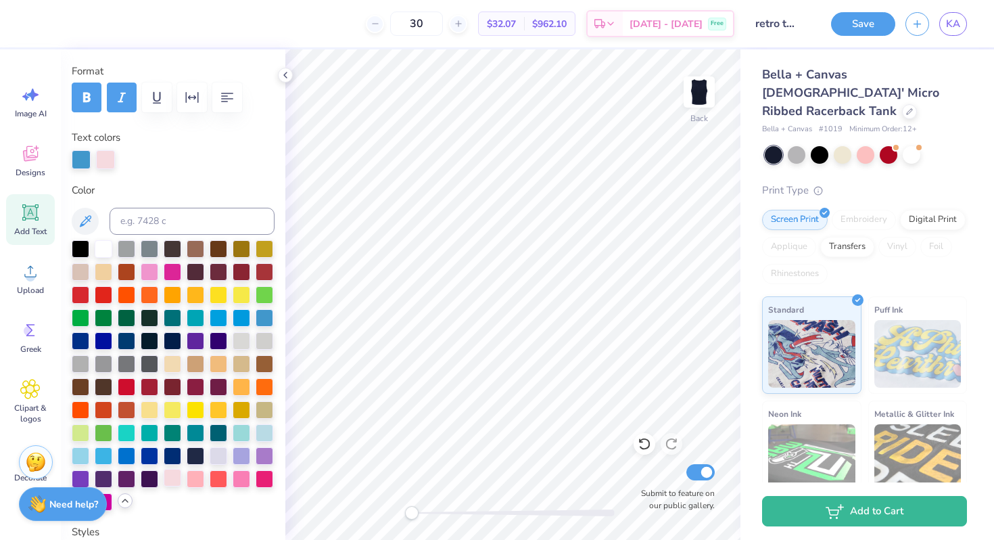
click at [172, 475] on div at bounding box center [173, 478] width 18 height 18
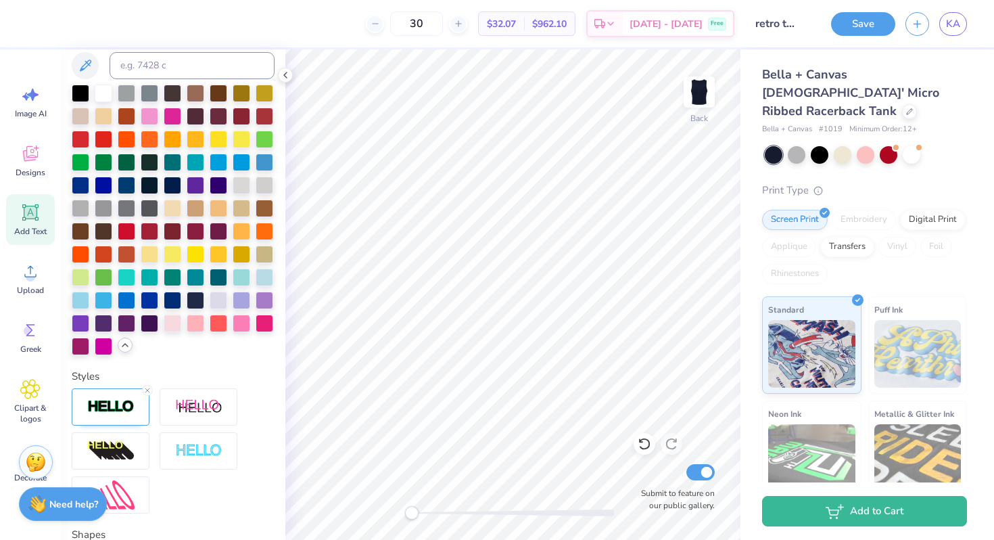
scroll to position [289, 0]
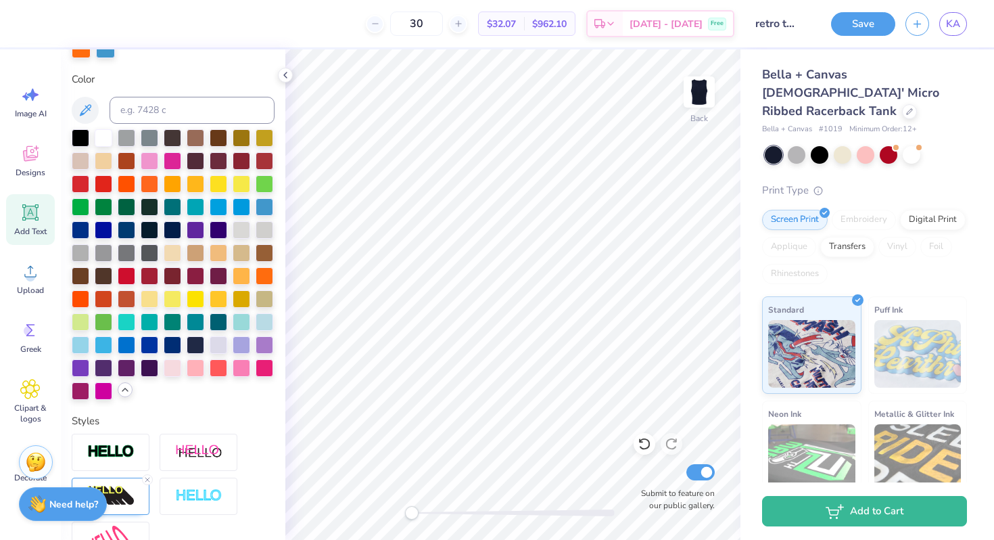
type input "1.05"
type input "1.08"
type input "5.22"
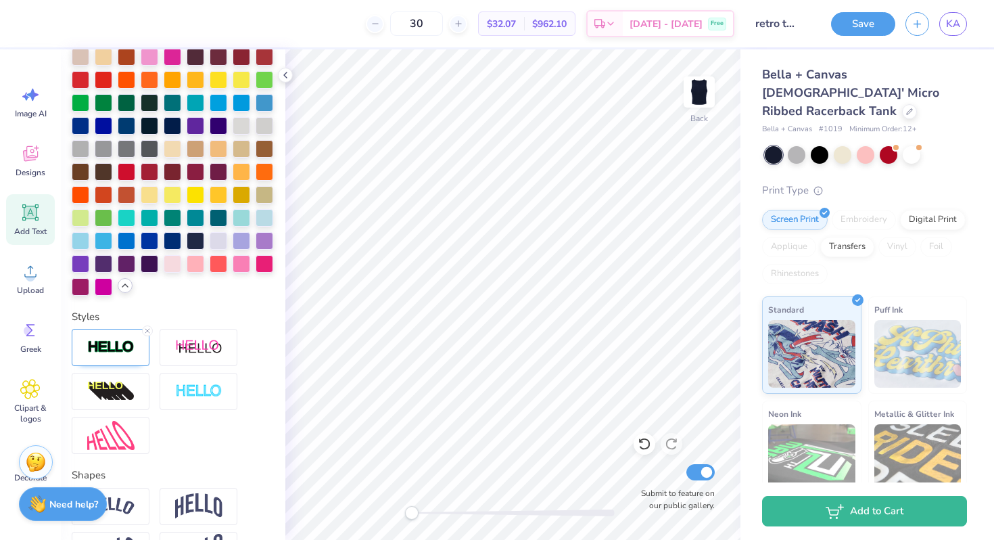
type input "0.95"
type input "0.97"
type input "3.74"
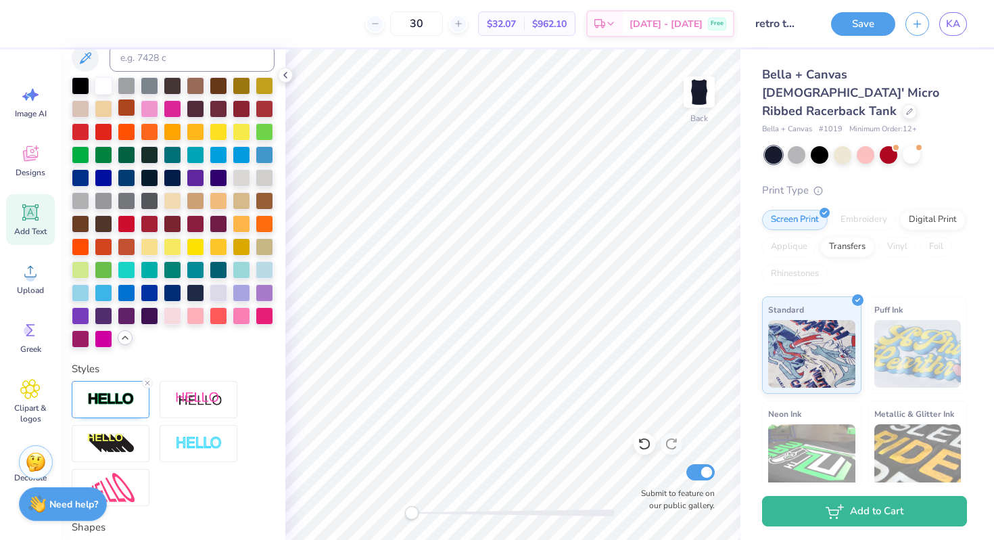
scroll to position [0, 0]
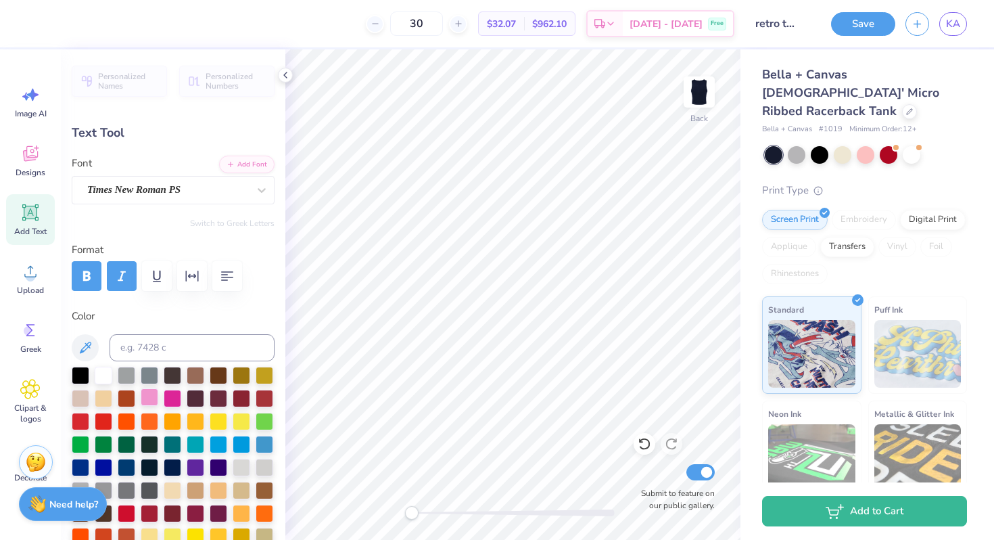
click at [151, 398] on div at bounding box center [150, 397] width 18 height 18
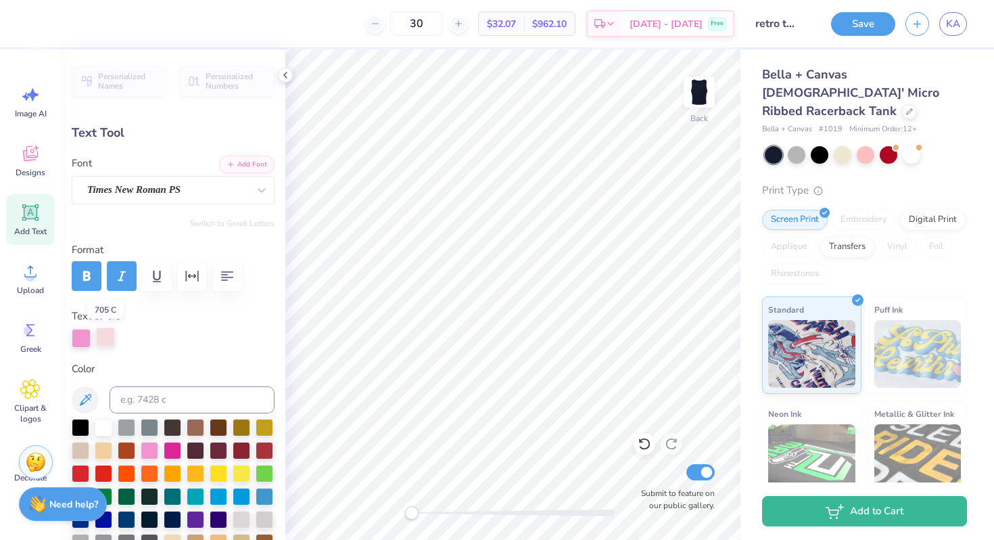
drag, startPoint x: 82, startPoint y: 336, endPoint x: 116, endPoint y: 337, distance: 33.2
click at [116, 337] on div at bounding box center [173, 338] width 203 height 19
click at [112, 337] on div at bounding box center [105, 336] width 19 height 19
click at [112, 337] on div at bounding box center [105, 338] width 19 height 19
click at [104, 335] on div at bounding box center [105, 336] width 19 height 19
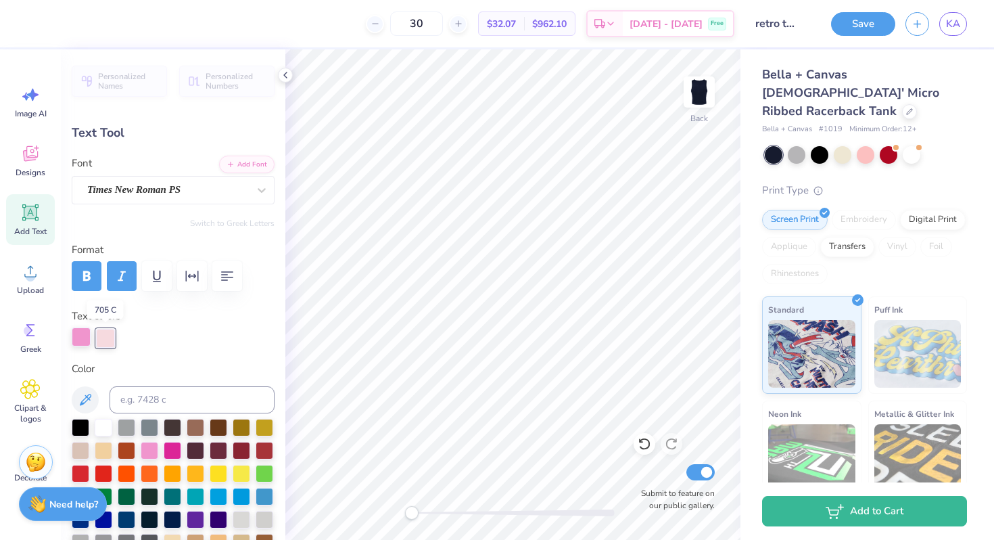
click at [80, 339] on div at bounding box center [81, 336] width 19 height 19
click at [105, 337] on div at bounding box center [105, 336] width 19 height 19
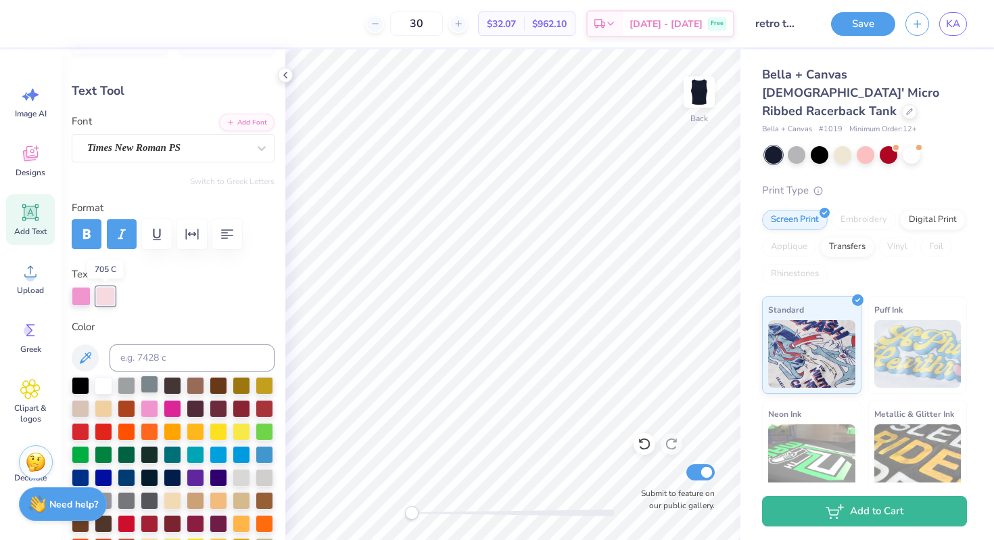
scroll to position [43, 0]
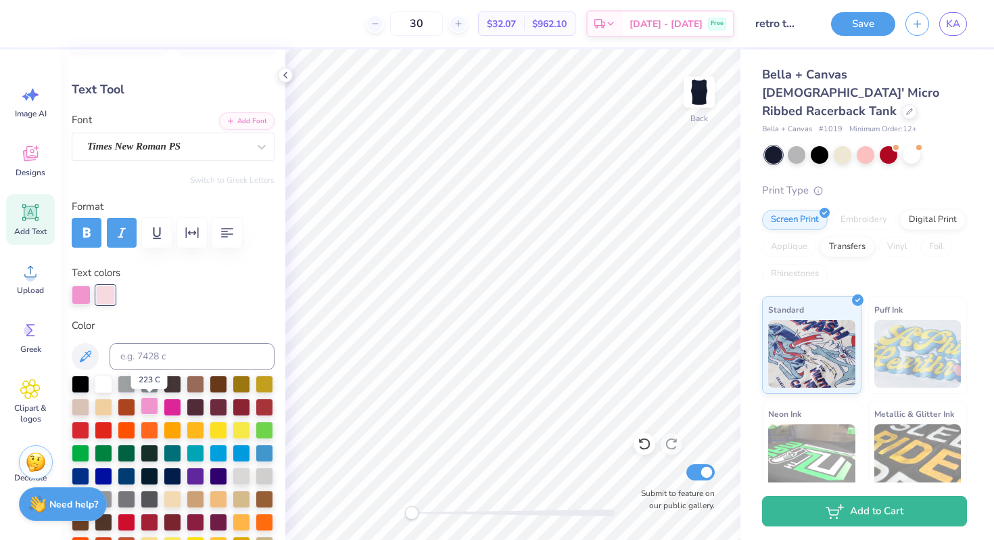
click at [151, 404] on div at bounding box center [150, 406] width 18 height 18
click at [105, 293] on div at bounding box center [105, 293] width 19 height 19
click at [77, 299] on div at bounding box center [81, 293] width 19 height 19
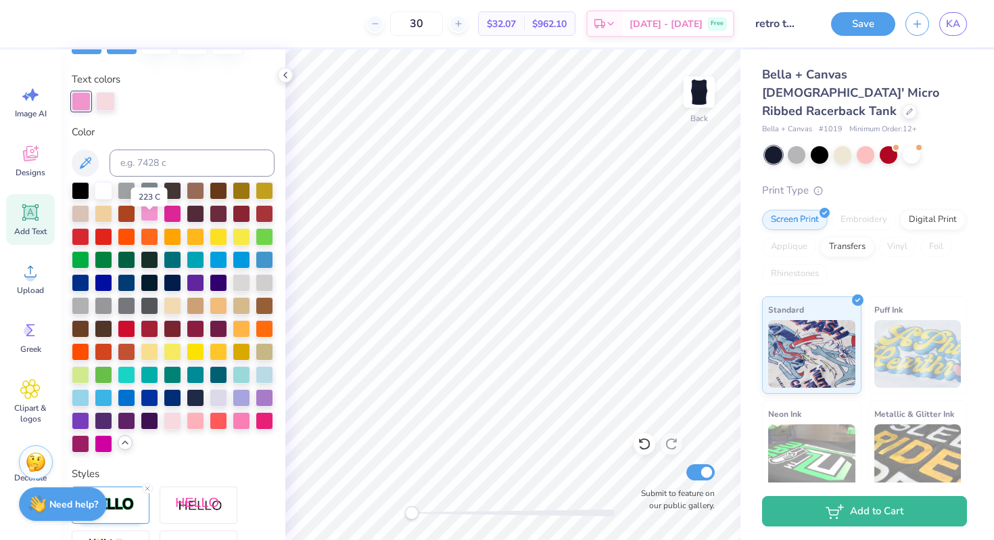
scroll to position [241, 0]
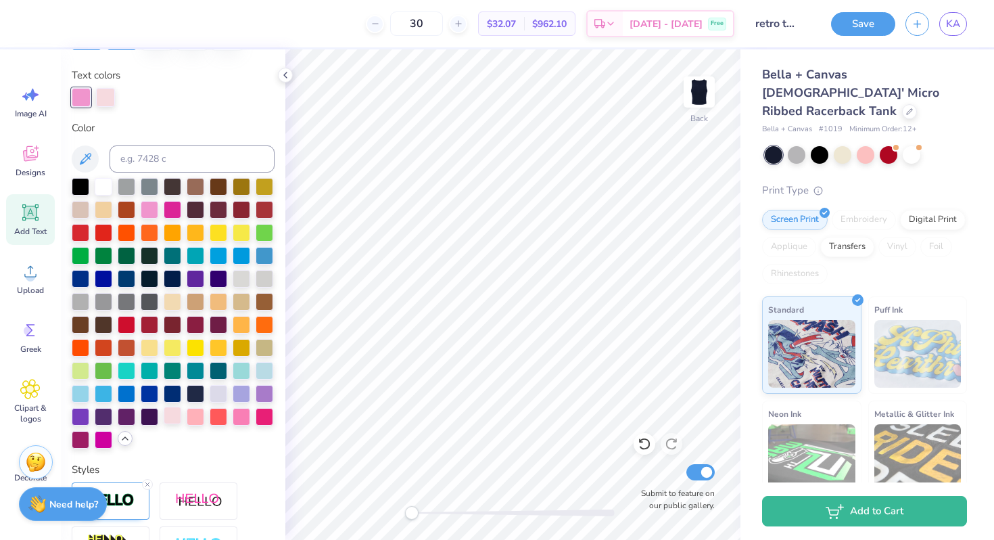
click at [174, 418] on div at bounding box center [173, 415] width 18 height 18
click at [80, 97] on div at bounding box center [81, 96] width 19 height 19
click at [78, 94] on div at bounding box center [81, 97] width 19 height 19
click at [103, 92] on div at bounding box center [105, 96] width 19 height 19
click at [153, 212] on div at bounding box center [150, 208] width 18 height 18
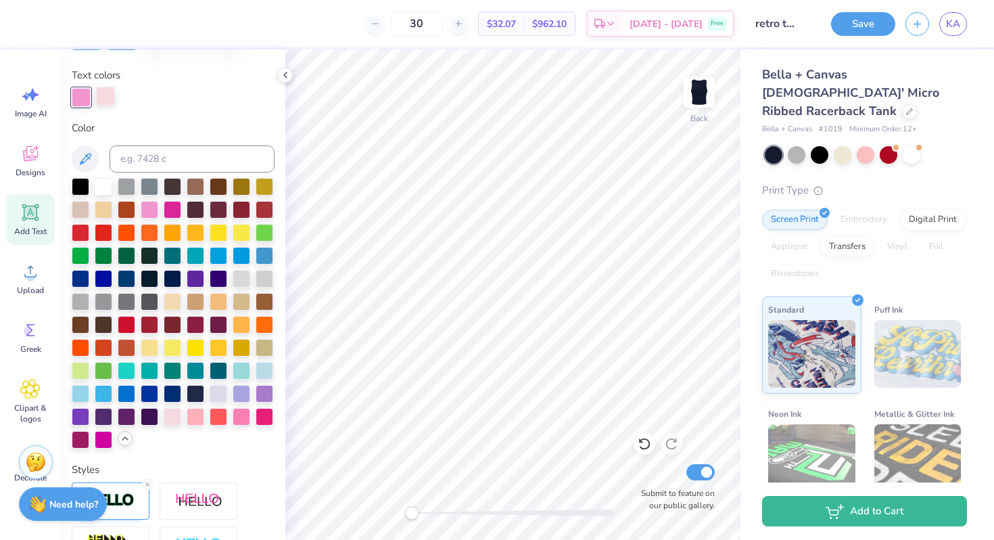
click at [104, 93] on div at bounding box center [105, 96] width 19 height 19
click at [174, 419] on div at bounding box center [173, 415] width 18 height 18
click at [89, 105] on div at bounding box center [81, 96] width 19 height 19
click at [174, 415] on div at bounding box center [173, 415] width 18 height 18
click at [174, 123] on label "Color" at bounding box center [173, 128] width 203 height 16
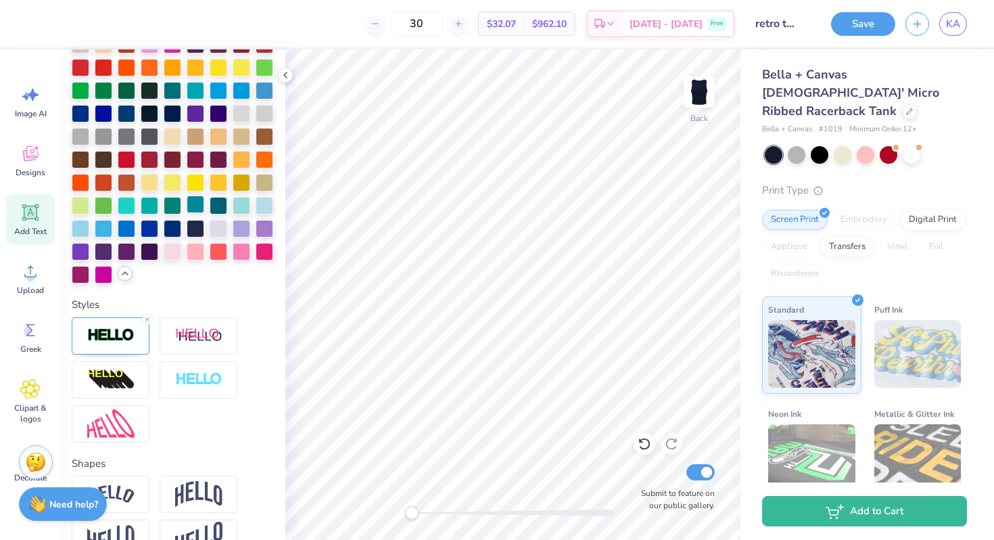
scroll to position [420, 0]
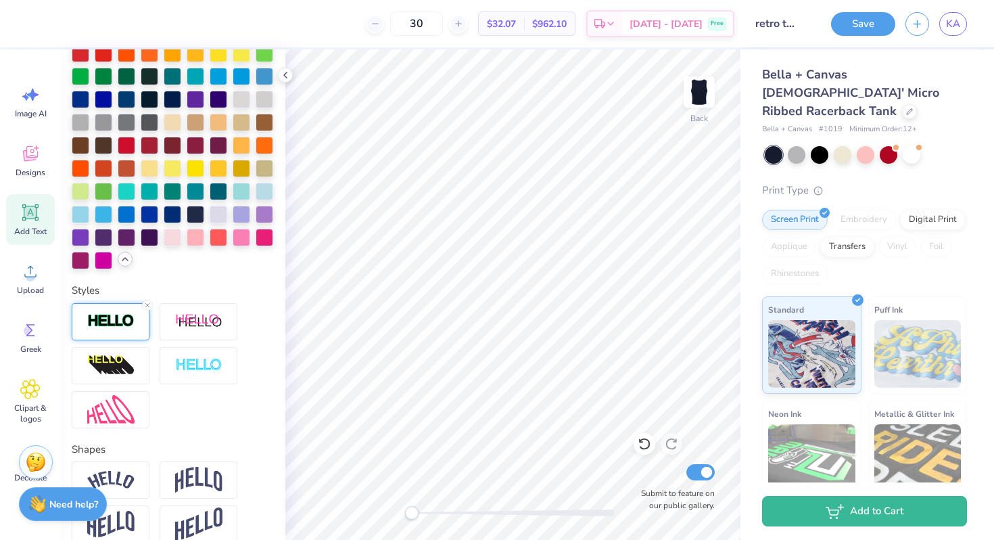
click at [114, 325] on img at bounding box center [110, 321] width 47 height 16
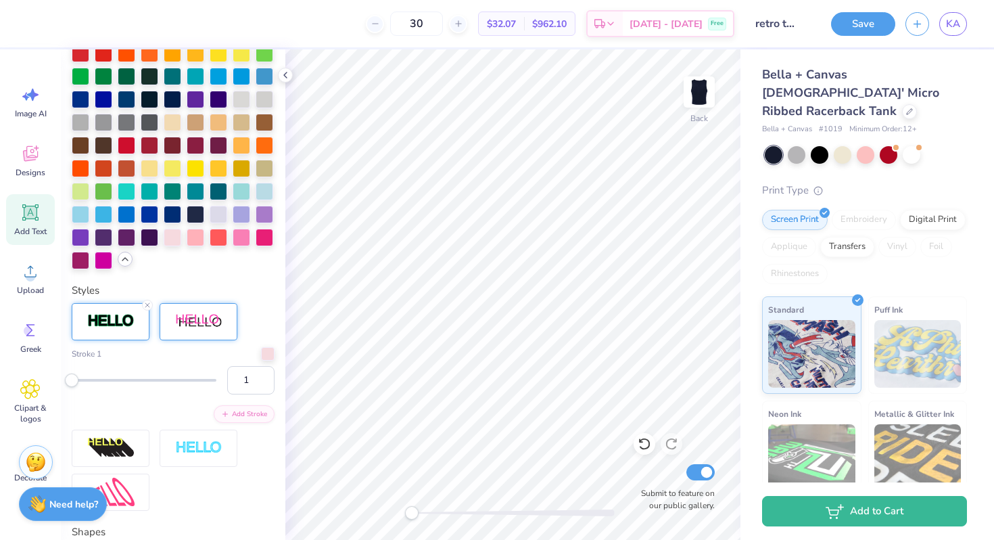
scroll to position [460, 0]
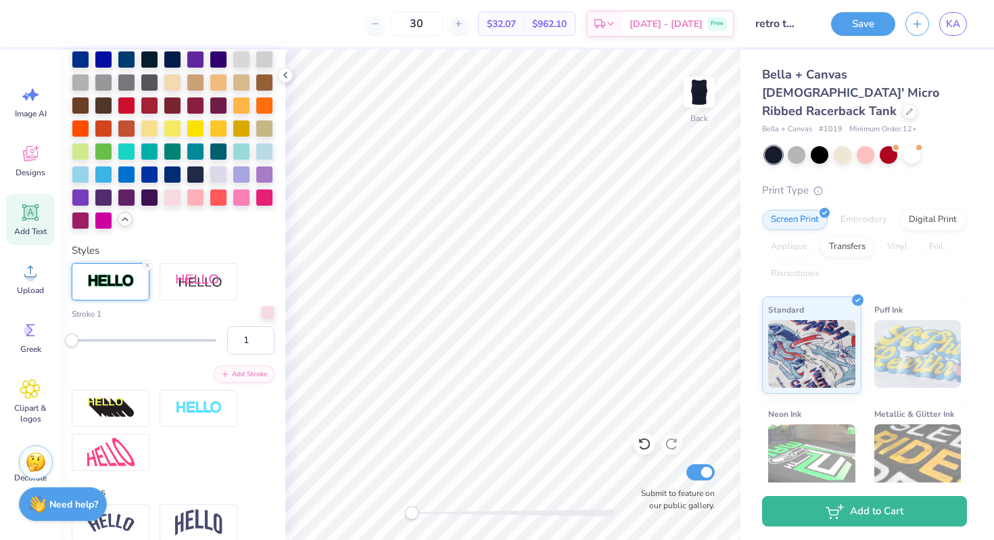
click at [266, 310] on div at bounding box center [268, 313] width 14 height 14
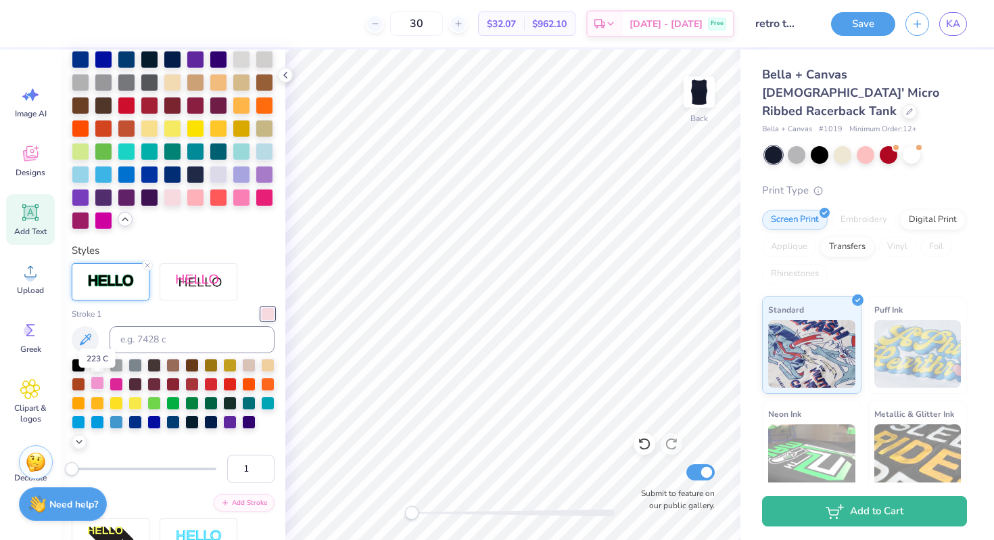
click at [101, 383] on div at bounding box center [98, 383] width 14 height 14
type input "1.05"
type input "1.08"
type input "5.22"
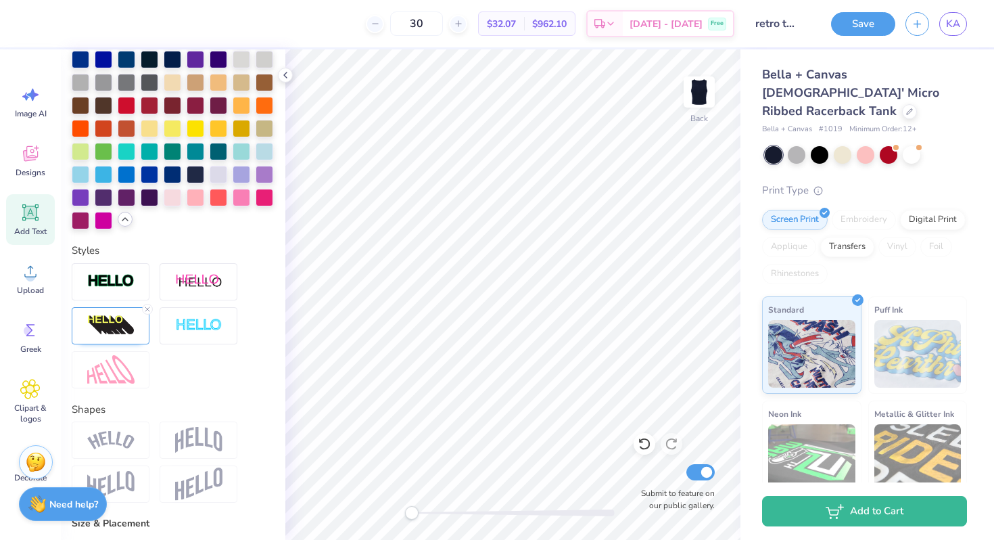
type input "0.63"
type input "1.17"
type input "3.64"
type input "1.05"
type input "1.08"
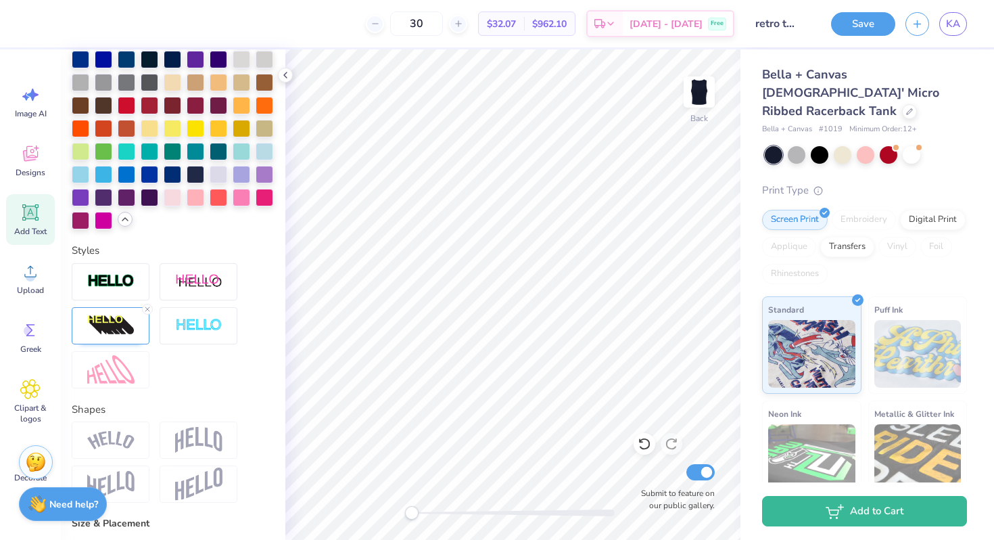
type input "3.77"
type input "0.63"
type input "1.17"
type input "3.68"
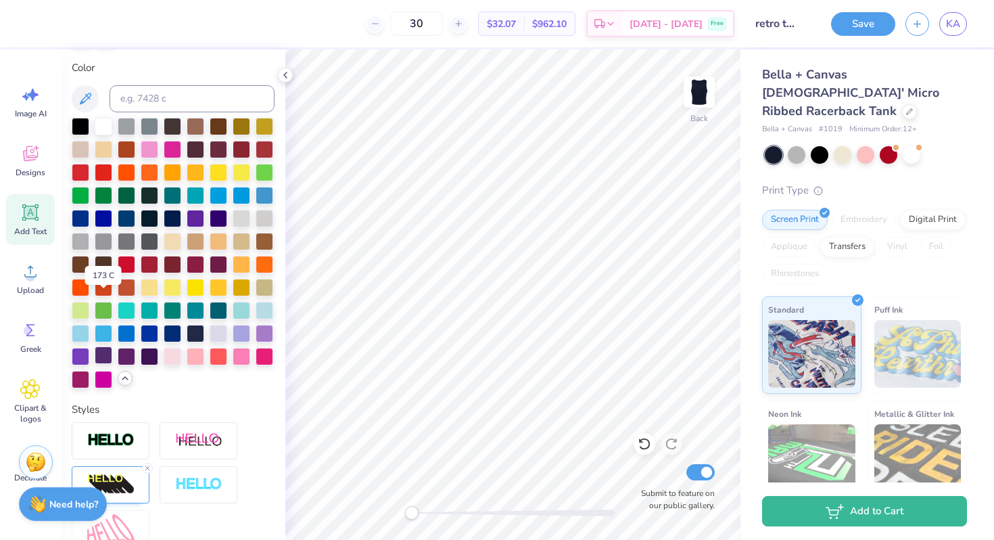
scroll to position [257, 0]
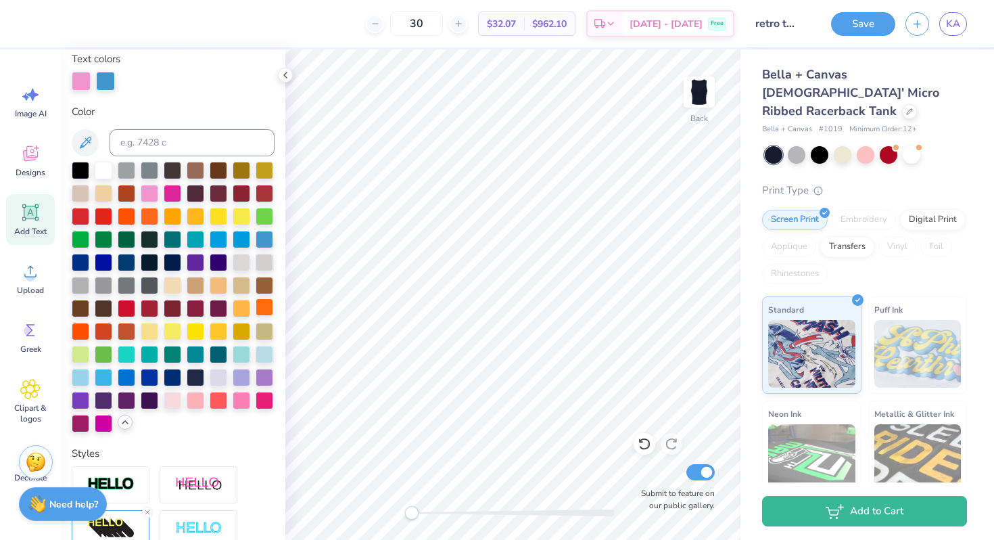
click at [262, 304] on div at bounding box center [265, 307] width 18 height 18
type input "1.05"
type input "1.08"
type input "3.77"
click at [168, 400] on div at bounding box center [173, 399] width 18 height 18
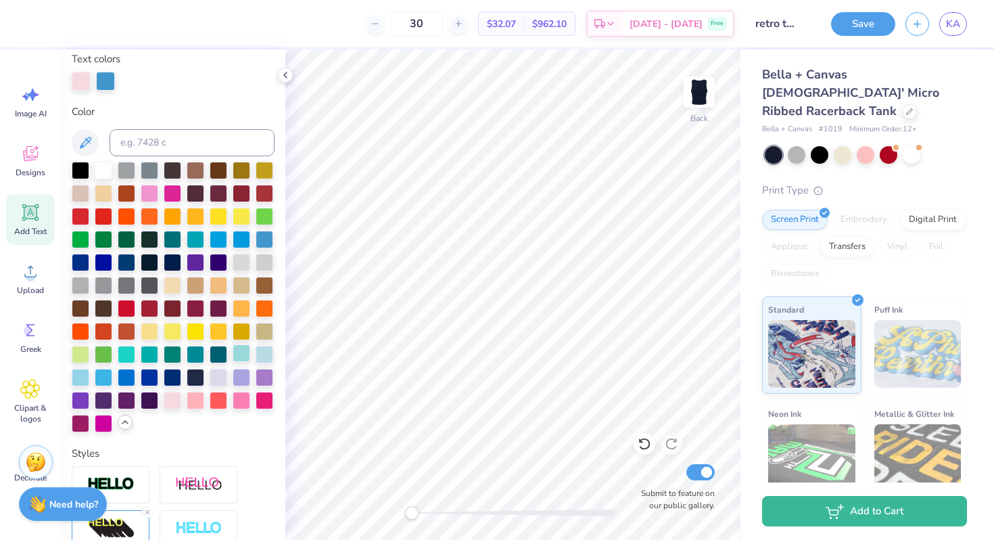
type input "0.77"
type input "0.88"
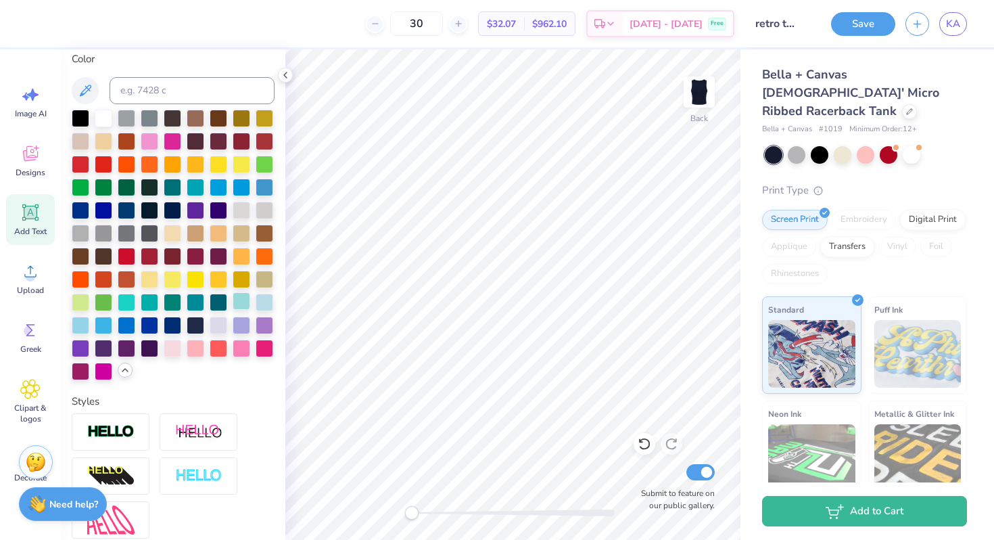
type input "1.19"
type input "1.17"
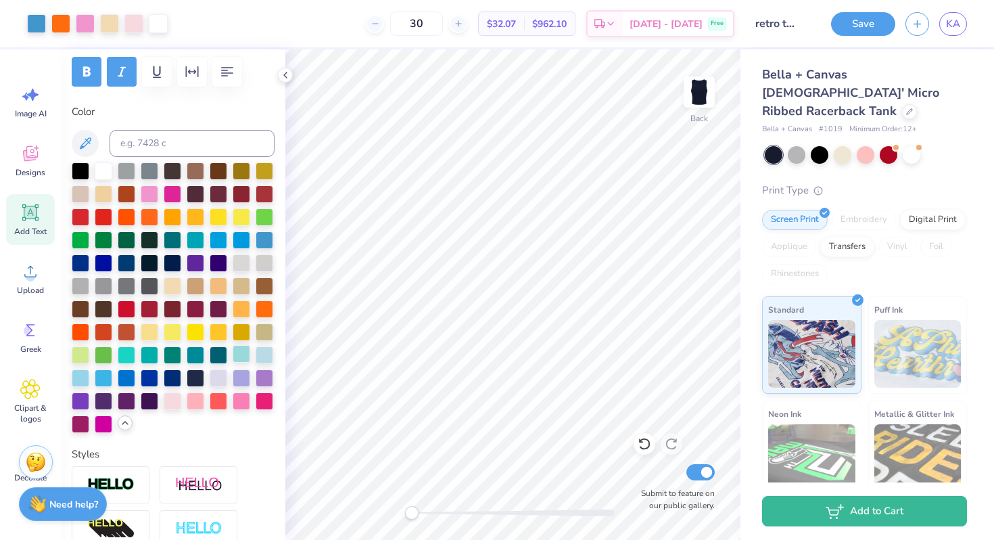
type input "3.66"
type input "0.63"
type input "3.68"
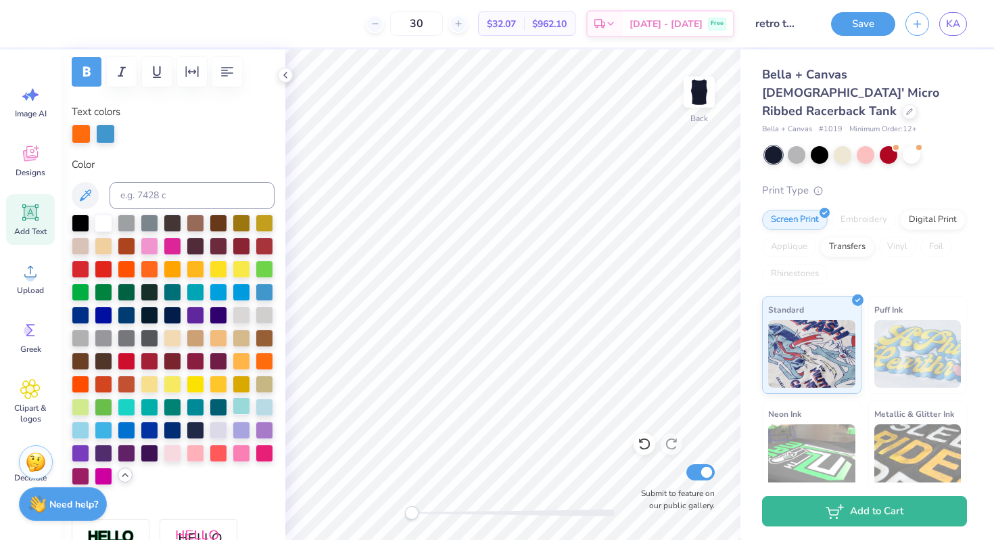
scroll to position [257, 0]
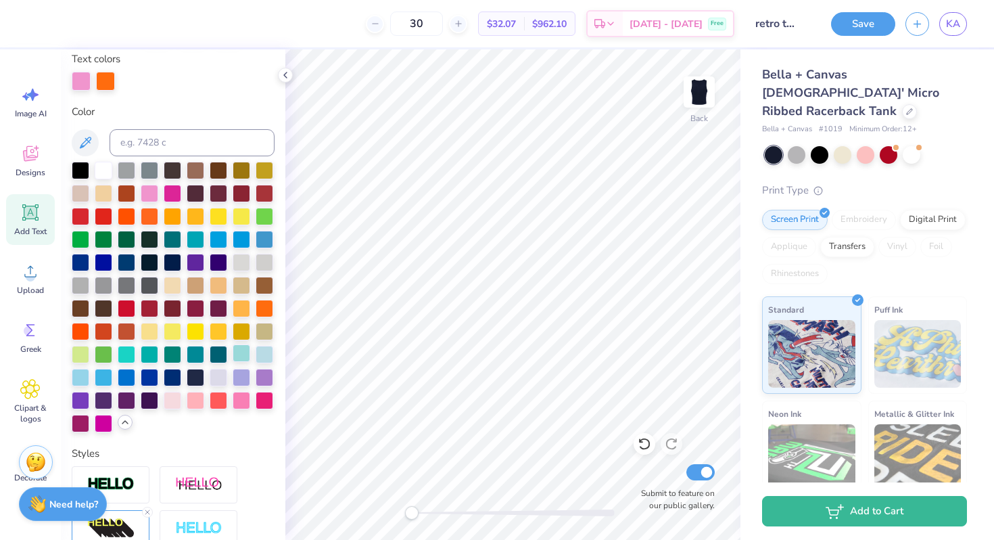
type input "0.77"
type input "0.88"
type input "3.77"
type input "0.63"
type input "1.17"
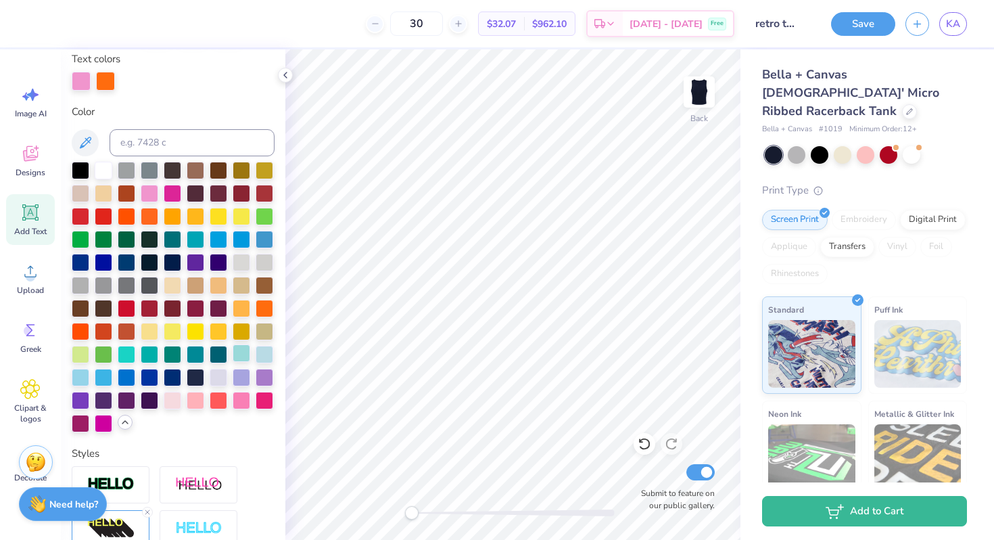
type input "3.67"
type input "0.93"
type input "0.95"
type input "3.77"
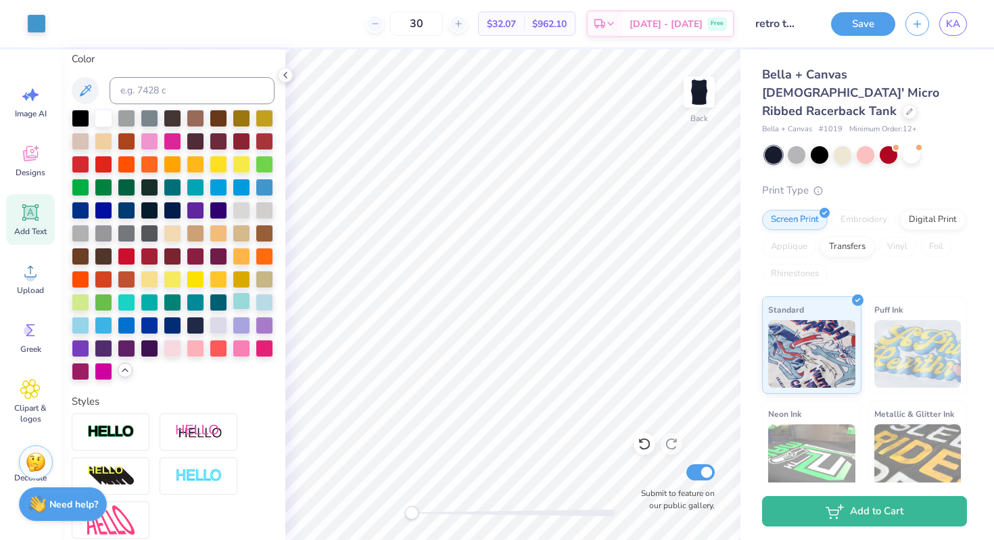
type input "1.19"
type input "1.17"
type input "3.66"
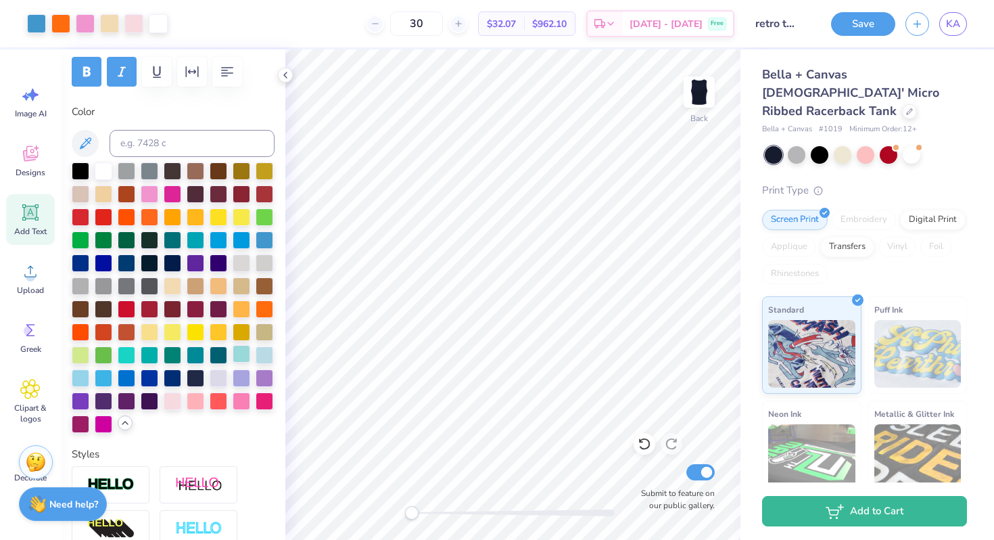
type input "0.77"
type input "0.88"
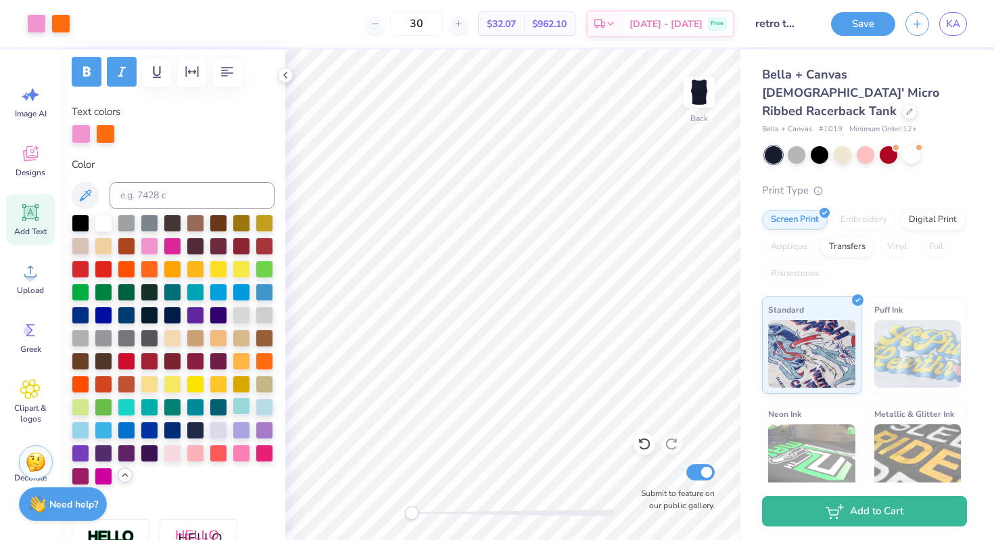
scroll to position [257, 0]
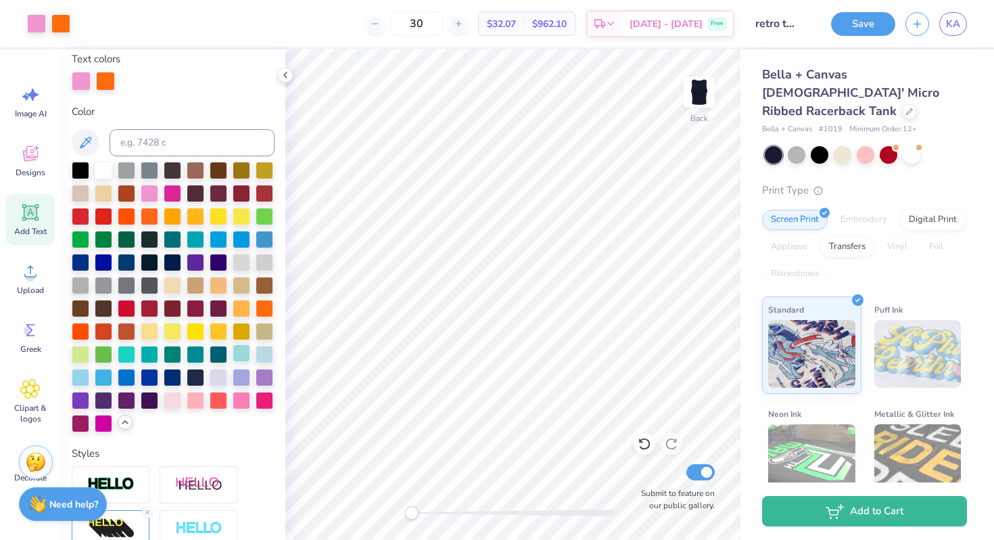
type input "3.73"
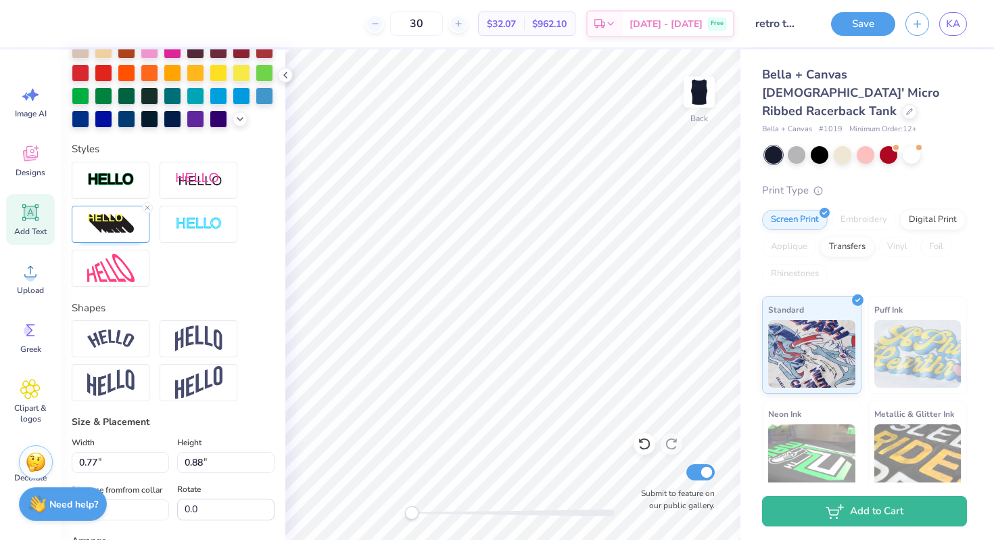
scroll to position [431, 0]
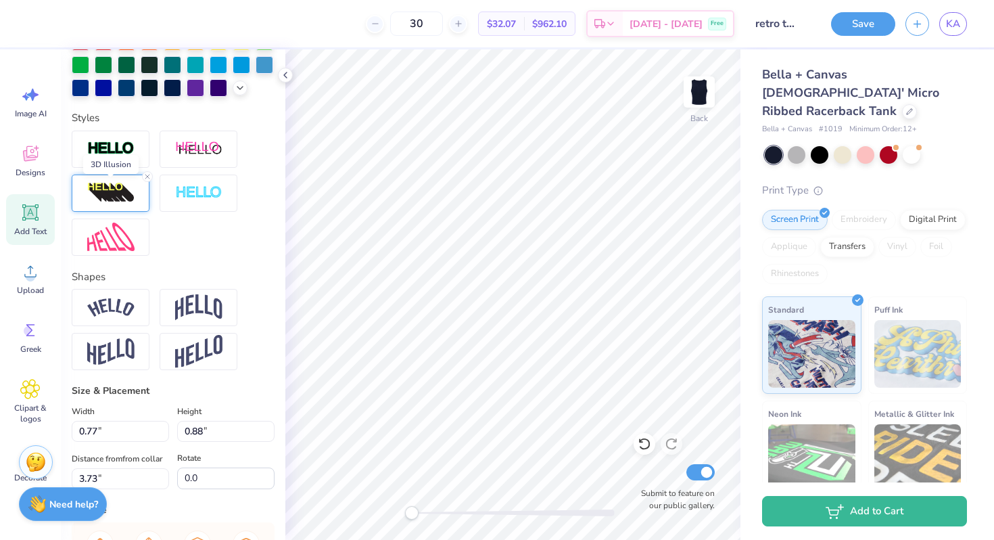
click at [128, 203] on img at bounding box center [110, 193] width 47 height 22
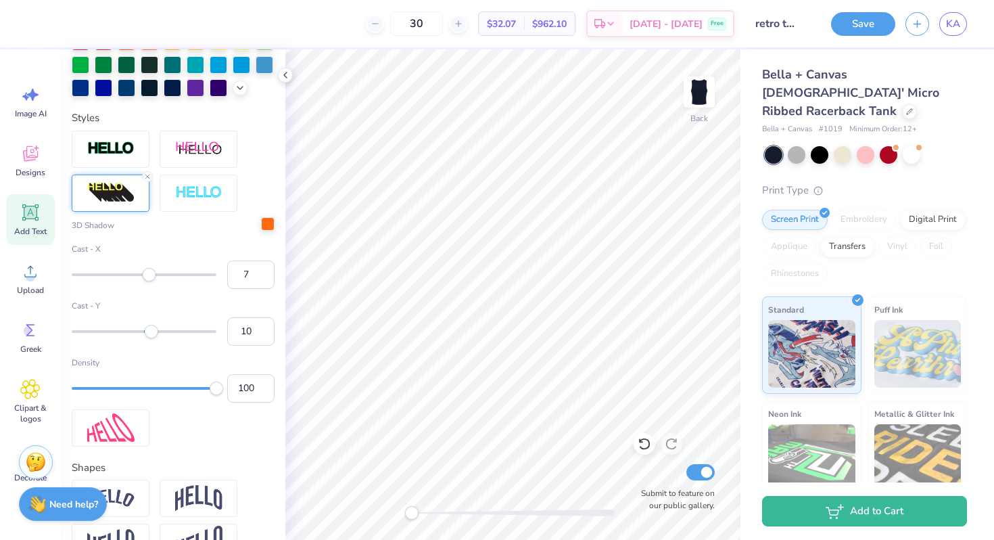
click at [272, 228] on div at bounding box center [268, 224] width 14 height 14
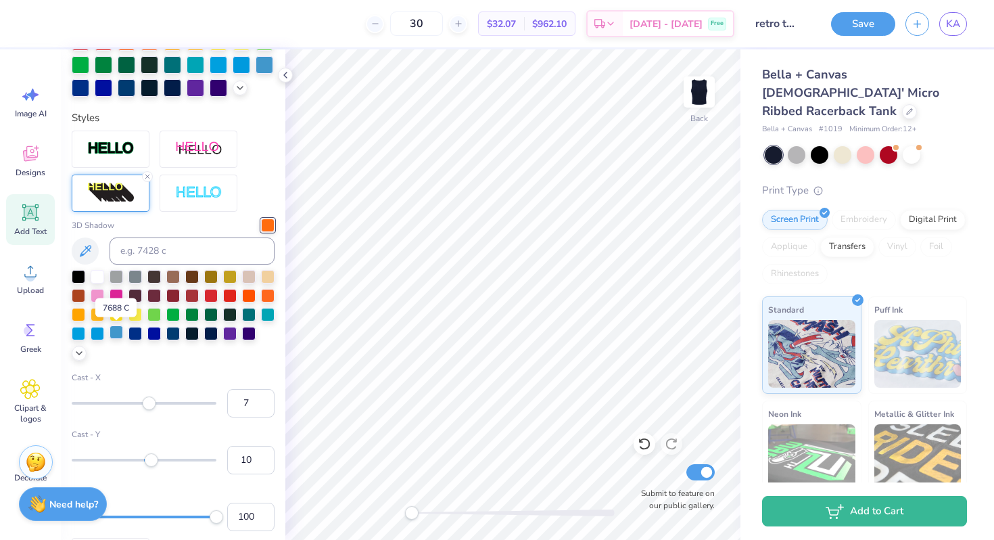
click at [120, 331] on div at bounding box center [117, 332] width 14 height 14
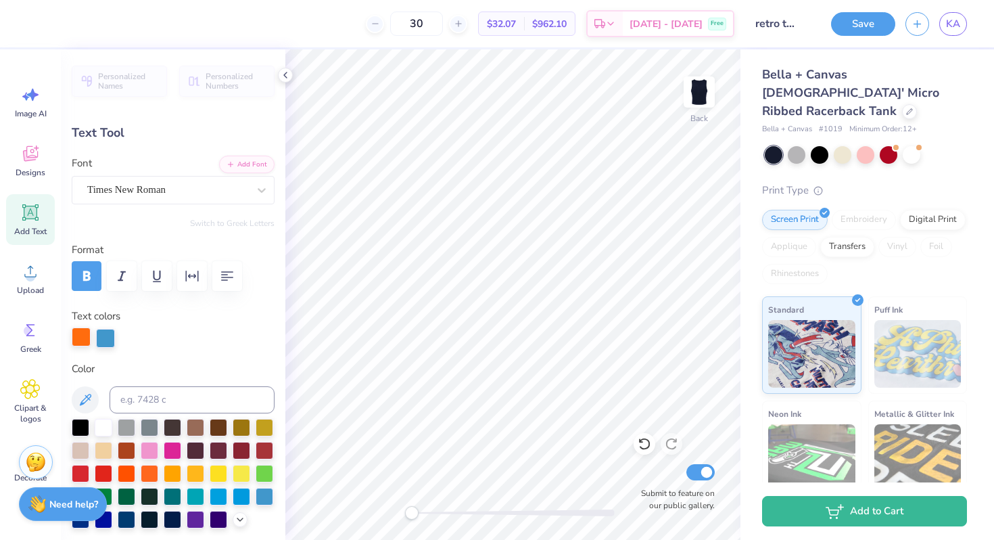
click at [80, 333] on div at bounding box center [81, 336] width 19 height 19
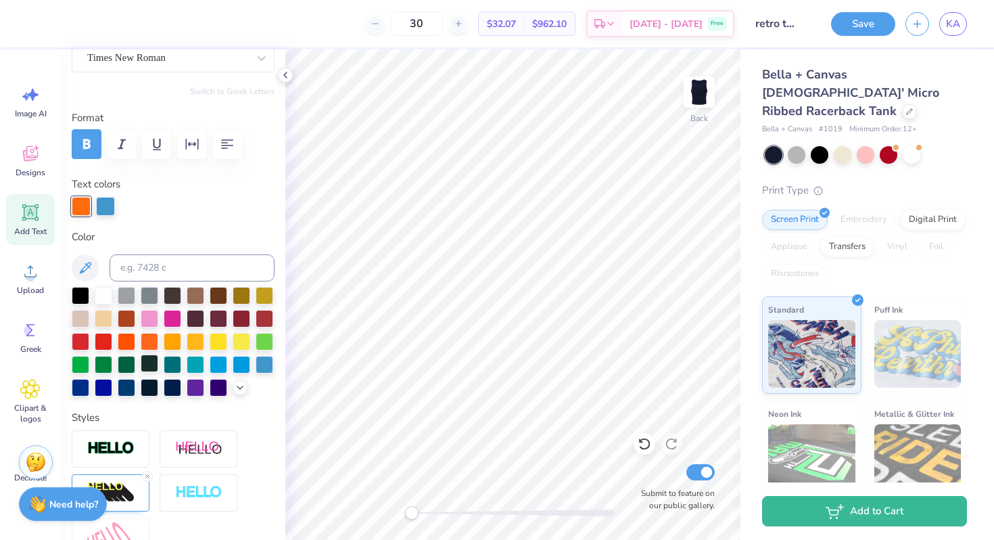
scroll to position [141, 0]
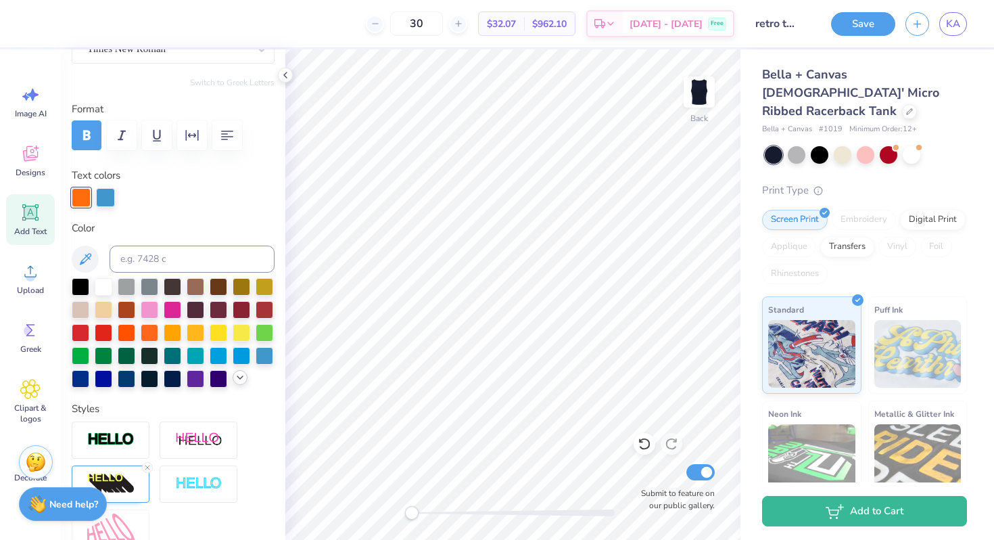
click at [245, 379] on div at bounding box center [240, 377] width 15 height 15
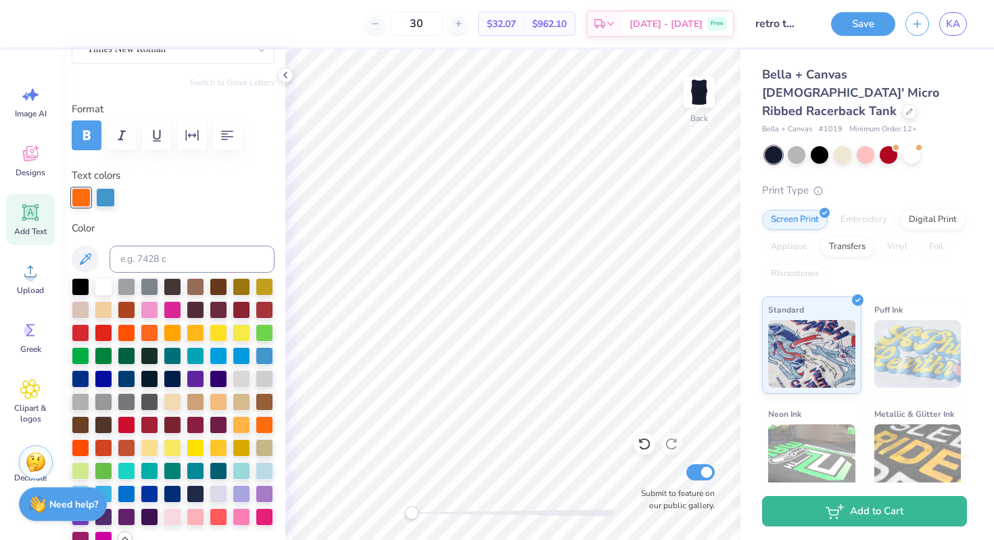
scroll to position [277, 0]
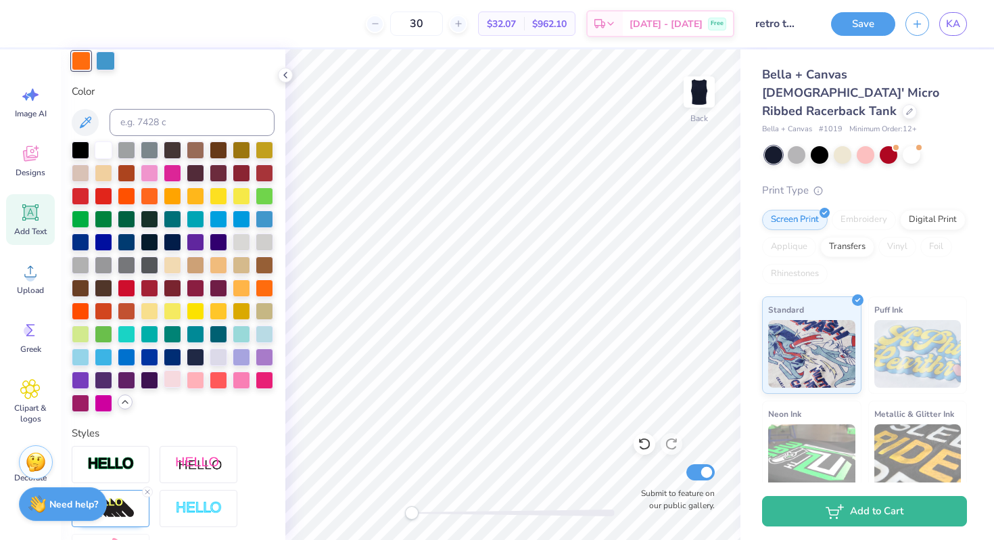
click at [175, 381] on div at bounding box center [173, 379] width 18 height 18
click at [264, 285] on div at bounding box center [265, 287] width 18 height 18
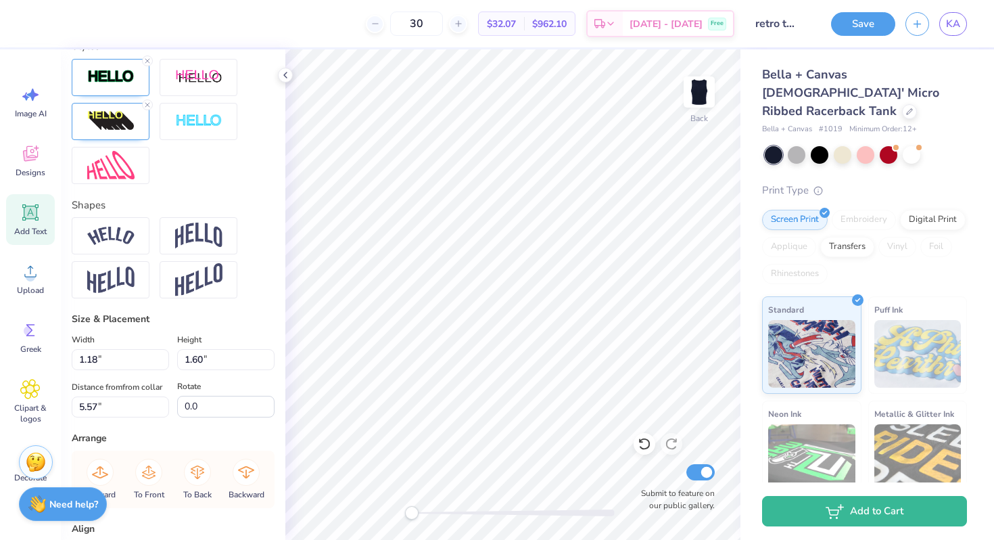
scroll to position [508, 0]
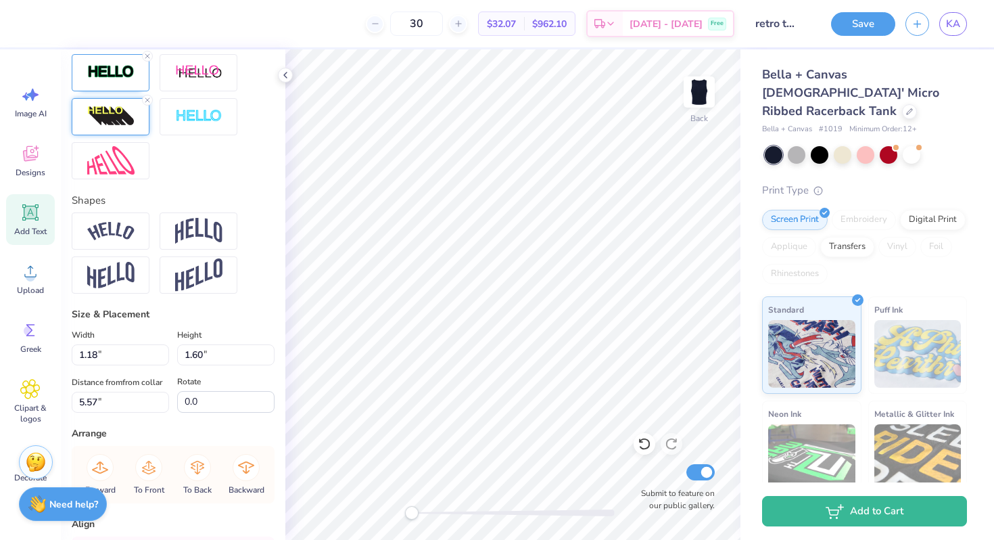
click at [118, 119] on img at bounding box center [110, 116] width 47 height 22
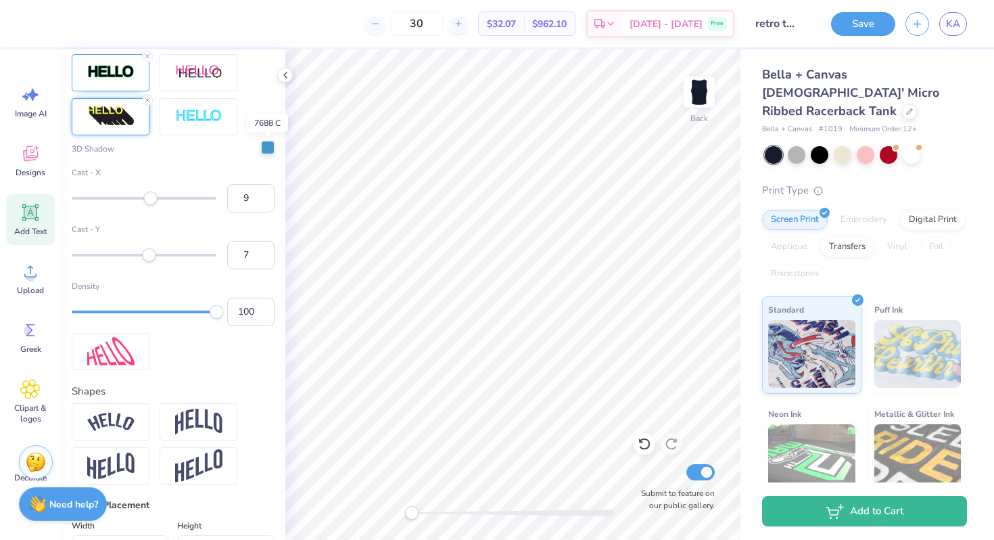
click at [267, 149] on div at bounding box center [268, 148] width 14 height 14
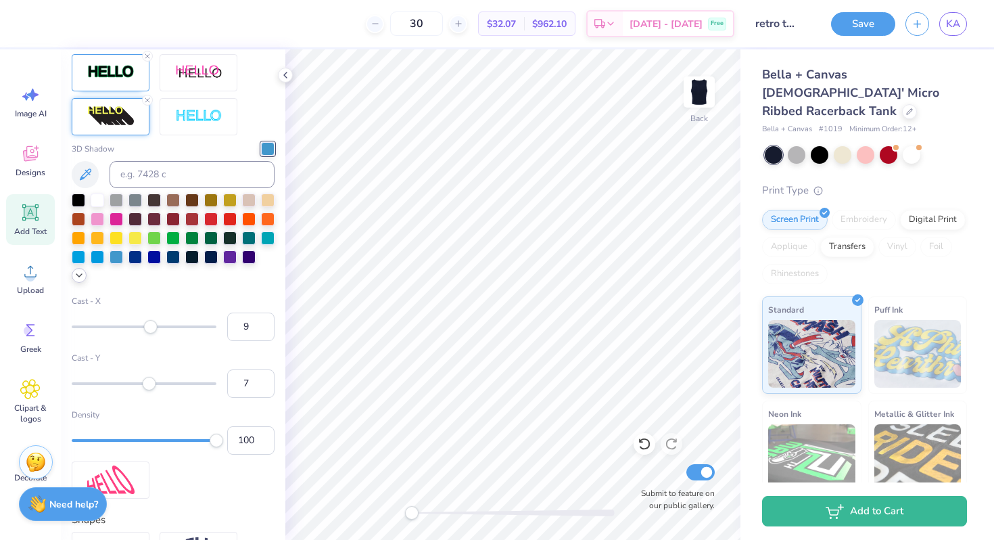
click at [79, 271] on icon at bounding box center [79, 275] width 11 height 11
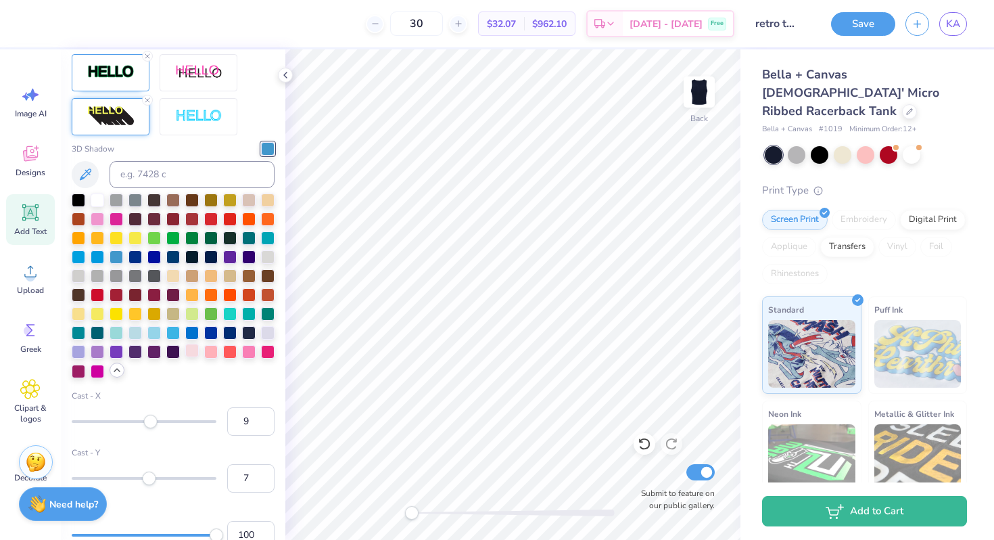
click at [191, 352] on div at bounding box center [192, 350] width 14 height 14
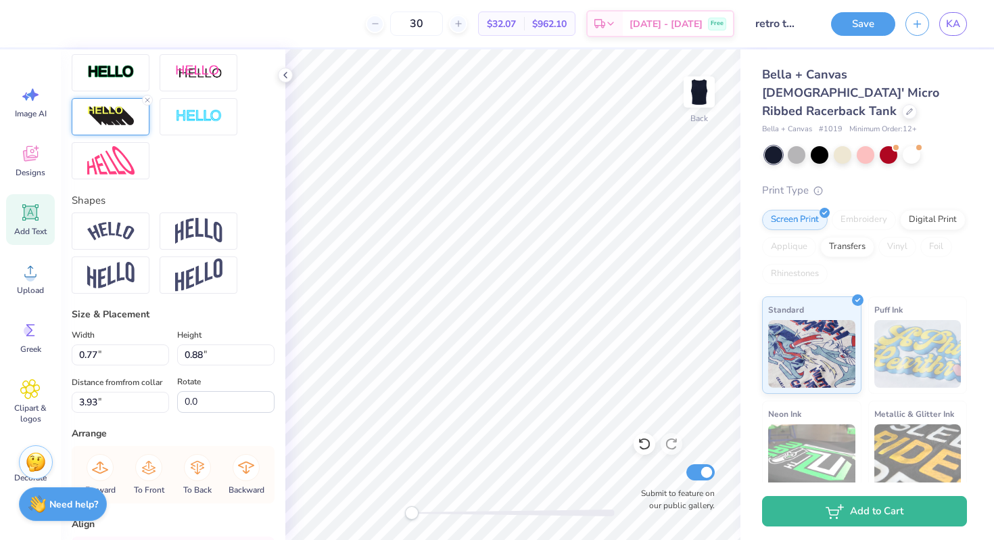
click at [126, 121] on img at bounding box center [110, 116] width 47 height 22
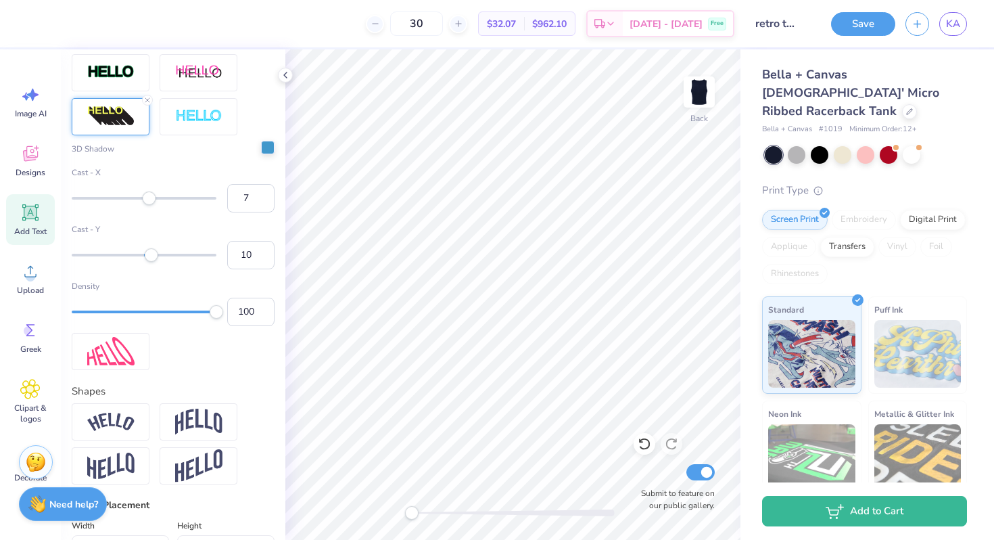
click at [267, 149] on div at bounding box center [268, 148] width 14 height 14
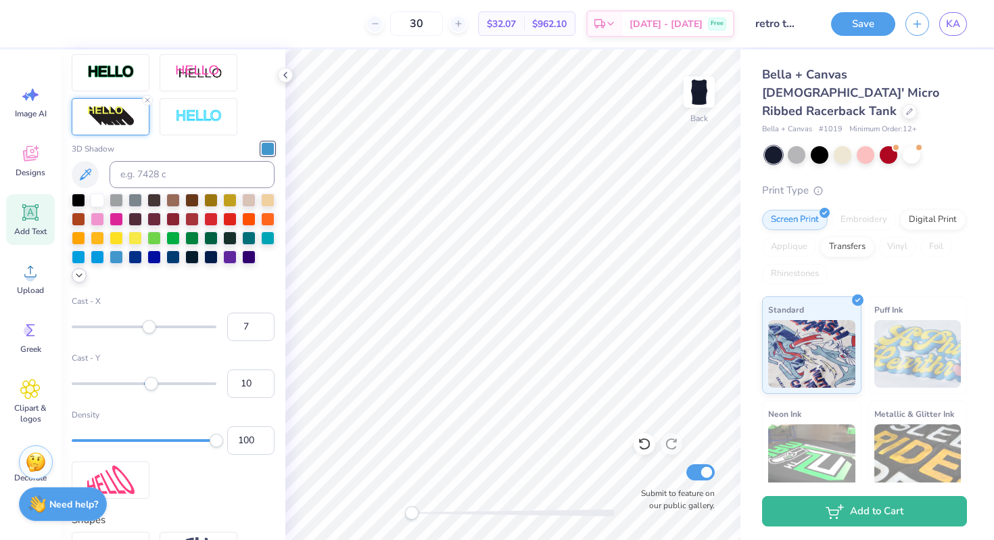
click at [80, 278] on icon at bounding box center [79, 275] width 11 height 11
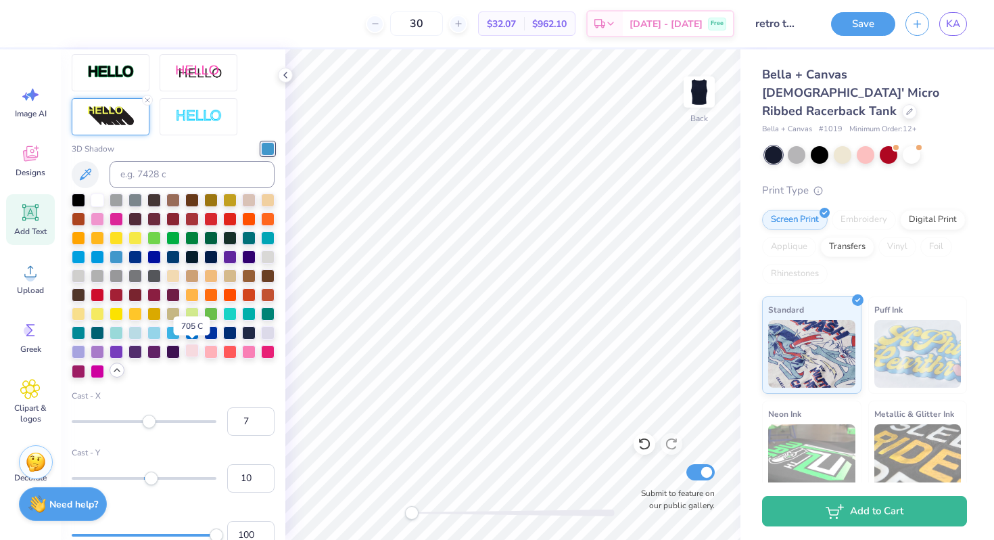
click at [194, 353] on div at bounding box center [192, 350] width 14 height 14
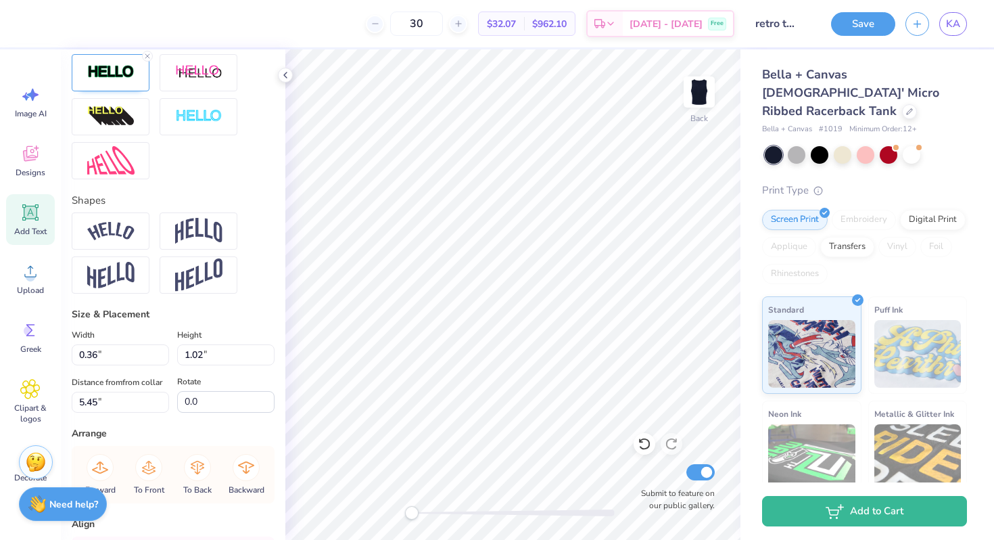
scroll to position [498, 0]
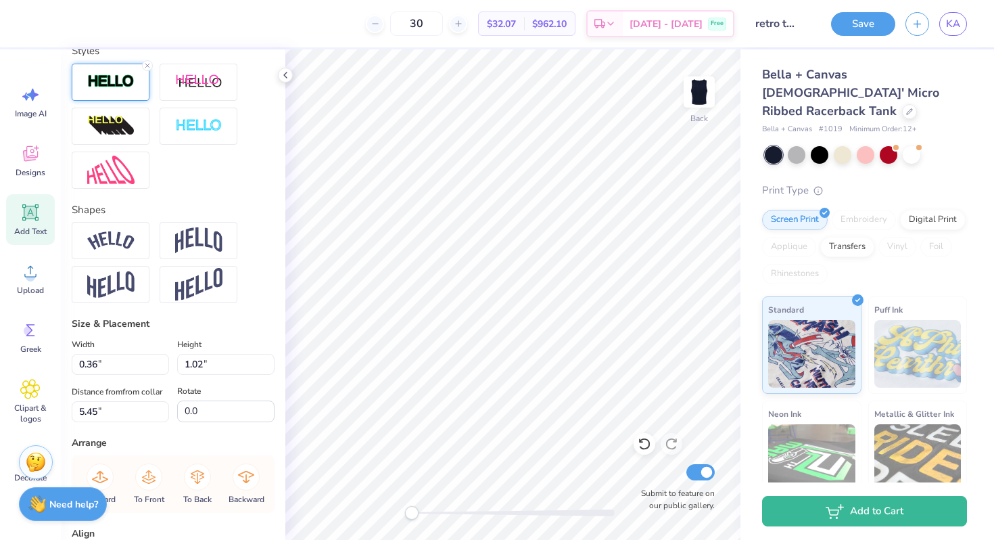
click at [108, 80] on img at bounding box center [110, 82] width 47 height 16
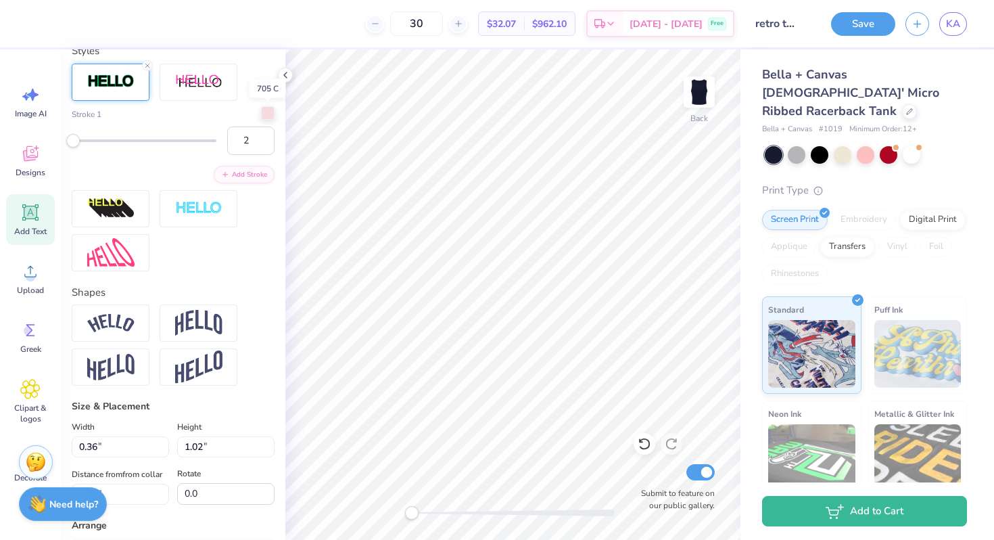
click at [270, 113] on div at bounding box center [268, 113] width 14 height 14
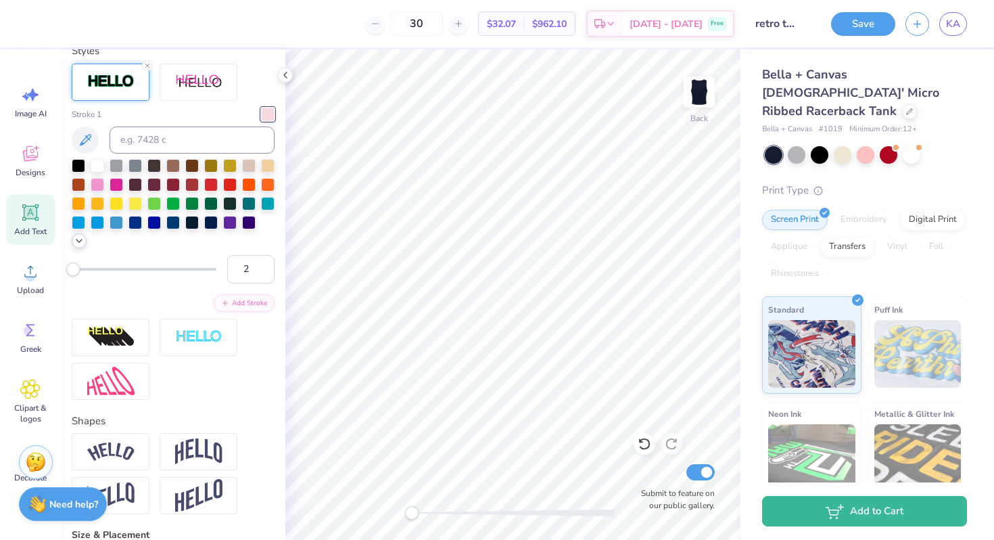
click at [78, 242] on icon at bounding box center [79, 240] width 11 height 11
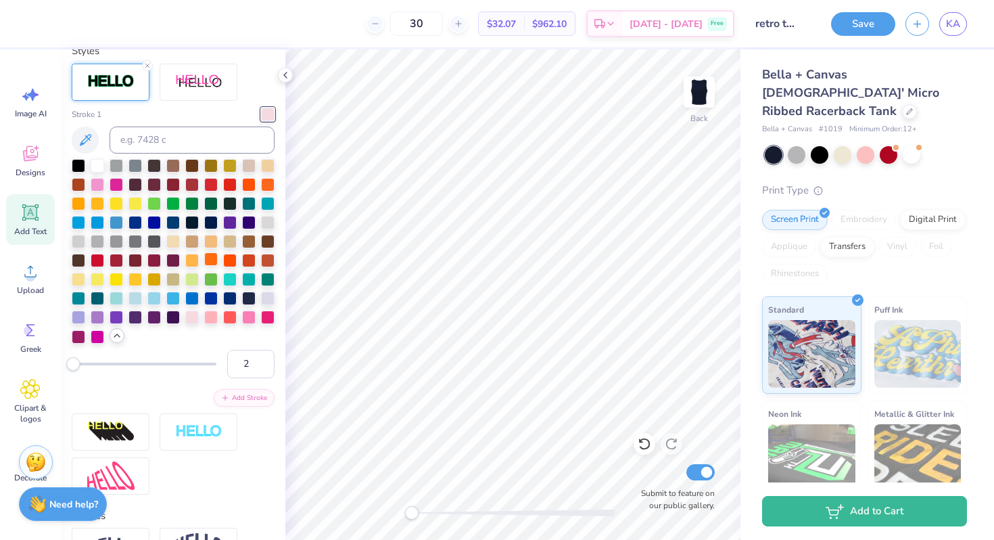
click at [211, 262] on div at bounding box center [211, 259] width 14 height 14
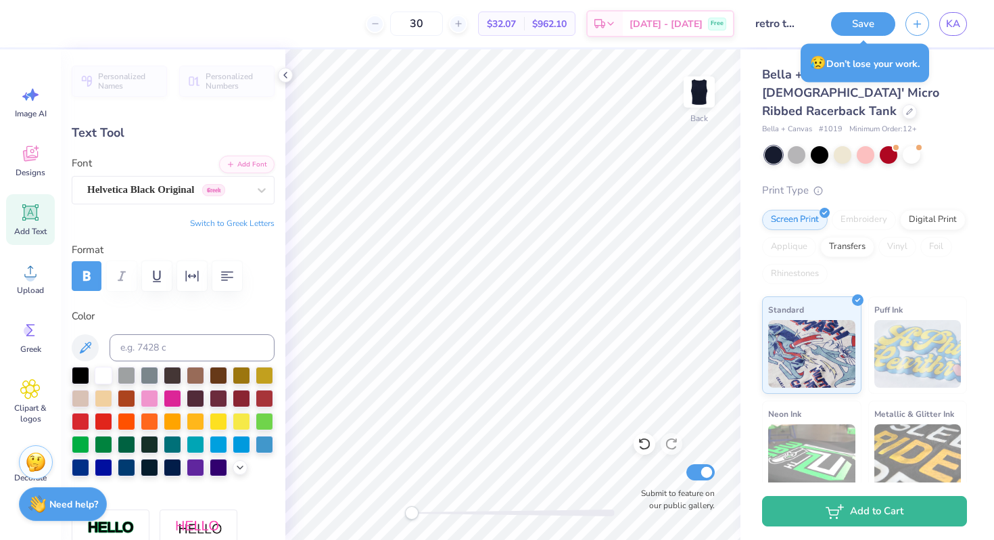
scroll to position [0, 1]
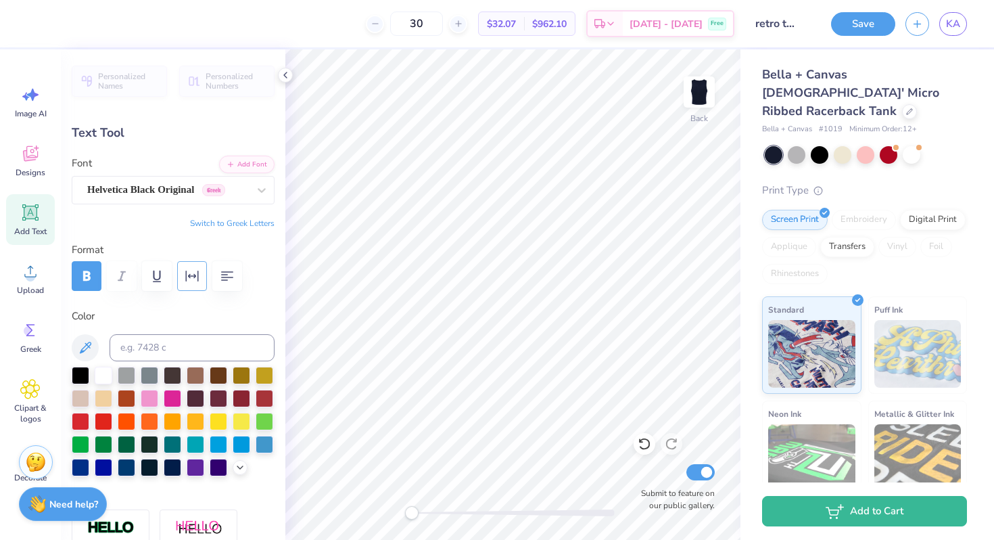
click at [191, 279] on icon "button" at bounding box center [192, 276] width 16 height 16
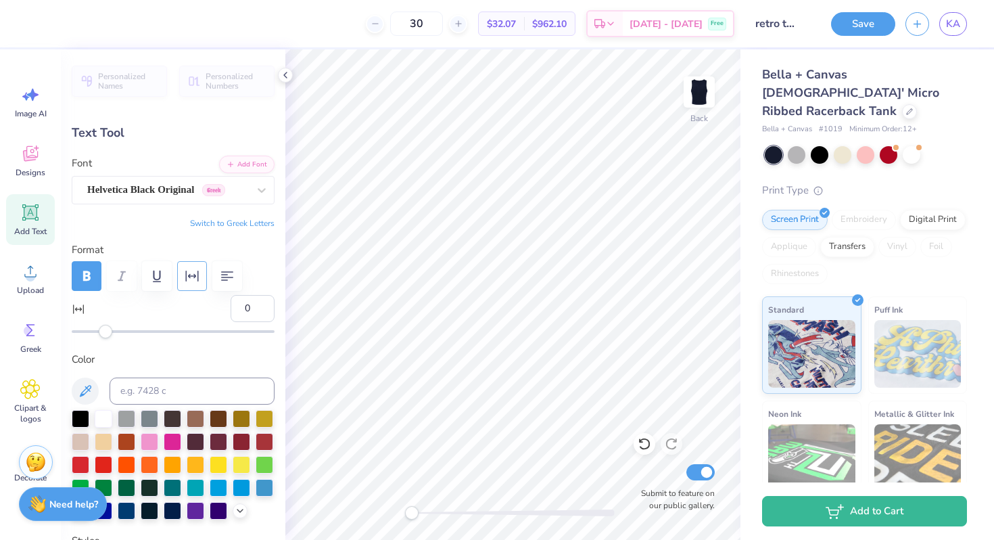
click at [191, 279] on icon "button" at bounding box center [192, 276] width 16 height 16
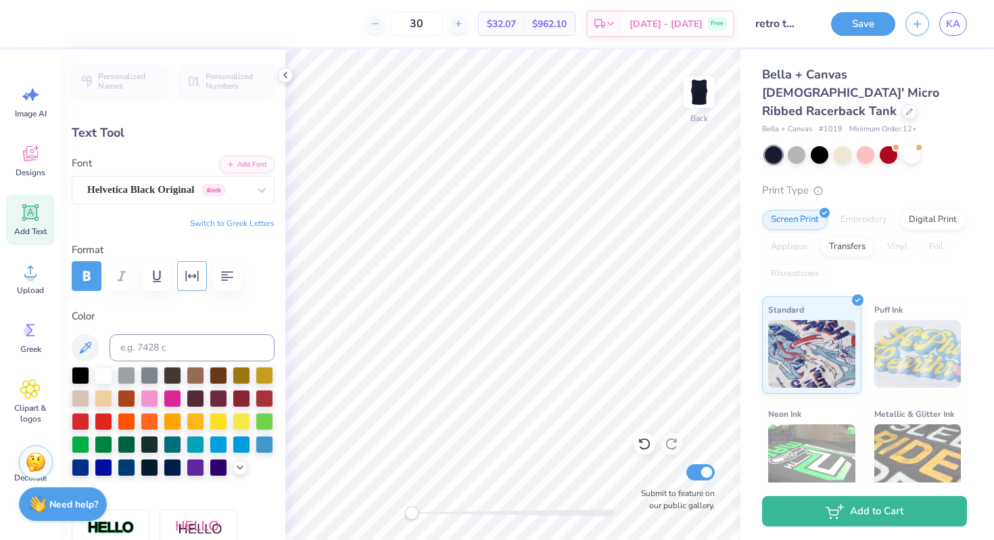
click at [191, 279] on icon "button" at bounding box center [192, 276] width 16 height 16
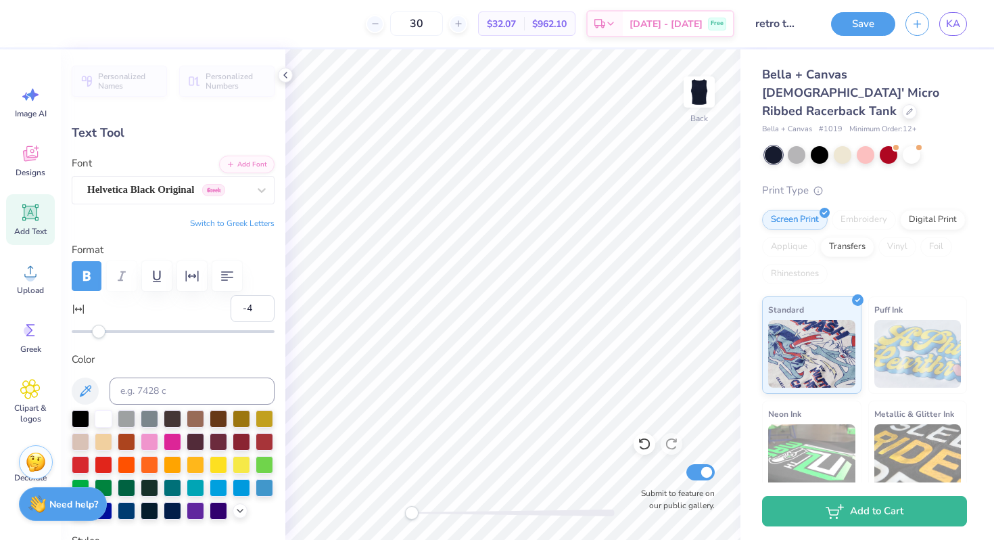
click at [99, 330] on div "Accessibility label" at bounding box center [99, 332] width 14 height 14
click at [92, 330] on div "Accessibility label" at bounding box center [99, 332] width 14 height 14
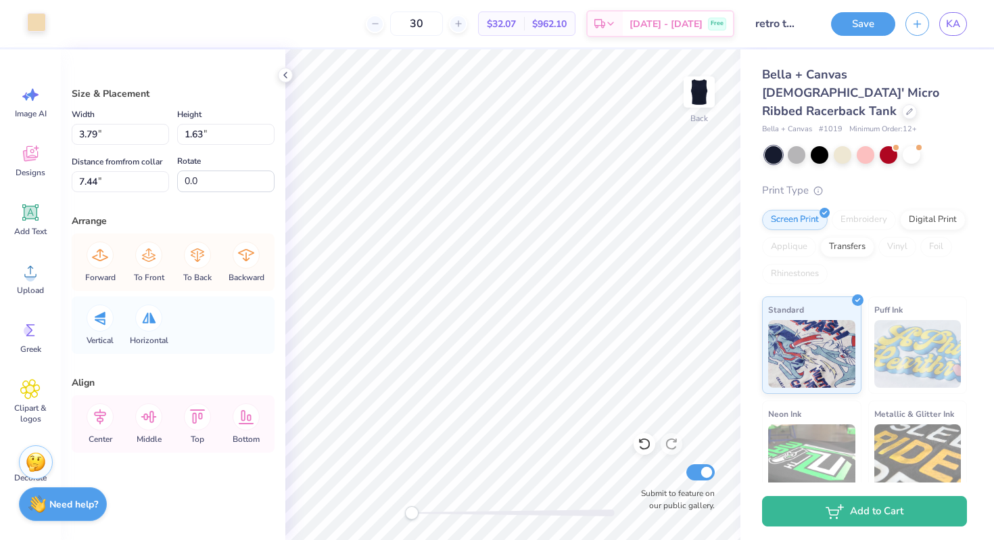
click at [43, 22] on div at bounding box center [36, 22] width 19 height 19
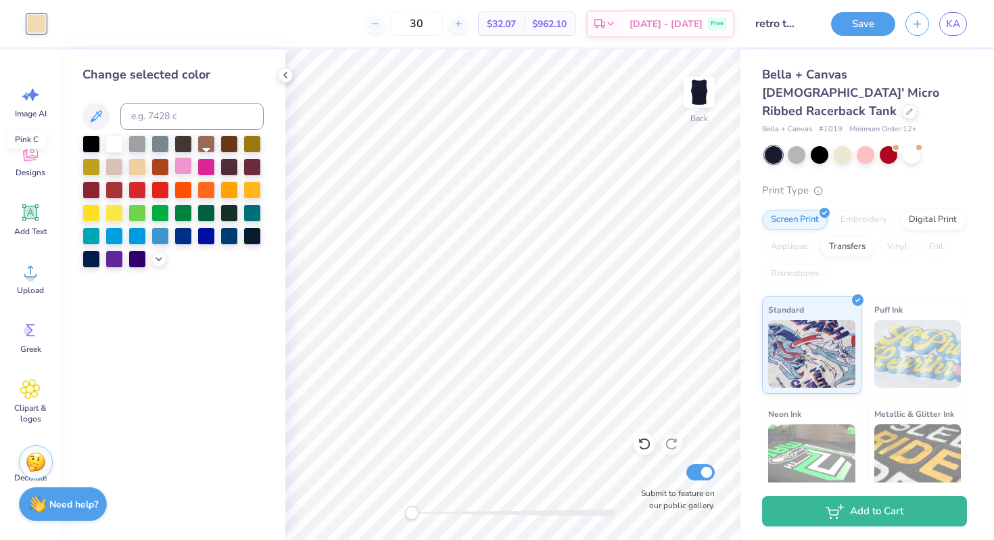
click at [187, 167] on div at bounding box center [183, 166] width 18 height 18
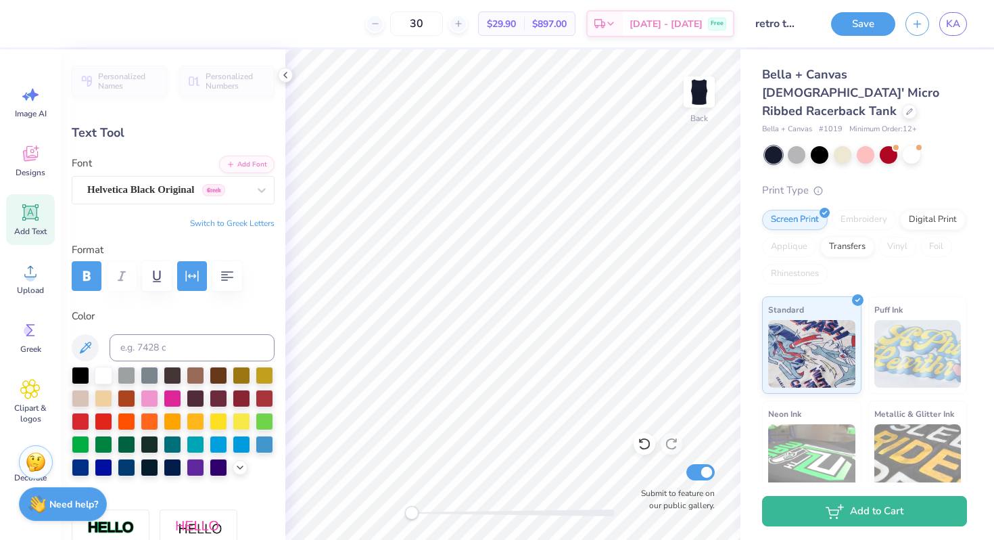
scroll to position [11, 0]
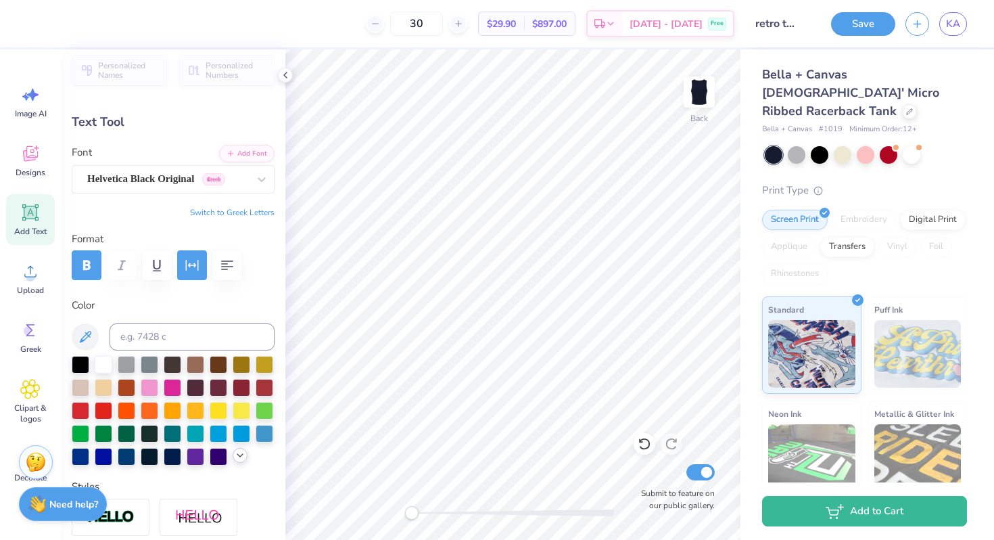
click at [237, 458] on icon at bounding box center [240, 455] width 11 height 11
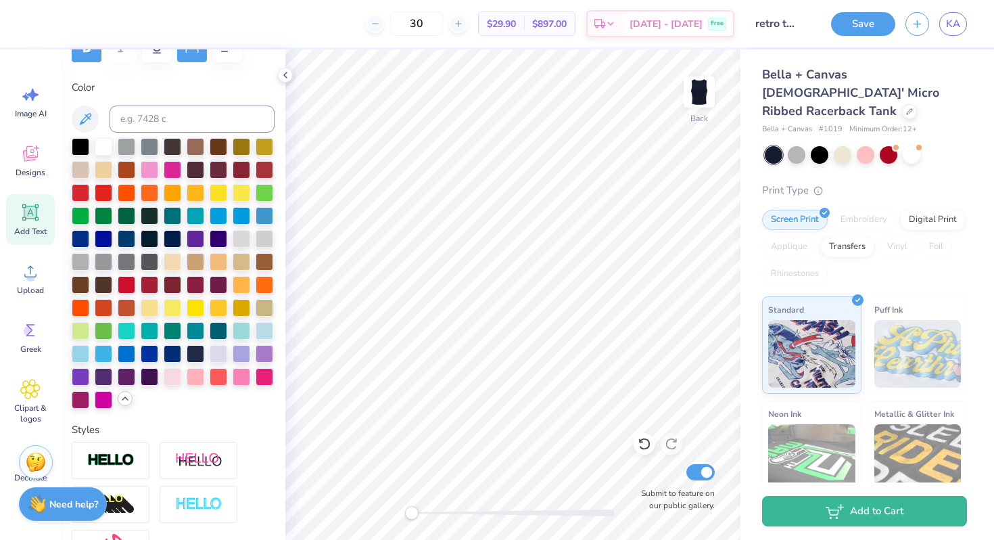
scroll to position [262, 0]
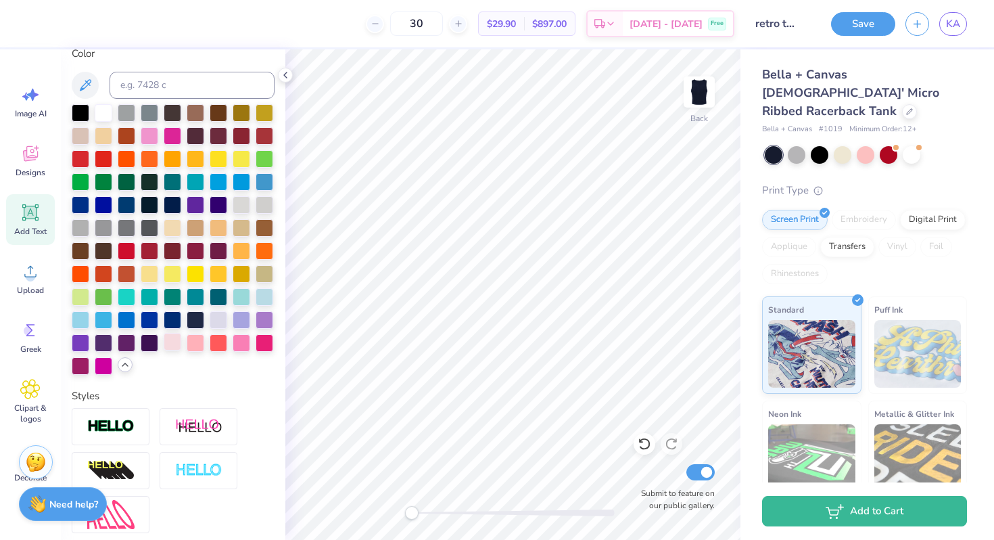
click at [174, 350] on div at bounding box center [173, 342] width 18 height 18
click at [145, 18] on div "Art colors 30 $29.90 Per Item $897.00 Total Est. Delivery Oct 10 - 13 Free Desi…" at bounding box center [497, 23] width 994 height 47
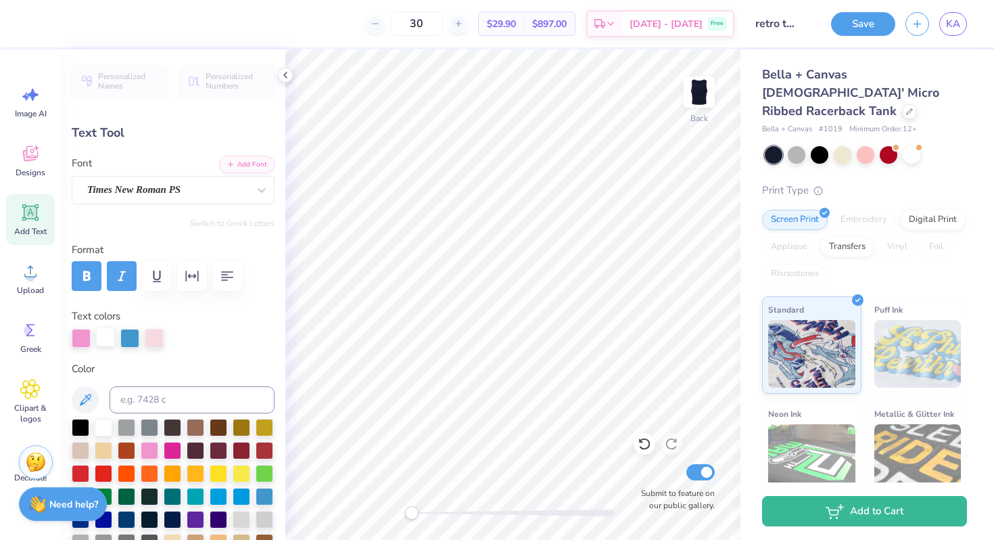
click at [105, 338] on div at bounding box center [105, 336] width 19 height 19
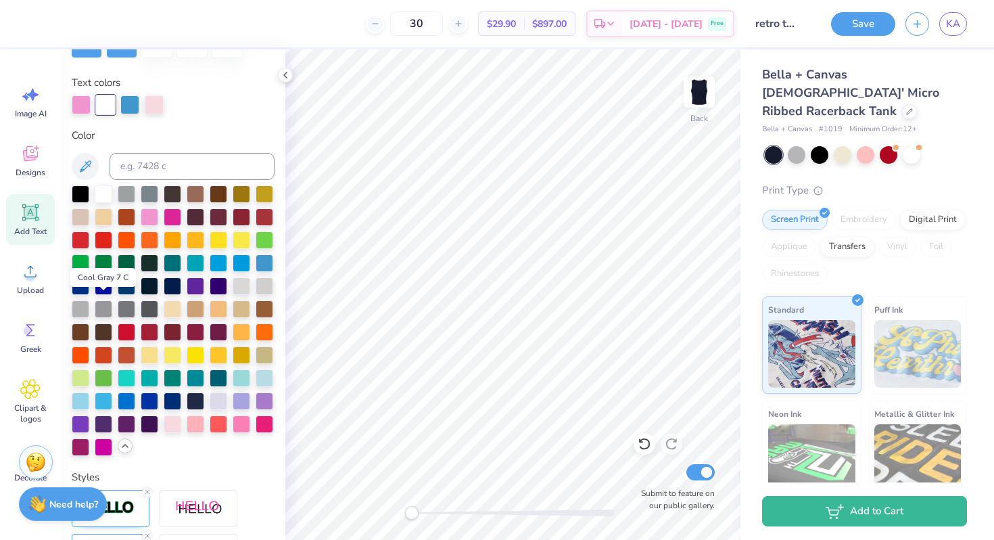
scroll to position [238, 0]
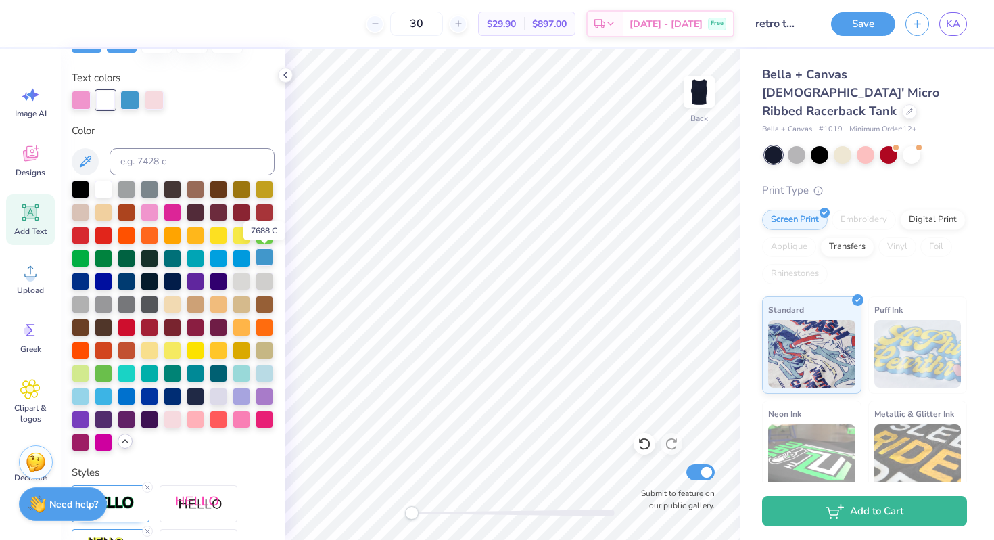
click at [268, 260] on div at bounding box center [265, 257] width 18 height 18
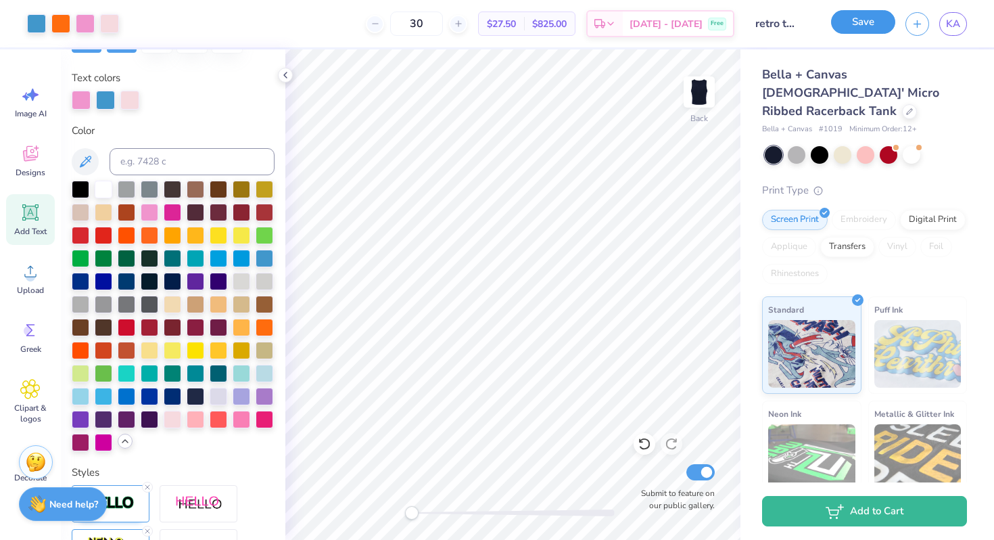
click at [845, 25] on button "Save" at bounding box center [863, 22] width 64 height 24
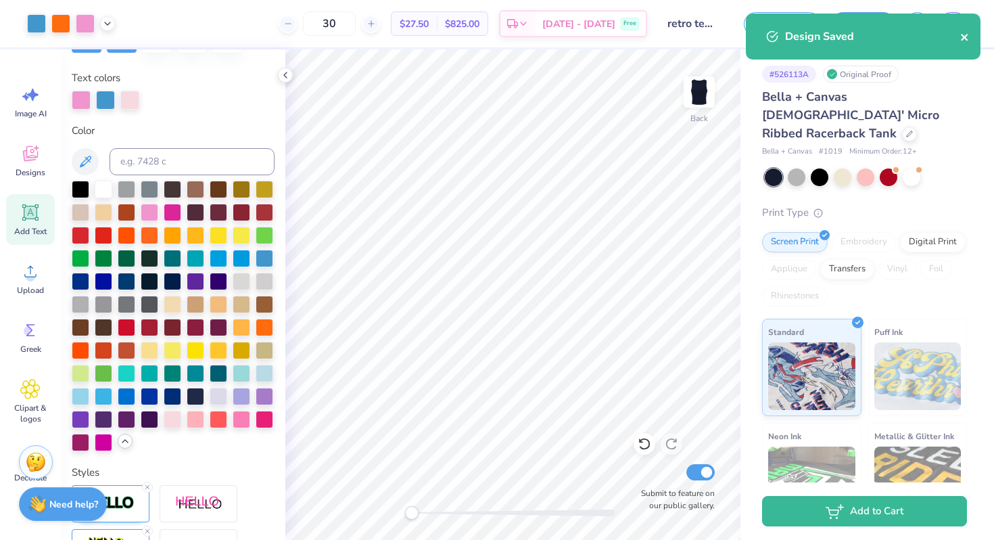
click at [962, 34] on icon "close" at bounding box center [964, 37] width 7 height 7
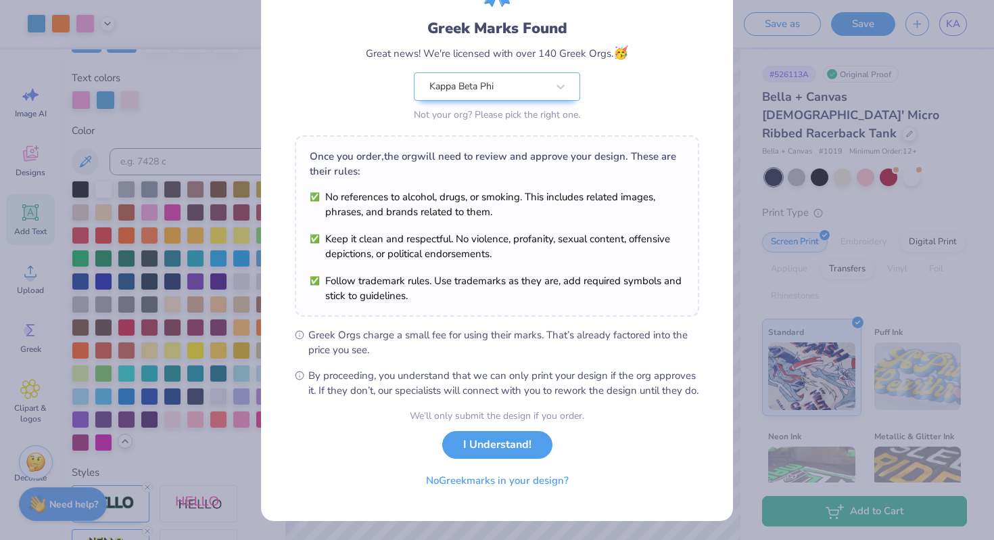
scroll to position [93, 0]
click at [499, 444] on button "I Understand!" at bounding box center [497, 441] width 110 height 28
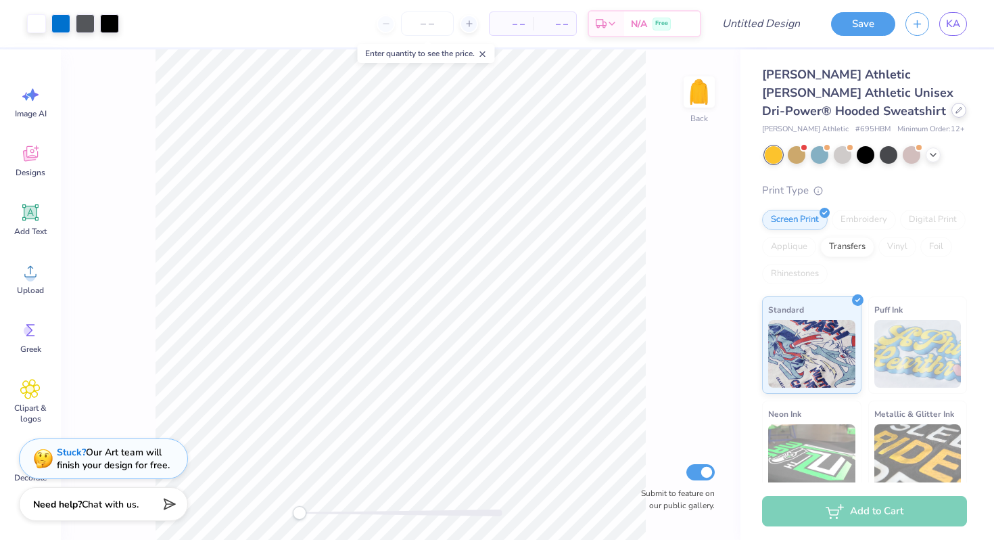
click at [951, 114] on div at bounding box center [958, 110] width 15 height 15
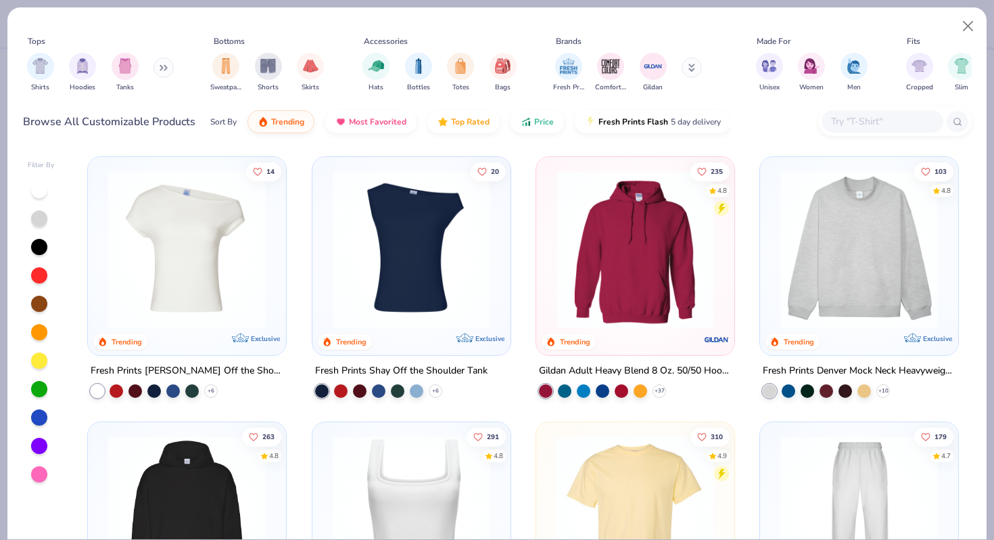
click at [162, 67] on icon at bounding box center [164, 67] width 8 height 7
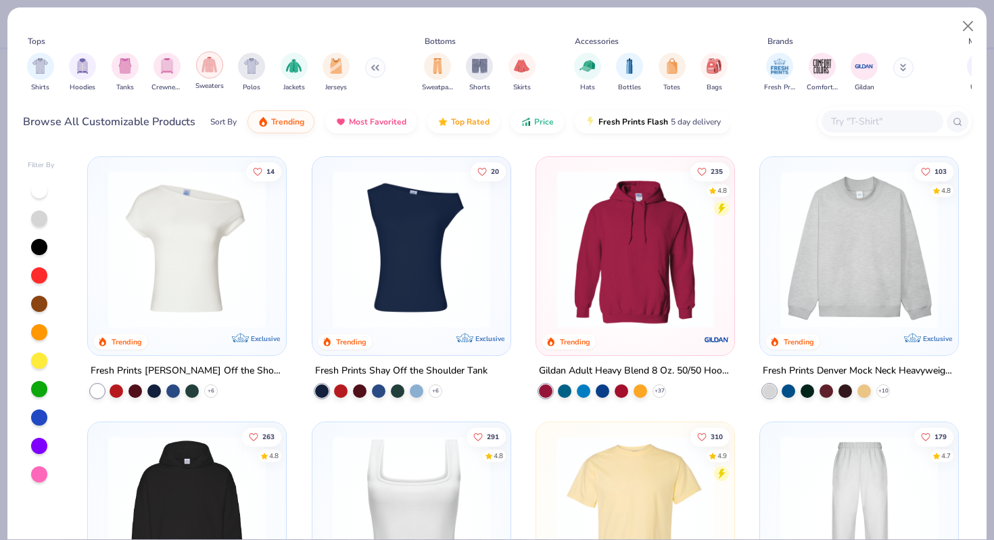
click at [218, 71] on div "filter for Sweaters" at bounding box center [209, 64] width 27 height 27
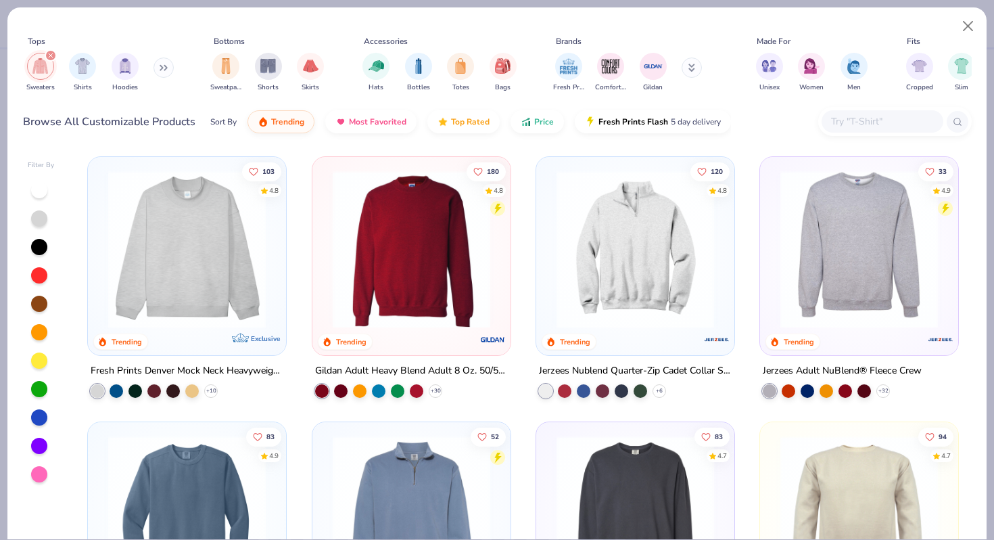
click at [51, 54] on icon "filter for Sweaters" at bounding box center [51, 55] width 4 height 4
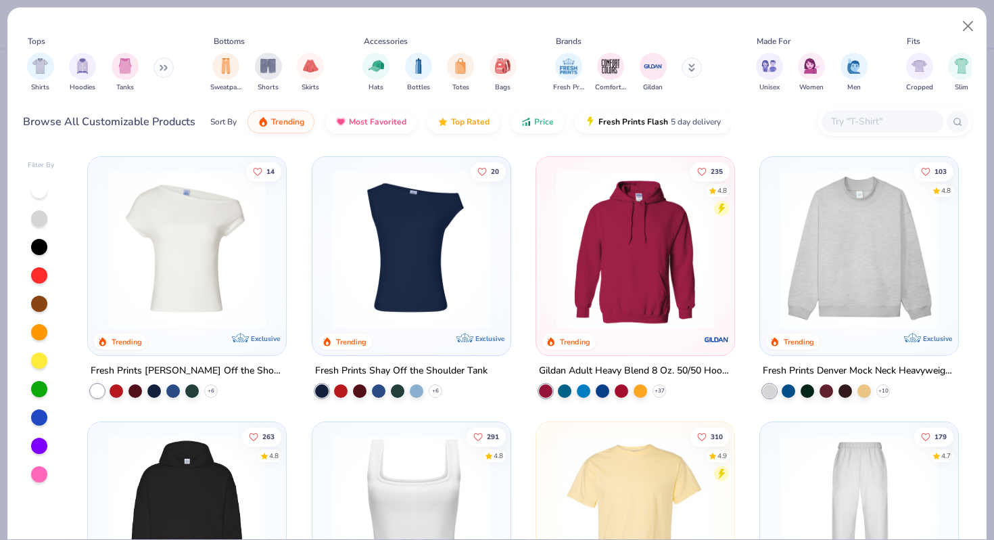
click at [160, 70] on button at bounding box center [163, 67] width 20 height 20
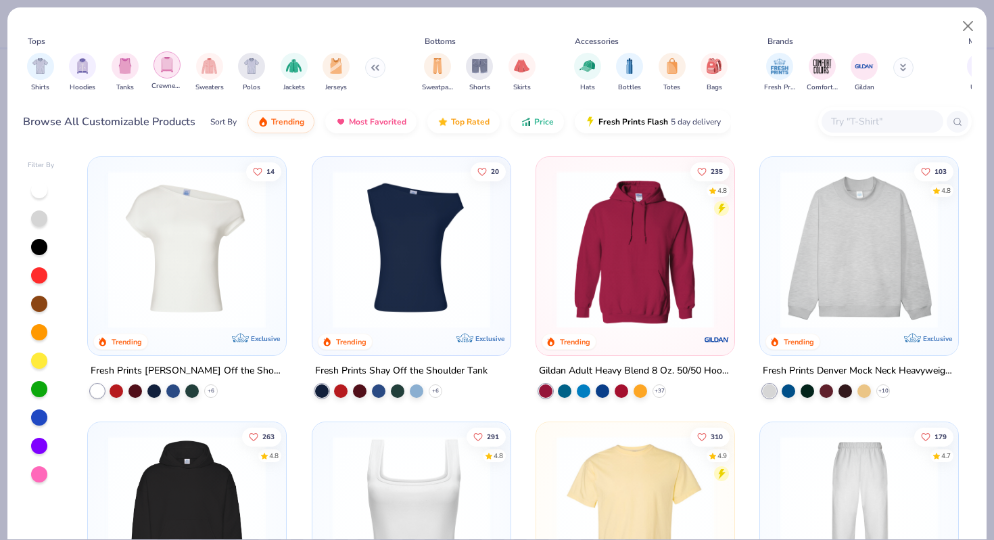
click at [170, 71] on img "filter for Crewnecks" at bounding box center [167, 65] width 15 height 16
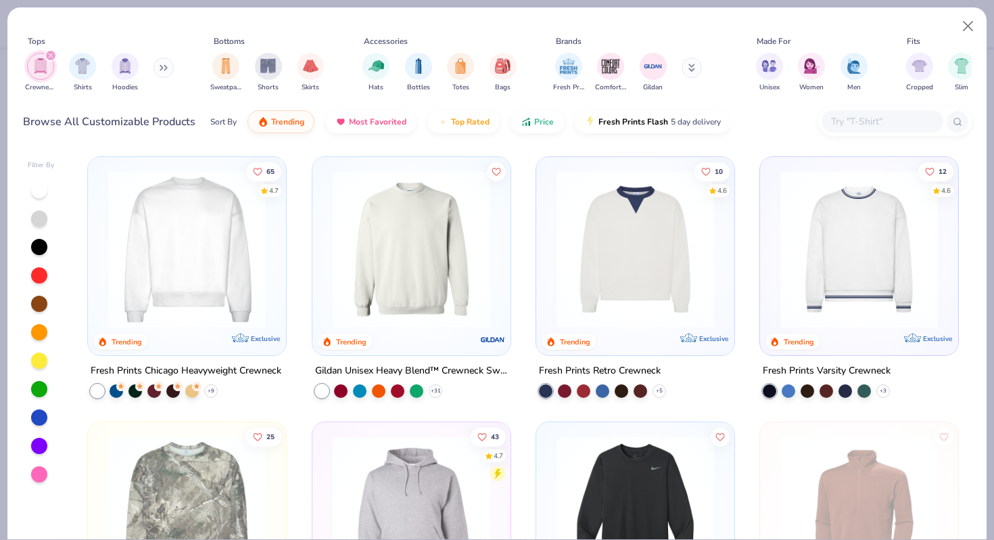
click at [445, 262] on img at bounding box center [411, 249] width 171 height 158
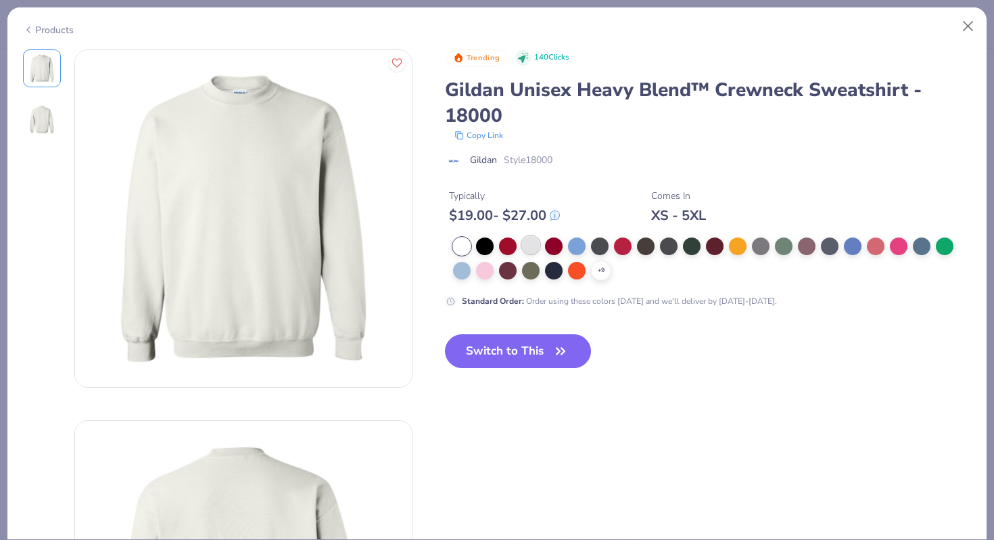
click at [529, 245] on div at bounding box center [531, 245] width 18 height 18
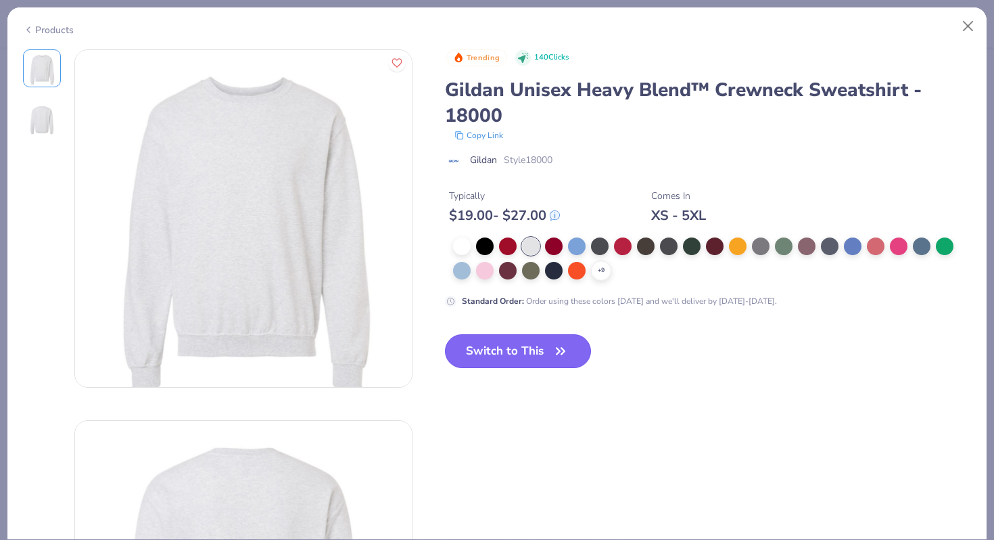
click at [540, 359] on button "Switch to This" at bounding box center [518, 351] width 147 height 34
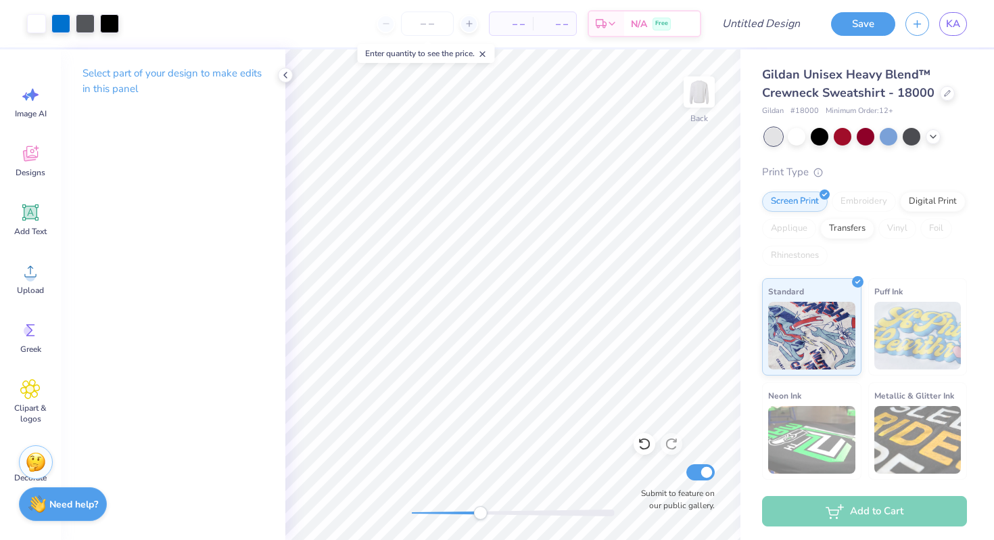
drag, startPoint x: 414, startPoint y: 508, endPoint x: 479, endPoint y: 511, distance: 65.7
click at [479, 511] on div "Accessibility label" at bounding box center [480, 513] width 14 height 14
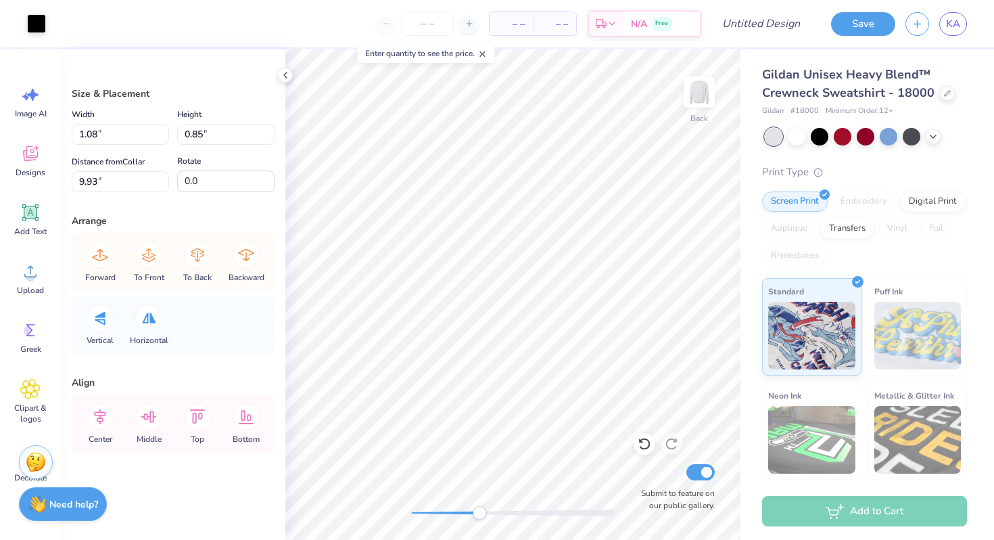
type input "0.06"
type input "0.11"
type input "10.53"
type input "10.55"
type input "0.08"
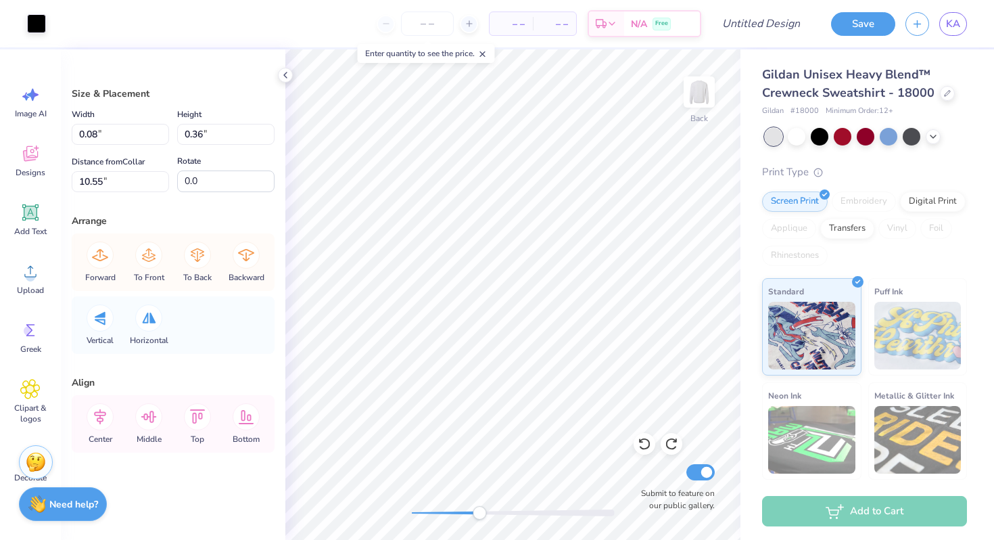
type input "0.36"
type input "10.12"
type input "1.08"
type input "0.85"
type input "9.93"
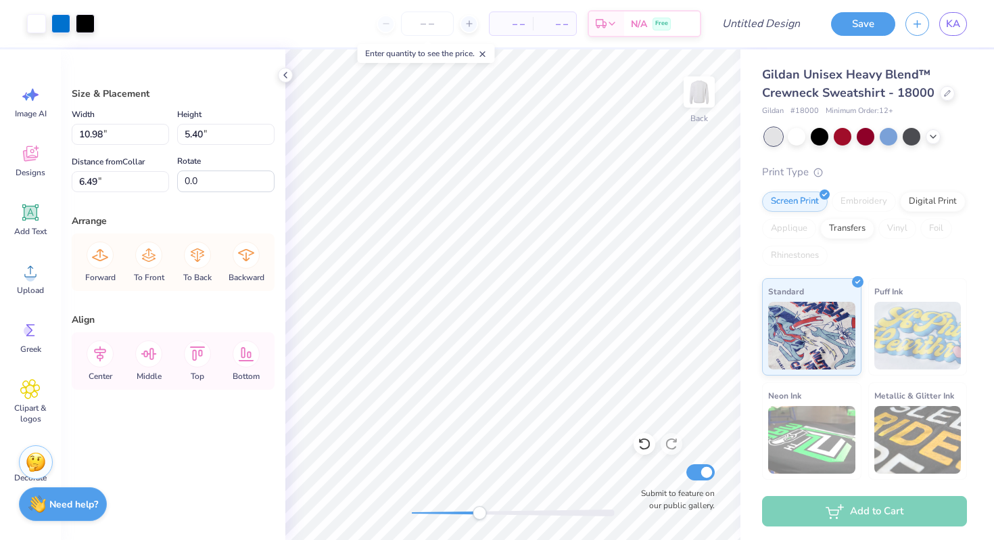
type input "6.62"
type input "5.47"
type input "6.49"
click at [642, 444] on icon at bounding box center [645, 444] width 14 height 14
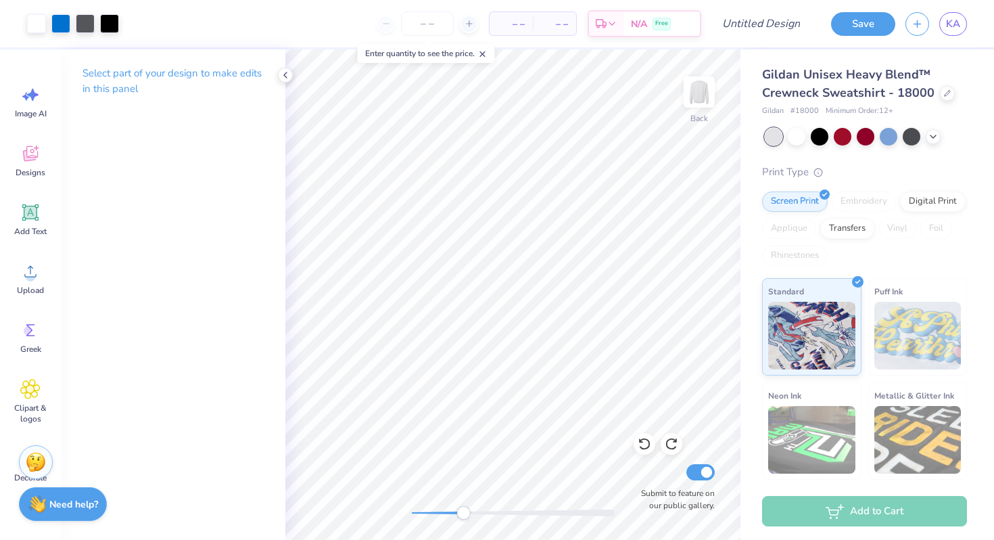
drag, startPoint x: 463, startPoint y: 510, endPoint x: 450, endPoint y: 510, distance: 13.5
click at [437, 510] on div at bounding box center [513, 512] width 203 height 7
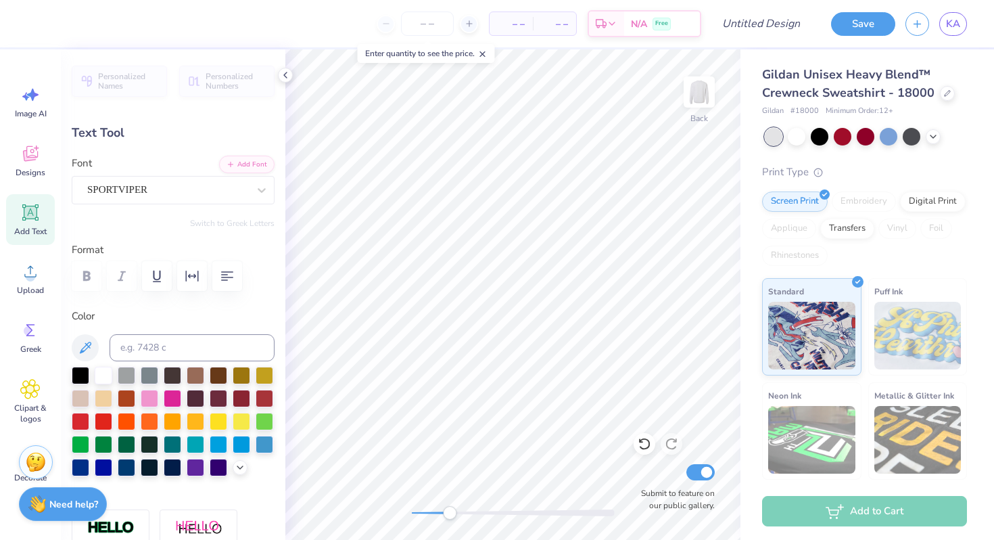
scroll to position [0, 1]
type textarea "S"
type textarea "Kappa Beta phi"
click at [425, 511] on div at bounding box center [513, 512] width 203 height 7
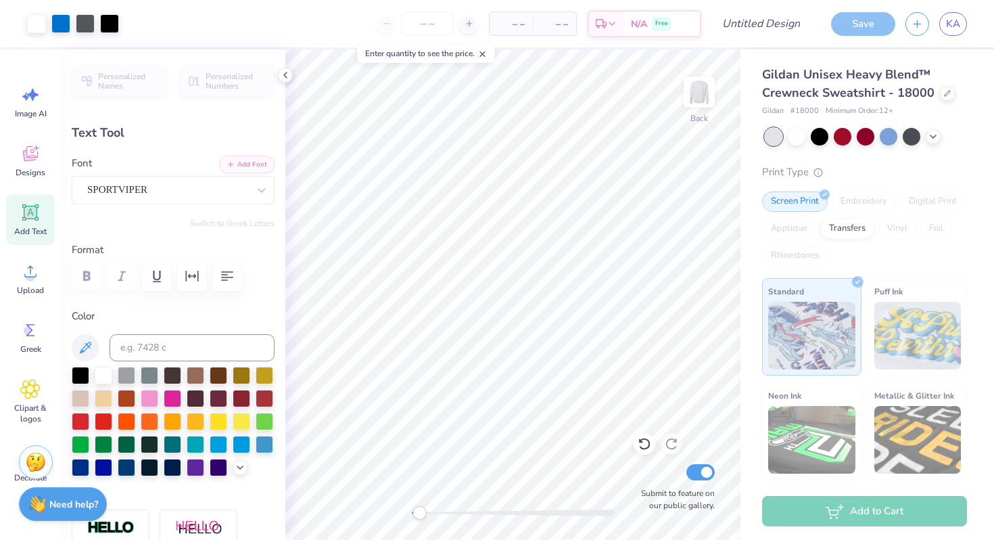
drag, startPoint x: 504, startPoint y: 512, endPoint x: 419, endPoint y: 513, distance: 85.2
click at [419, 512] on div "Accessibility label" at bounding box center [419, 513] width 14 height 14
type input "16.96"
type input "2.66"
type input "6.76"
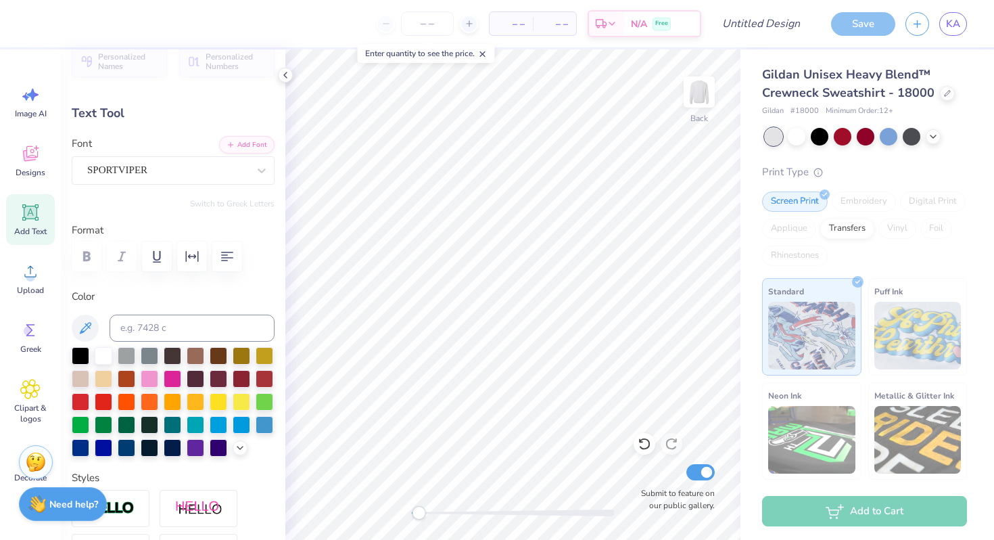
scroll to position [0, 0]
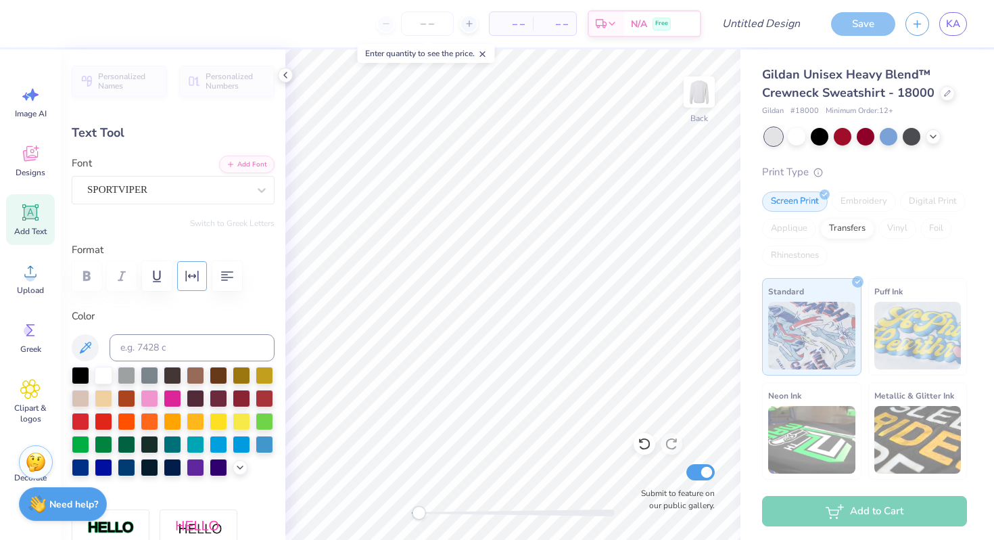
click at [187, 272] on icon "button" at bounding box center [192, 276] width 16 height 16
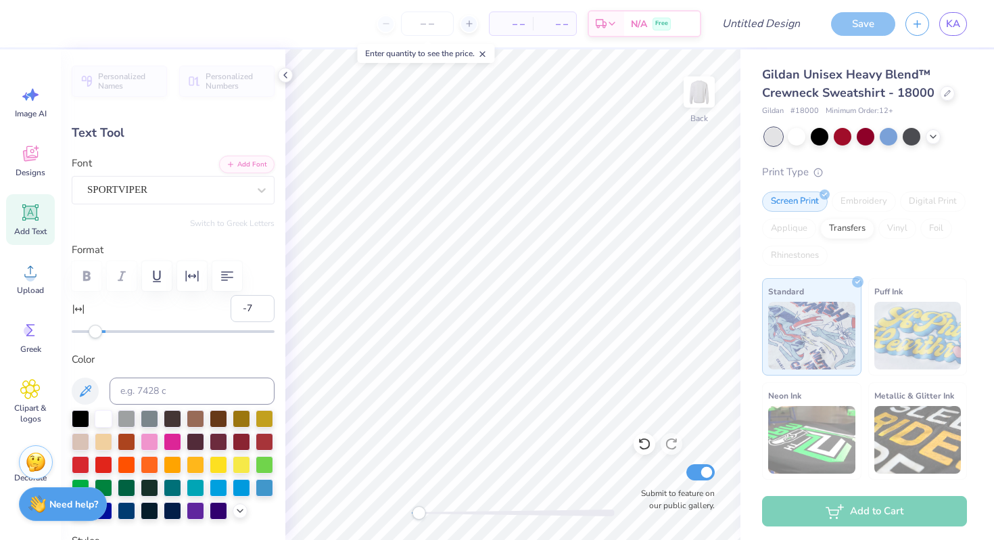
type input "-8"
drag, startPoint x: 105, startPoint y: 330, endPoint x: 92, endPoint y: 332, distance: 13.7
click at [92, 332] on div "Accessibility label" at bounding box center [96, 332] width 14 height 14
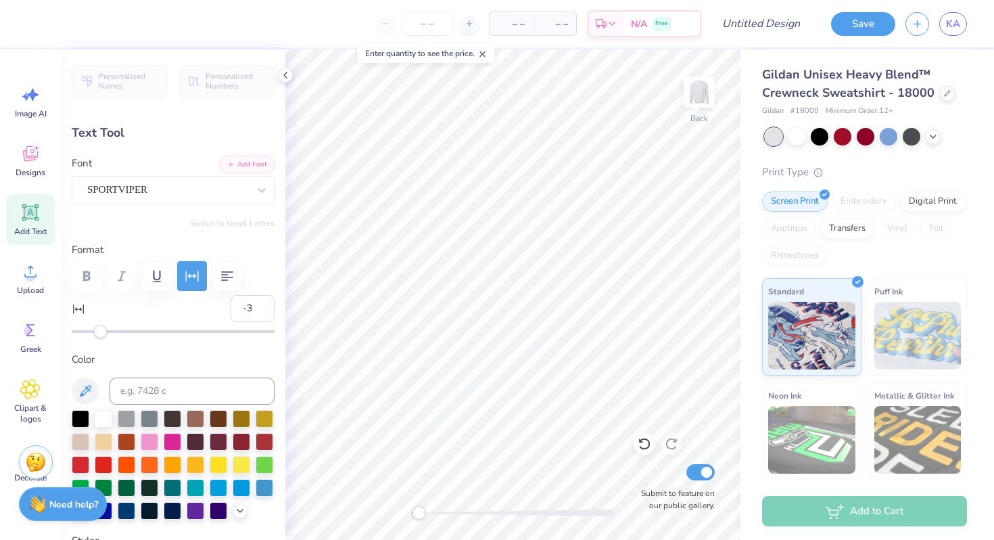
type input "-4"
drag, startPoint x: 92, startPoint y: 332, endPoint x: 99, endPoint y: 333, distance: 6.9
click at [99, 333] on div "Accessibility label" at bounding box center [99, 332] width 14 height 14
type input "14.91"
type input "6.80"
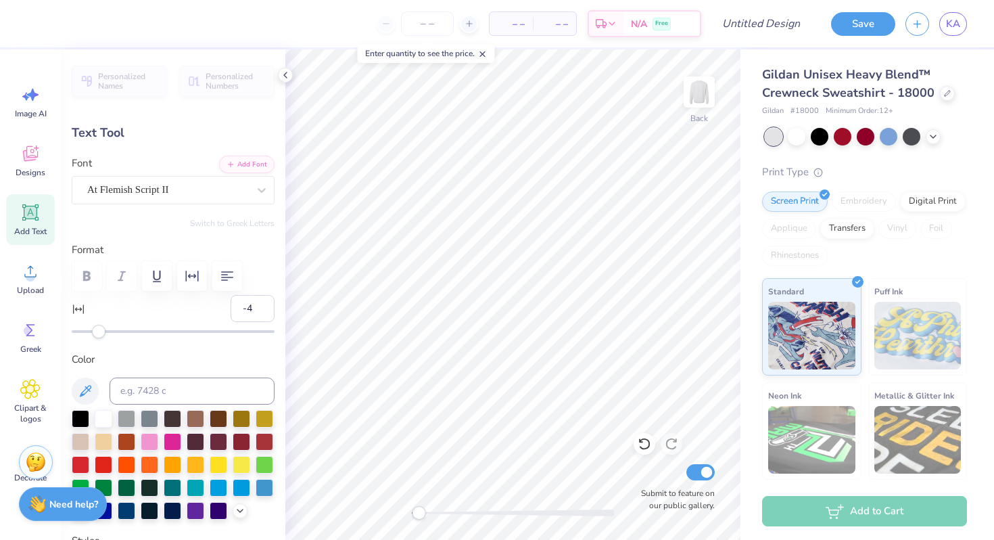
type input "11.13"
type input "2.10"
type input "4.17"
type input "0"
type input "14.91"
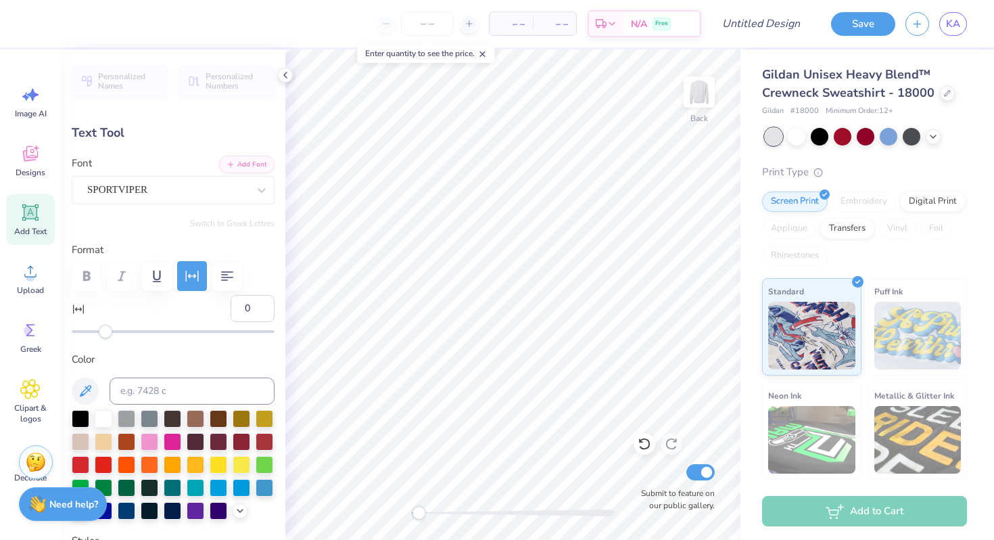
type input "2.66"
type input "6.80"
type input "-4"
type input "11.13"
type input "2.10"
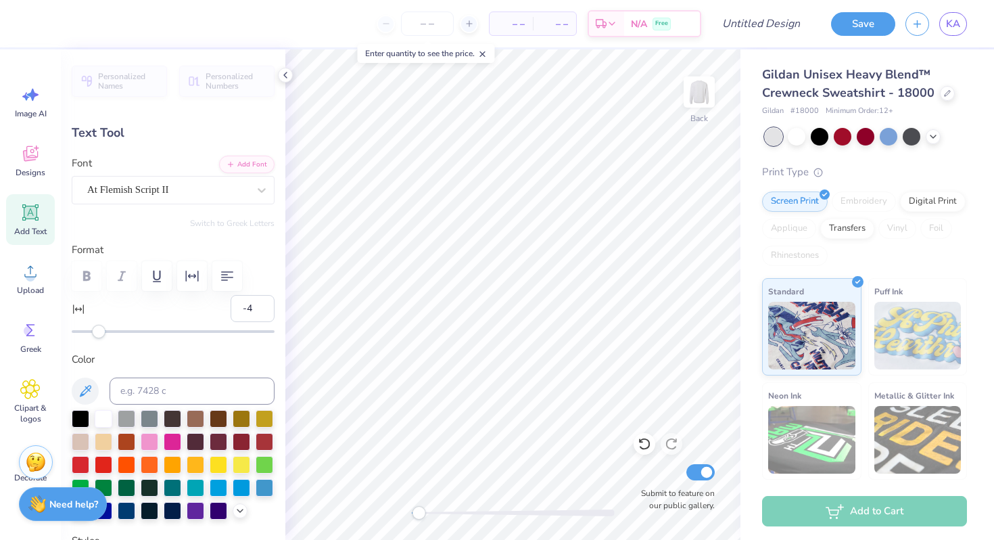
type input "4.17"
type input "0"
type textarea "R"
type textarea "Rush 2025"
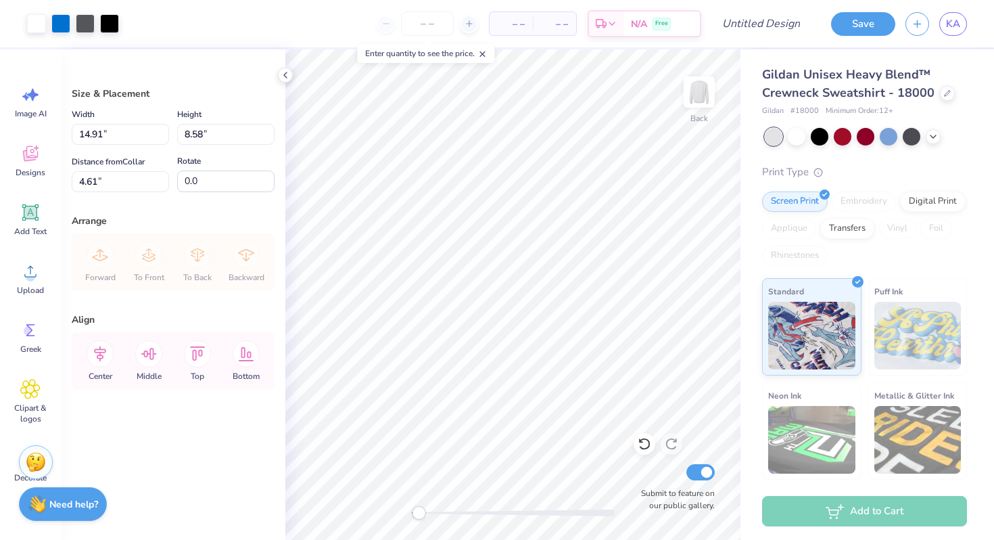
type input "13.01"
type input "7.48"
type input "4.50"
type input "4.48"
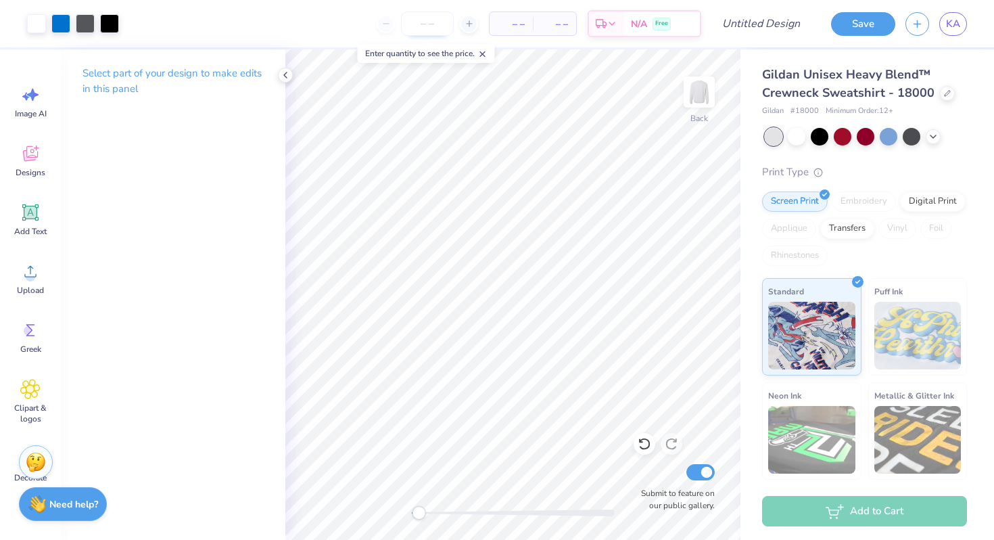
click at [438, 24] on input "number" at bounding box center [427, 23] width 53 height 24
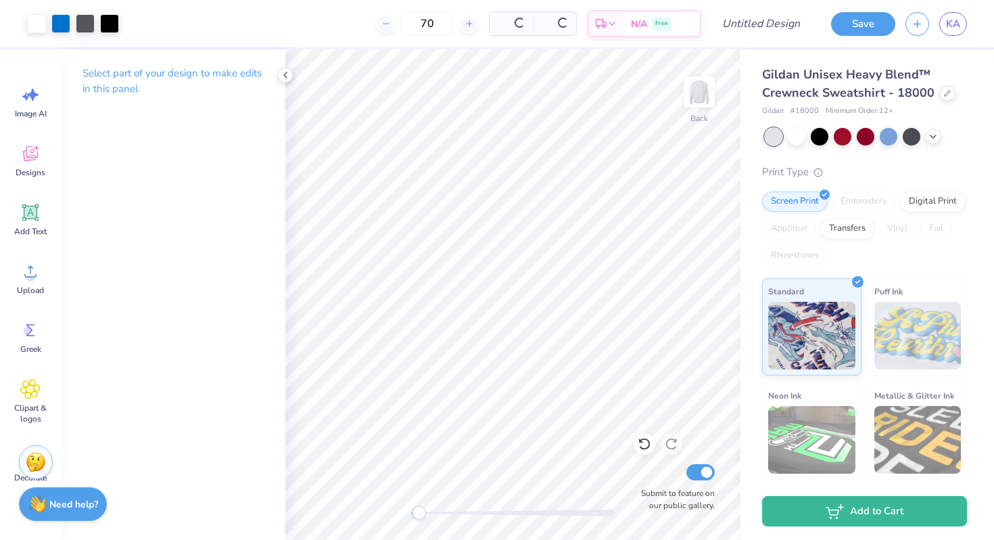
type input "70"
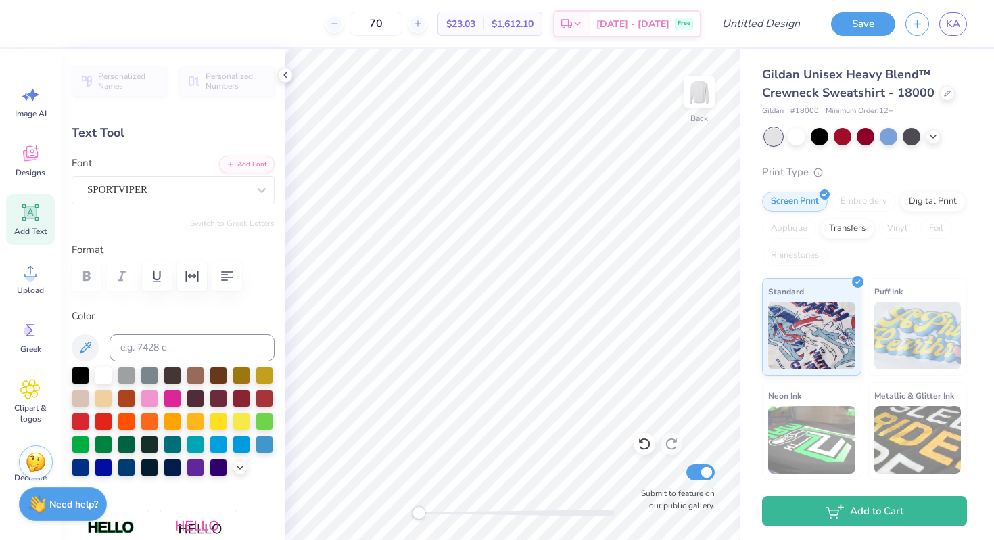
scroll to position [0, 2]
type textarea "established 1921"
type input "0.0"
type input "1.39"
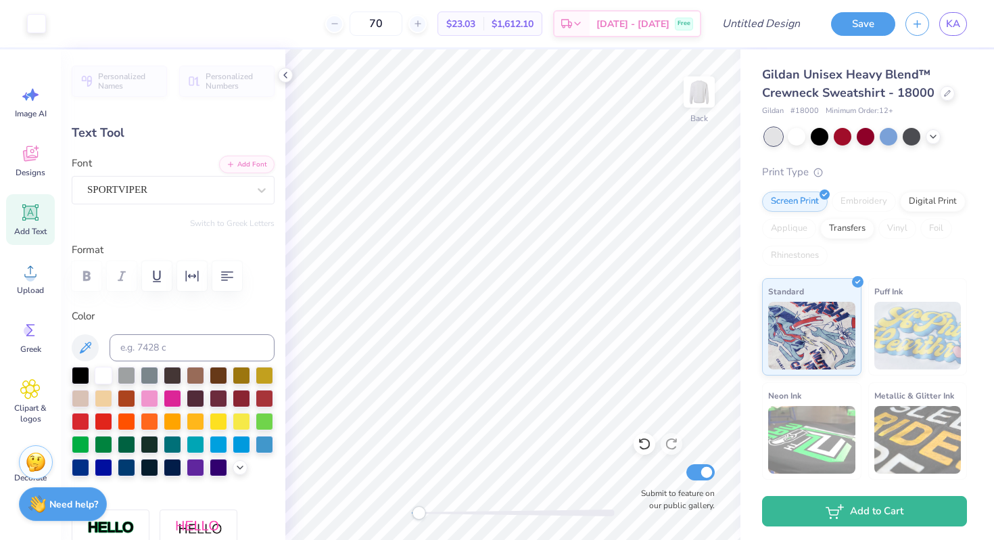
type input "0.83"
type input "9.46"
type input "-27.3"
type textarea "S"
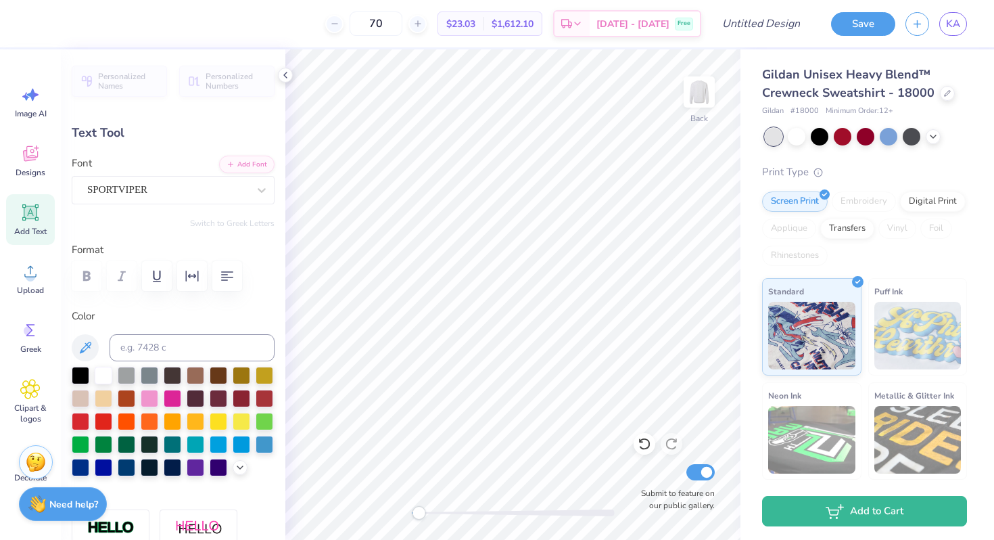
scroll to position [1, 0]
type textarea "route kbphi"
type input "0.0"
click at [771, 23] on input "Design Title" at bounding box center [777, 23] width 66 height 27
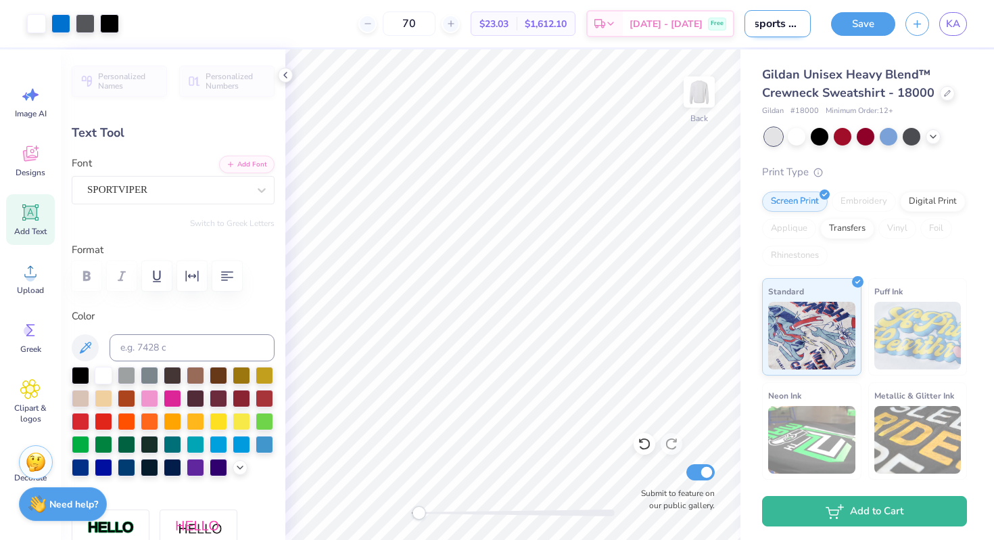
scroll to position [0, 5]
type input "sports car"
click at [838, 44] on div "Save KA" at bounding box center [907, 23] width 173 height 47
click at [867, 18] on button "Save" at bounding box center [863, 22] width 64 height 24
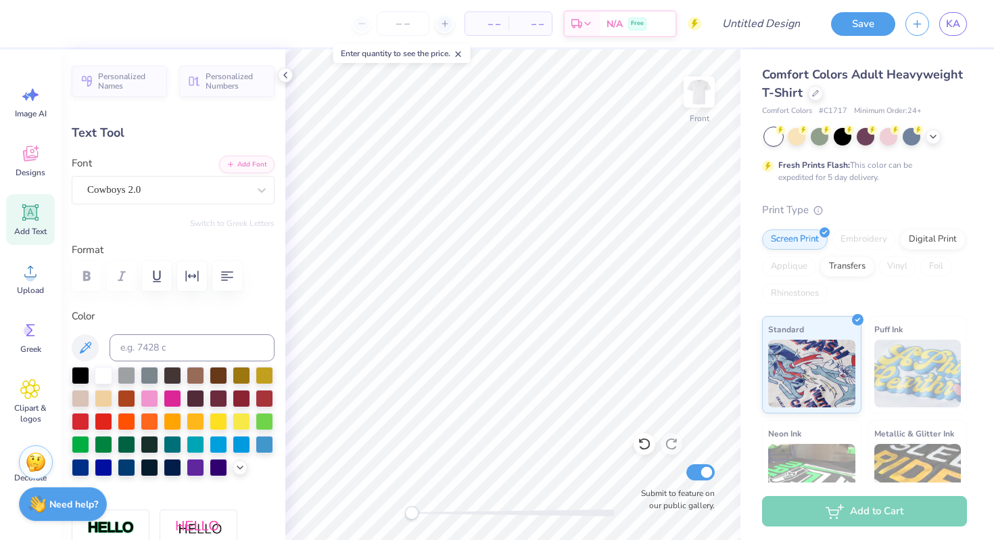
type textarea "p"
type textarea "Kappa beta"
type input "3.36"
type input "4.98"
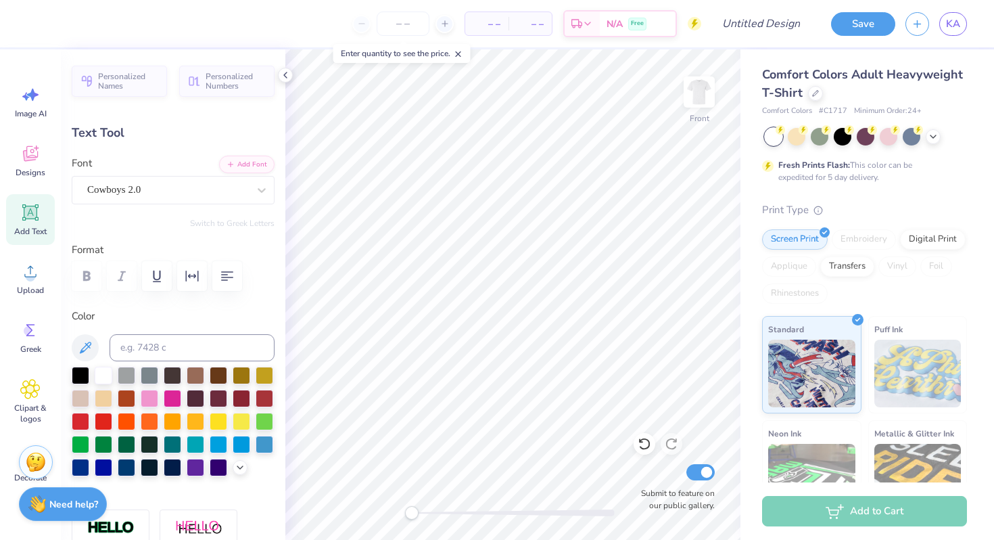
scroll to position [0, 0]
type textarea "phi"
type input "0.94"
type input "0.62"
type input "7.40"
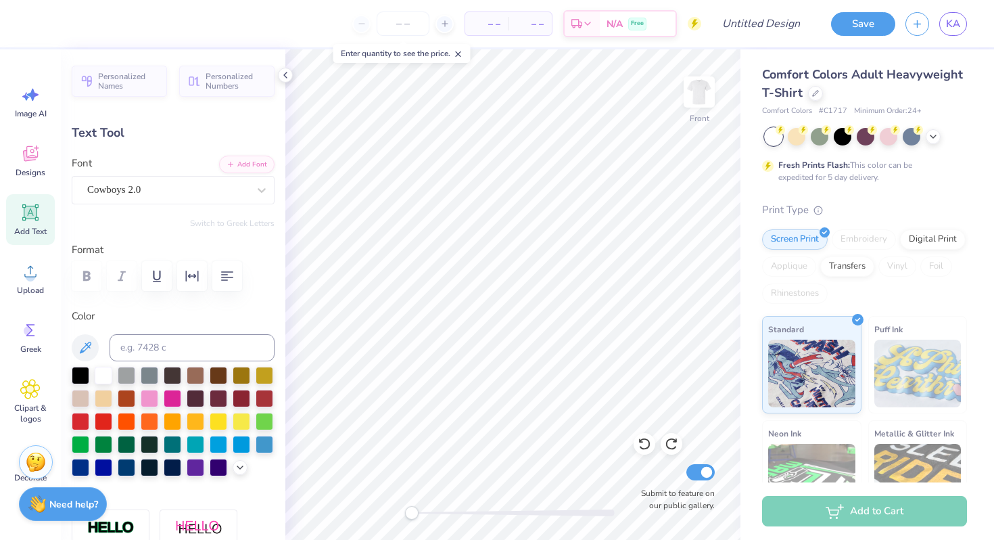
type textarea "26"
type input "6.91"
type input "3.19"
type input "5.83"
type input "-9.3"
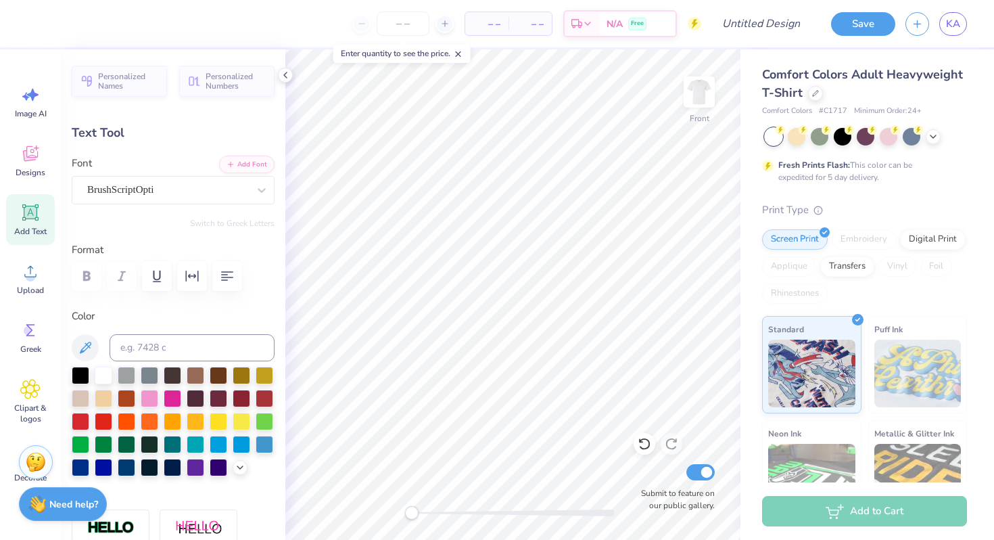
type textarea "Rush"
type input "0.0"
type input "2.43"
type input "1.57"
type input "5.64"
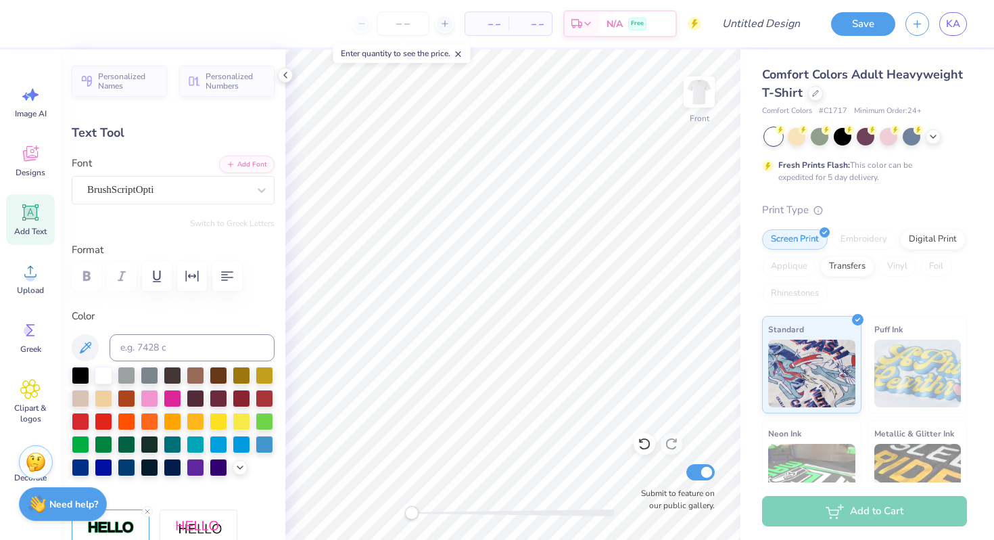
type input "0.0"
type input "4.91"
type input "2.60"
type input "6.09"
type input "0.0"
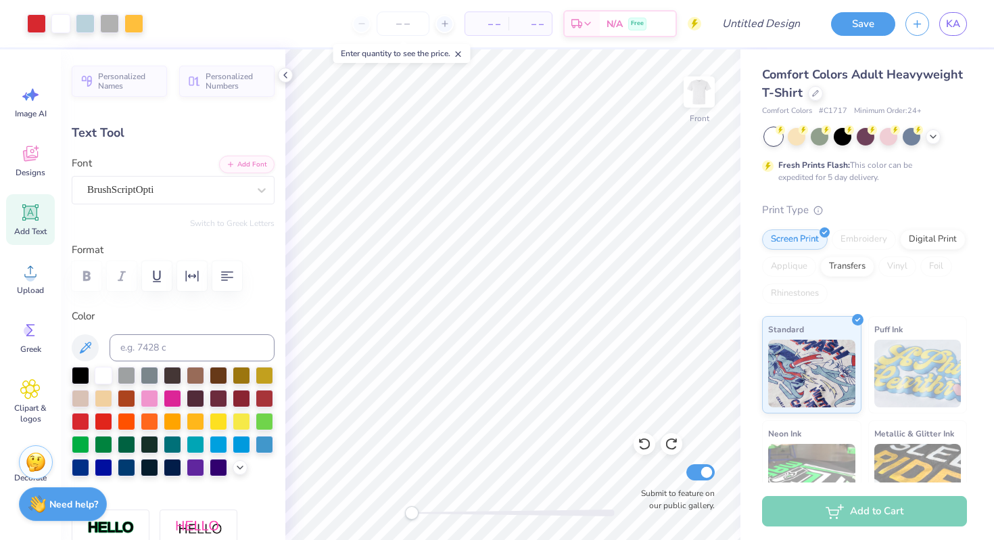
type input "2.43"
type input "1.57"
type input "5.64"
type input "0.0"
type input "5.83"
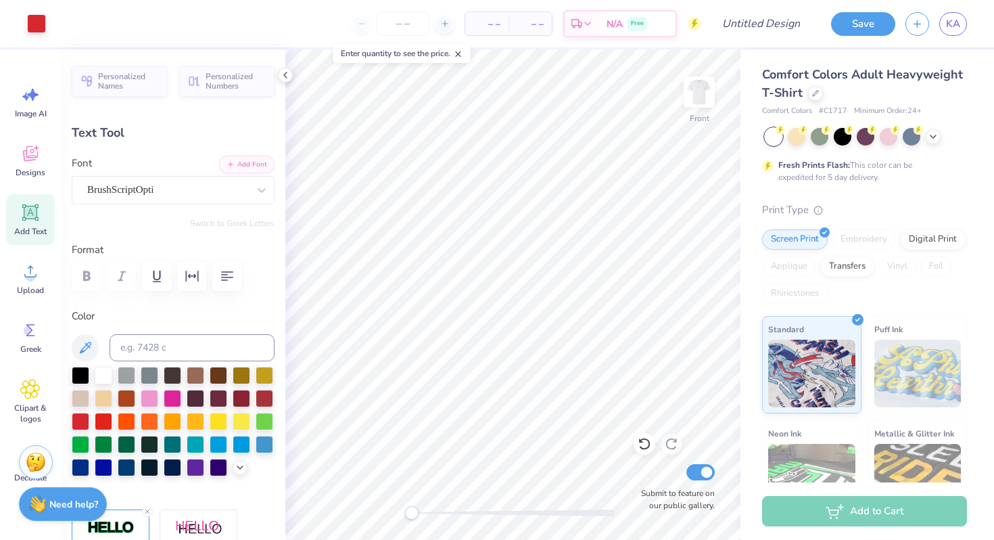
type input "-9.1"
type textarea "E"
type textarea "Rush"
type input "4.91"
type input "2.60"
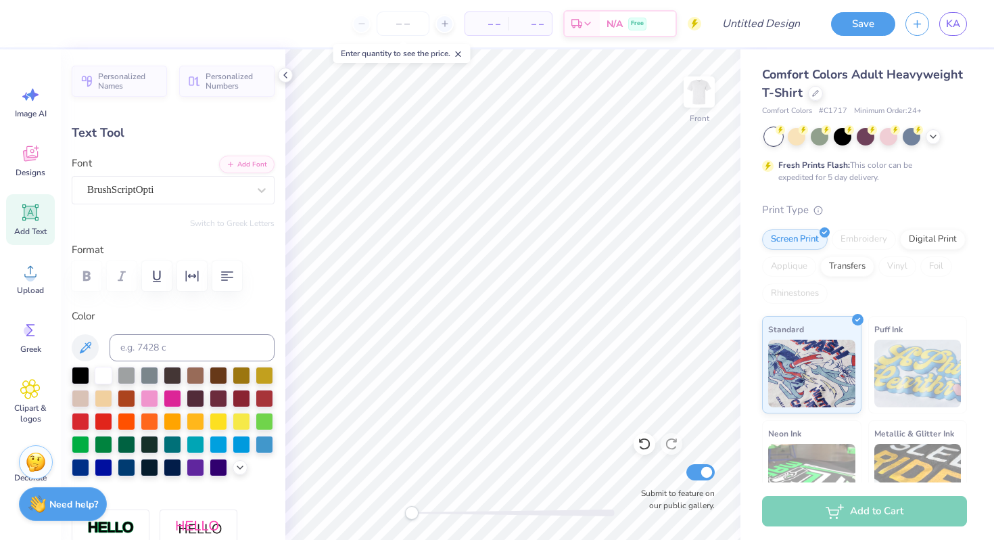
type input "6.09"
type input "-9.3"
type textarea "2025"
type input "0.0"
type input "2.76"
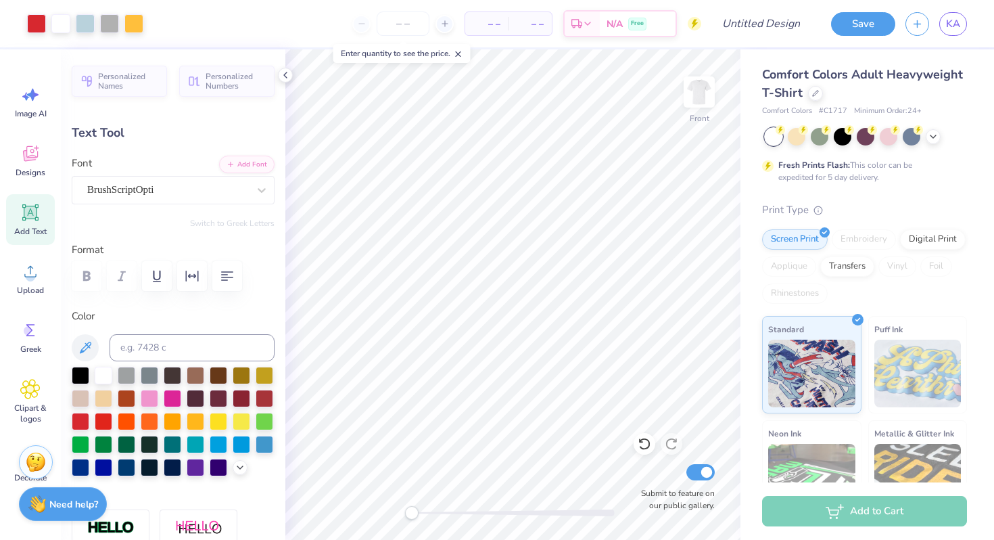
type input "1.47"
type input "5.85"
type input "0.0"
type input "5.65"
type input "2.63"
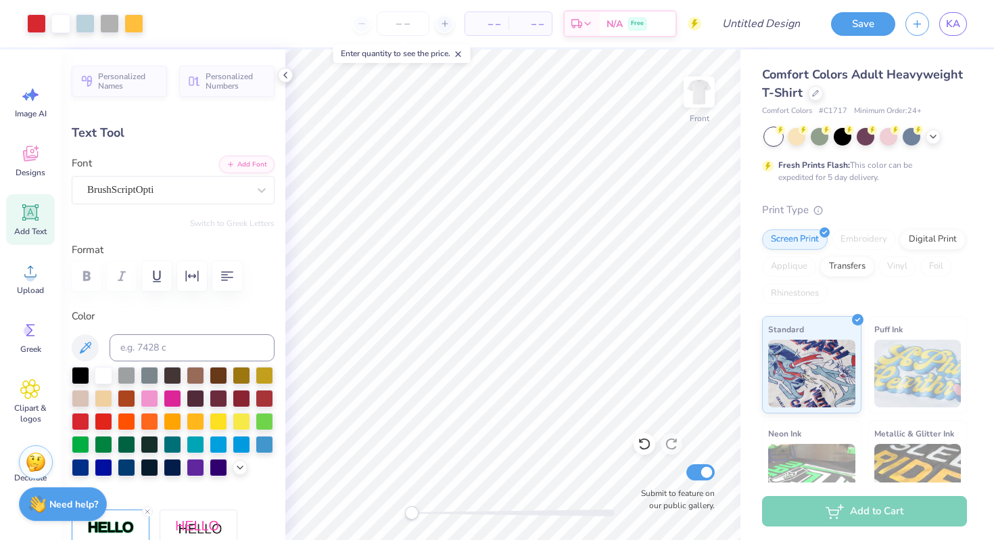
type input "6.03"
type input "0.0"
type input "6.08"
type input "-9.3"
type textarea "2026"
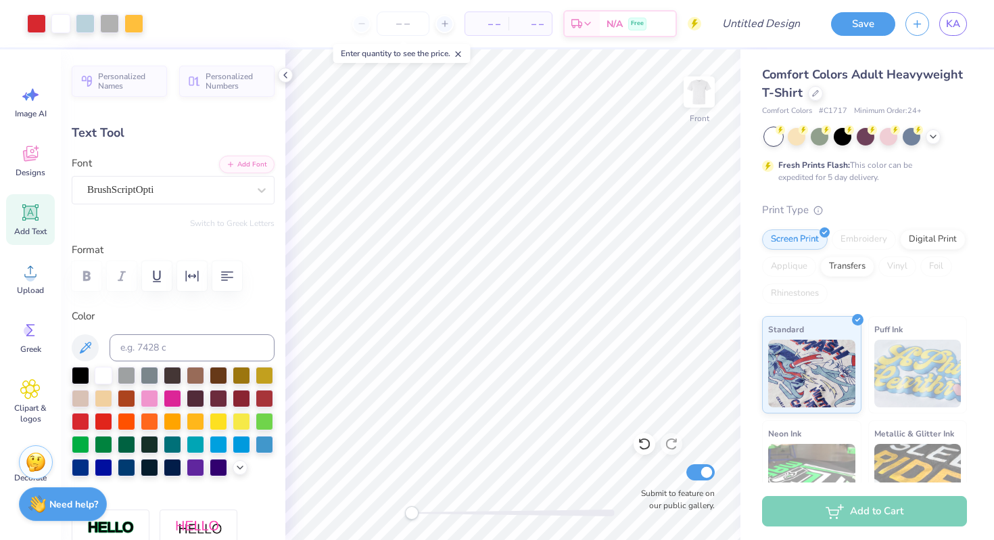
type input "0.0"
type input "0.94"
type input "0.62"
type input "7.40"
type input "1.00"
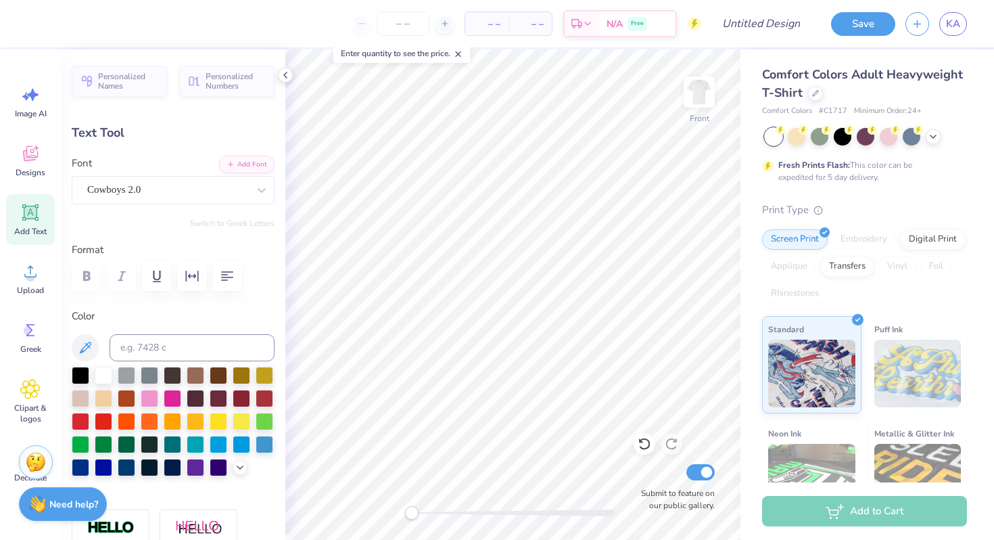
type input "0.63"
type input "6.66"
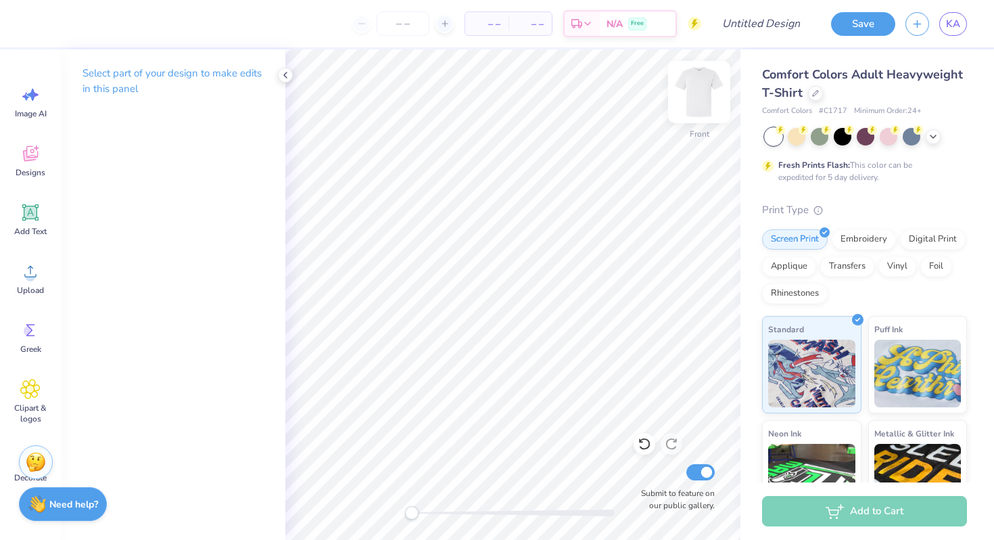
click at [702, 93] on img at bounding box center [699, 92] width 54 height 54
click at [814, 93] on icon at bounding box center [815, 92] width 7 height 7
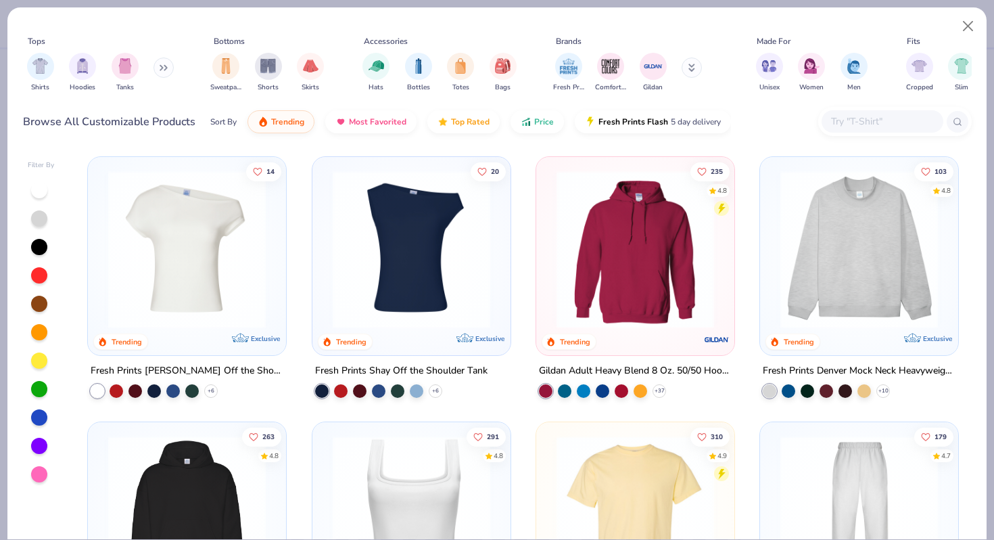
click at [162, 66] on icon at bounding box center [164, 67] width 8 height 7
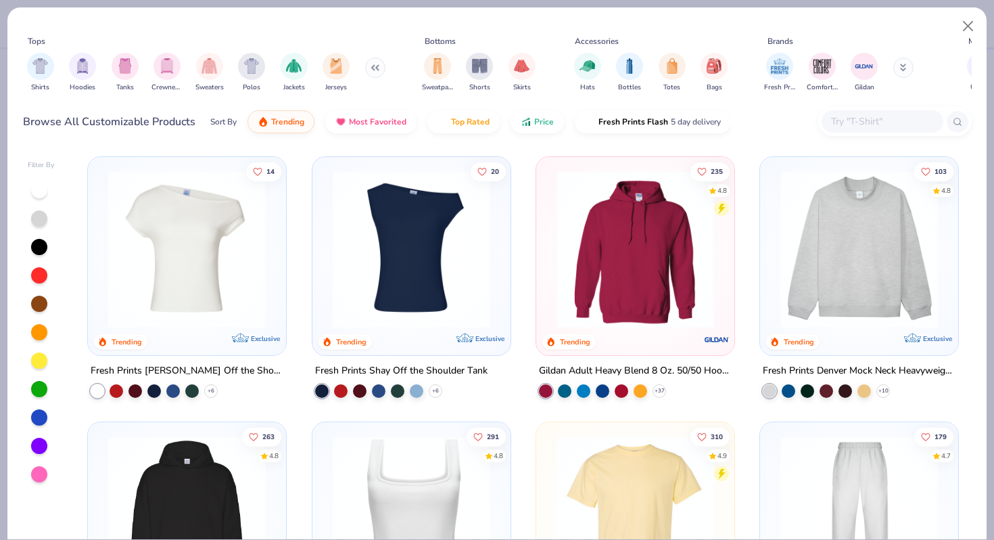
click at [162, 66] on img "filter for Crewnecks" at bounding box center [167, 66] width 15 height 16
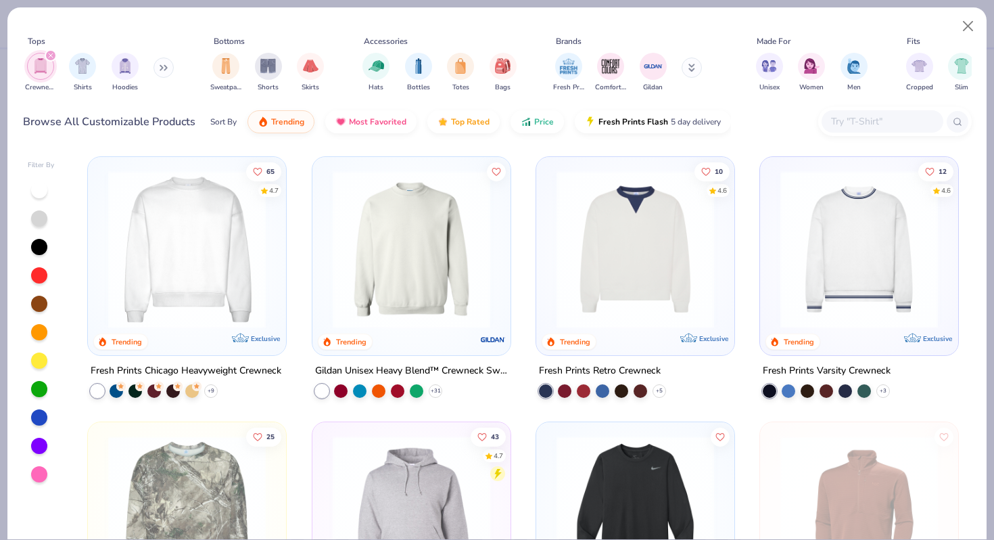
click at [396, 281] on img at bounding box center [411, 249] width 171 height 158
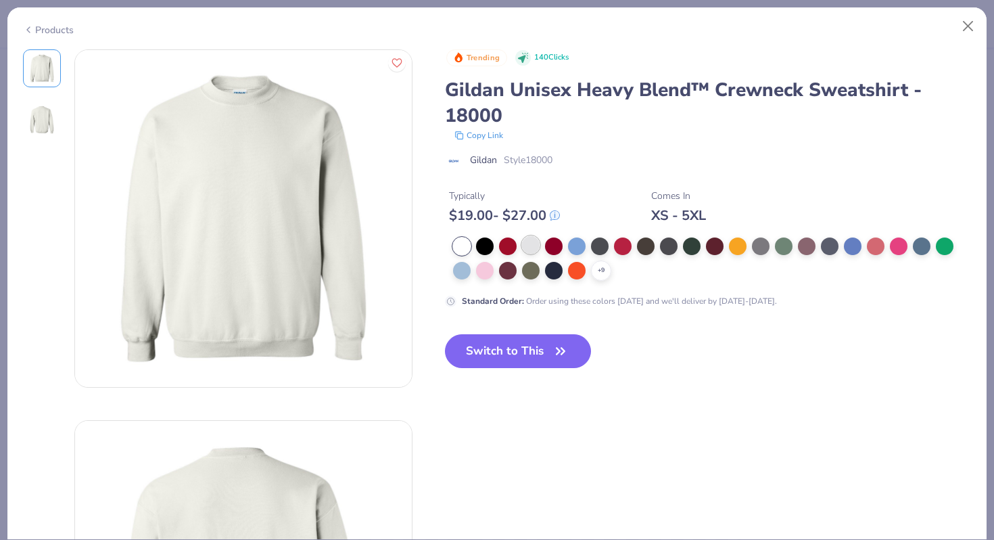
click at [534, 241] on div at bounding box center [531, 245] width 18 height 18
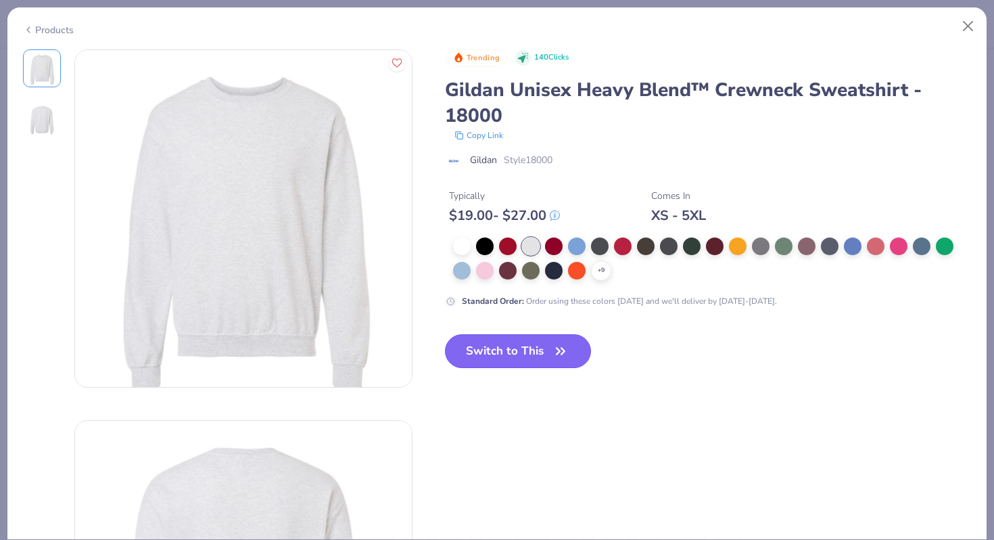
click at [540, 356] on button "Switch to This" at bounding box center [518, 351] width 147 height 34
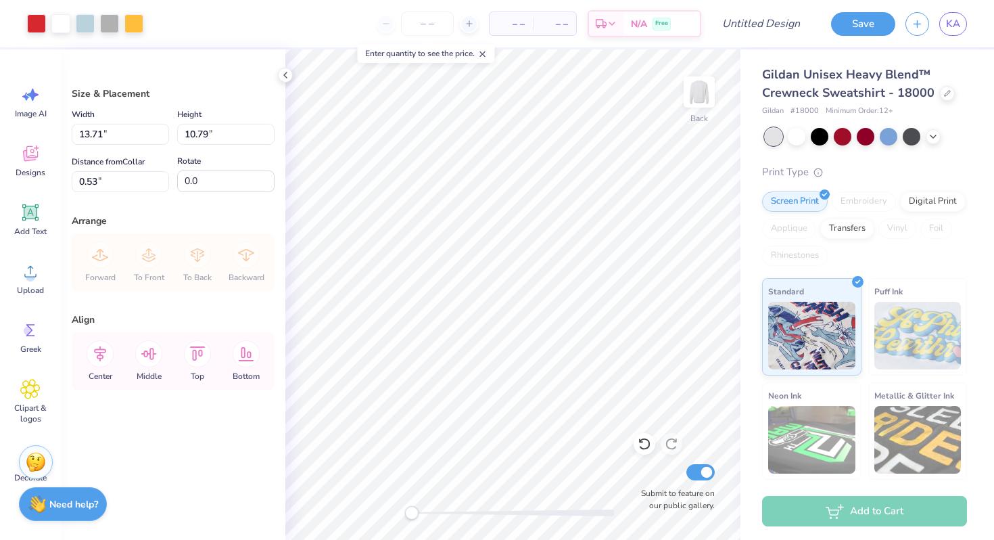
type input "11.41"
type input "8.99"
type input "2.33"
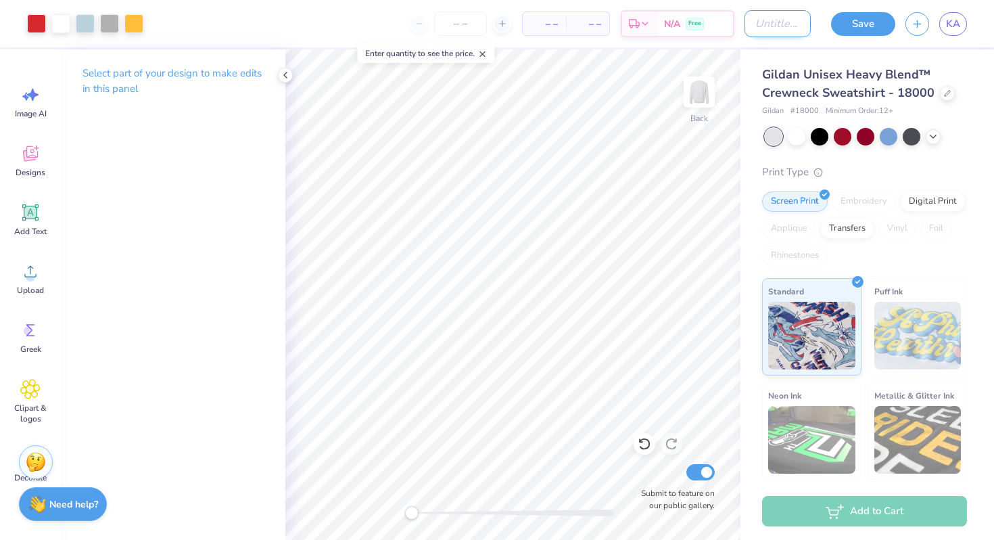
click at [770, 24] on input "Design Title" at bounding box center [777, 23] width 66 height 27
type input "n"
type input "motel sign"
click at [466, 26] on input "number" at bounding box center [460, 23] width 53 height 24
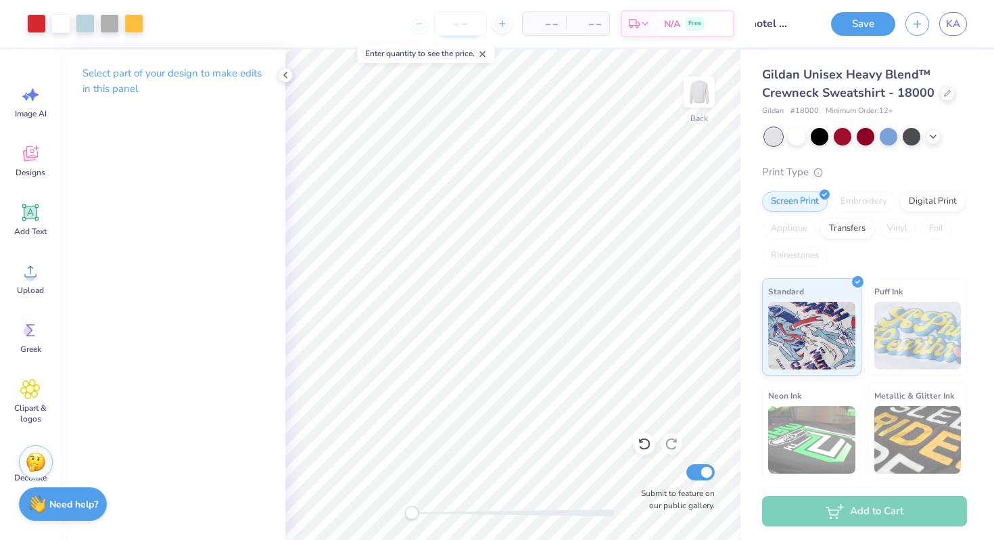
scroll to position [0, 0]
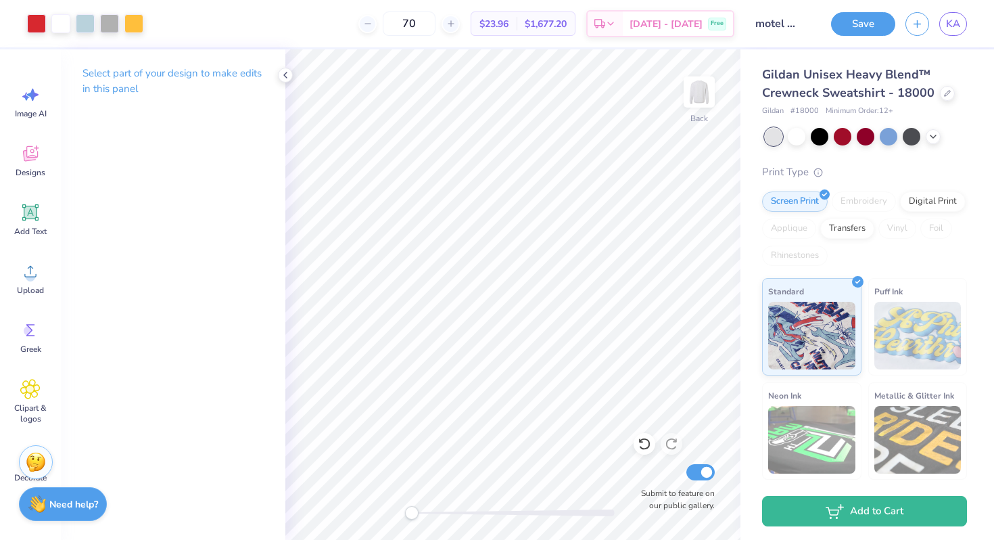
type input "70"
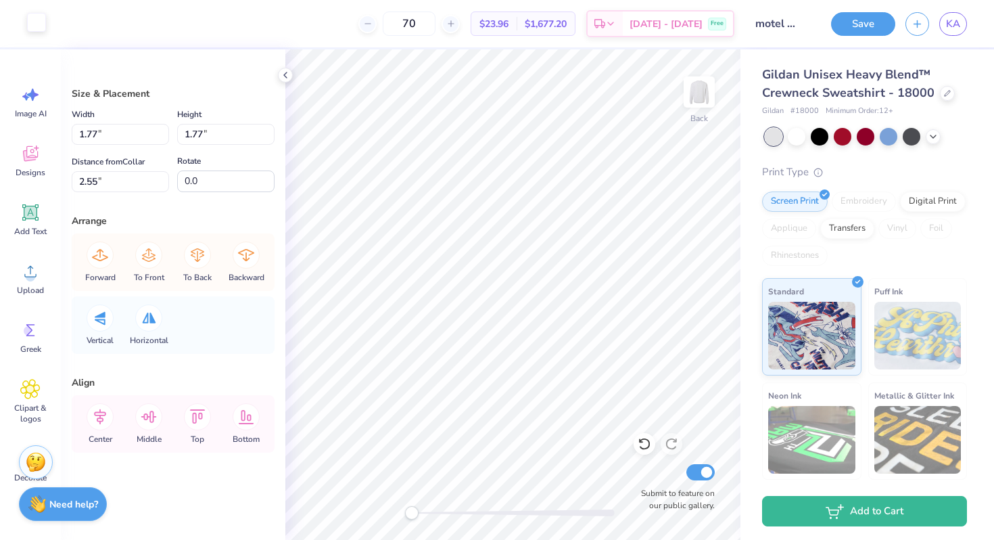
click at [29, 26] on div at bounding box center [36, 22] width 19 height 19
type input "7.92"
click at [41, 19] on div at bounding box center [36, 22] width 19 height 19
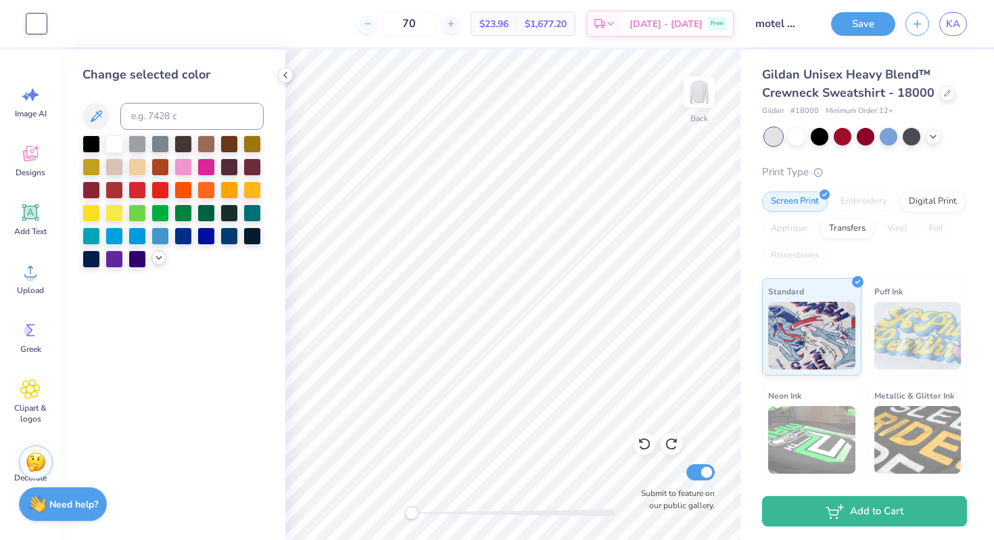
click at [162, 255] on icon at bounding box center [158, 257] width 11 height 11
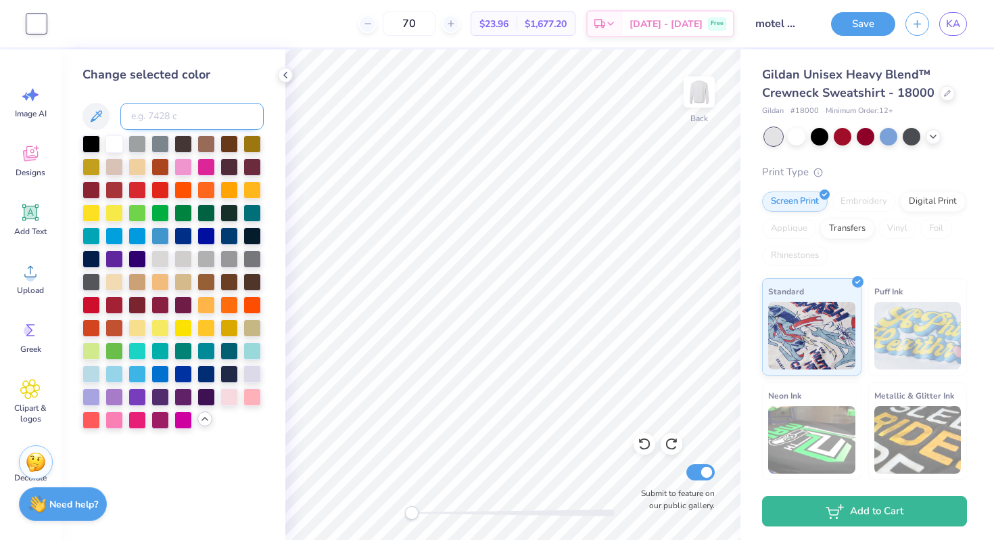
click at [213, 111] on input at bounding box center [191, 116] width 143 height 27
type input "136"
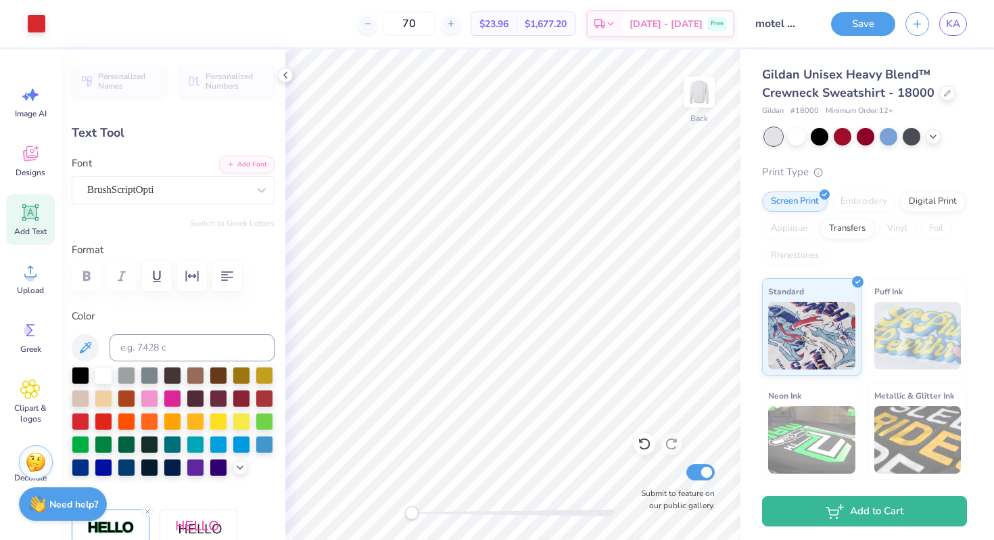
type input "-9.1"
click at [207, 344] on input at bounding box center [192, 347] width 165 height 27
type input "552"
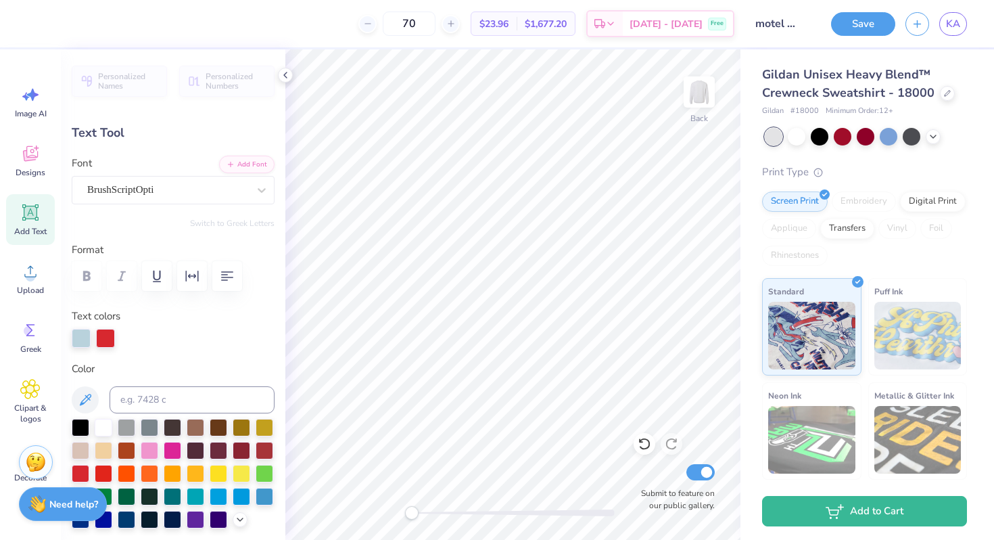
type input "0.0"
type input "5.12"
type input "2.39"
type input "6.15"
type input "-9.3"
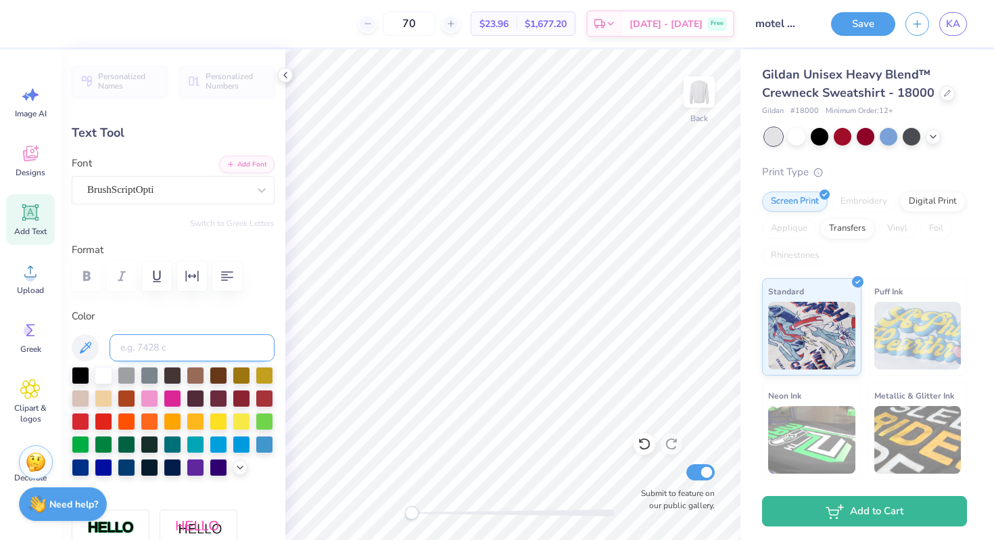
click at [199, 349] on input at bounding box center [192, 347] width 165 height 27
type input "552"
type input "0.0"
type input "2.56"
type input "1.36"
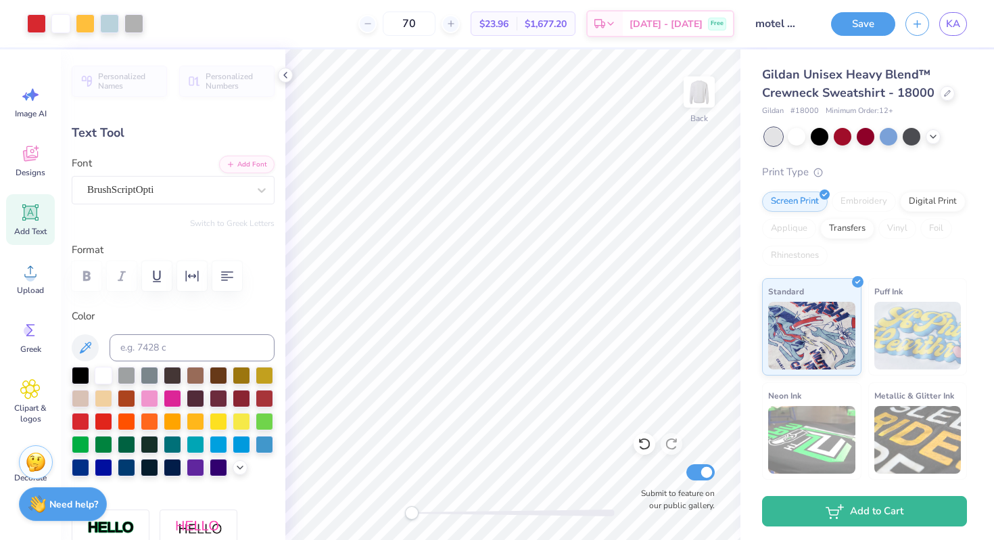
type input "5.14"
type input "-9.1"
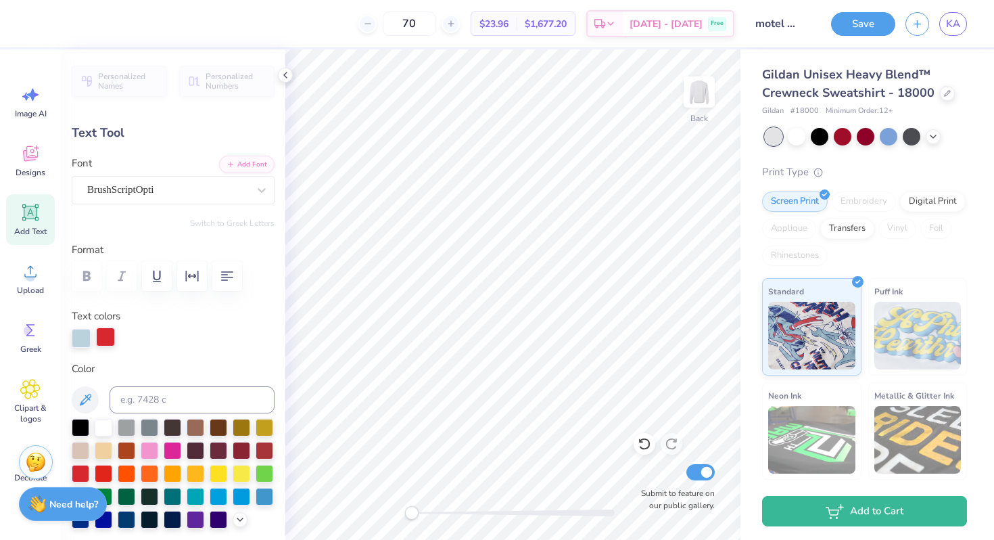
click at [107, 336] on div at bounding box center [105, 336] width 19 height 19
click at [162, 400] on input at bounding box center [192, 399] width 165 height 27
type input "552"
click at [242, 335] on div at bounding box center [173, 338] width 203 height 19
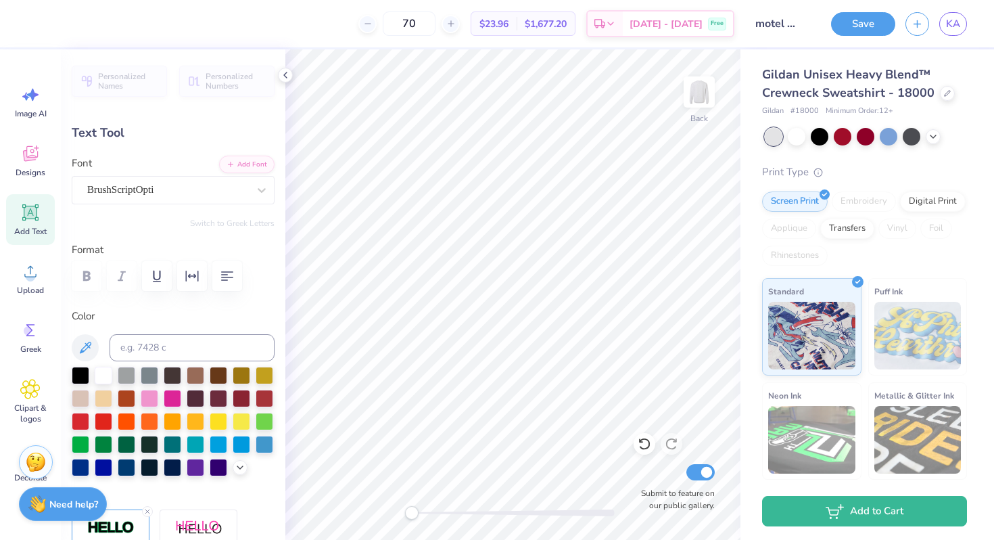
type input "0.0"
click at [862, 20] on button "Save" at bounding box center [863, 22] width 64 height 24
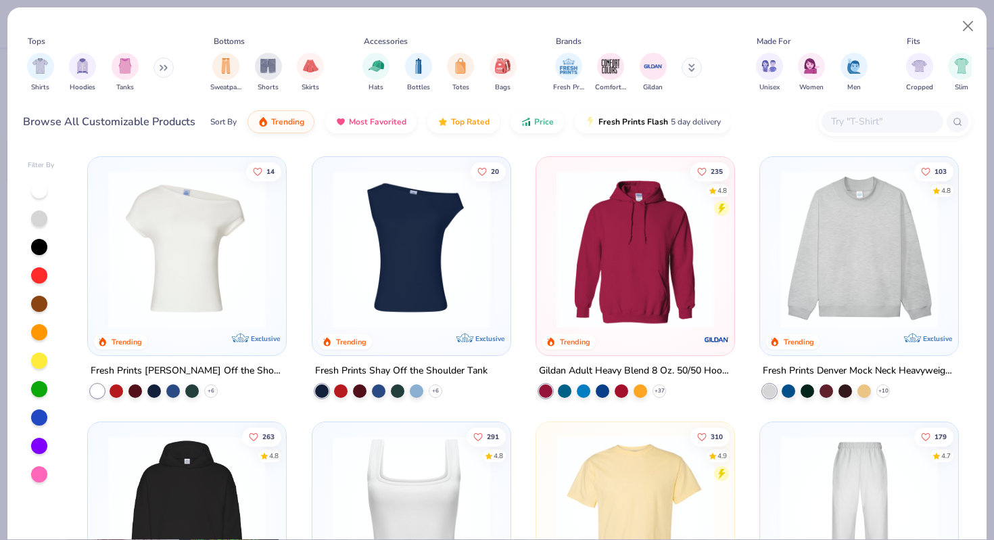
click at [165, 71] on button at bounding box center [163, 67] width 20 height 20
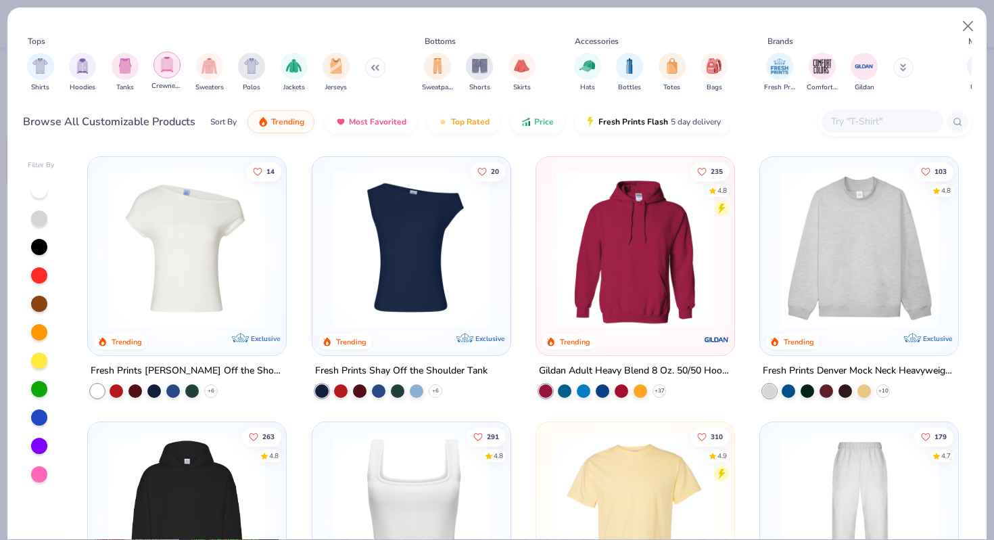
click at [171, 72] on div "filter for Crewnecks" at bounding box center [166, 64] width 27 height 27
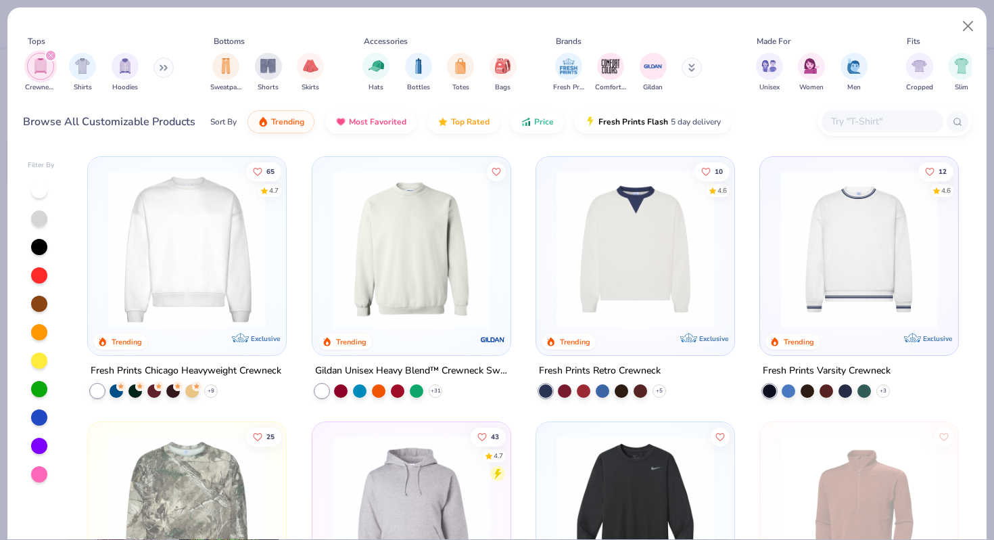
click at [435, 270] on img at bounding box center [411, 249] width 171 height 158
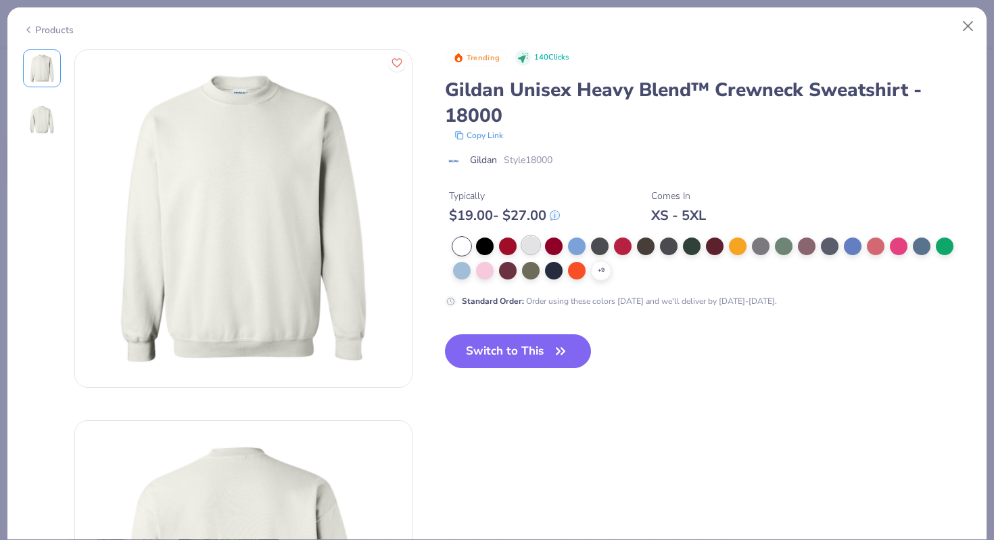
click at [530, 247] on div at bounding box center [531, 245] width 18 height 18
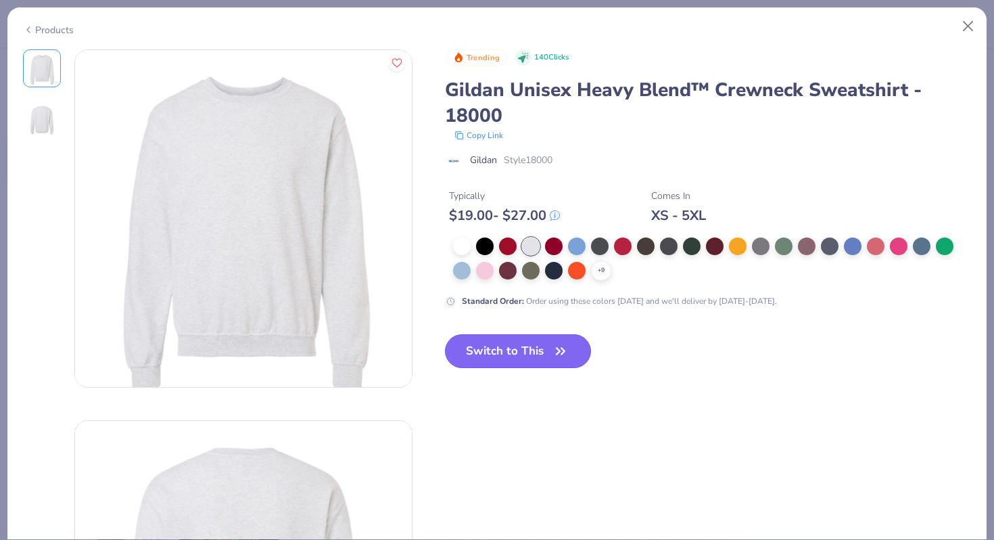
click at [544, 358] on button "Switch to This" at bounding box center [518, 351] width 147 height 34
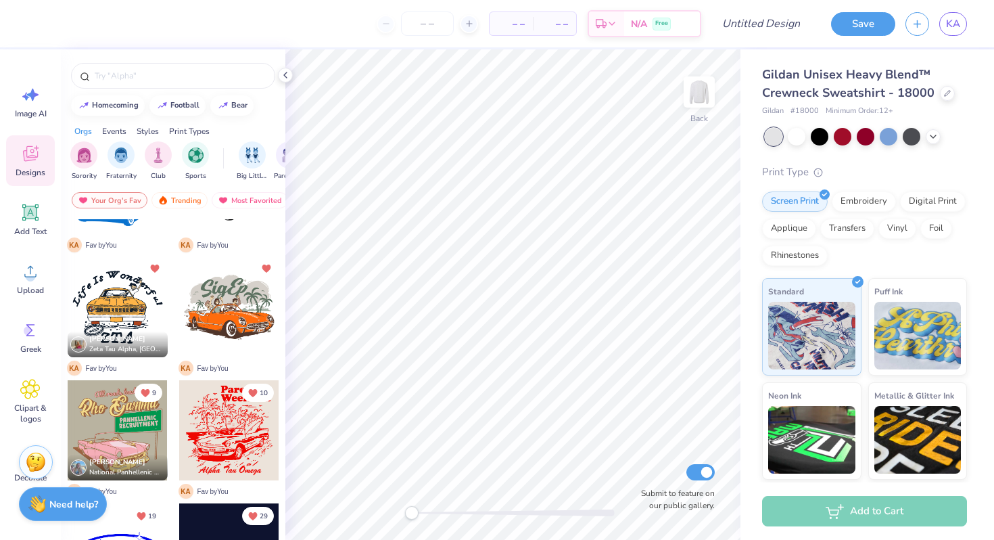
scroll to position [997, 0]
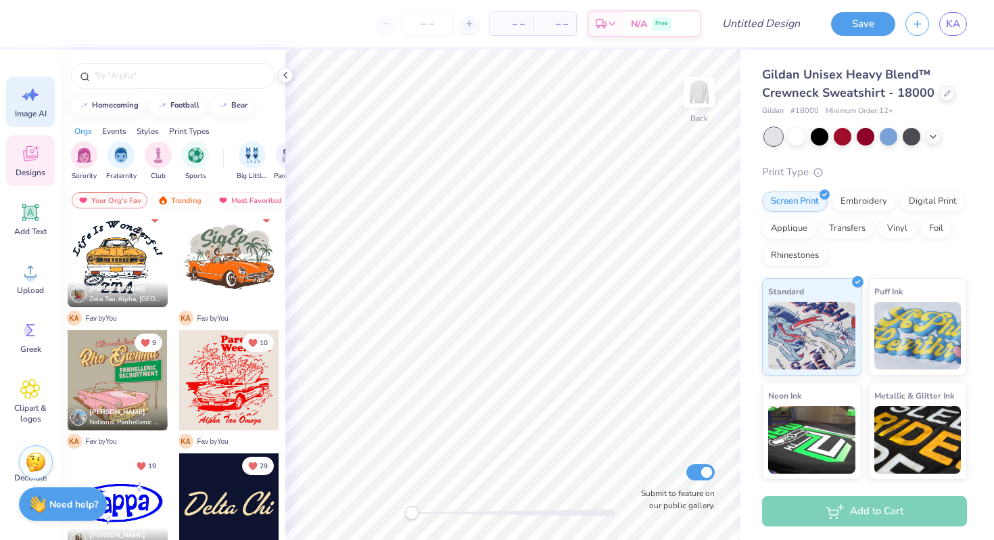
click at [29, 104] on icon at bounding box center [30, 95] width 20 height 20
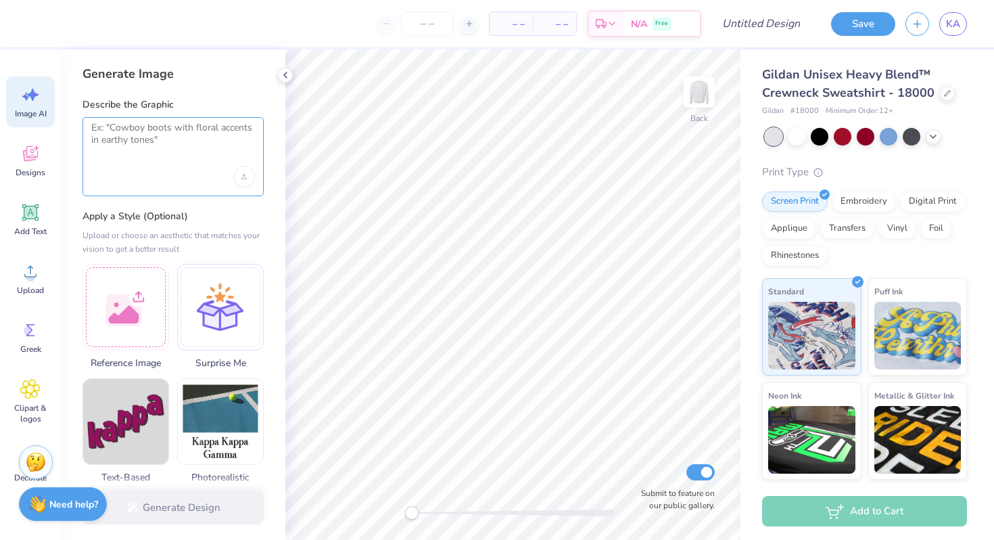
click at [141, 148] on textarea at bounding box center [173, 139] width 164 height 34
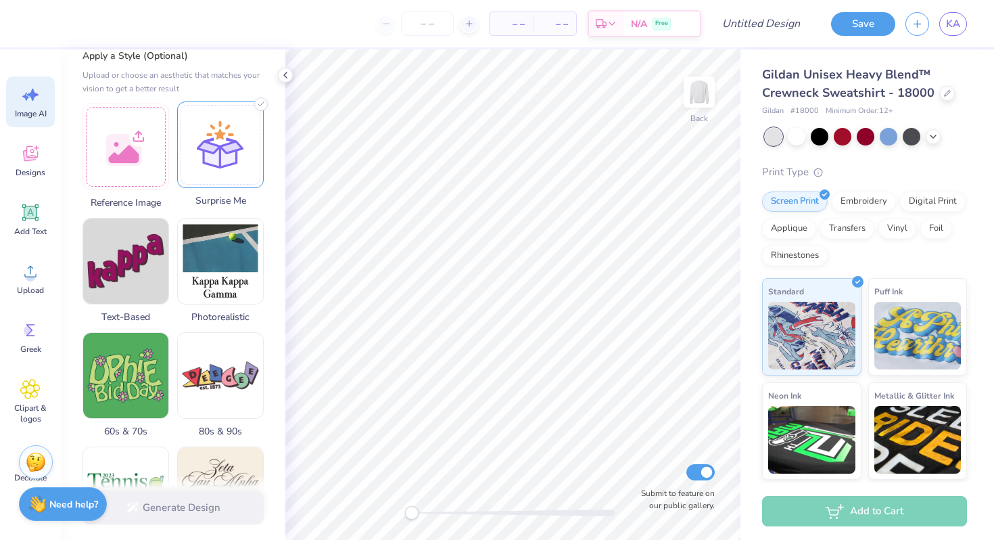
scroll to position [162, 0]
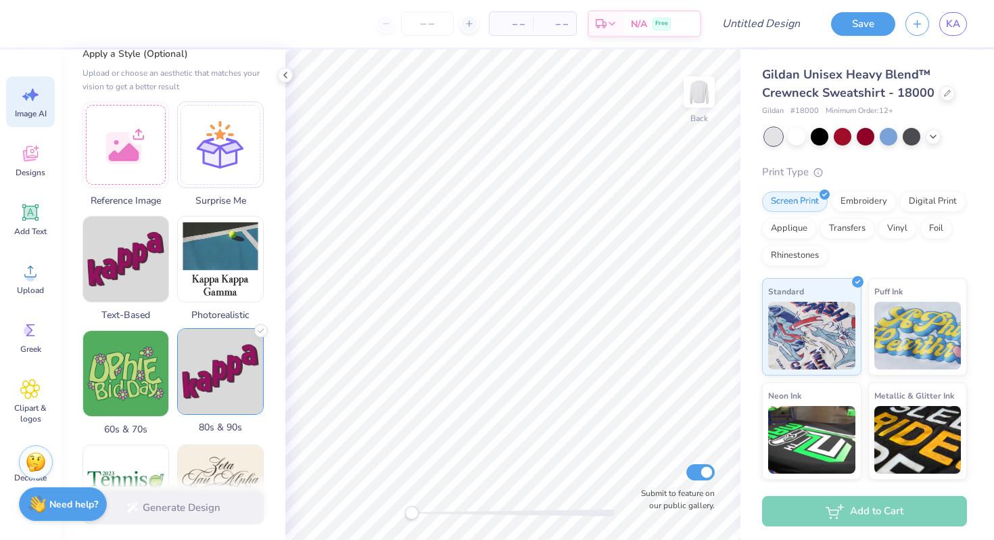
click at [229, 376] on img at bounding box center [220, 371] width 85 height 85
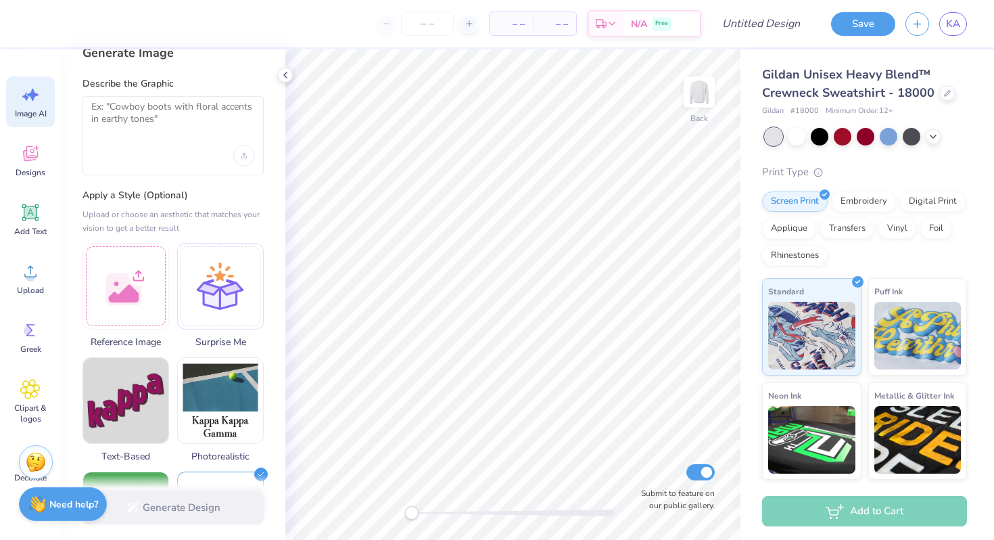
scroll to position [0, 0]
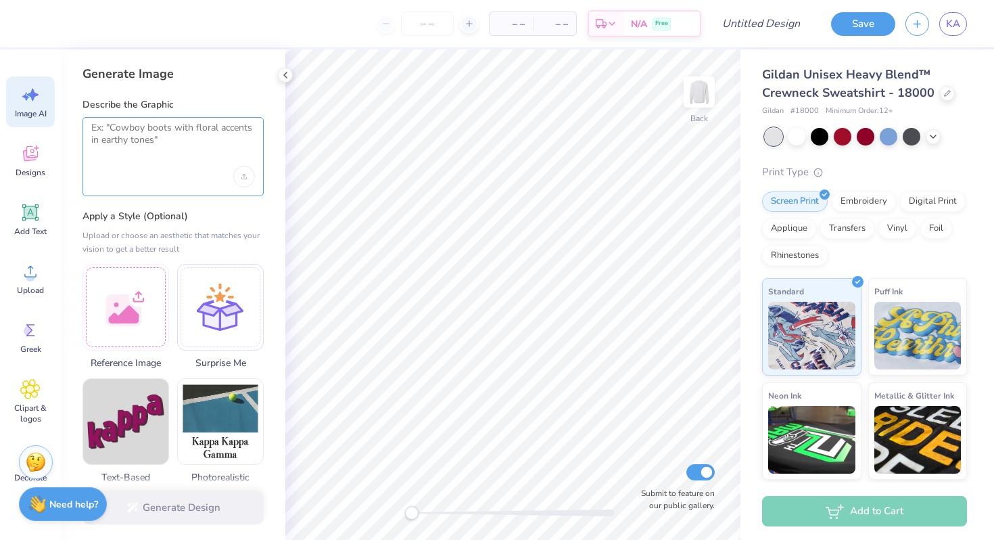
click at [176, 139] on textarea at bounding box center [173, 139] width 164 height 34
click at [147, 303] on div at bounding box center [125, 305] width 87 height 87
click at [148, 295] on div at bounding box center [125, 305] width 87 height 87
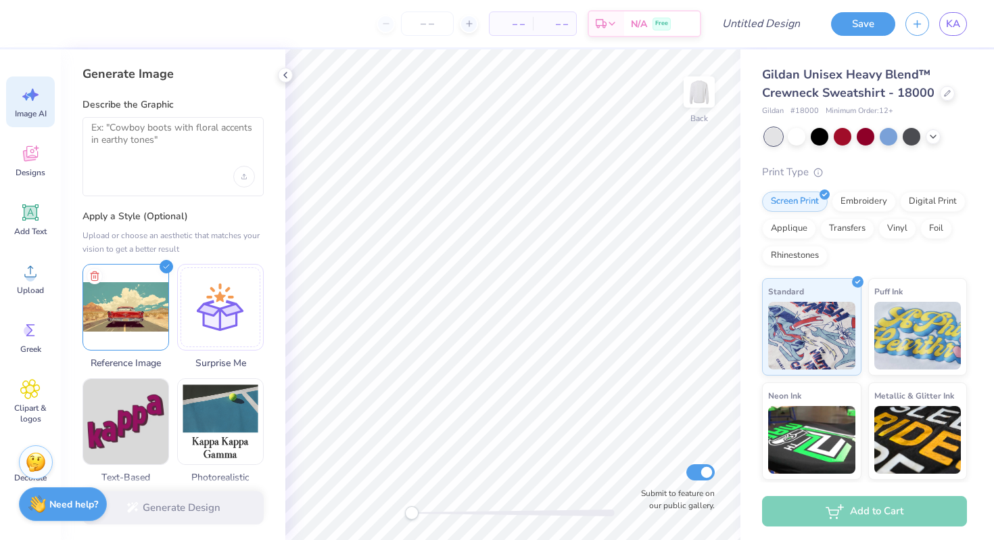
click at [172, 158] on div at bounding box center [172, 156] width 181 height 79
click at [166, 129] on textarea at bounding box center [173, 139] width 164 height 34
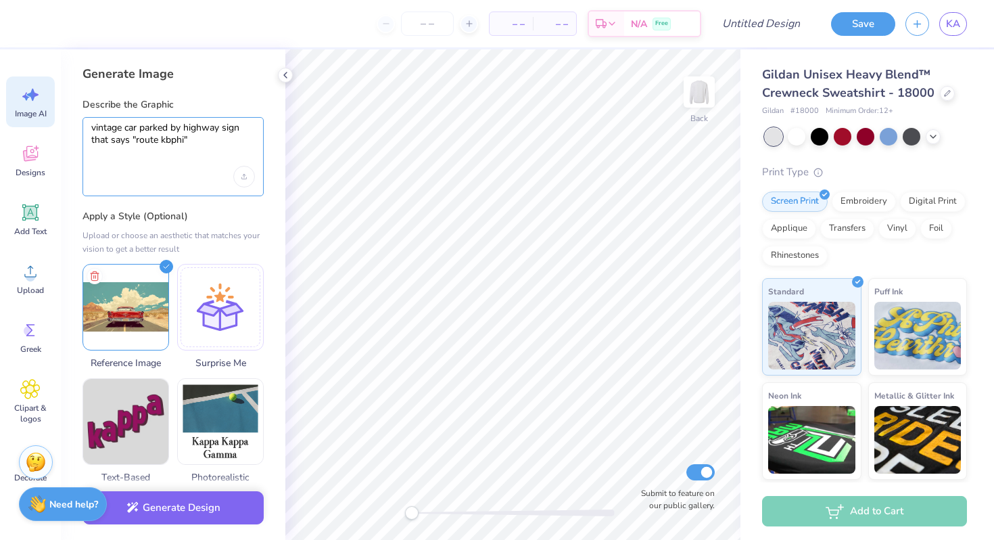
click at [219, 139] on textarea "vintage car parked by highway sign that says "route kbphi"" at bounding box center [173, 139] width 164 height 34
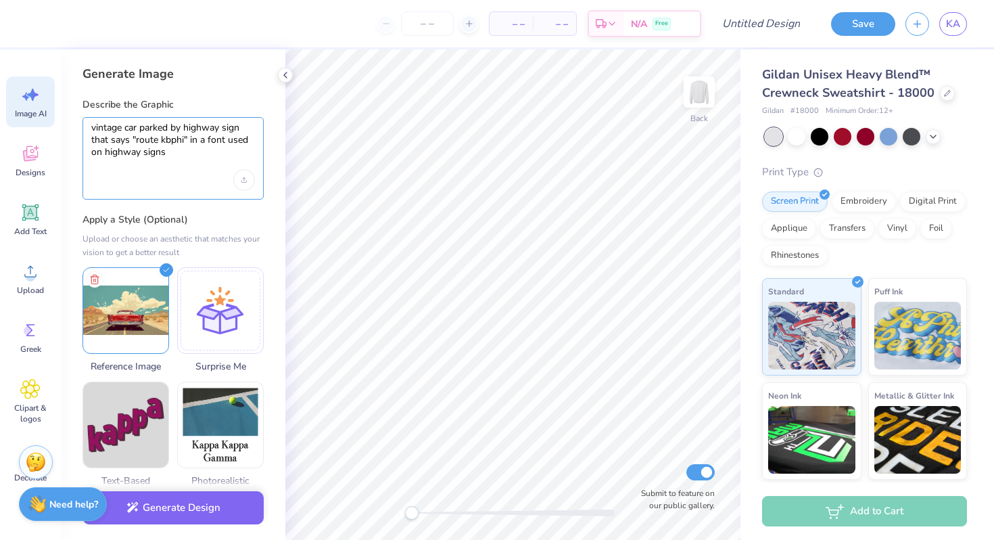
click at [187, 129] on textarea "vintage car parked by highway sign that says "route kbphi" in a font used on hi…" at bounding box center [173, 140] width 164 height 37
click at [215, 153] on textarea "vintage car parked by retro highway sign that says "route kbphi" in a font used…" at bounding box center [173, 140] width 164 height 37
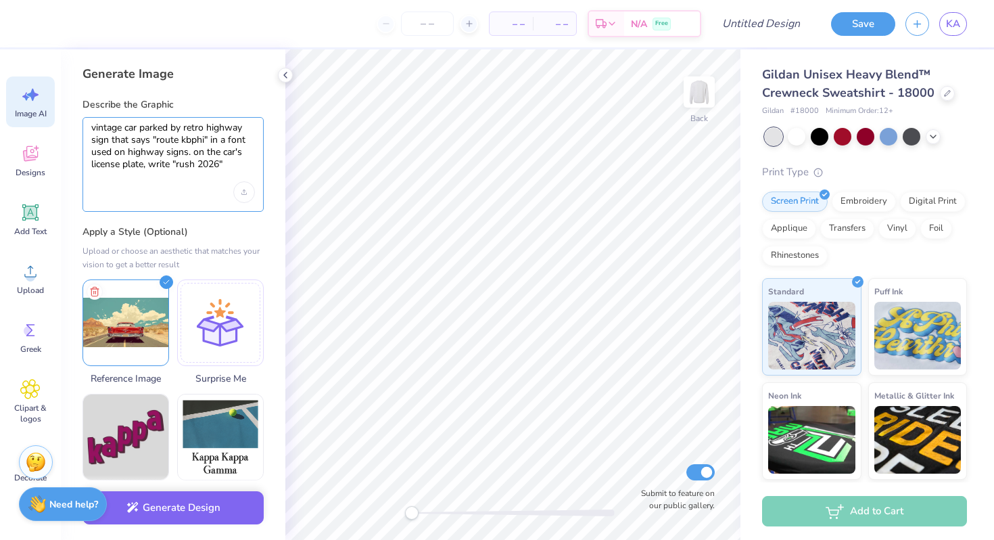
type textarea "vintage car parked by retro highway sign that says "route kbphi" in a font used…"
click at [211, 189] on div at bounding box center [173, 192] width 164 height 22
click at [210, 511] on button "Generate Design" at bounding box center [172, 503] width 181 height 33
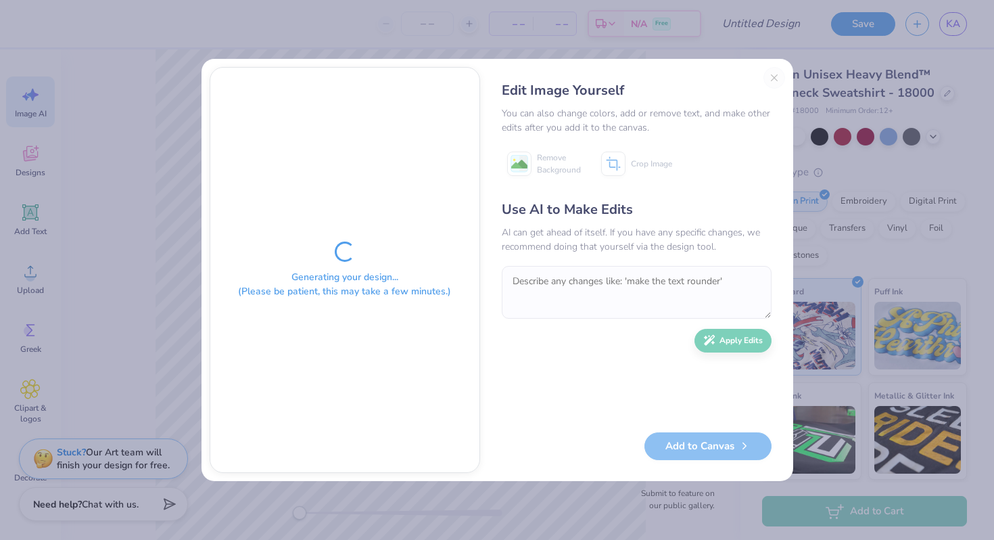
scroll to position [0, 30]
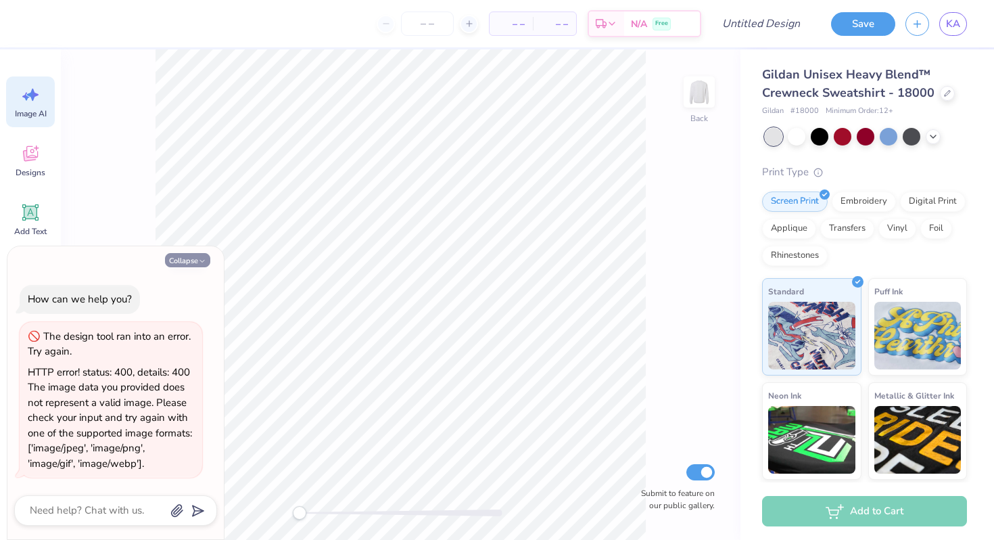
click at [195, 260] on button "Collapse" at bounding box center [187, 260] width 45 height 14
type textarea "x"
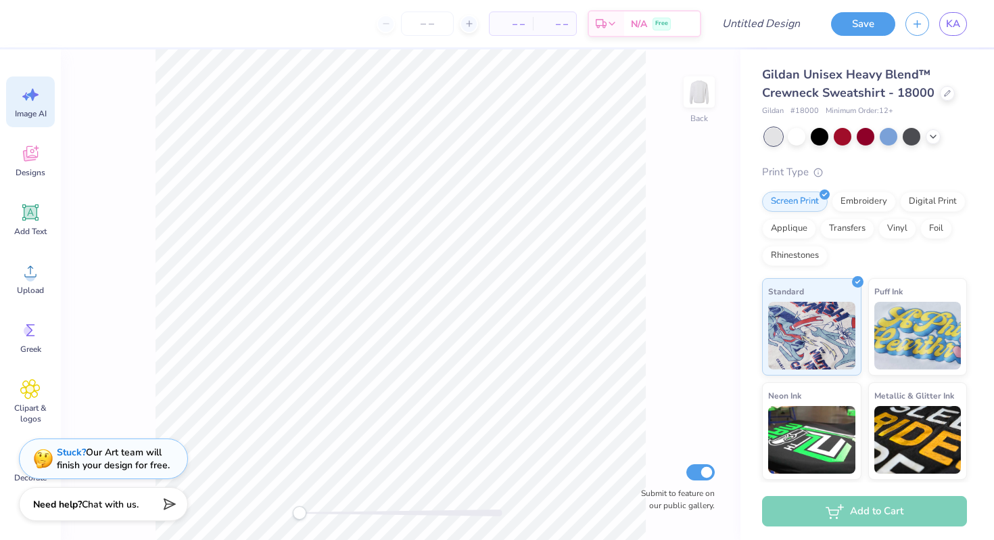
click at [45, 95] on div "Image AI" at bounding box center [30, 101] width 49 height 51
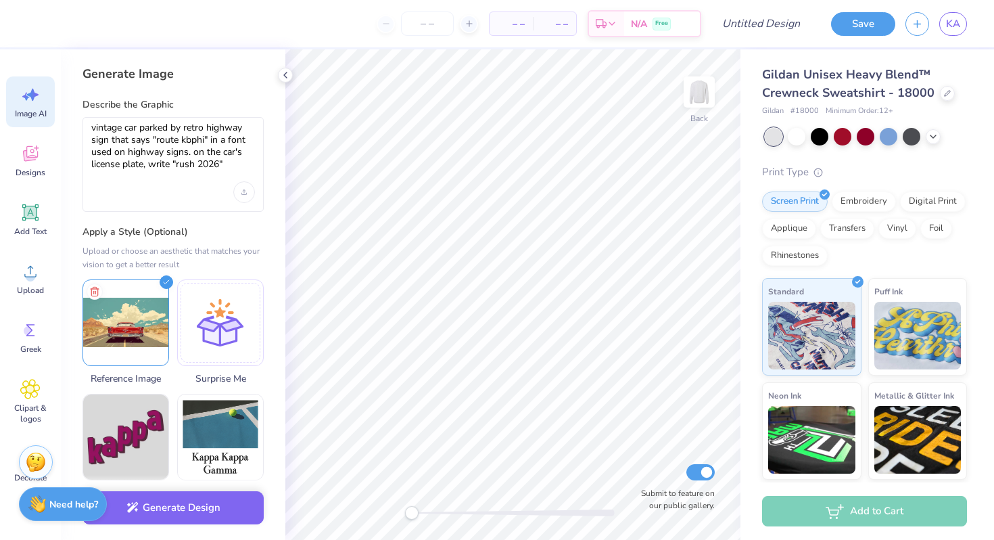
scroll to position [0, 0]
click at [45, 95] on div "Image AI" at bounding box center [30, 101] width 49 height 51
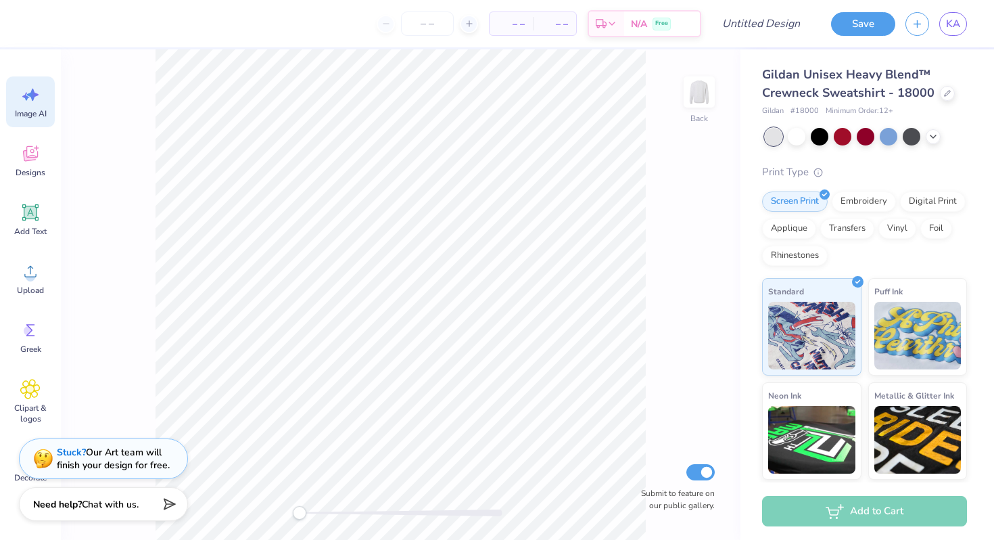
click at [37, 97] on icon at bounding box center [30, 95] width 20 height 20
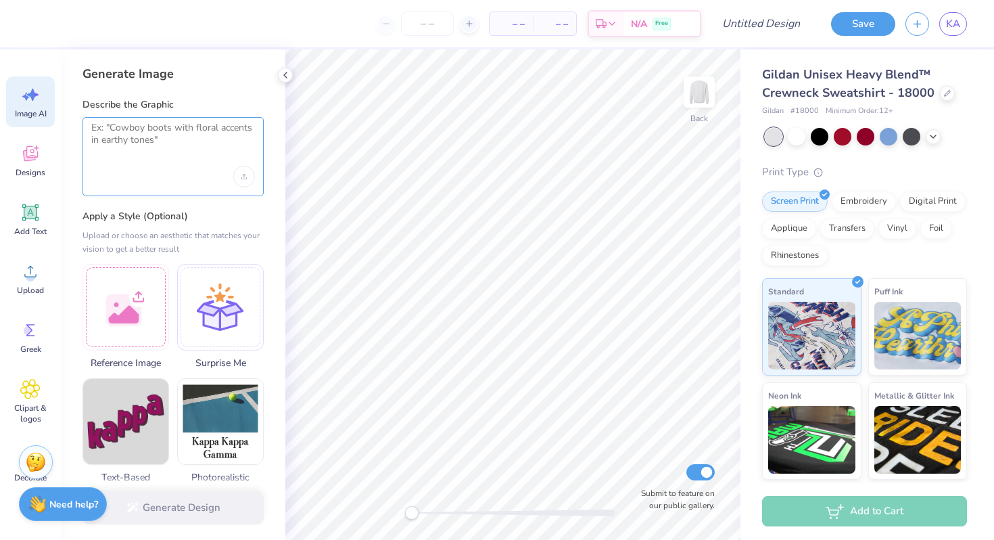
click at [143, 145] on textarea at bounding box center [173, 139] width 164 height 34
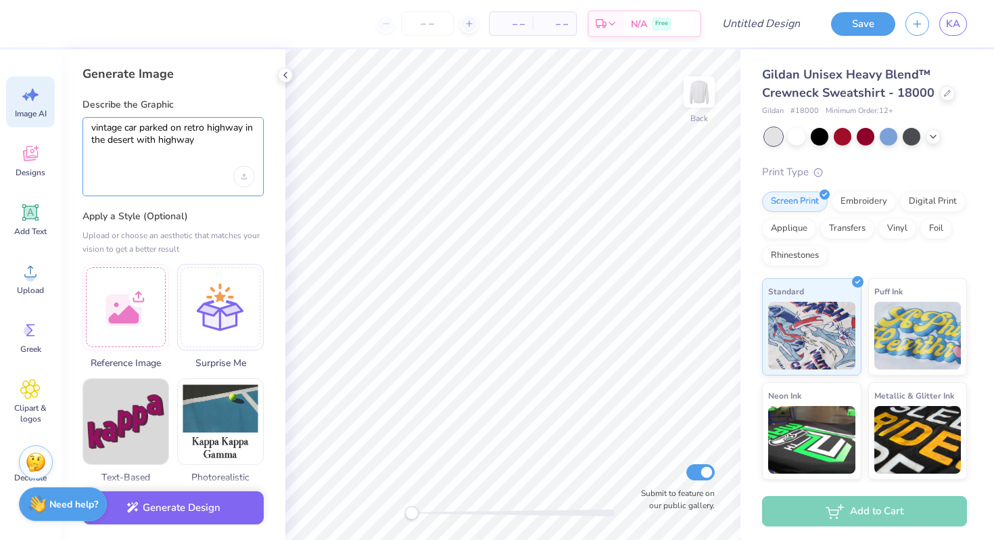
click at [218, 141] on textarea "vintage car parked on retro highway in the desert with highway" at bounding box center [173, 139] width 164 height 34
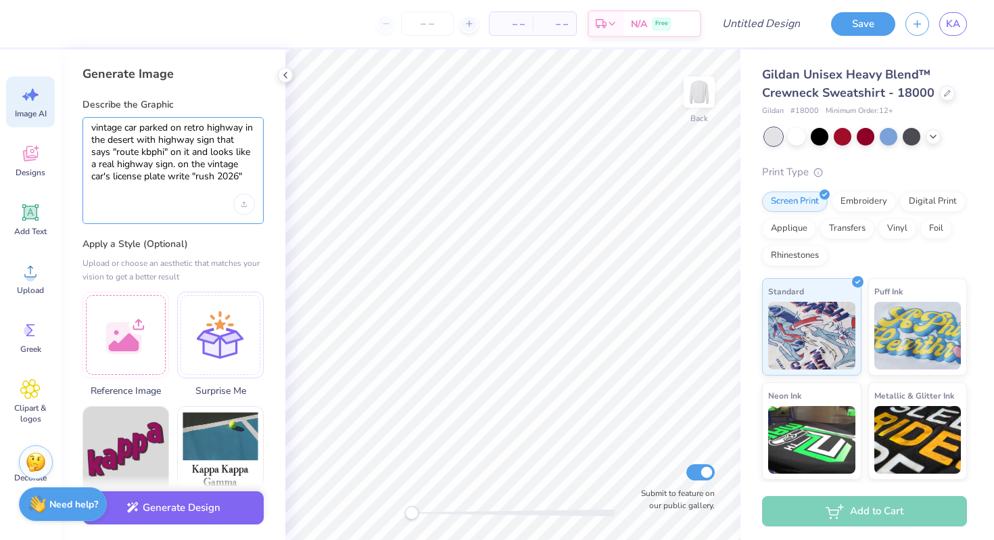
type textarea "vintage car parked on retro highway in the desert with highway sign that says "…"
click at [264, 247] on div "Generate Image Describe the Graphic vintage car parked on retro highway in the …" at bounding box center [173, 294] width 224 height 490
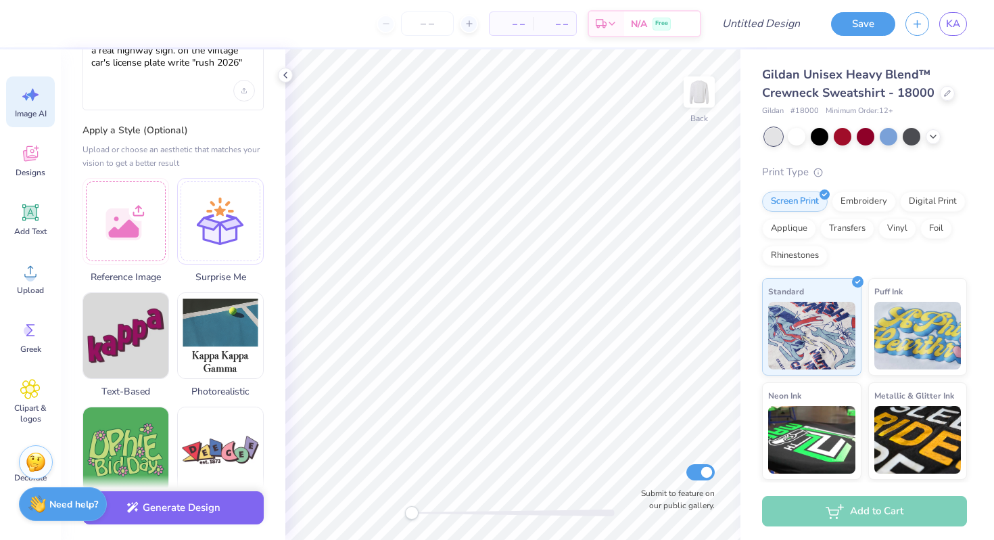
scroll to position [134, 0]
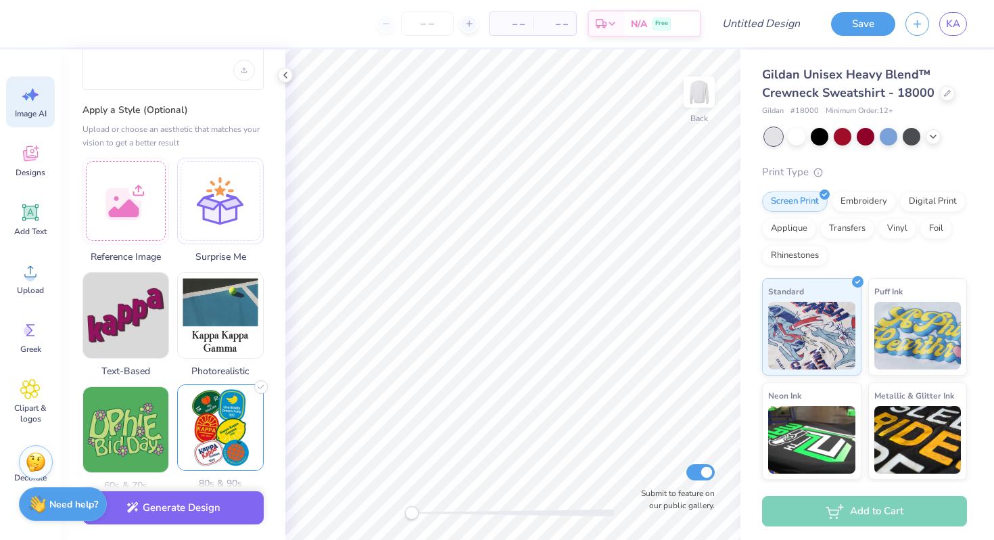
click at [239, 410] on img at bounding box center [220, 427] width 85 height 85
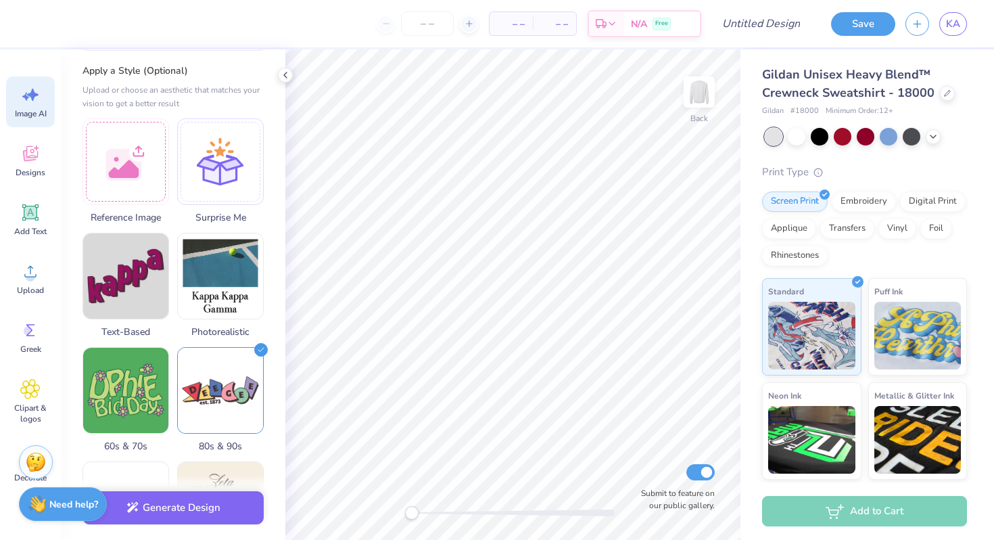
scroll to position [187, 0]
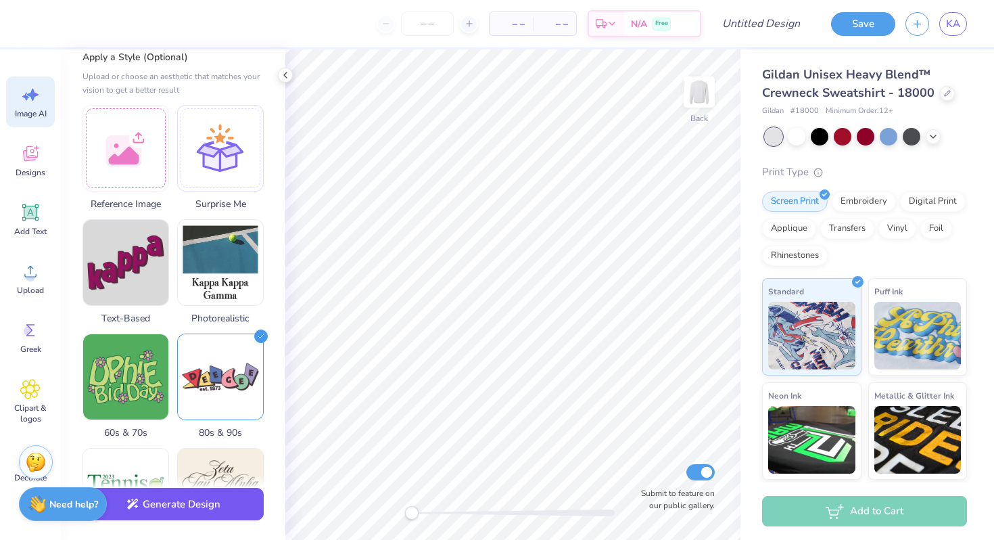
click at [224, 504] on button "Generate Design" at bounding box center [172, 503] width 181 height 33
